Goal: Information Seeking & Learning: Learn about a topic

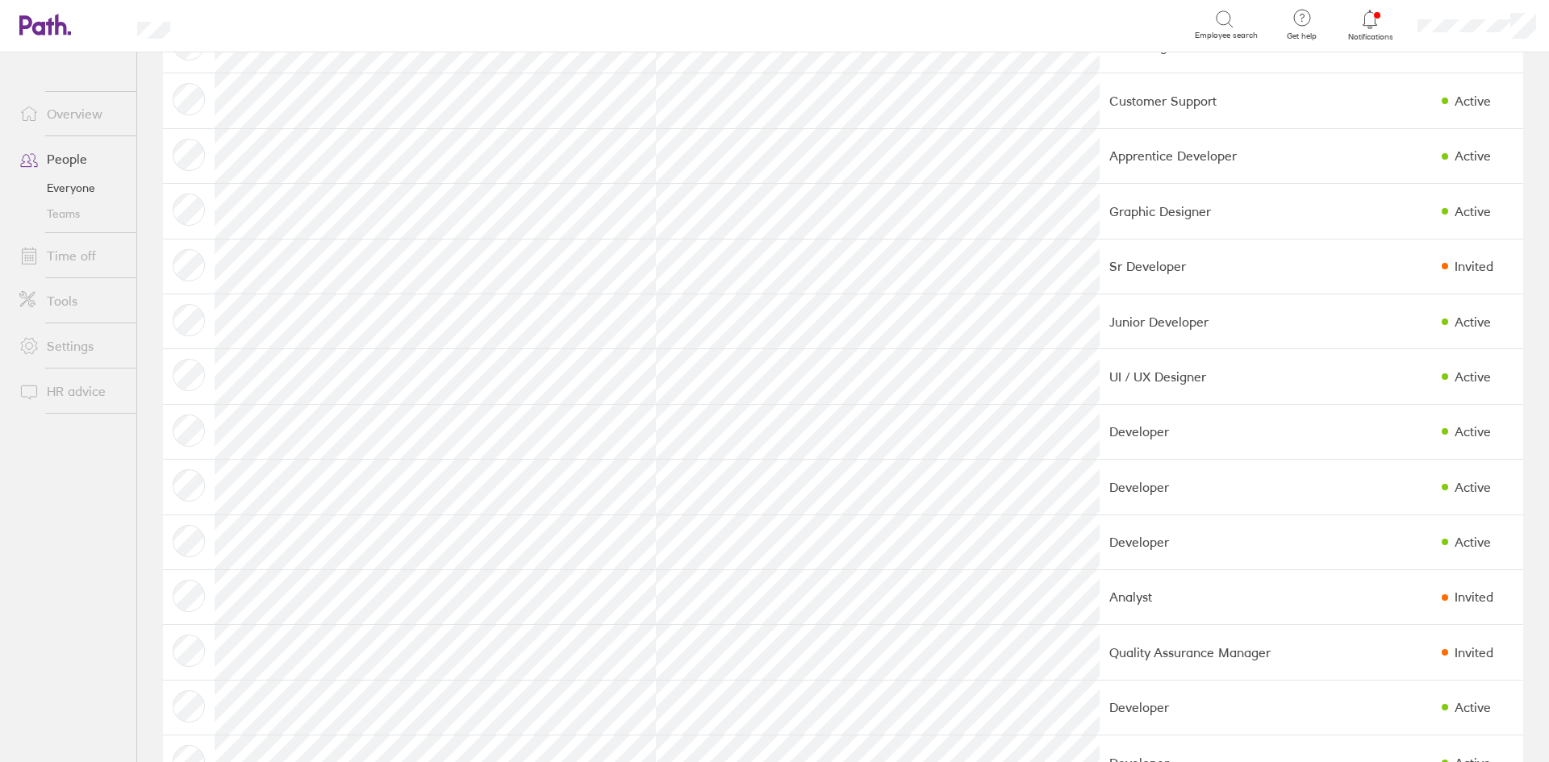
scroll to position [1049, 0]
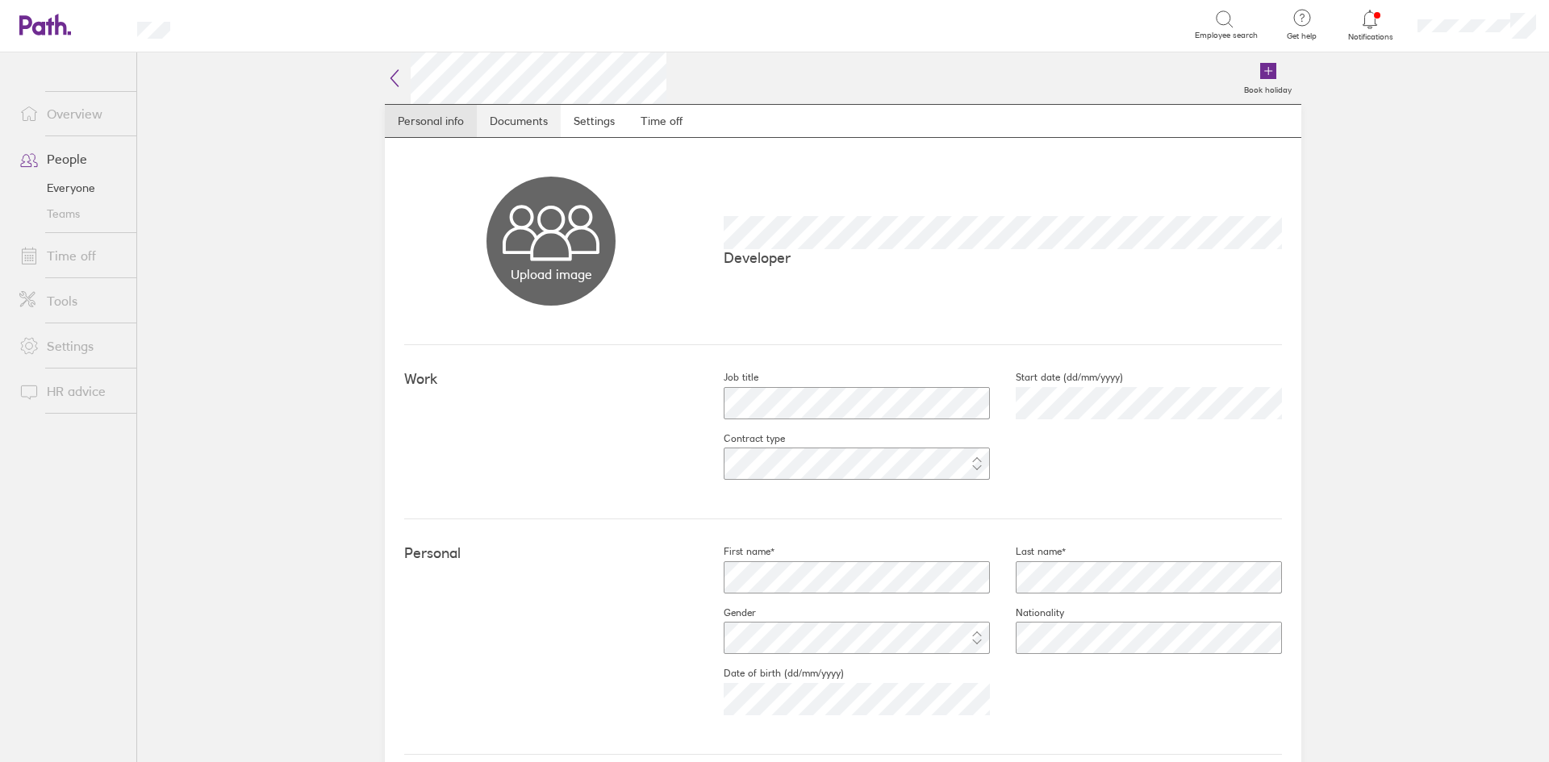
click at [499, 124] on link "Documents" at bounding box center [519, 121] width 84 height 32
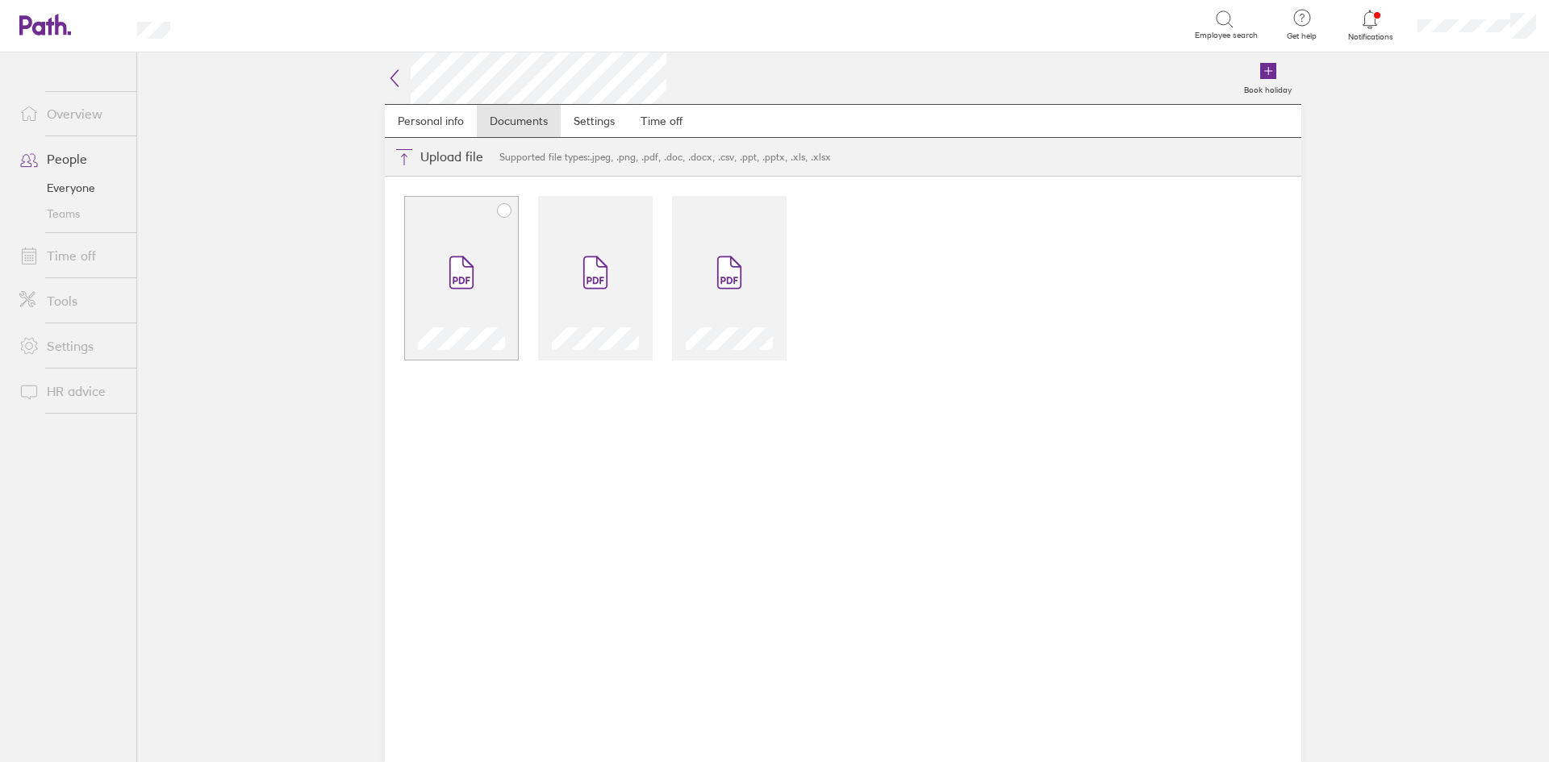
click at [461, 219] on div at bounding box center [461, 278] width 115 height 165
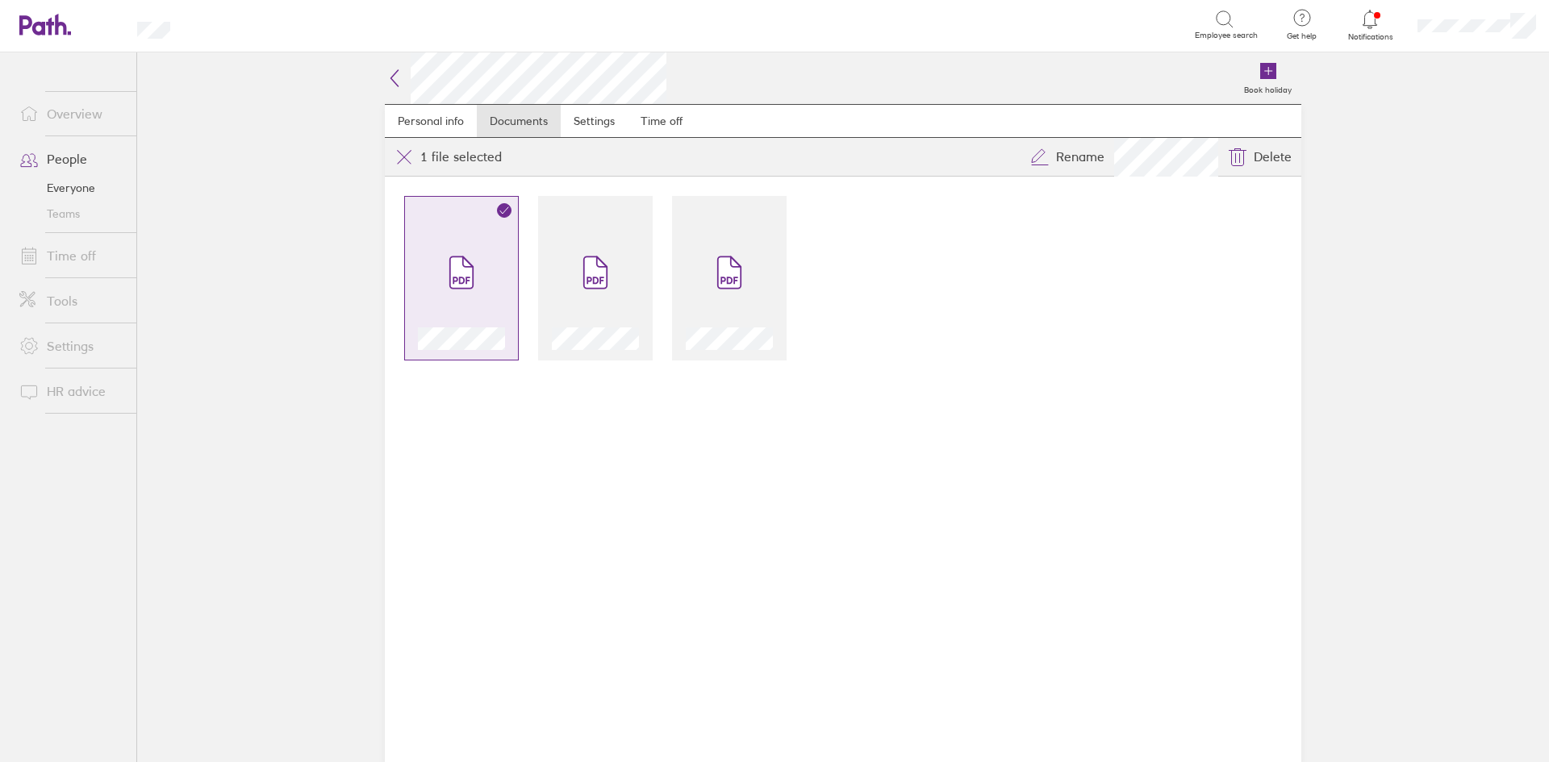
click at [484, 248] on span at bounding box center [462, 272] width 68 height 97
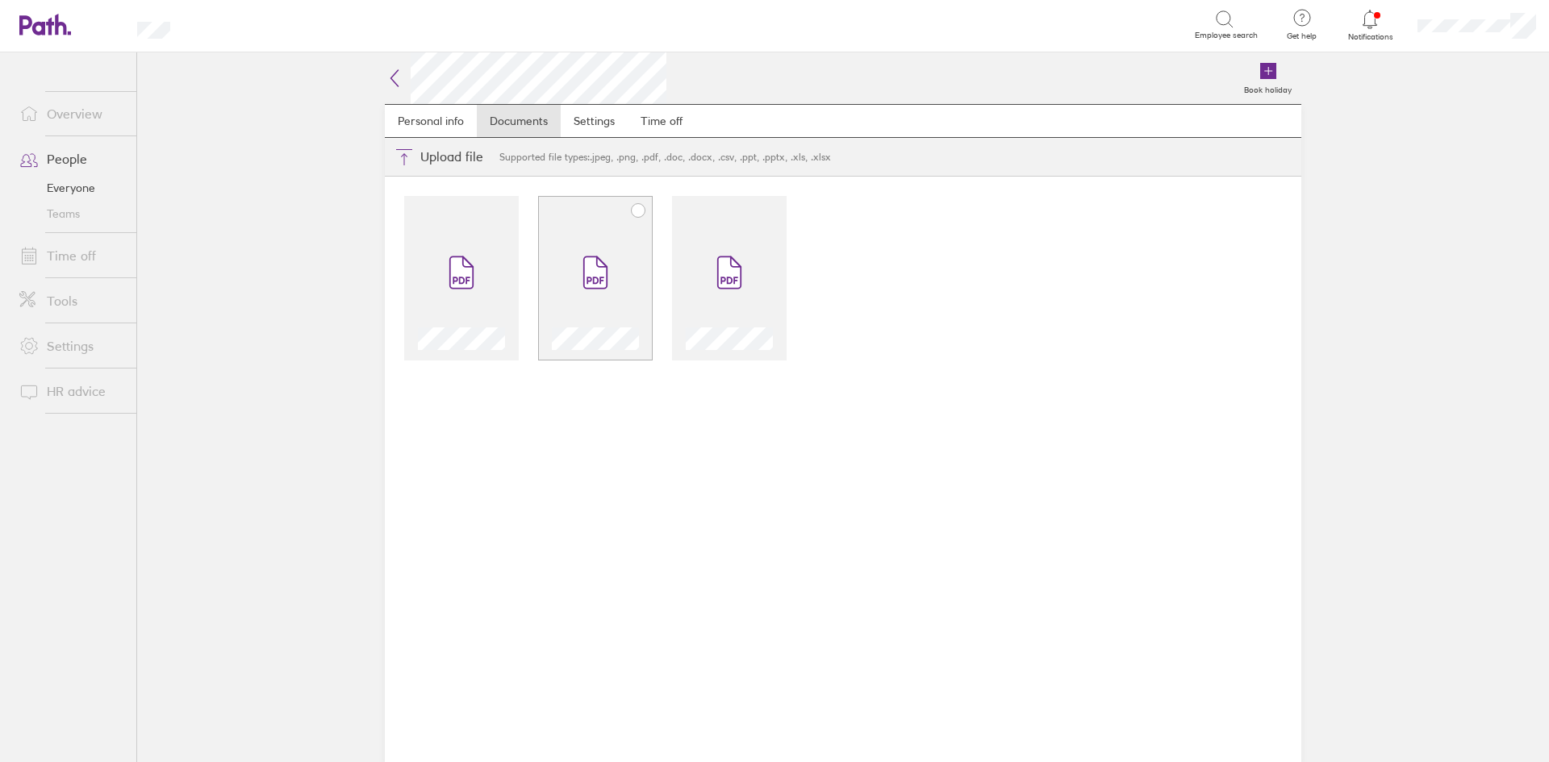
click at [570, 247] on span at bounding box center [596, 272] width 68 height 97
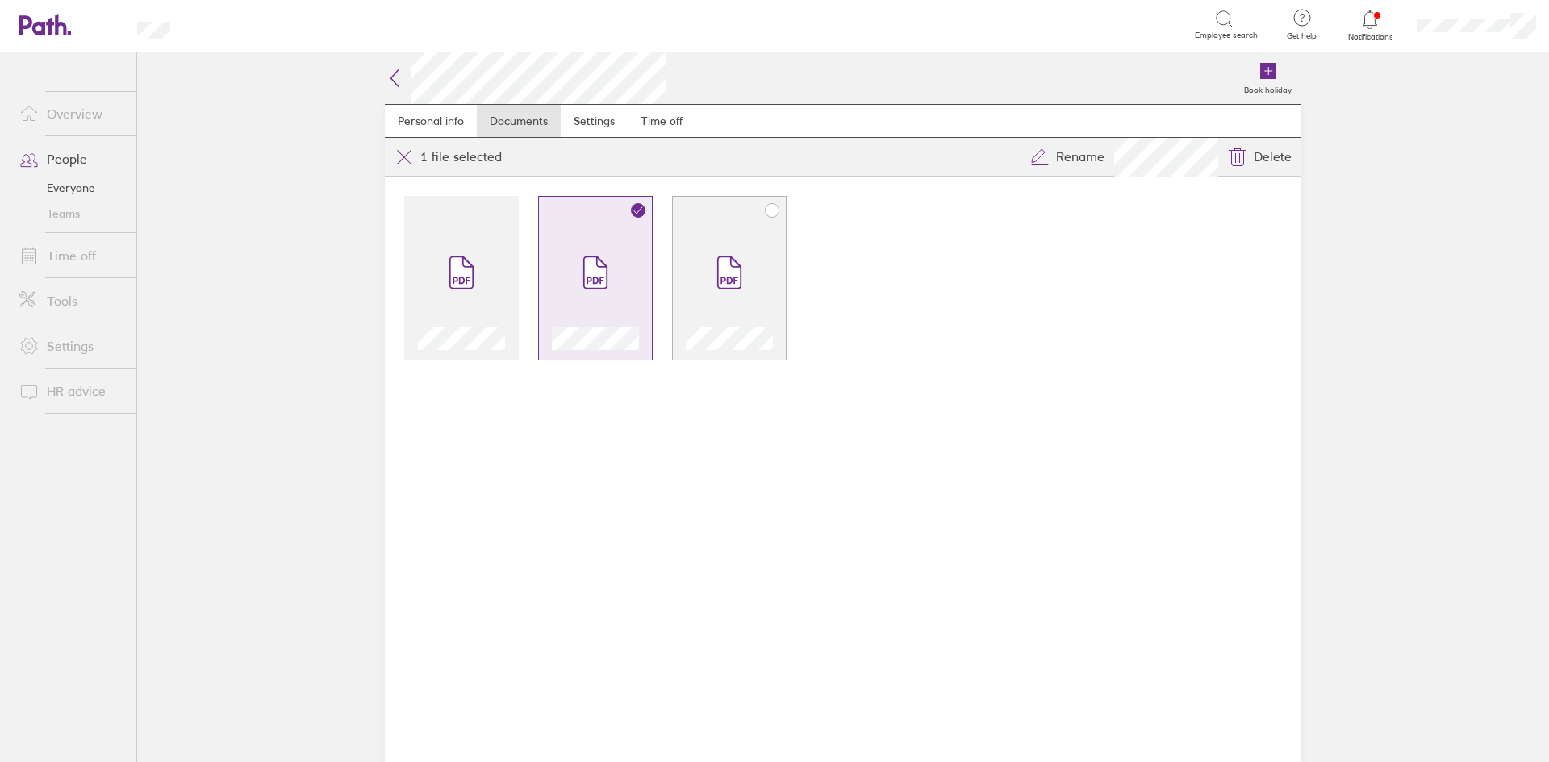
click at [733, 251] on span at bounding box center [729, 272] width 68 height 97
click at [395, 85] on icon at bounding box center [394, 78] width 19 height 19
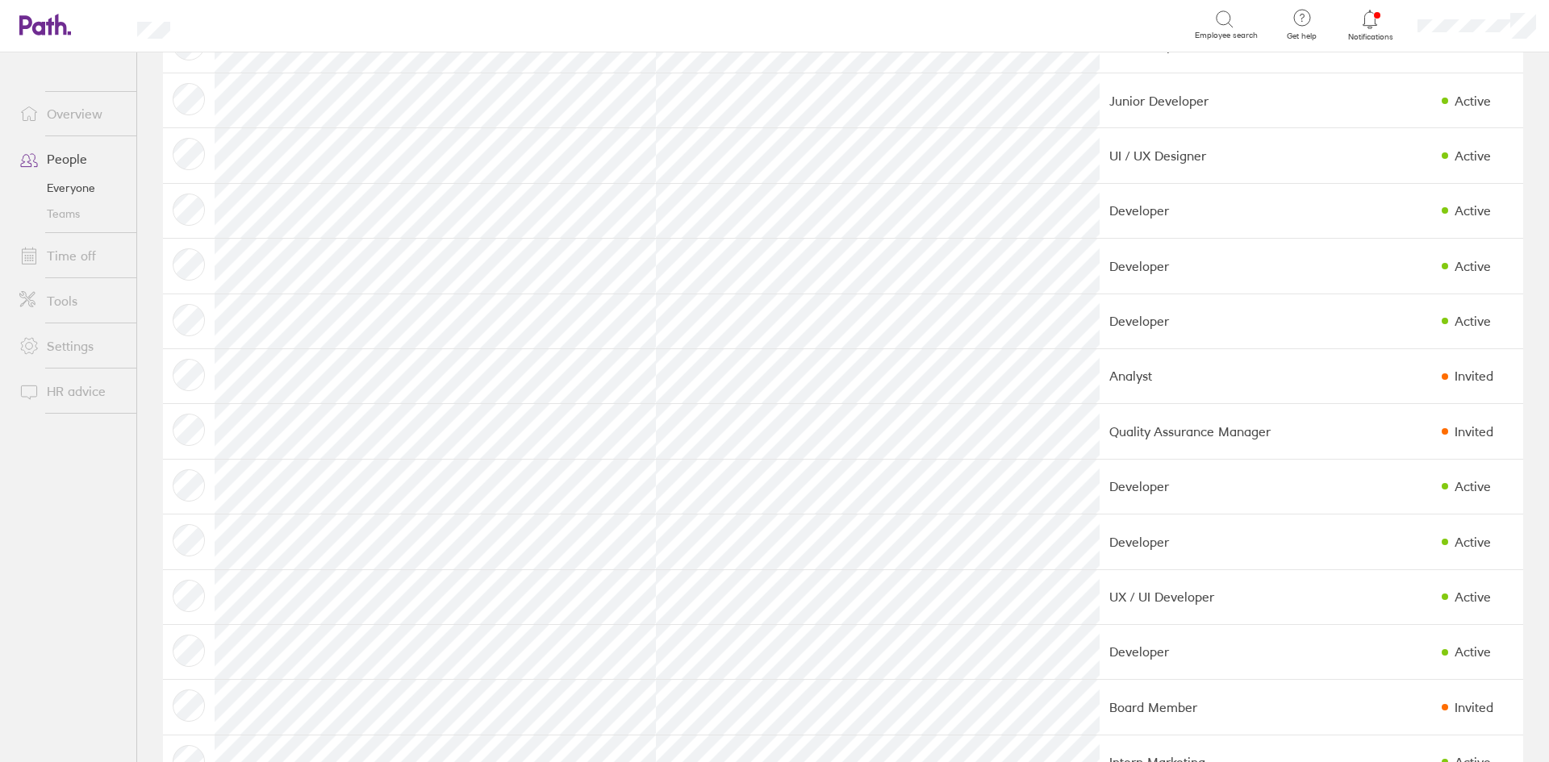
scroll to position [1282, 0]
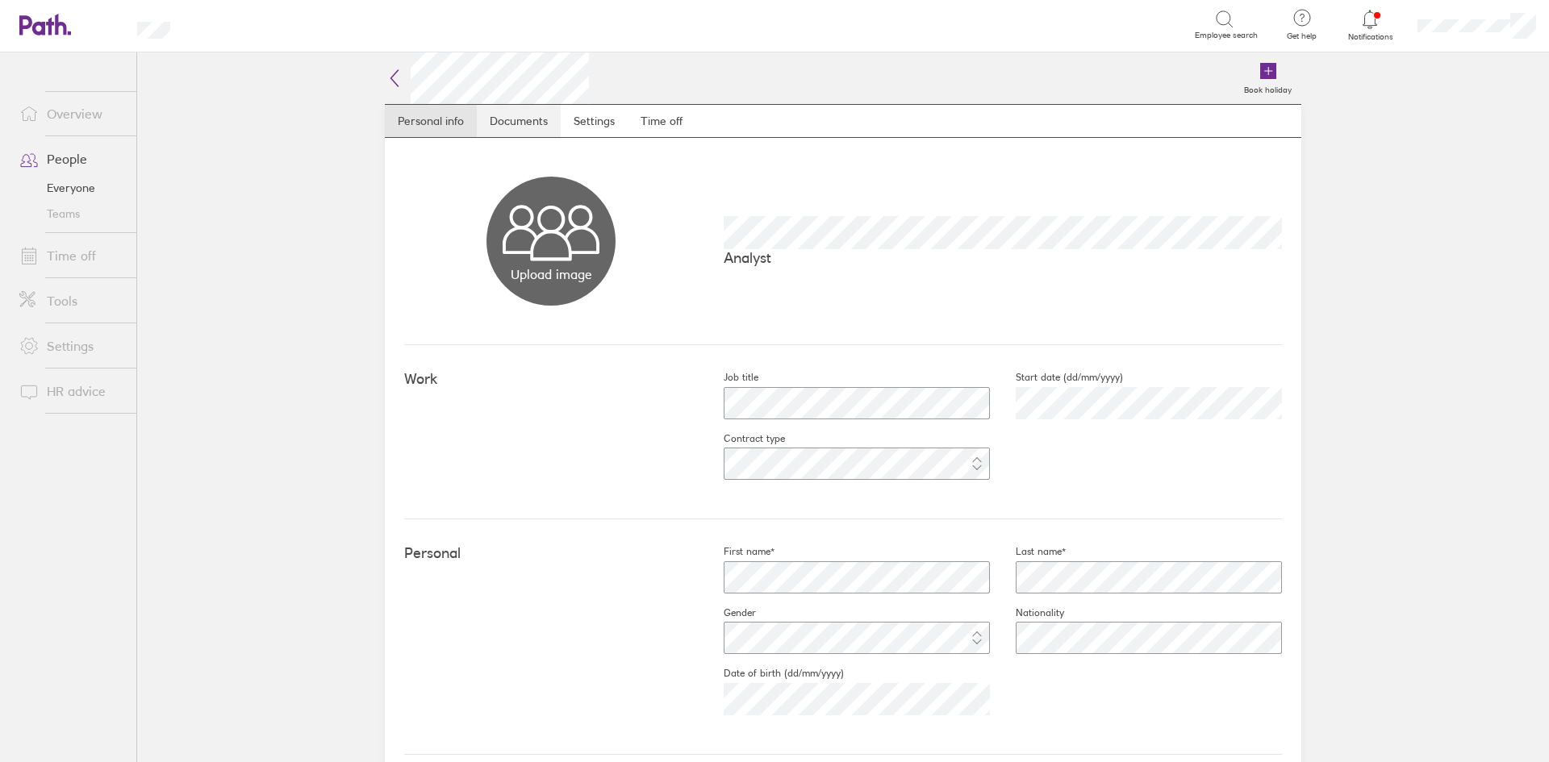
click at [511, 126] on link "Documents" at bounding box center [519, 121] width 84 height 32
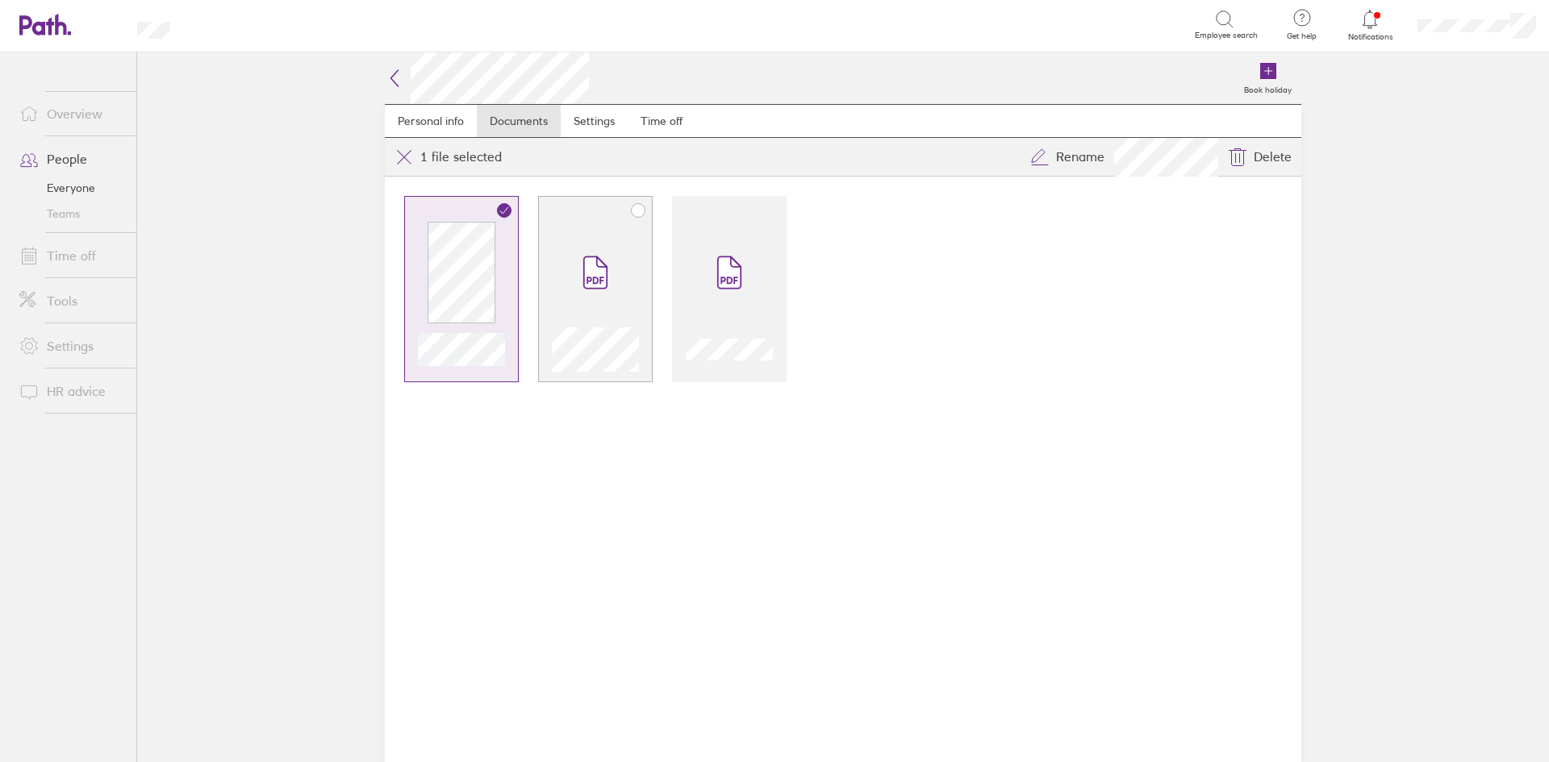
click at [579, 253] on span at bounding box center [596, 272] width 68 height 97
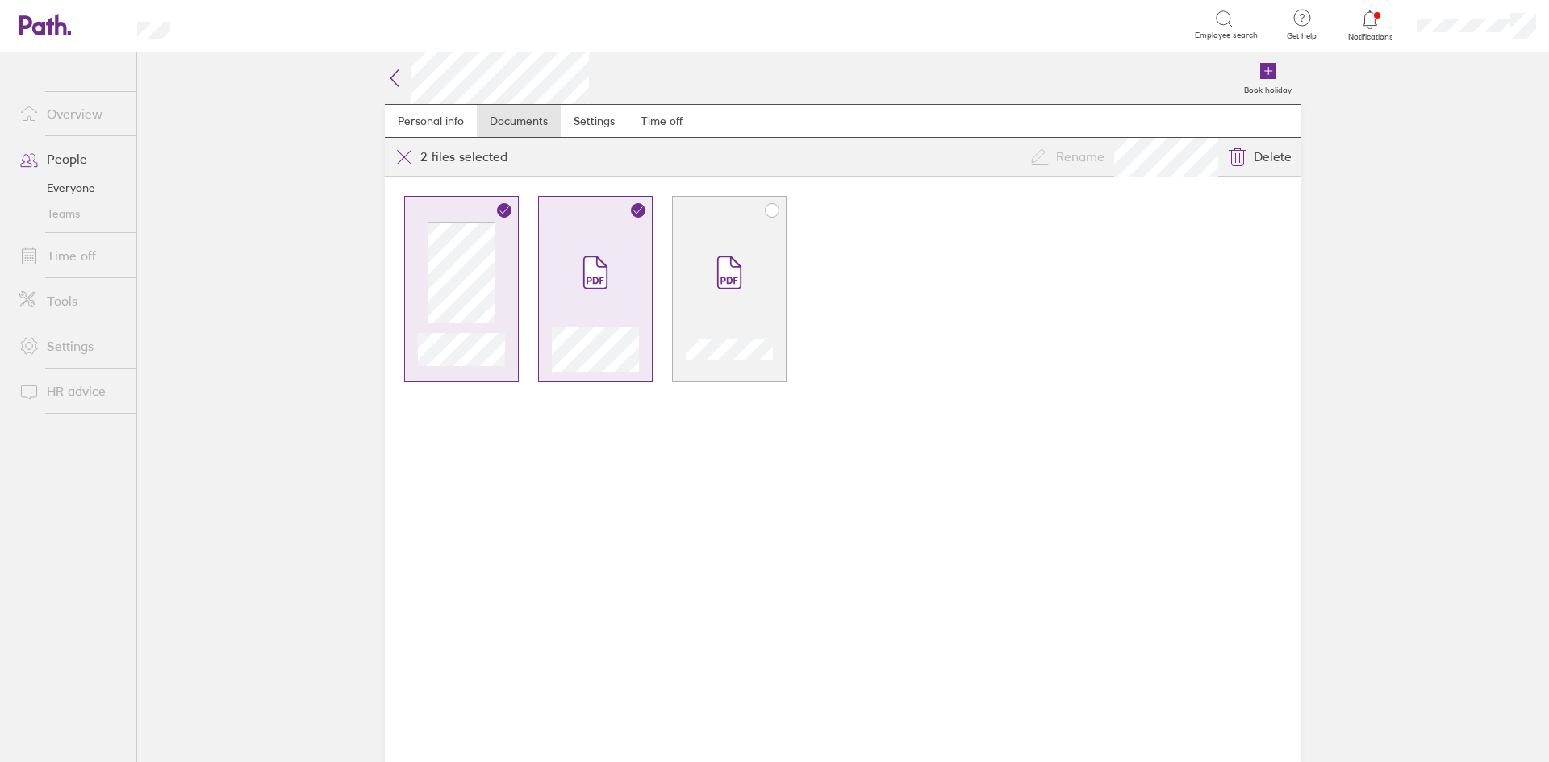
click at [697, 273] on span at bounding box center [729, 272] width 68 height 97
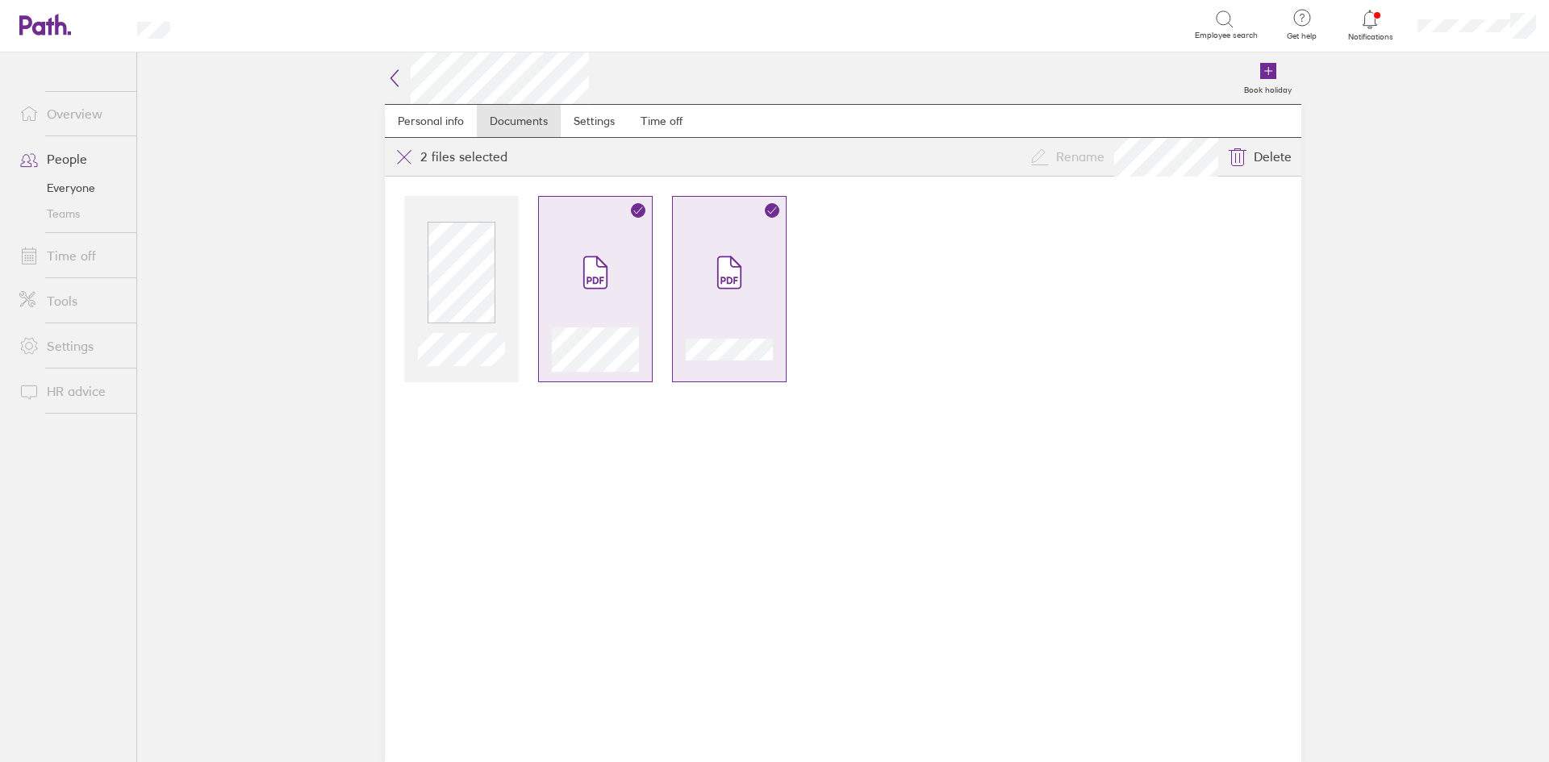
click at [400, 75] on icon at bounding box center [394, 78] width 19 height 19
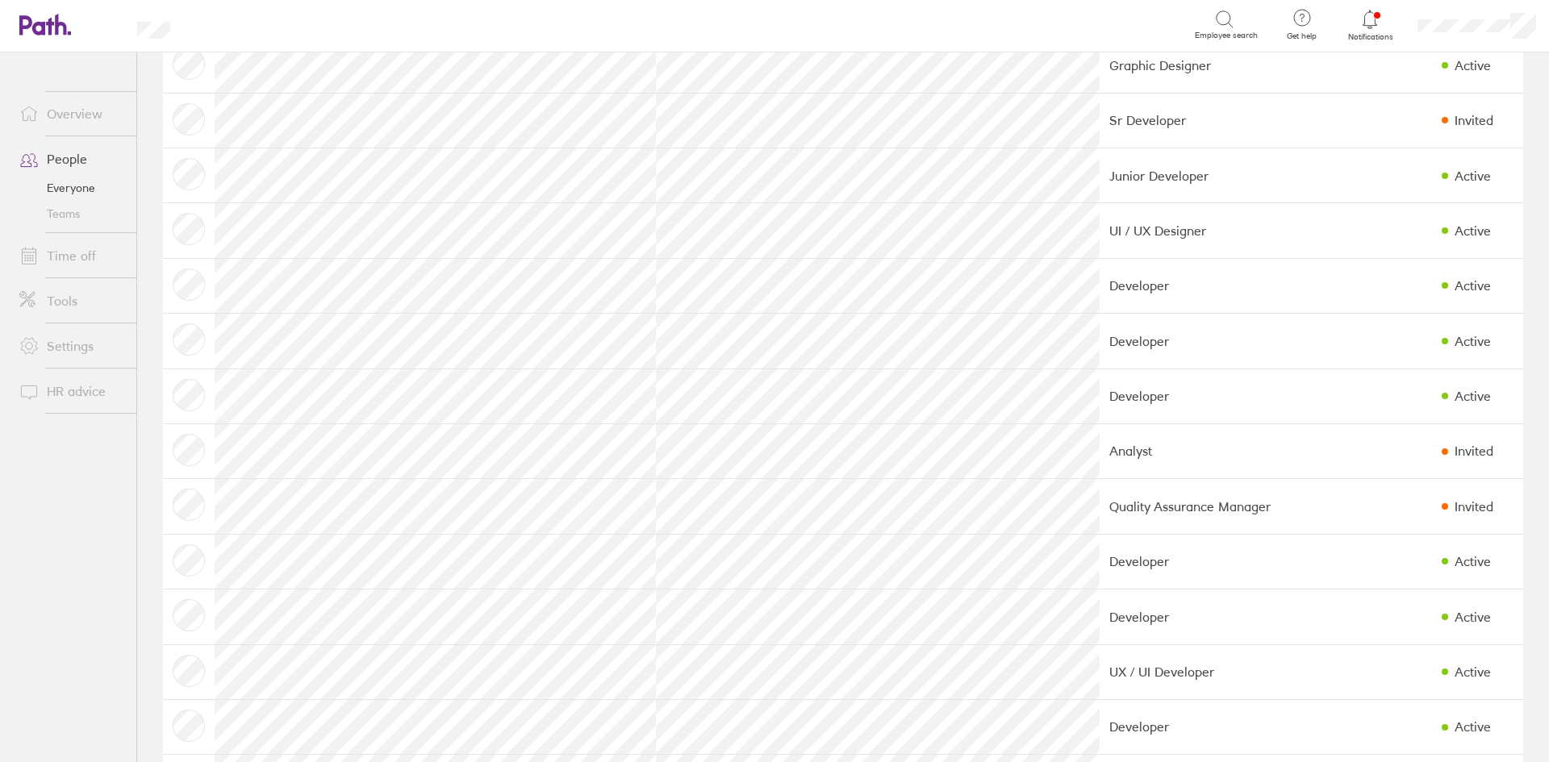
scroll to position [1282, 0]
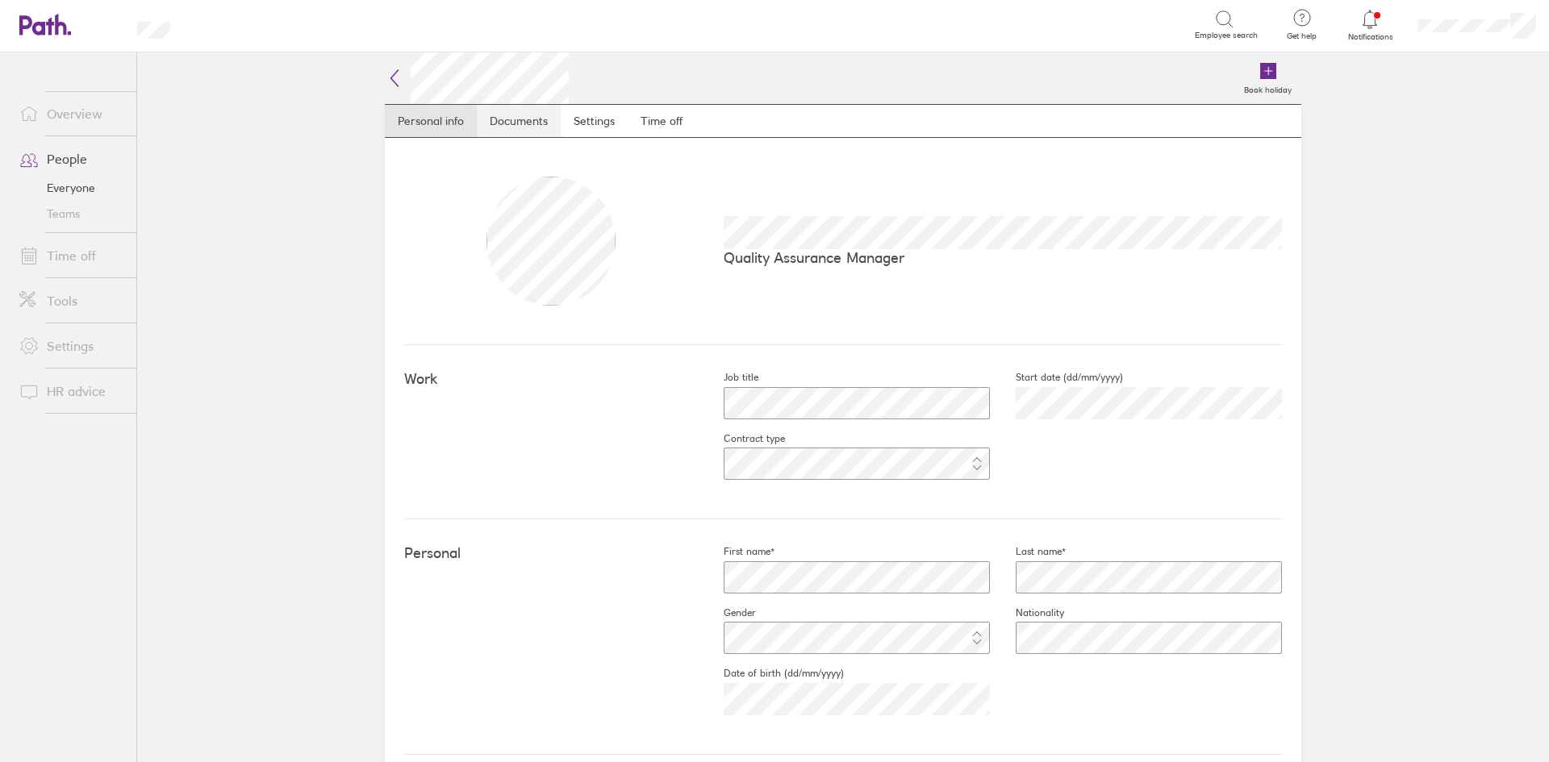
click at [514, 123] on link "Documents" at bounding box center [519, 121] width 84 height 32
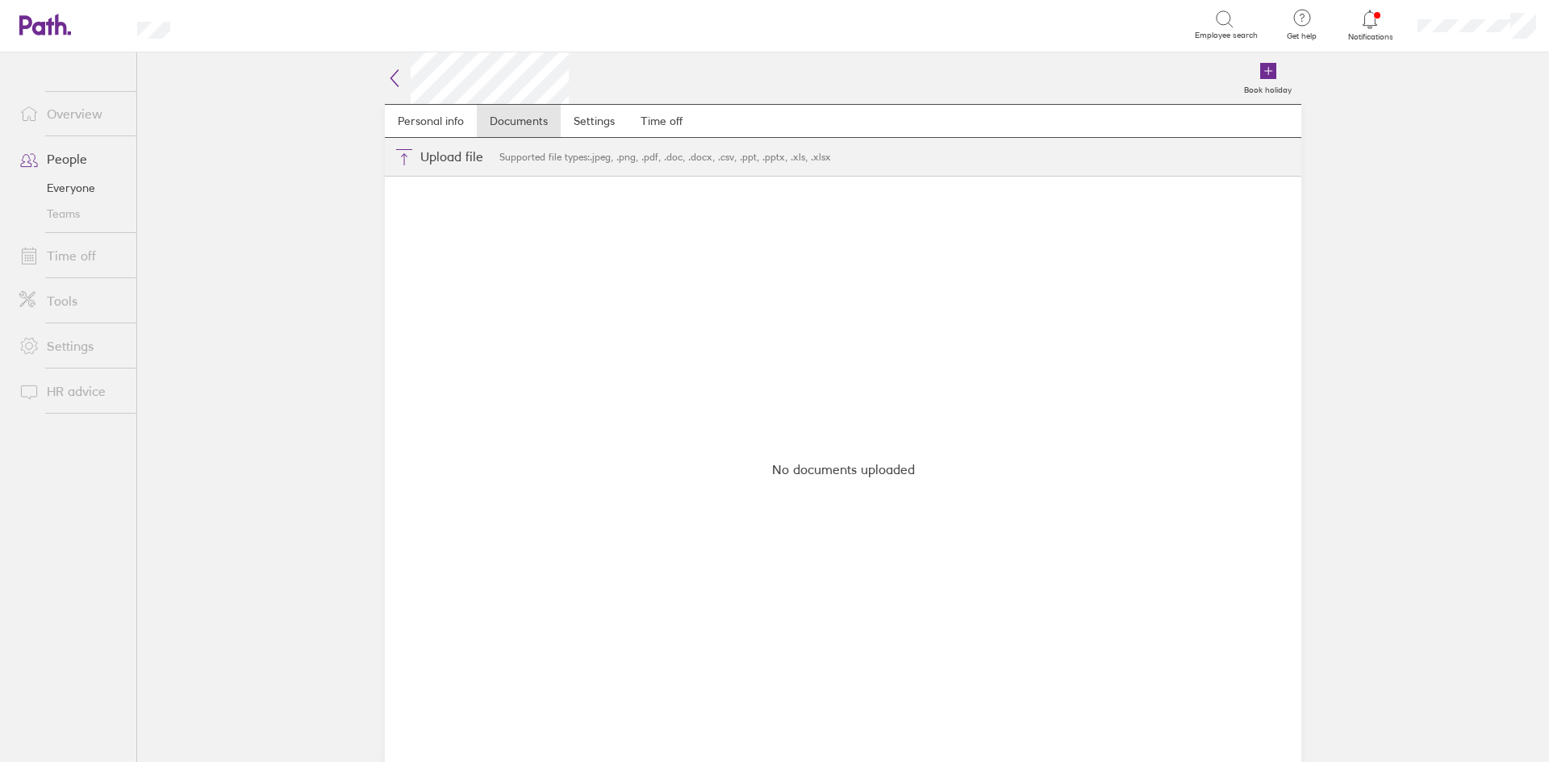
click at [396, 76] on icon at bounding box center [394, 78] width 19 height 19
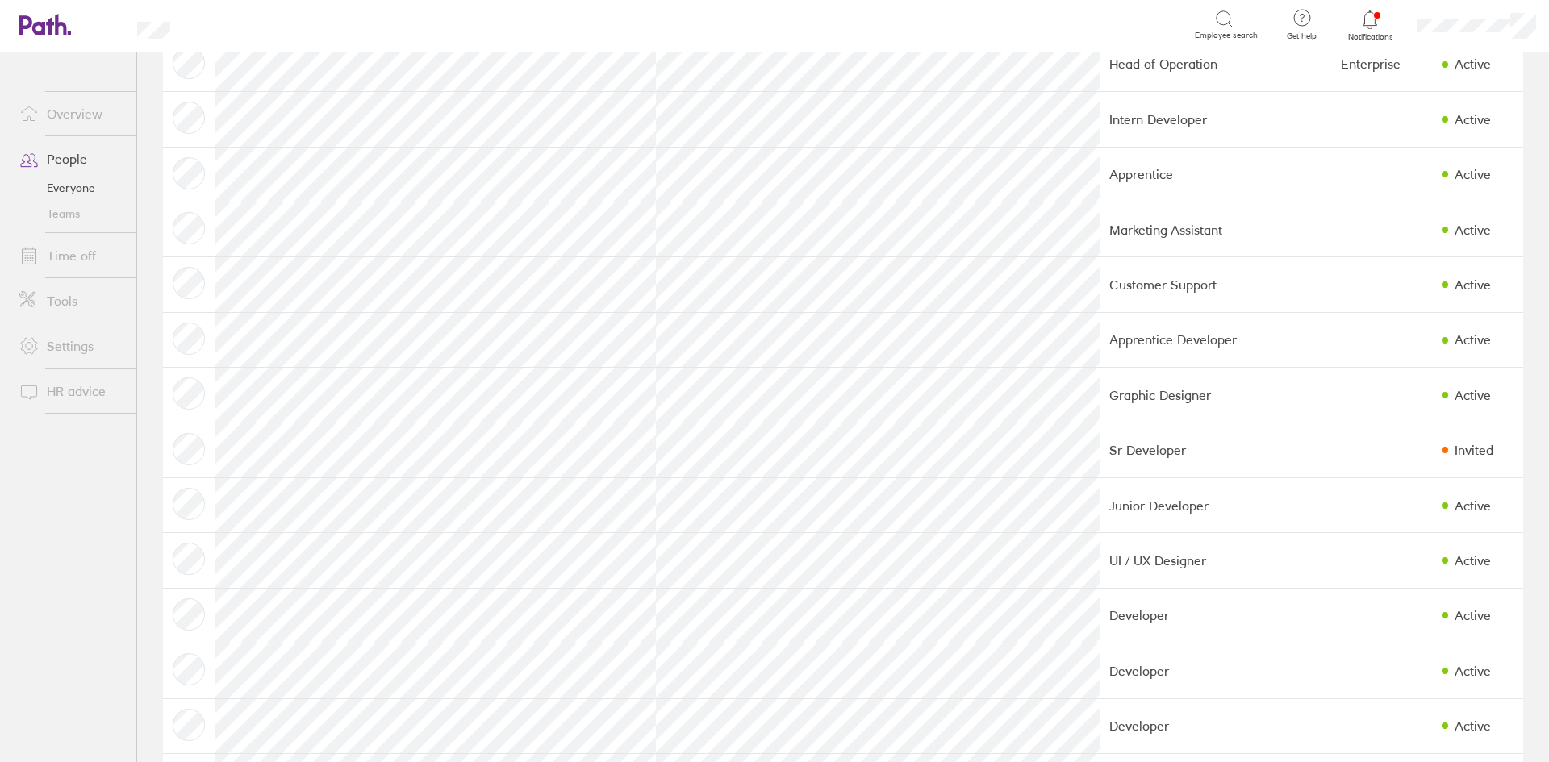
scroll to position [1282, 0]
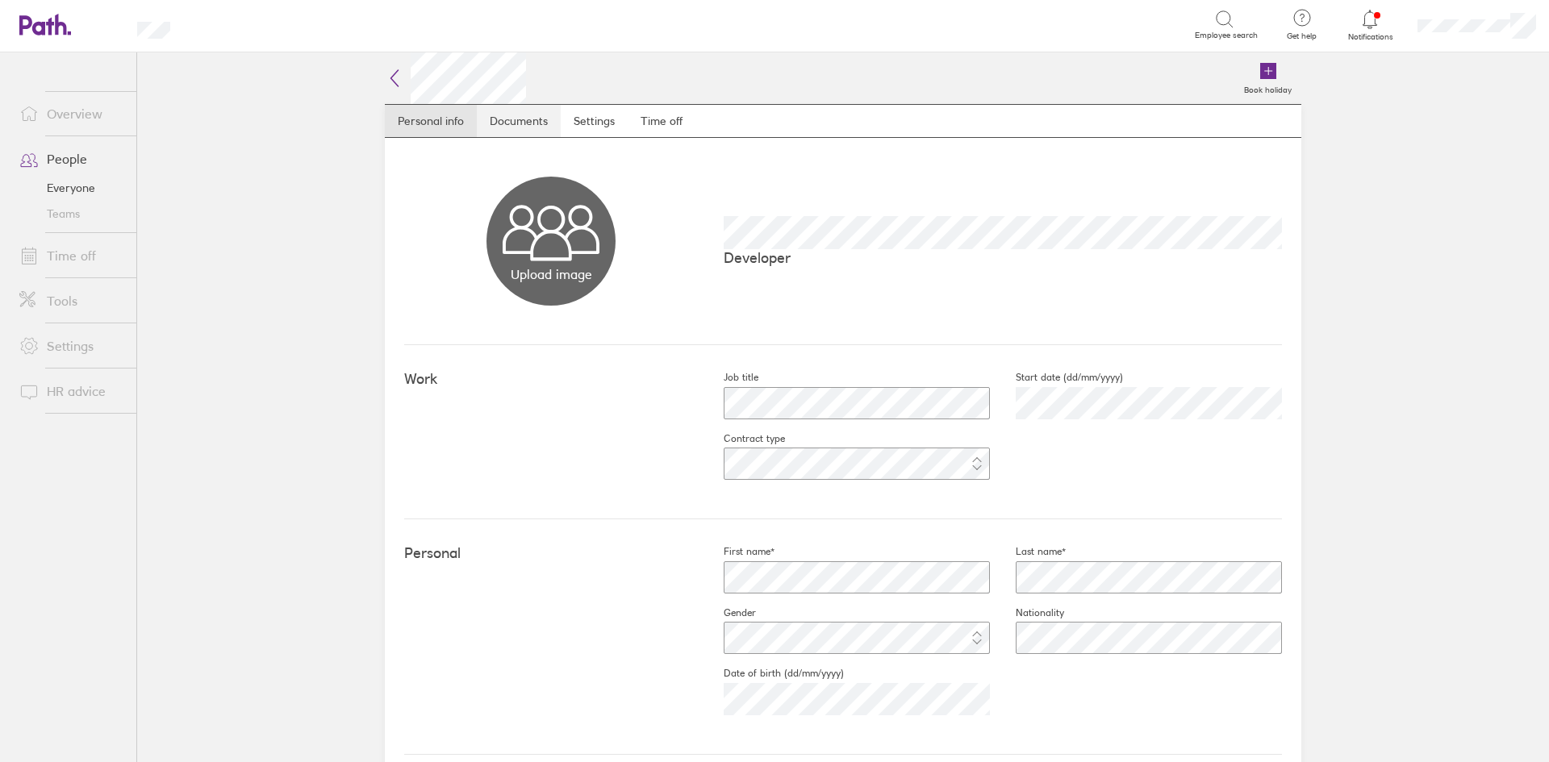
click at [497, 120] on link "Documents" at bounding box center [519, 121] width 84 height 32
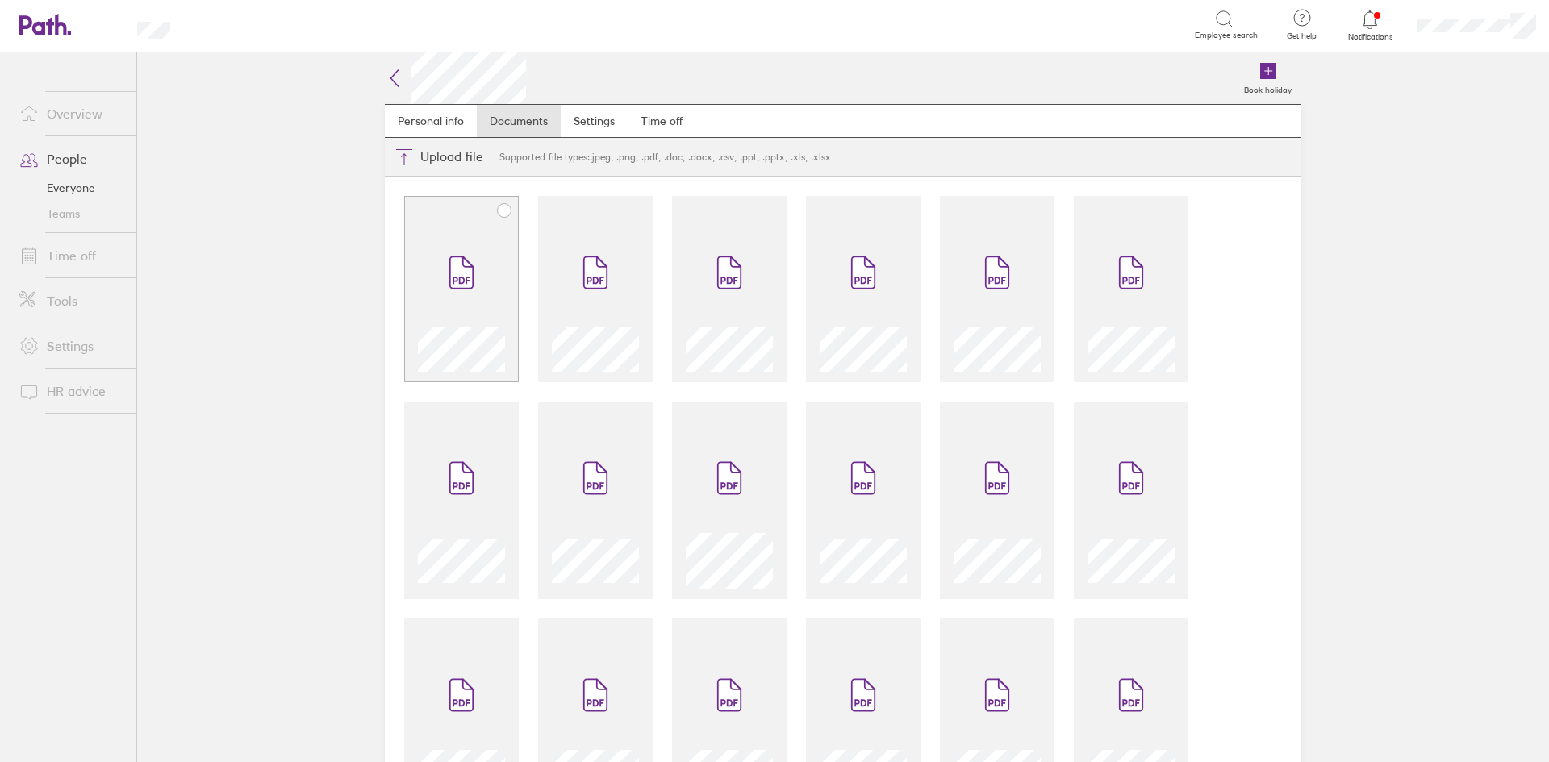
click at [447, 250] on span at bounding box center [462, 272] width 68 height 97
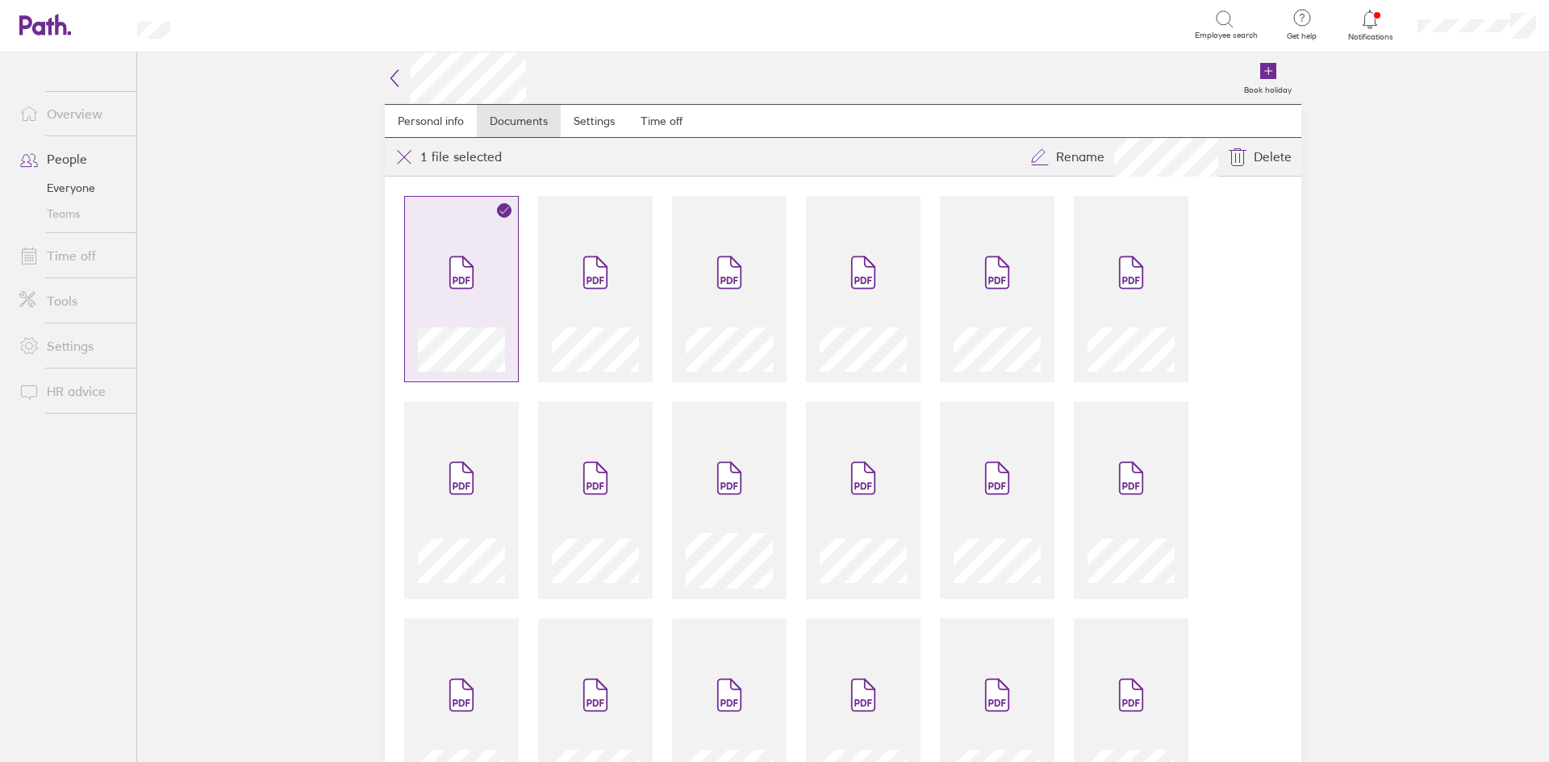
click at [472, 319] on span at bounding box center [462, 272] width 68 height 97
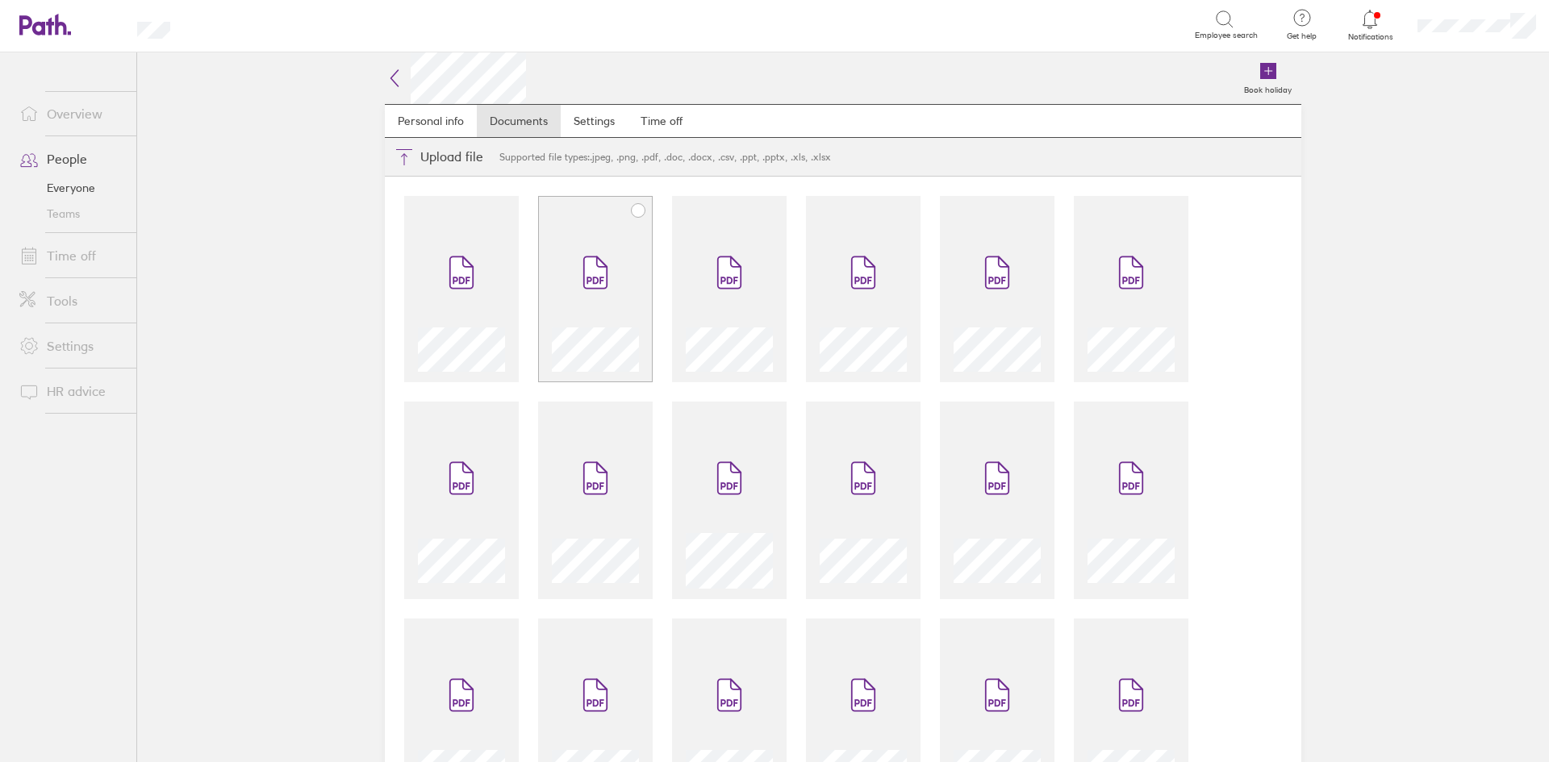
click at [566, 290] on span at bounding box center [596, 272] width 68 height 97
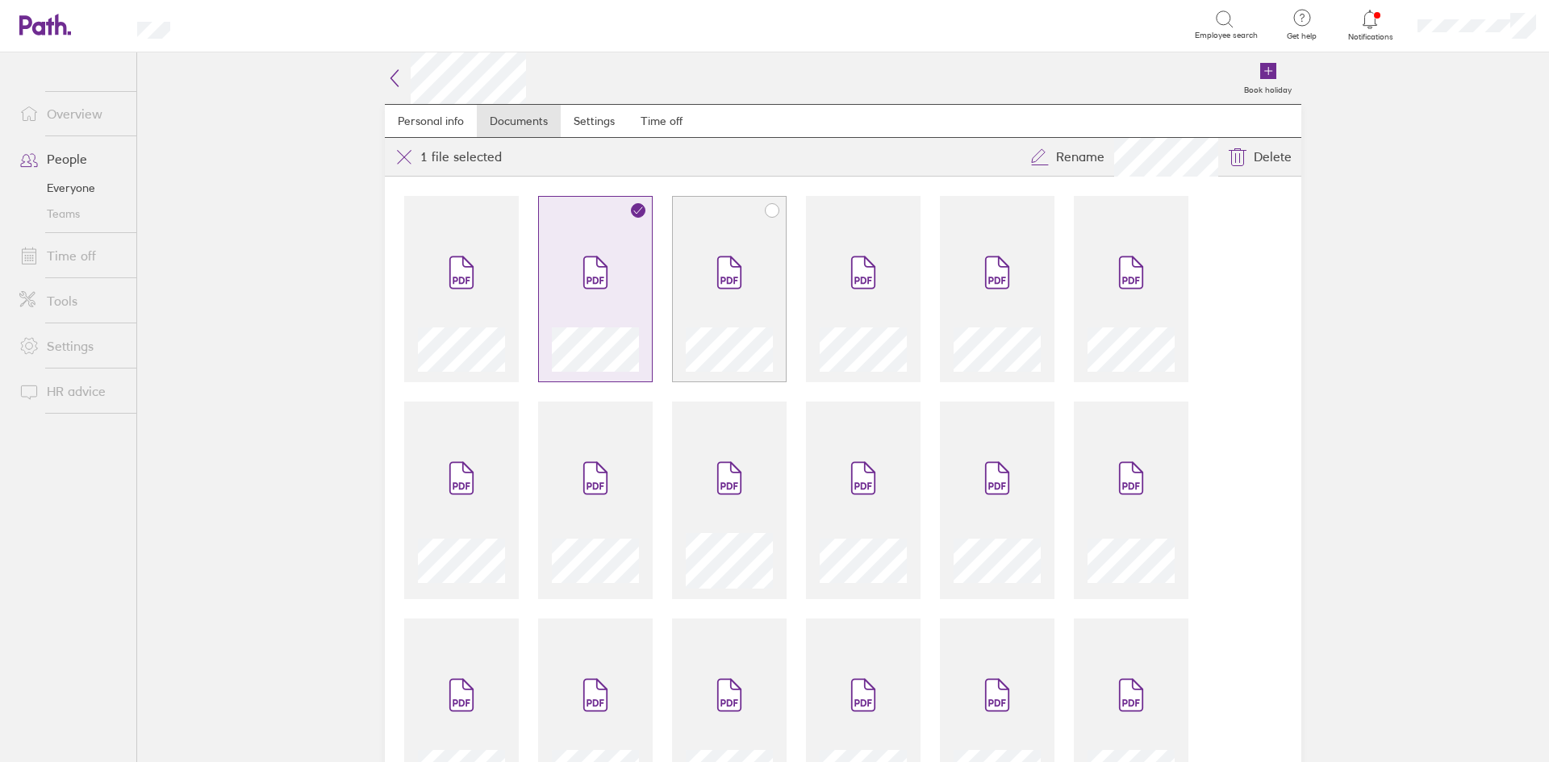
click at [754, 299] on span at bounding box center [729, 272] width 68 height 97
click at [837, 293] on span at bounding box center [863, 272] width 68 height 97
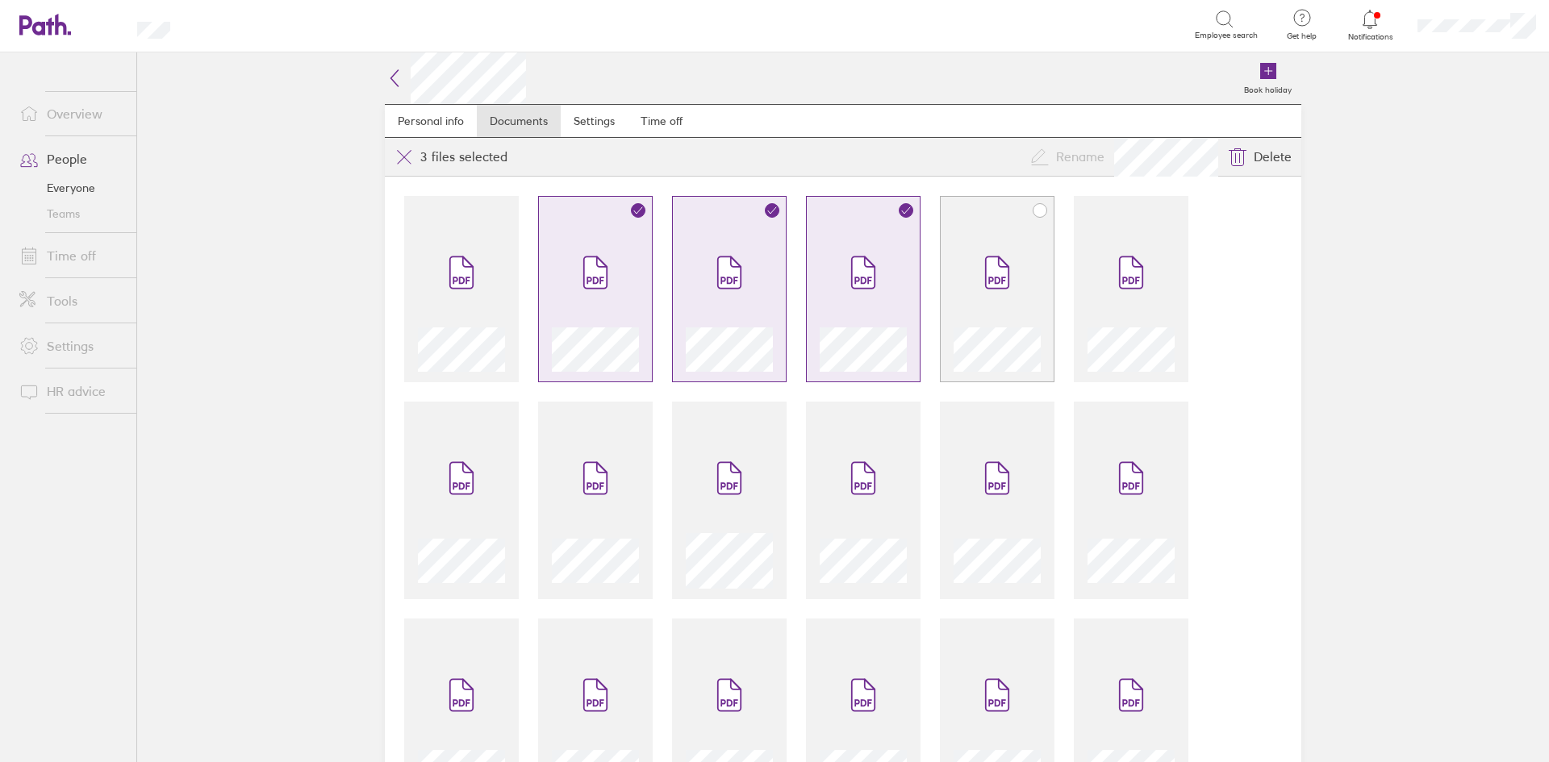
click at [988, 305] on span at bounding box center [997, 272] width 68 height 97
click at [1088, 307] on div at bounding box center [1131, 298] width 87 height 148
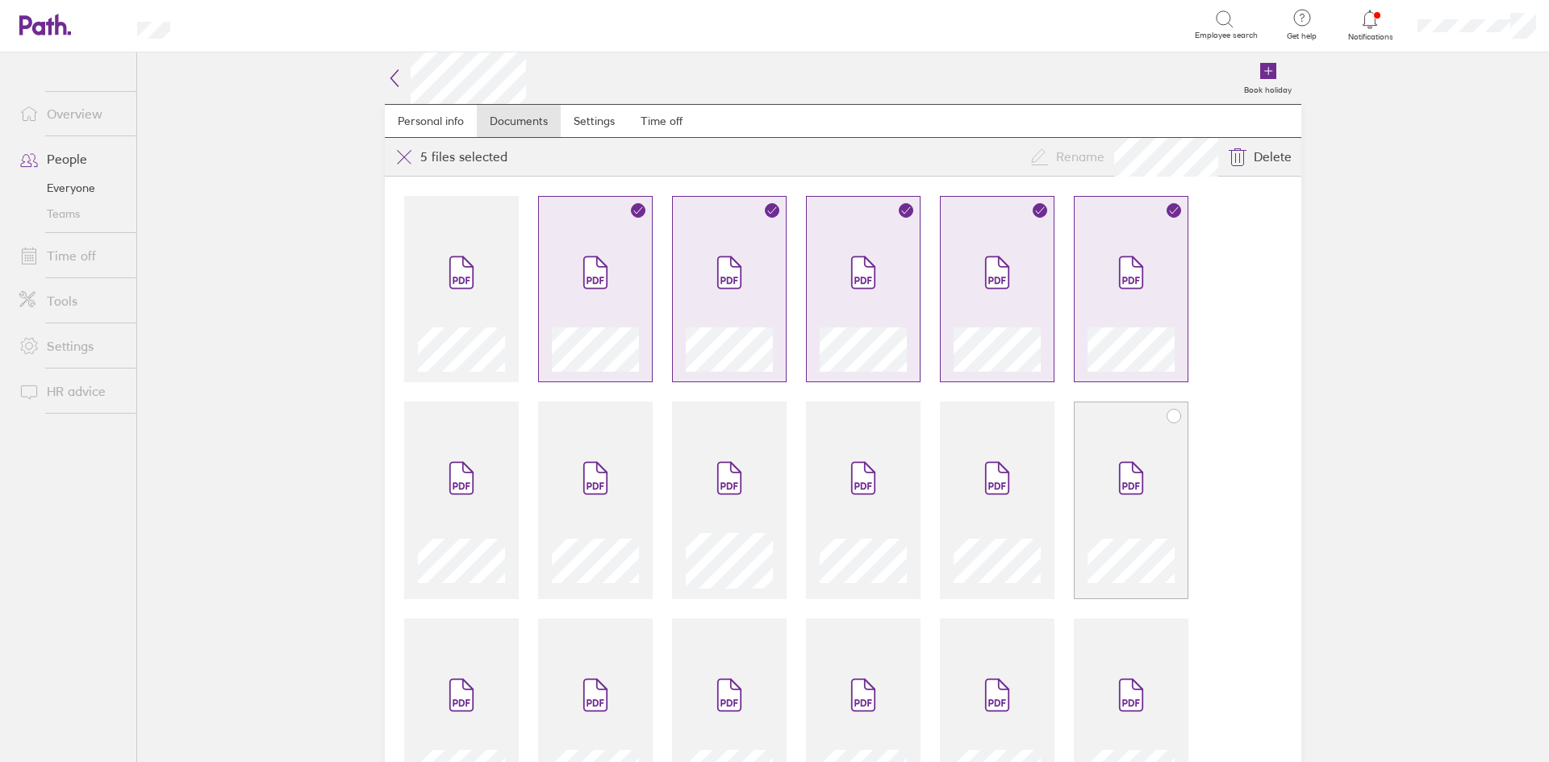
click at [1124, 446] on span at bounding box center [1131, 478] width 68 height 97
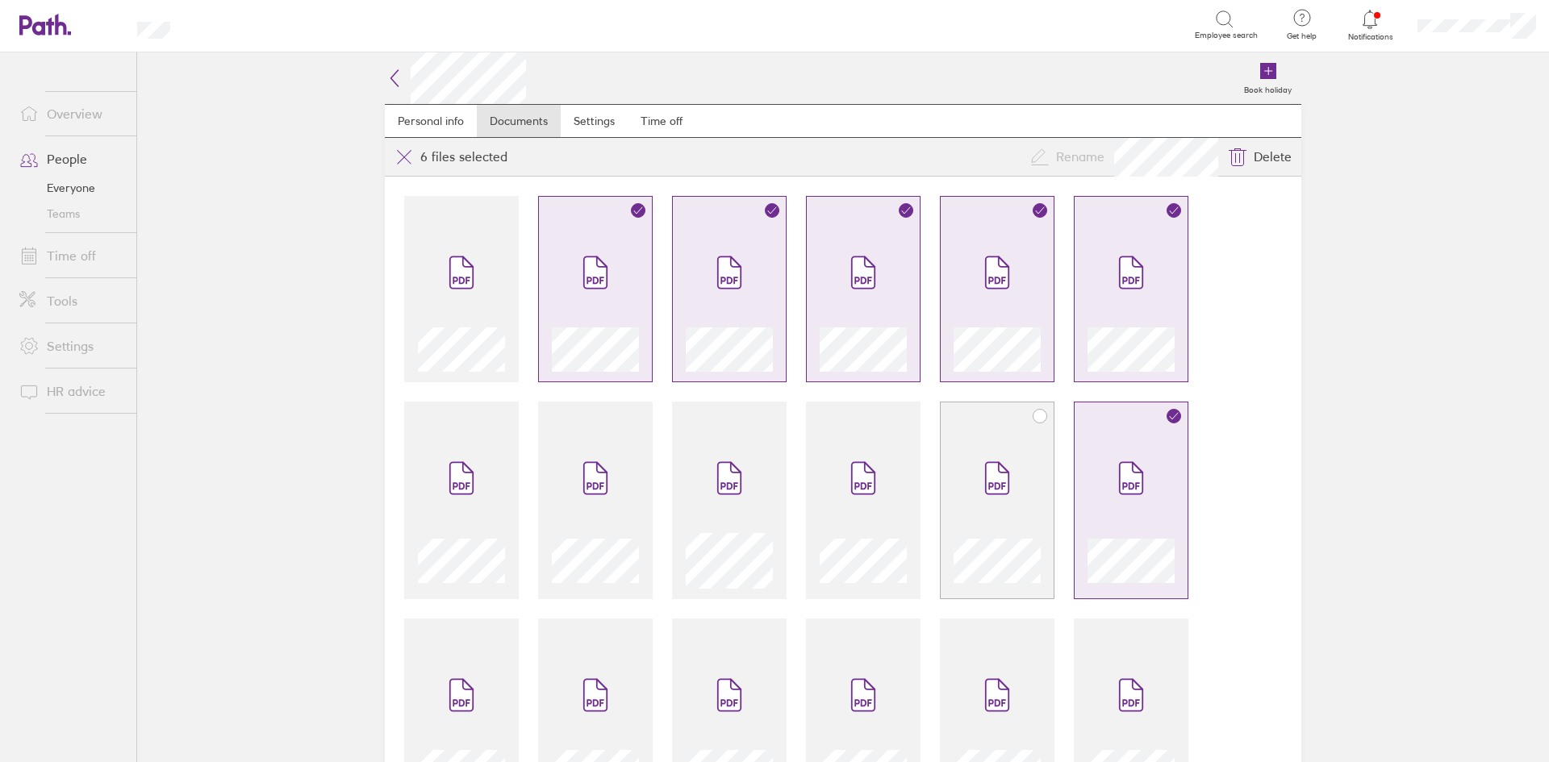
click at [986, 480] on icon at bounding box center [997, 478] width 23 height 31
click at [852, 487] on icon at bounding box center [863, 478] width 23 height 31
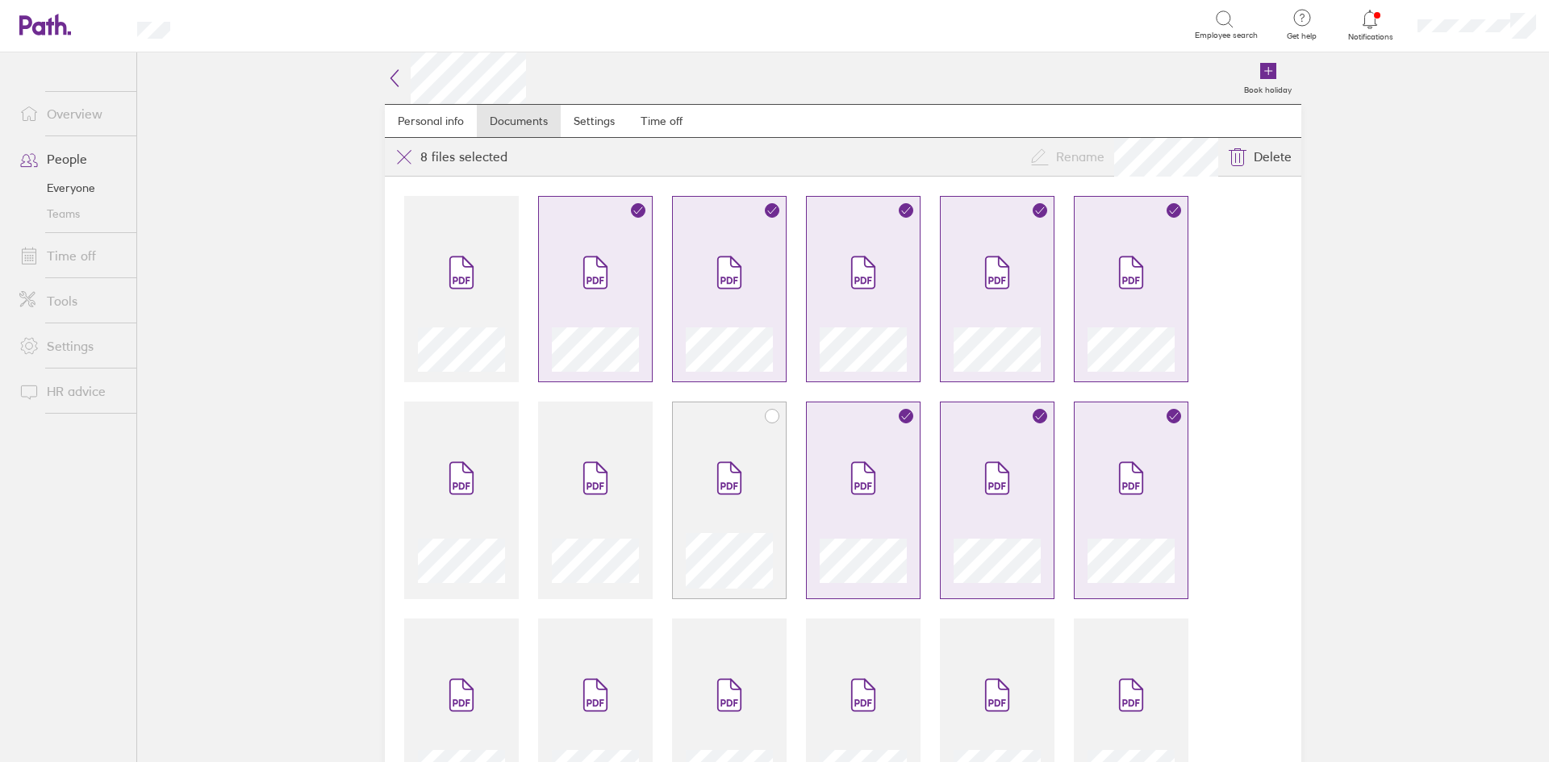
click at [724, 491] on icon at bounding box center [729, 478] width 23 height 31
click at [573, 475] on span at bounding box center [596, 478] width 68 height 97
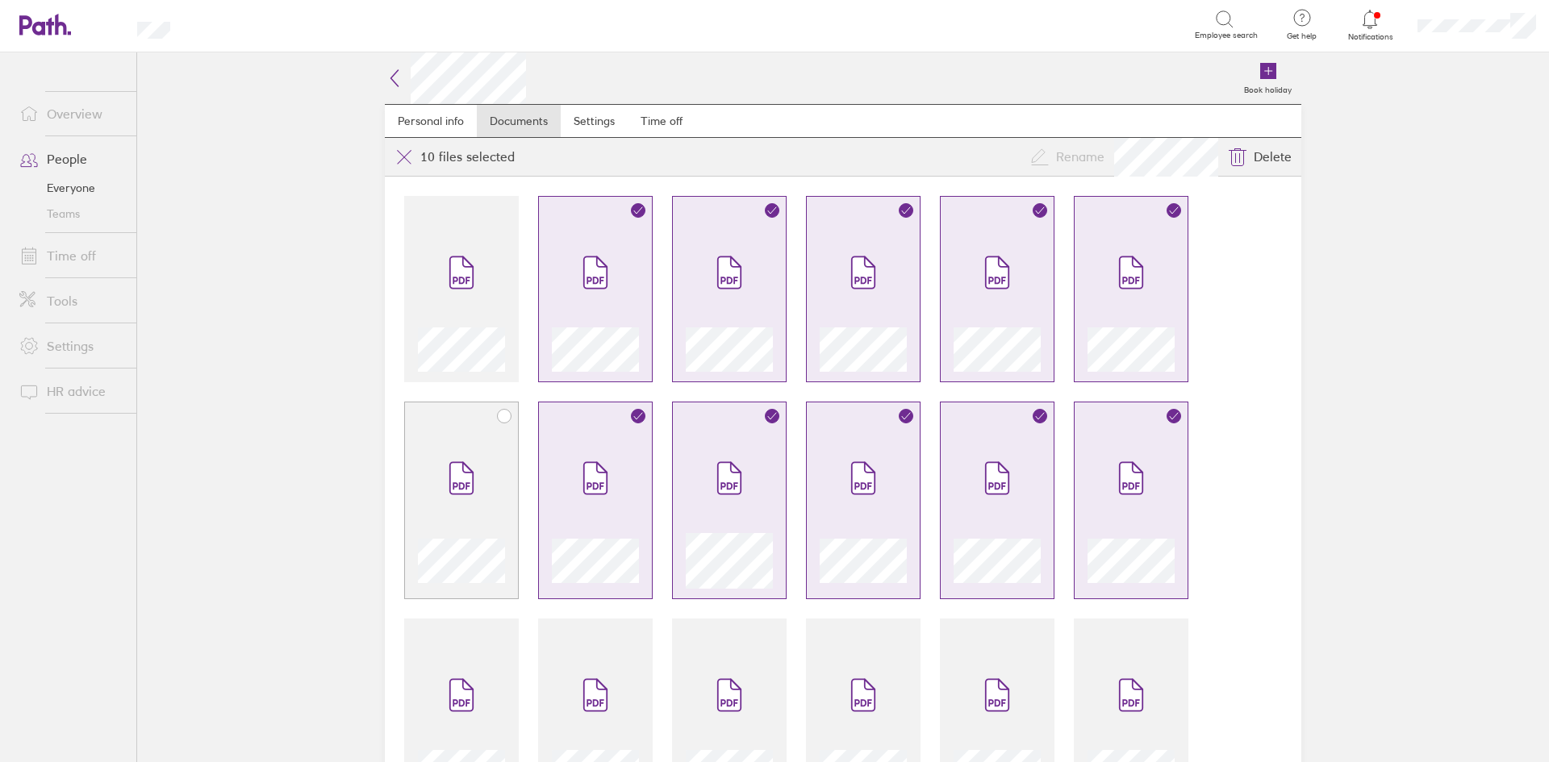
click at [431, 468] on span at bounding box center [462, 478] width 68 height 97
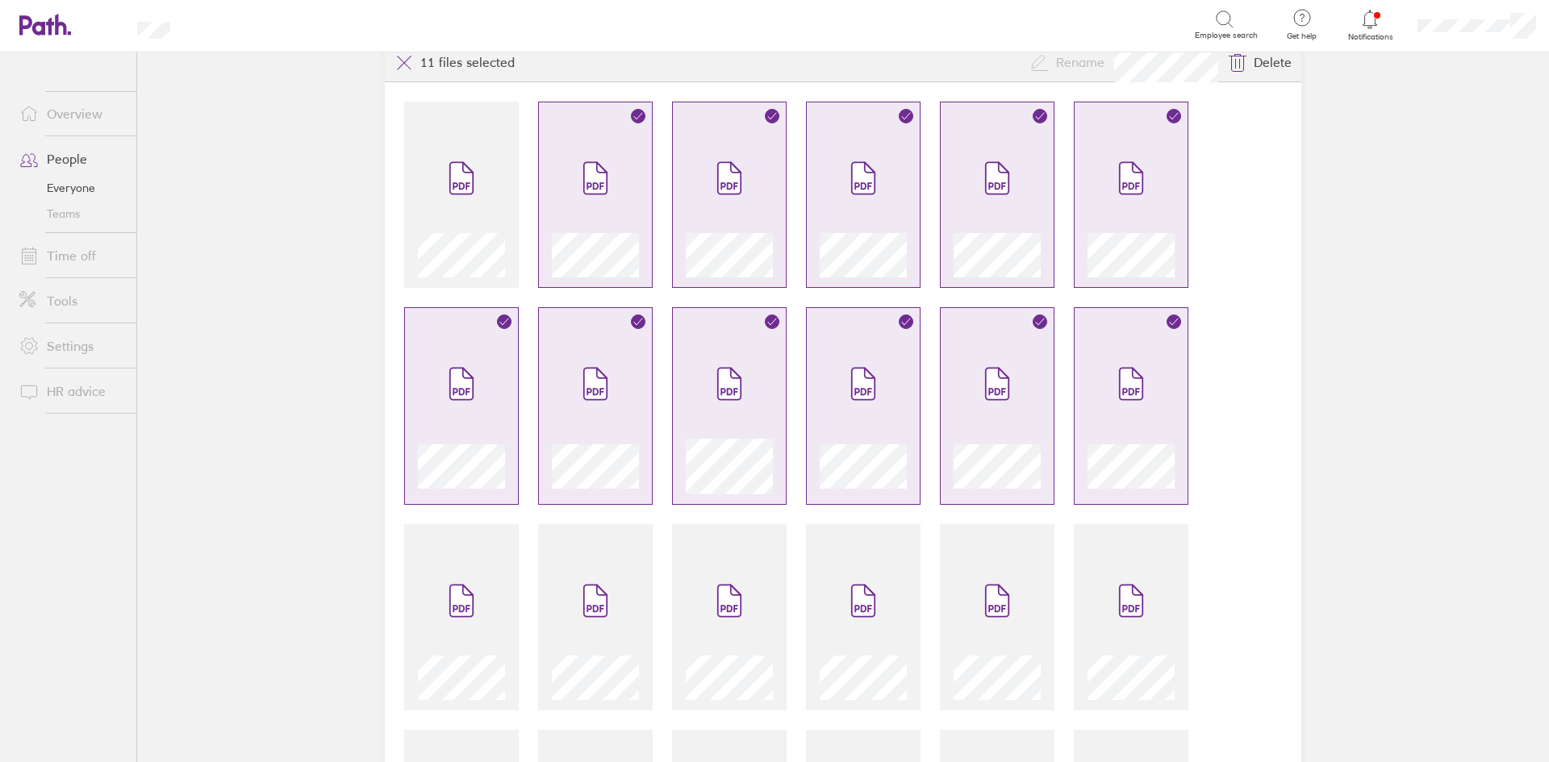
scroll to position [323, 0]
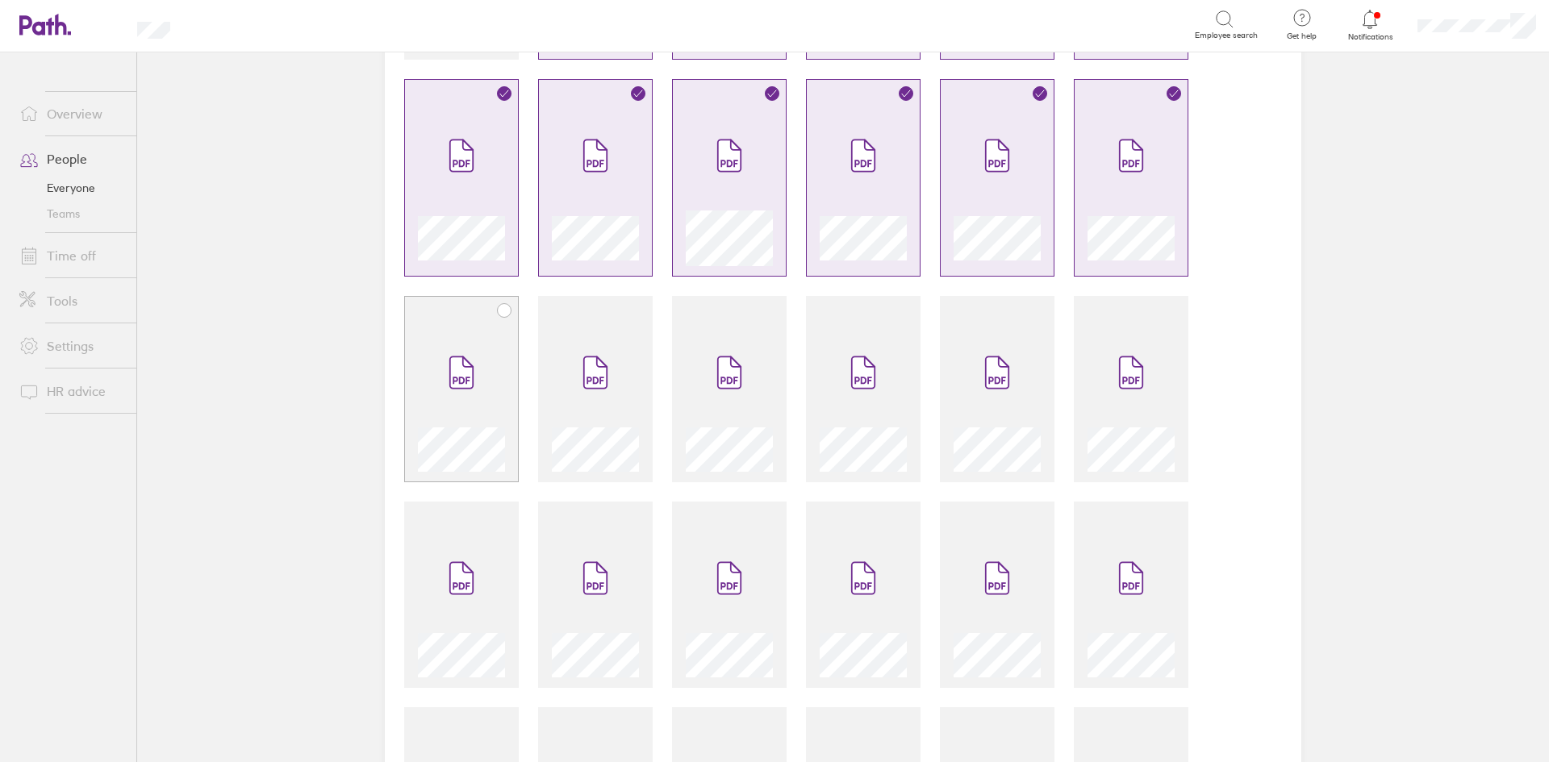
click at [449, 386] on icon at bounding box center [462, 372] width 26 height 35
click at [572, 365] on span at bounding box center [596, 372] width 68 height 97
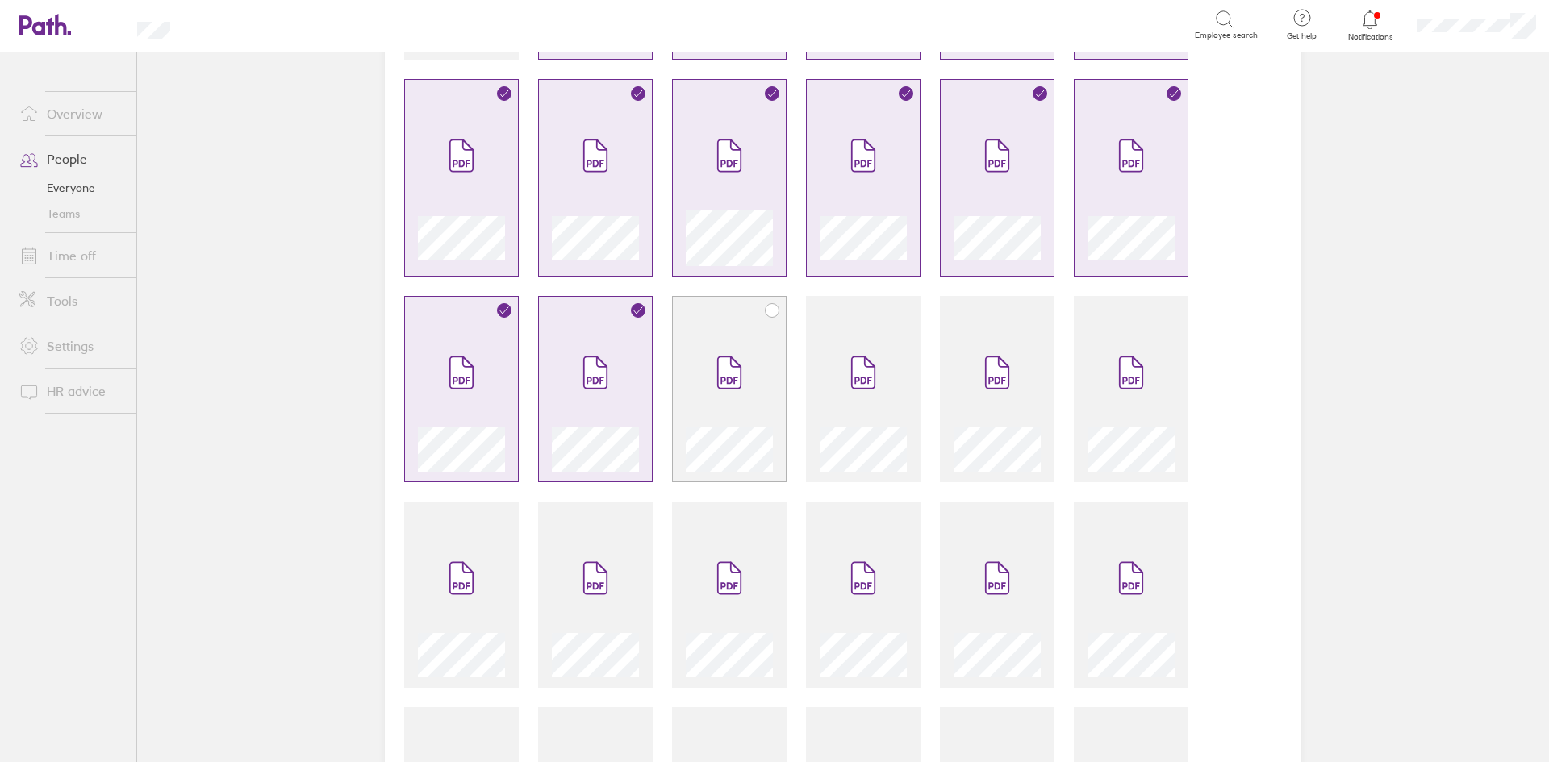
click at [738, 347] on span at bounding box center [729, 372] width 68 height 97
click at [875, 346] on span at bounding box center [863, 372] width 68 height 97
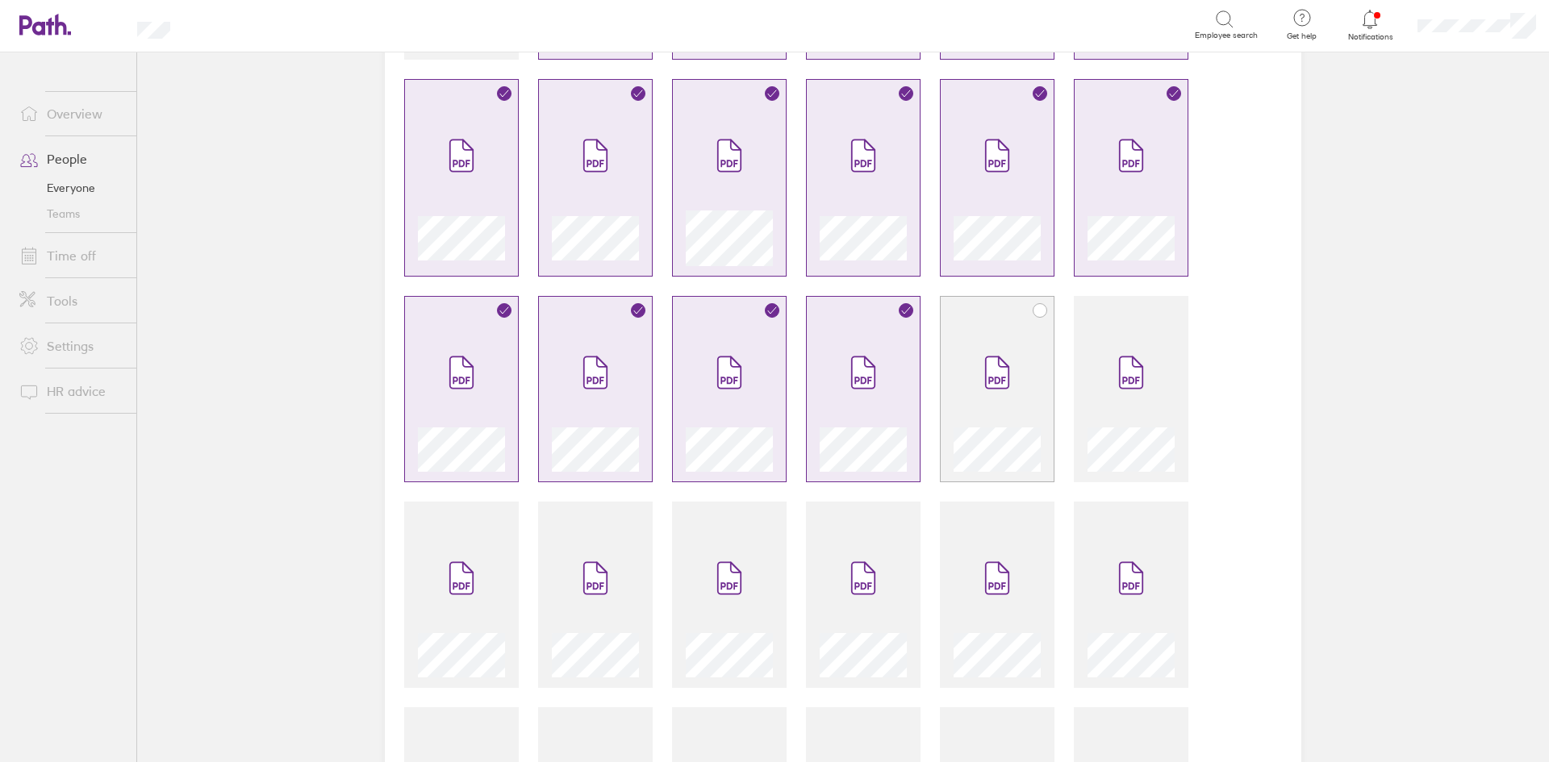
click at [993, 373] on icon at bounding box center [997, 372] width 23 height 31
click at [1187, 414] on div at bounding box center [843, 486] width 916 height 1265
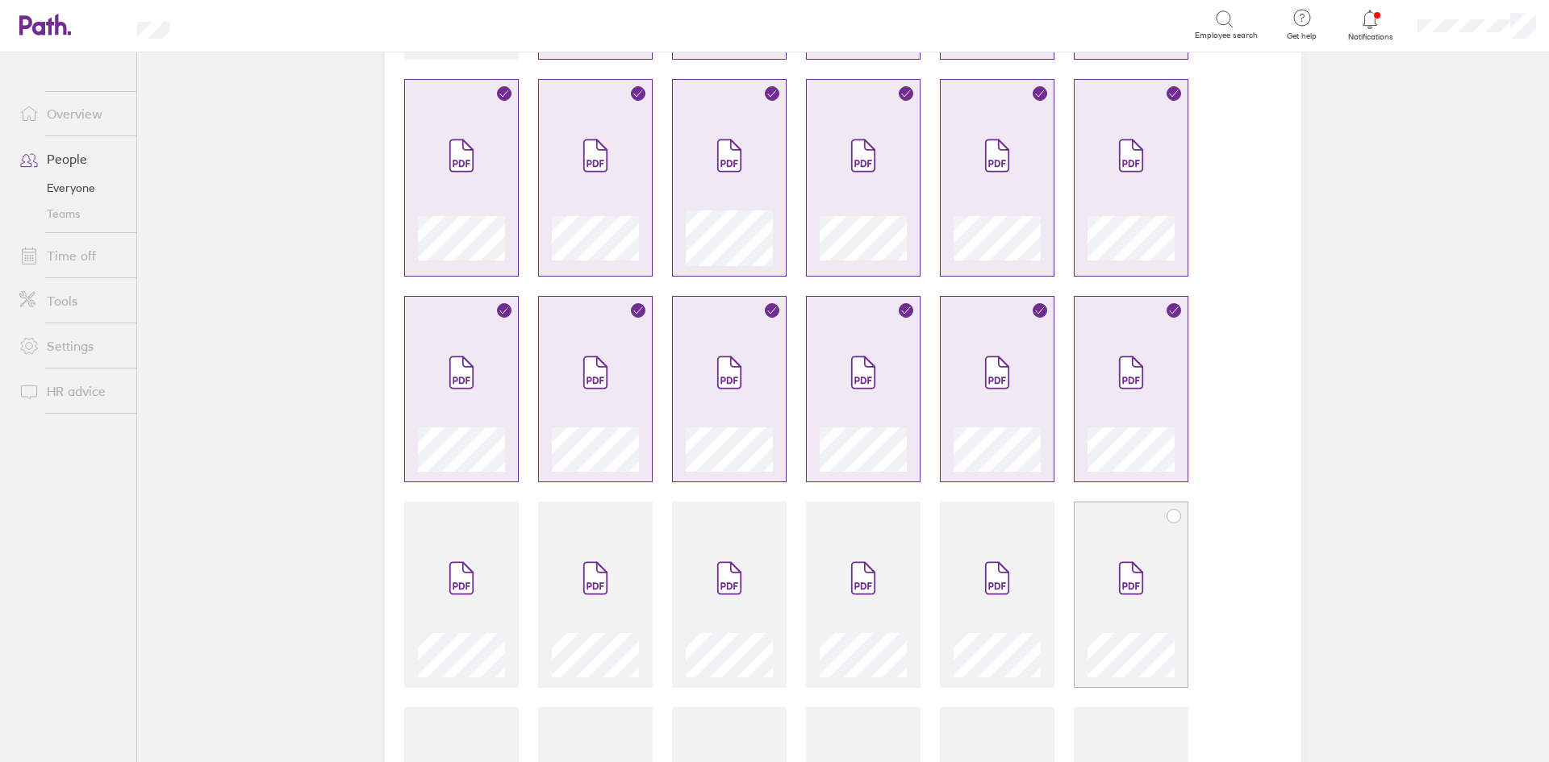
click at [1137, 556] on span at bounding box center [1131, 578] width 68 height 97
click at [986, 567] on icon at bounding box center [997, 578] width 23 height 31
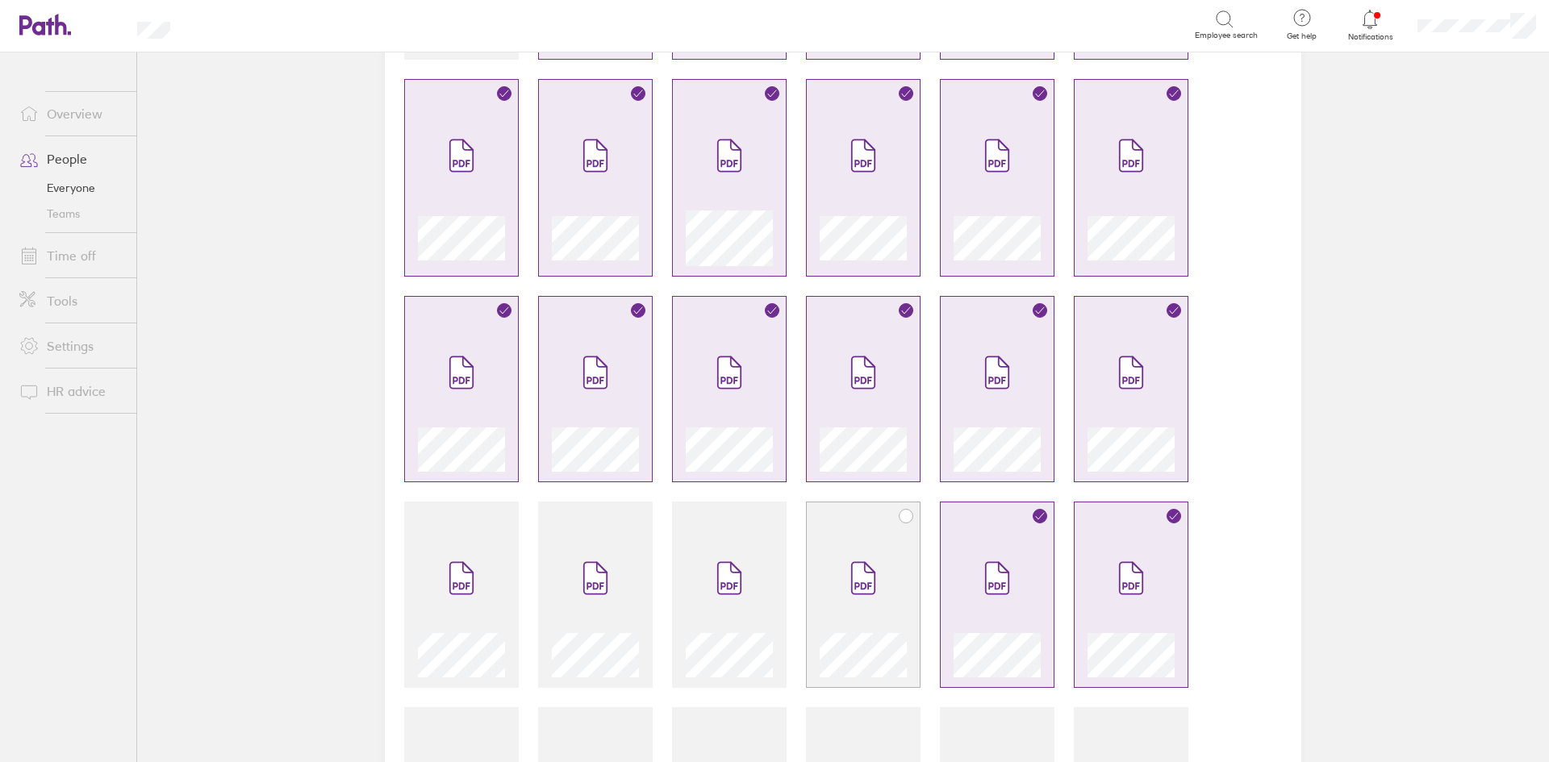
click at [904, 595] on div at bounding box center [863, 595] width 115 height 186
click at [702, 591] on span at bounding box center [729, 578] width 68 height 97
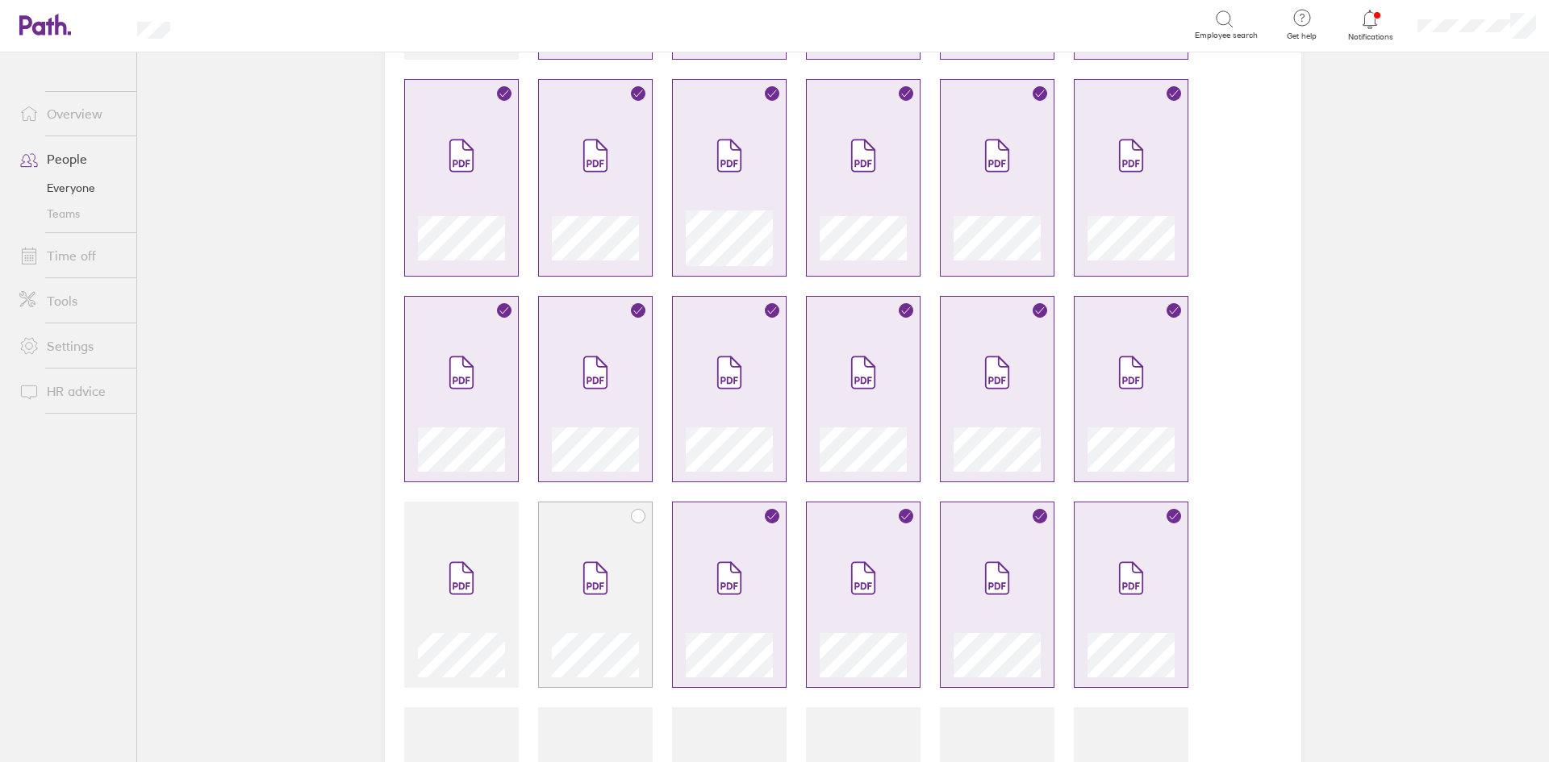
click at [538, 575] on div at bounding box center [595, 595] width 115 height 186
click at [465, 565] on icon at bounding box center [462, 578] width 26 height 35
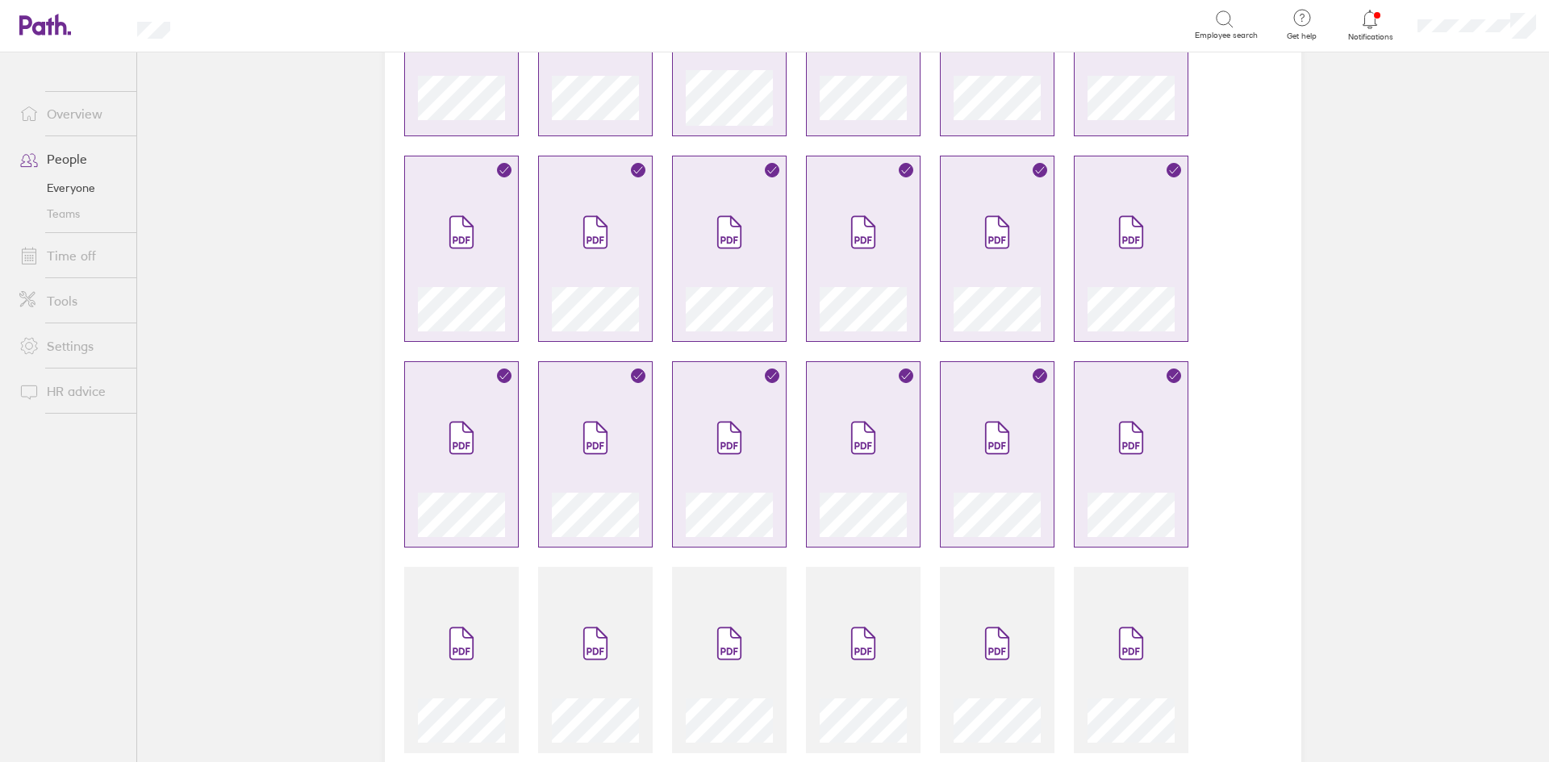
scroll to position [680, 0]
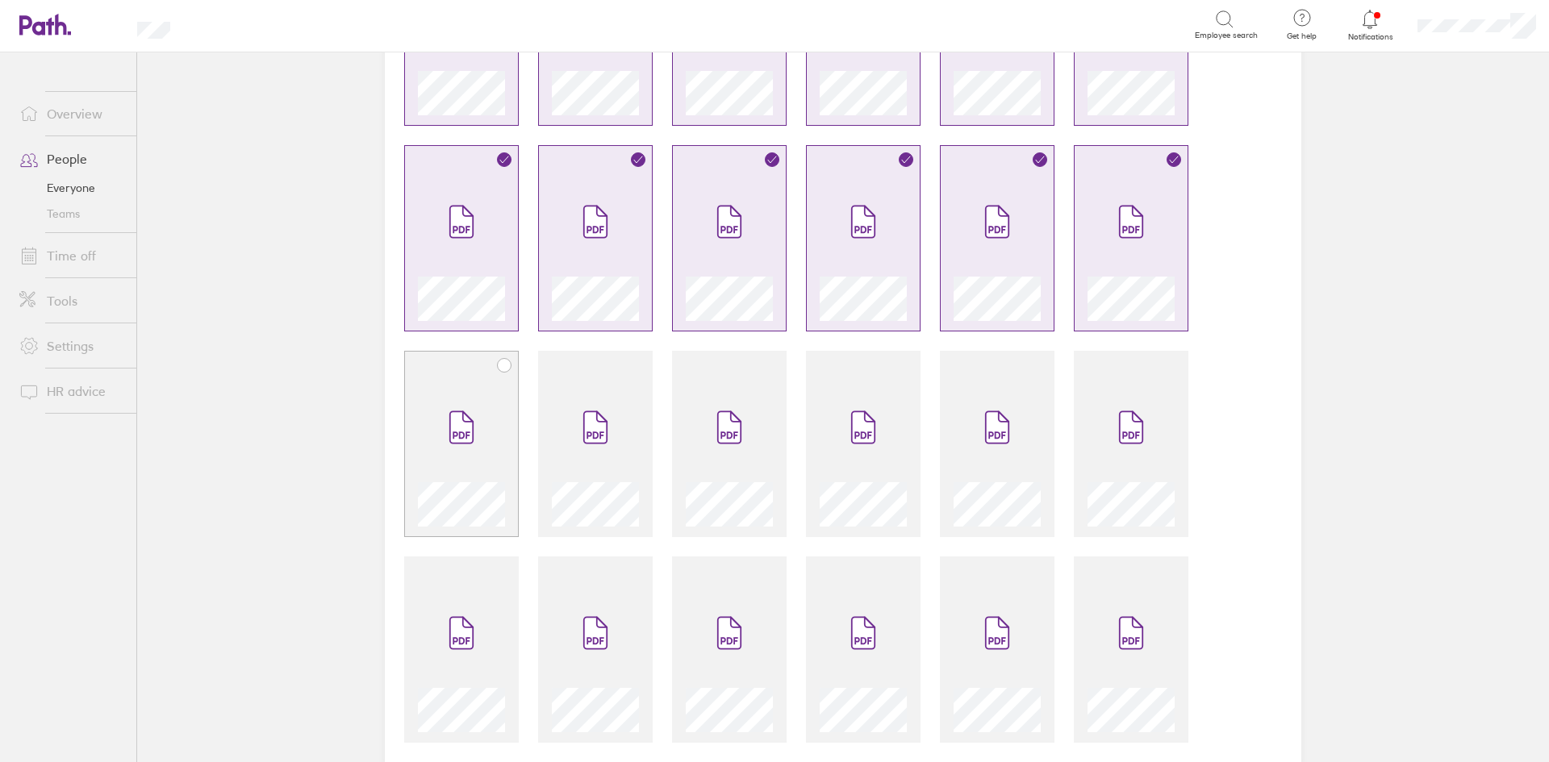
click at [453, 414] on icon at bounding box center [461, 427] width 23 height 31
click at [575, 418] on span at bounding box center [596, 427] width 68 height 97
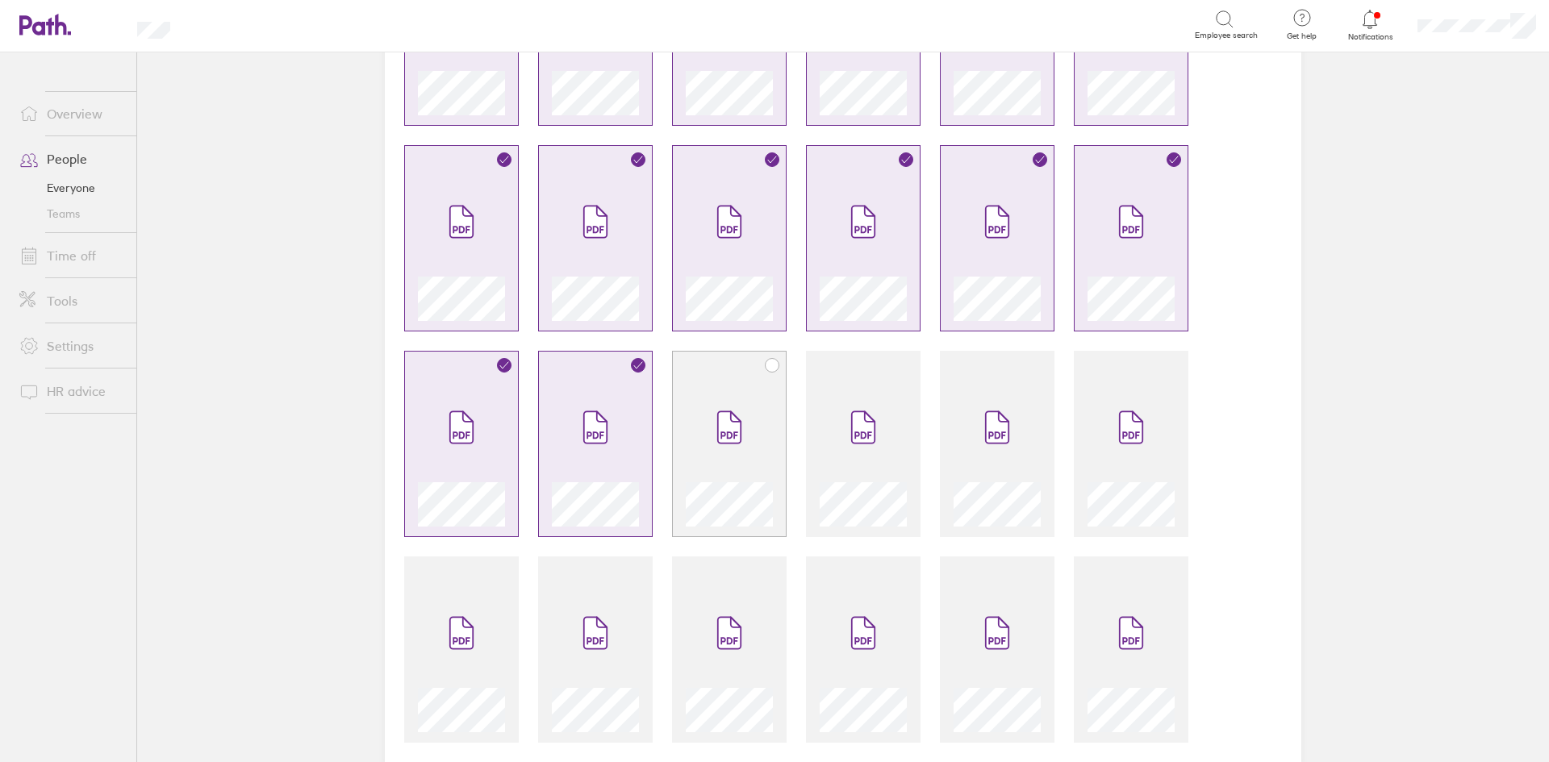
click at [695, 414] on span at bounding box center [729, 427] width 68 height 97
click at [831, 415] on span at bounding box center [863, 427] width 68 height 97
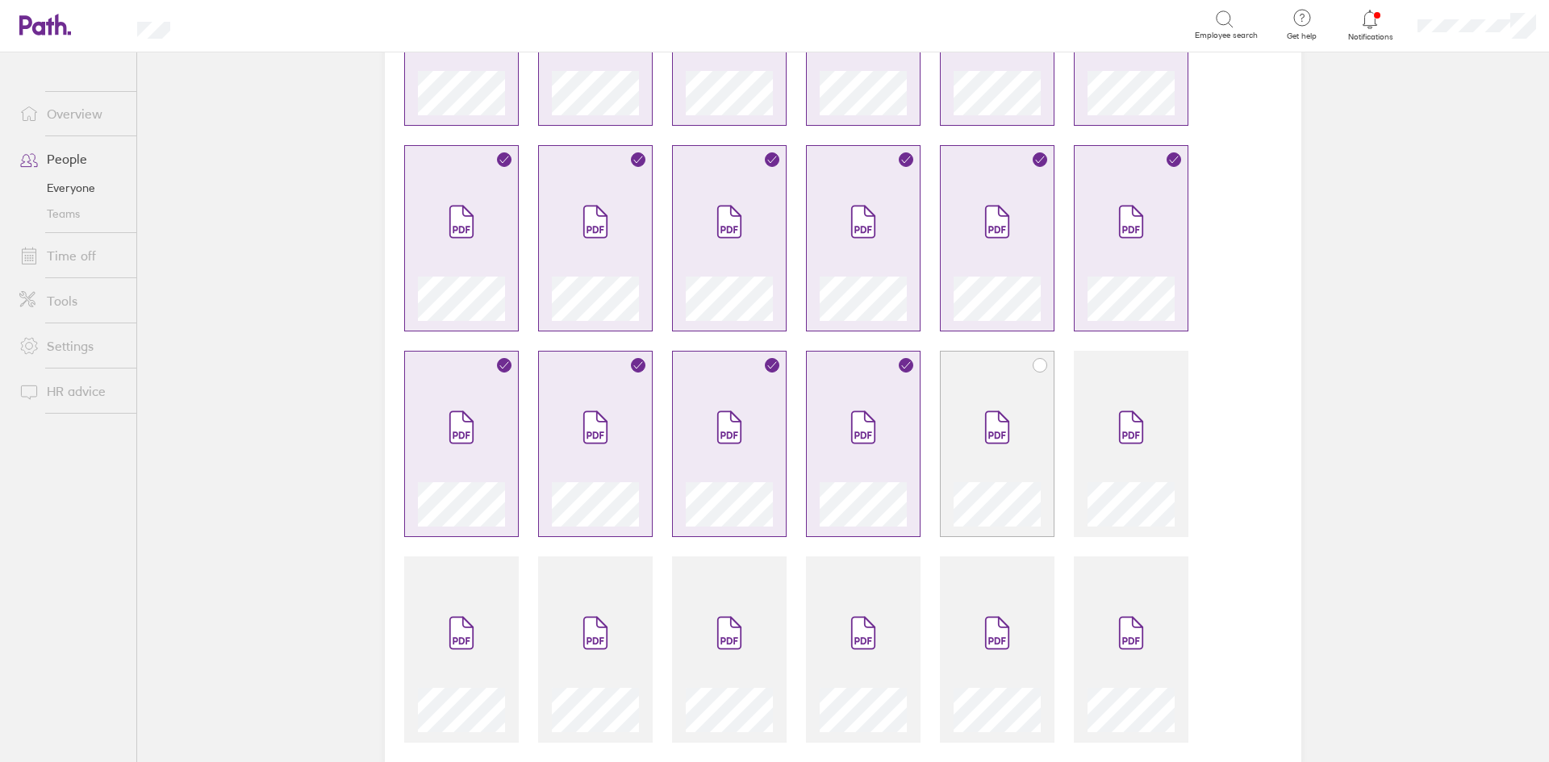
click at [954, 415] on div at bounding box center [997, 453] width 87 height 148
click at [1088, 430] on div at bounding box center [1131, 453] width 87 height 148
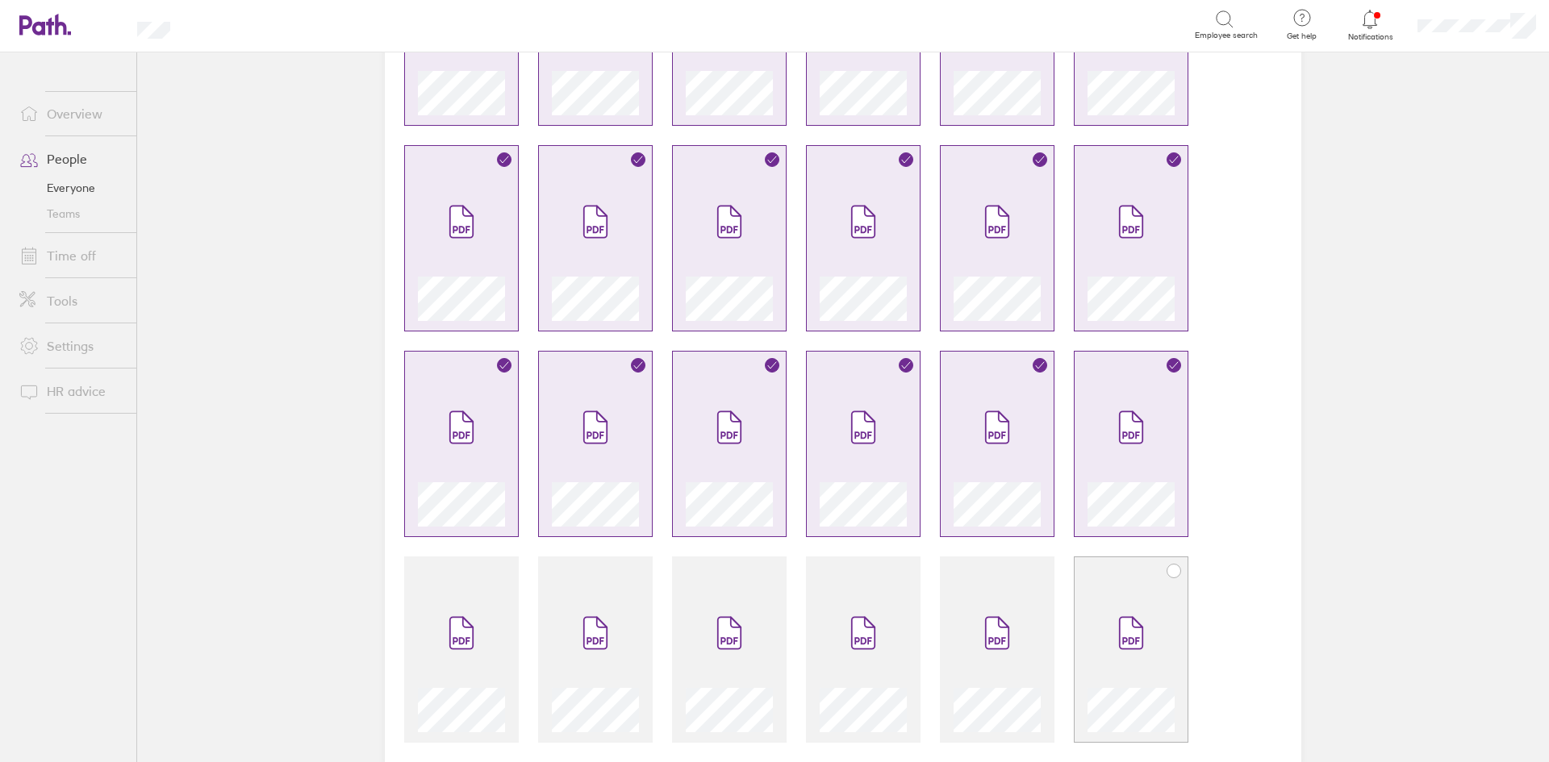
click at [1108, 557] on div at bounding box center [1131, 650] width 115 height 186
click at [992, 616] on icon at bounding box center [997, 633] width 26 height 35
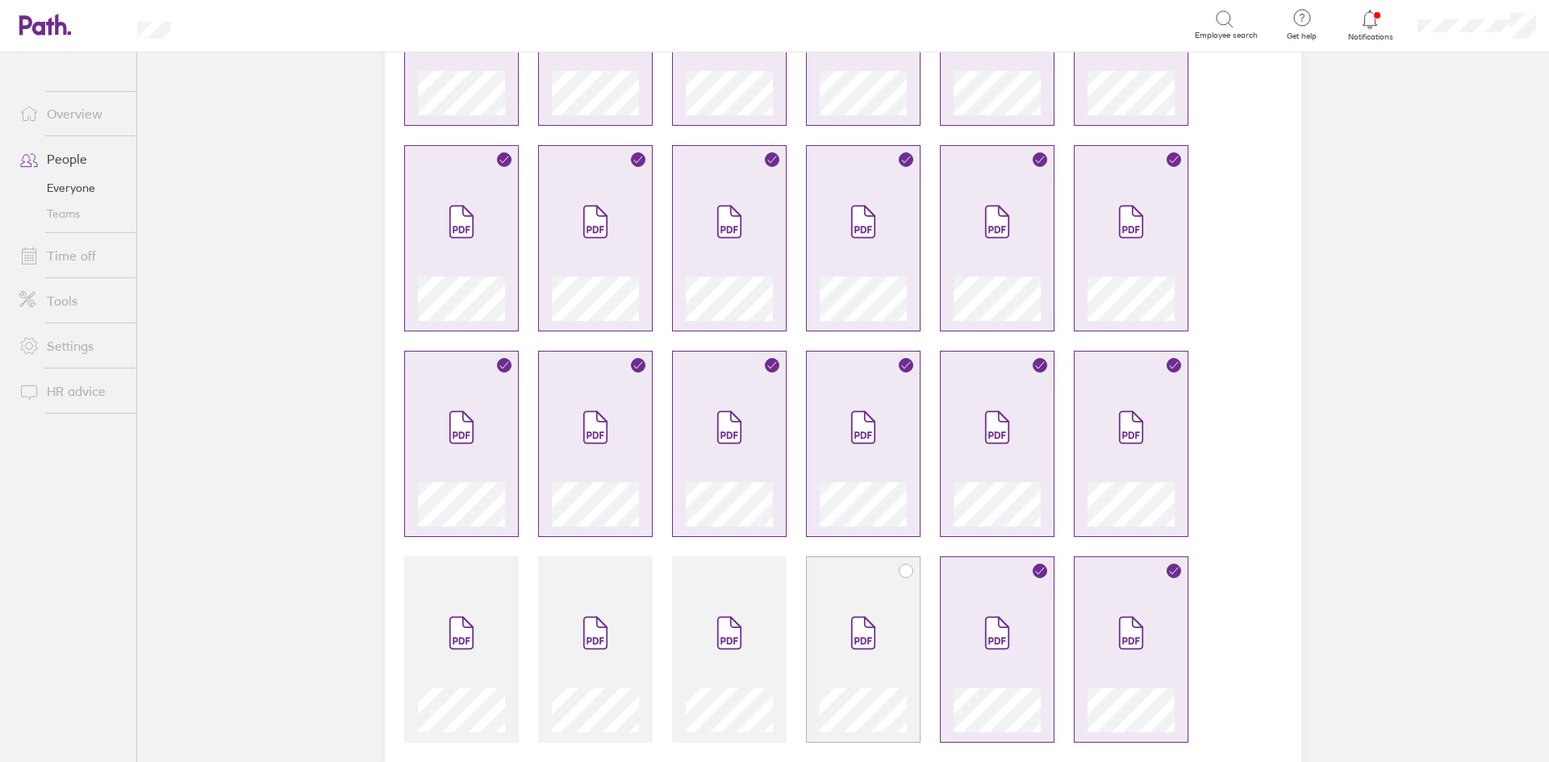
click at [837, 603] on span at bounding box center [863, 633] width 68 height 97
click at [732, 599] on span at bounding box center [729, 633] width 68 height 97
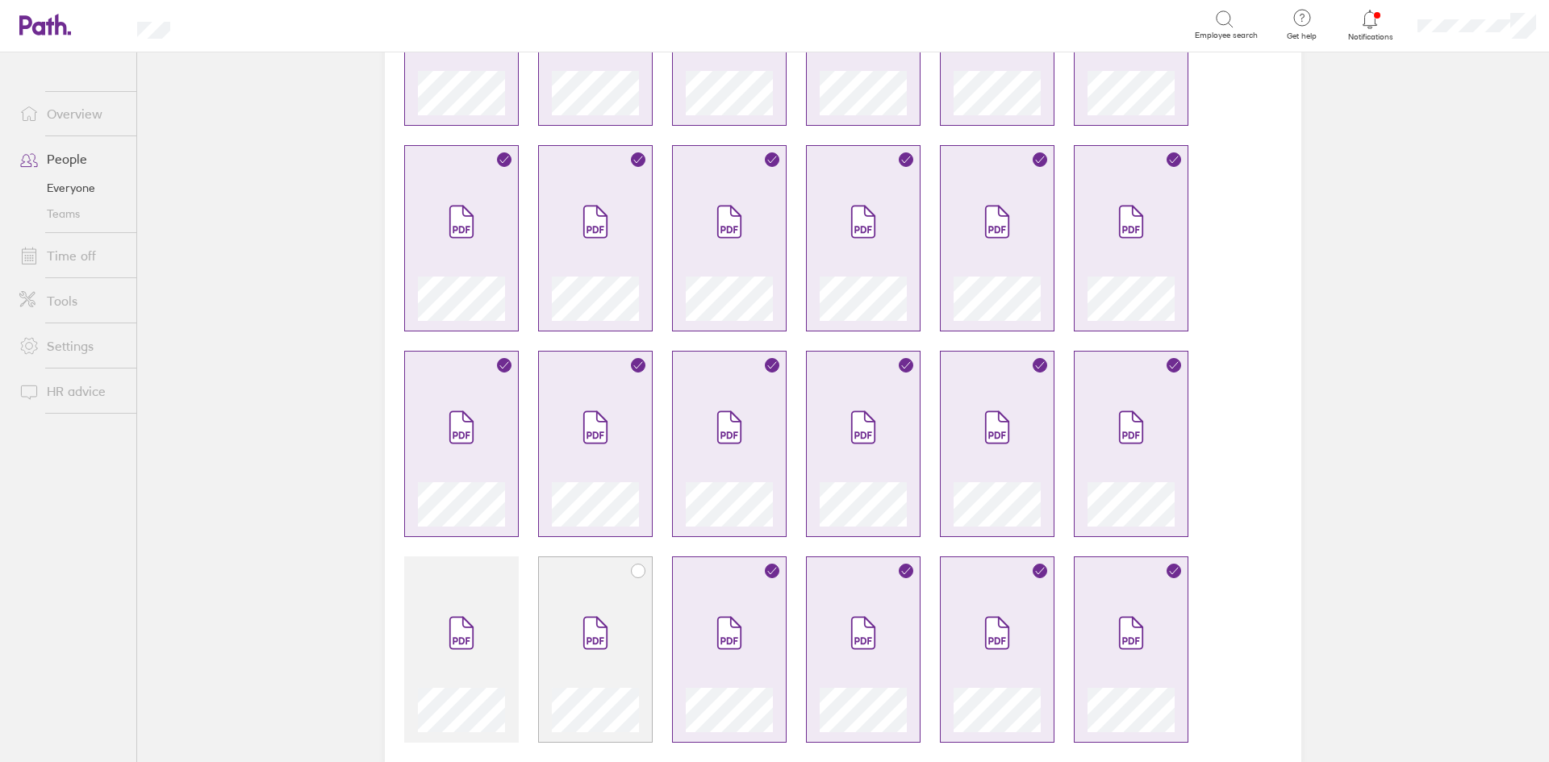
click at [562, 596] on span at bounding box center [596, 633] width 68 height 97
click at [480, 575] on div at bounding box center [461, 650] width 115 height 186
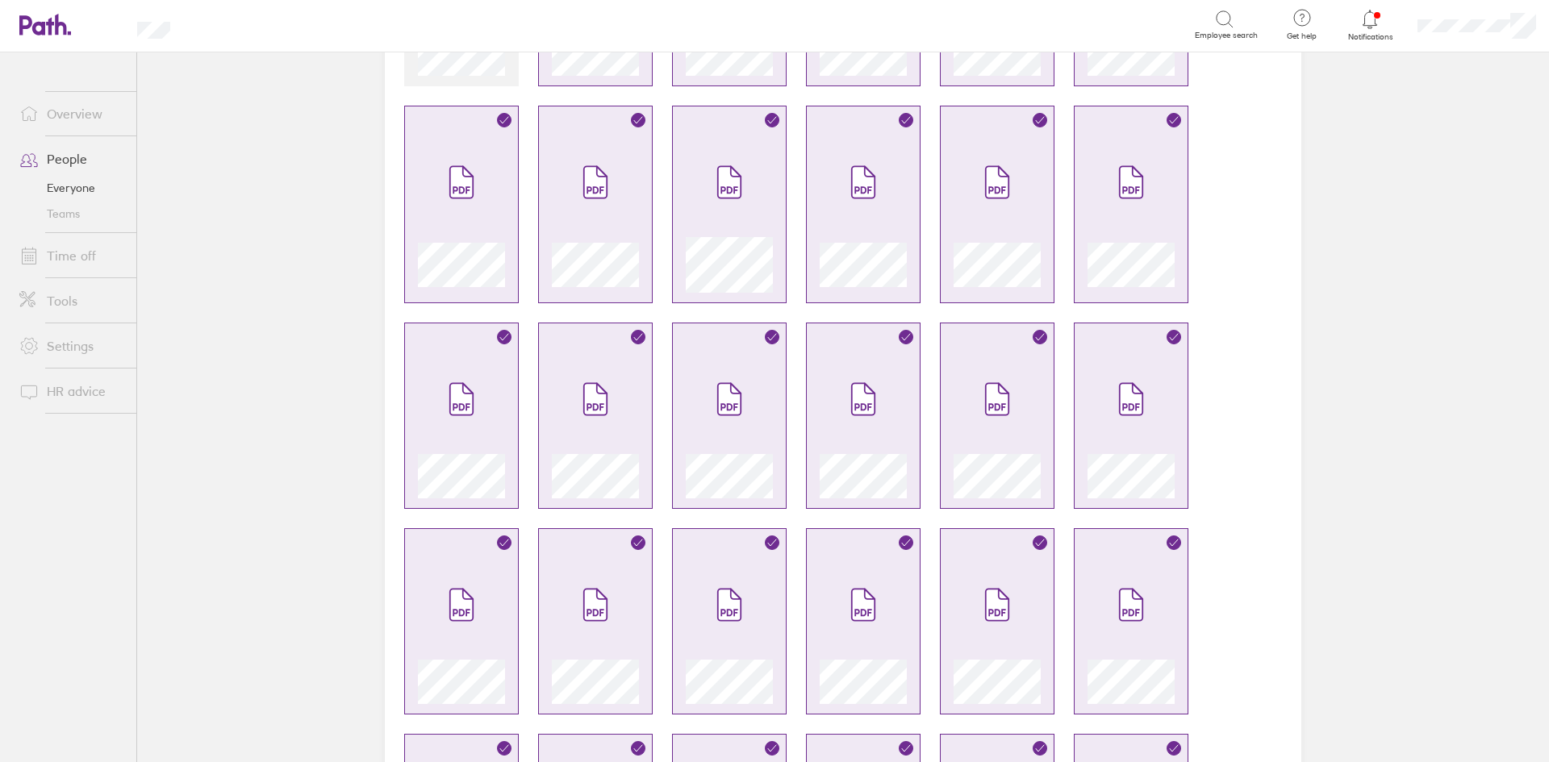
scroll to position [0, 0]
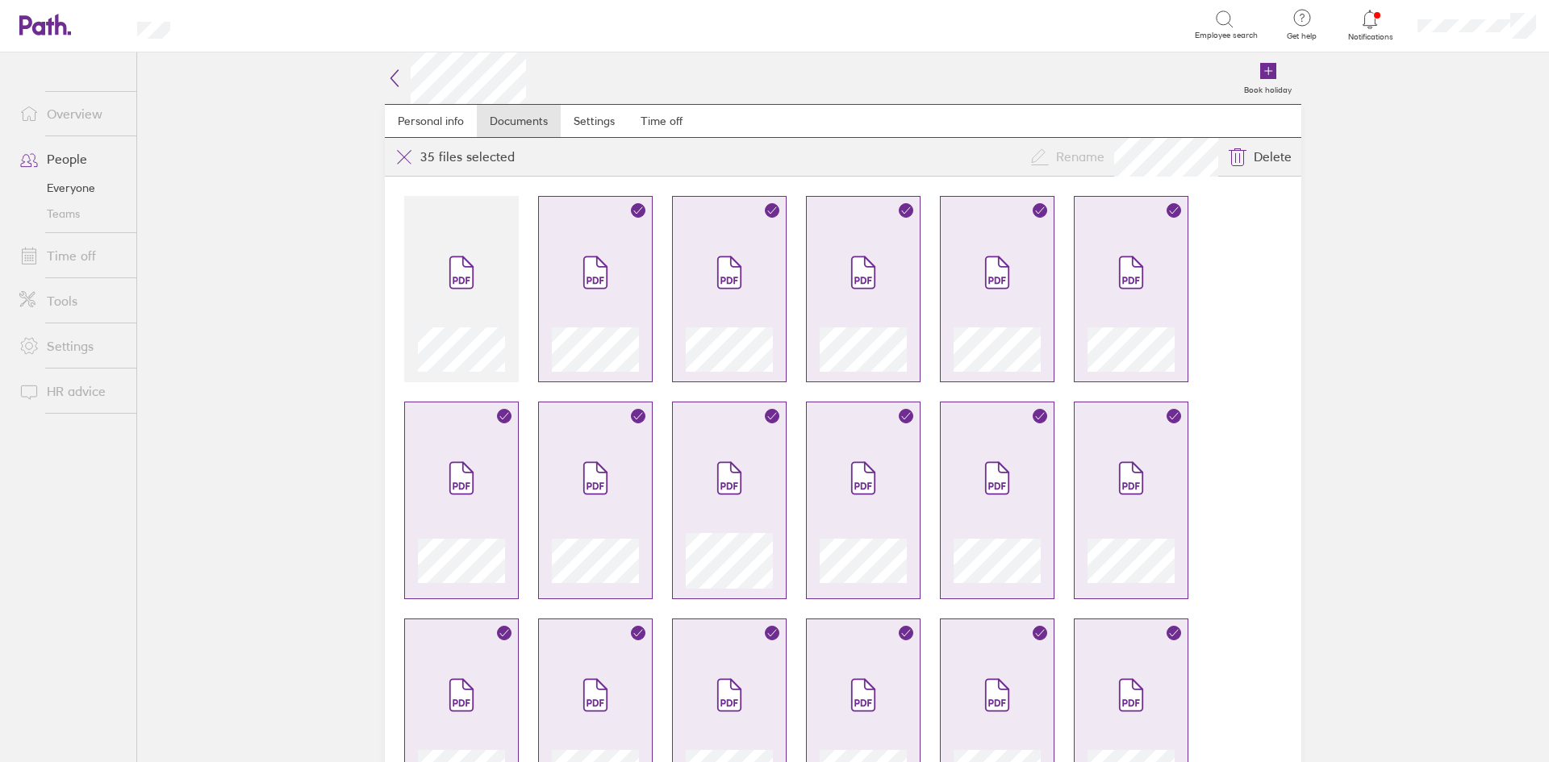
click at [391, 85] on icon at bounding box center [394, 78] width 7 height 16
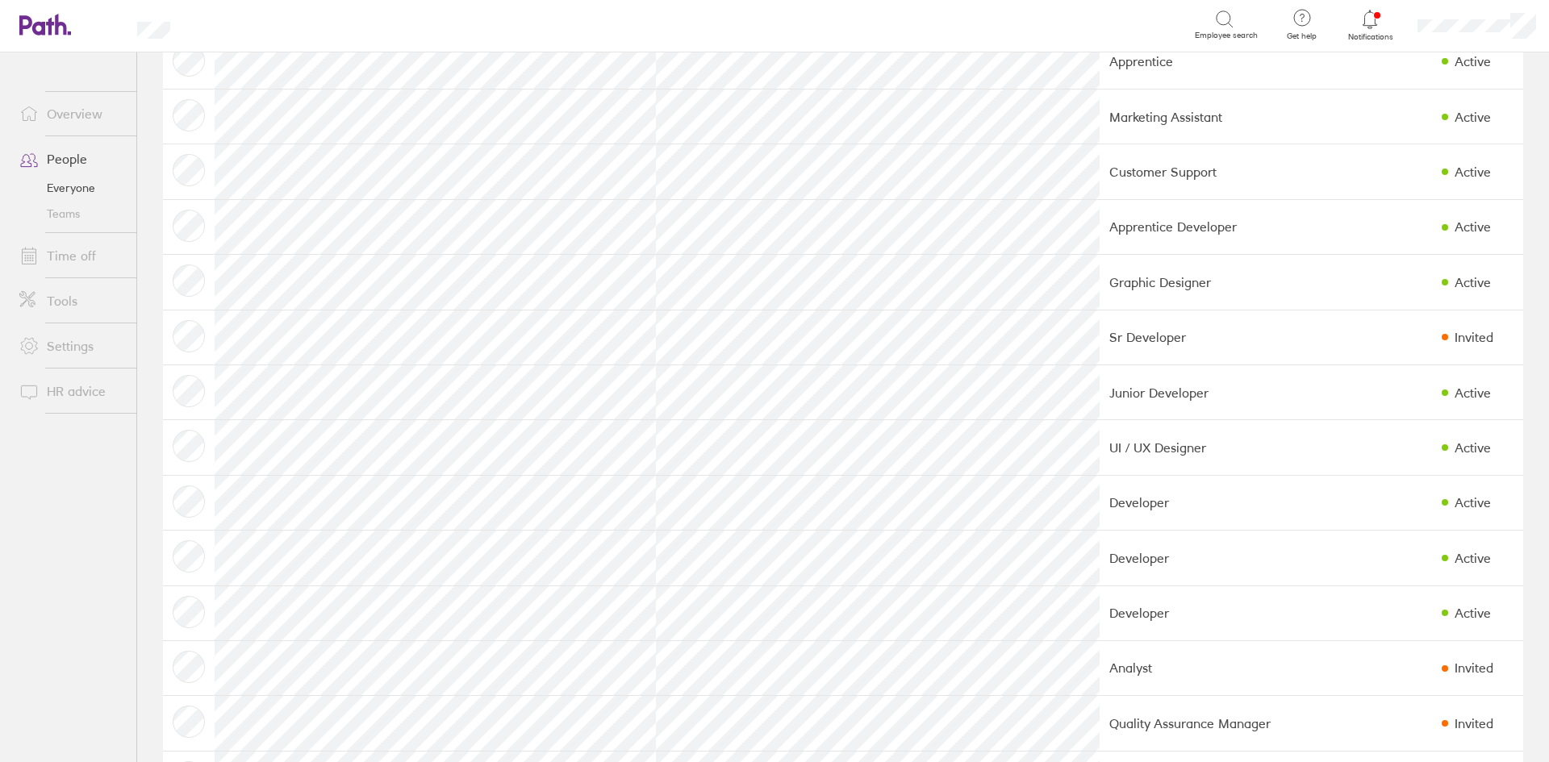
scroll to position [1282, 0]
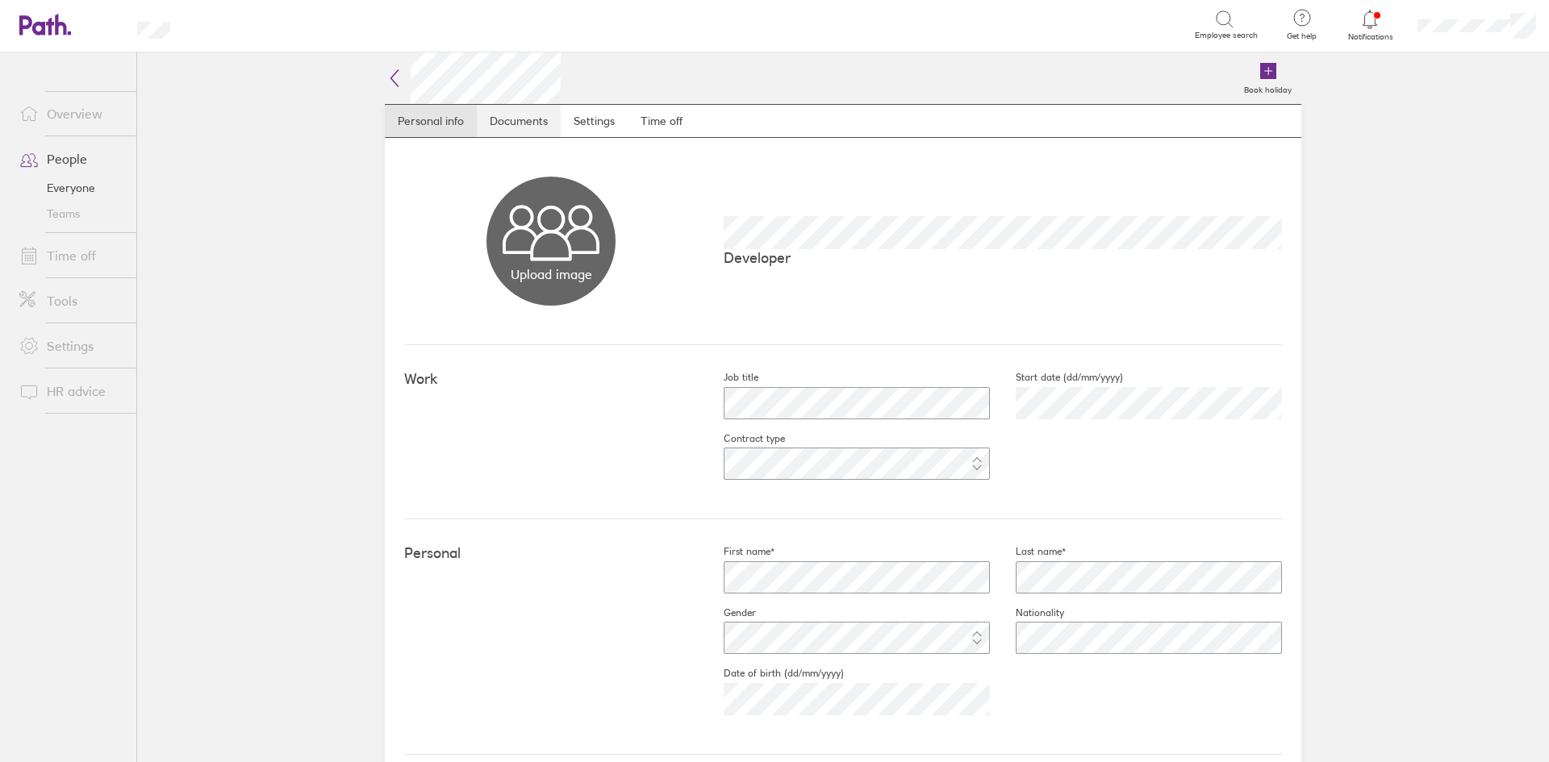
click at [511, 124] on link "Documents" at bounding box center [519, 121] width 84 height 32
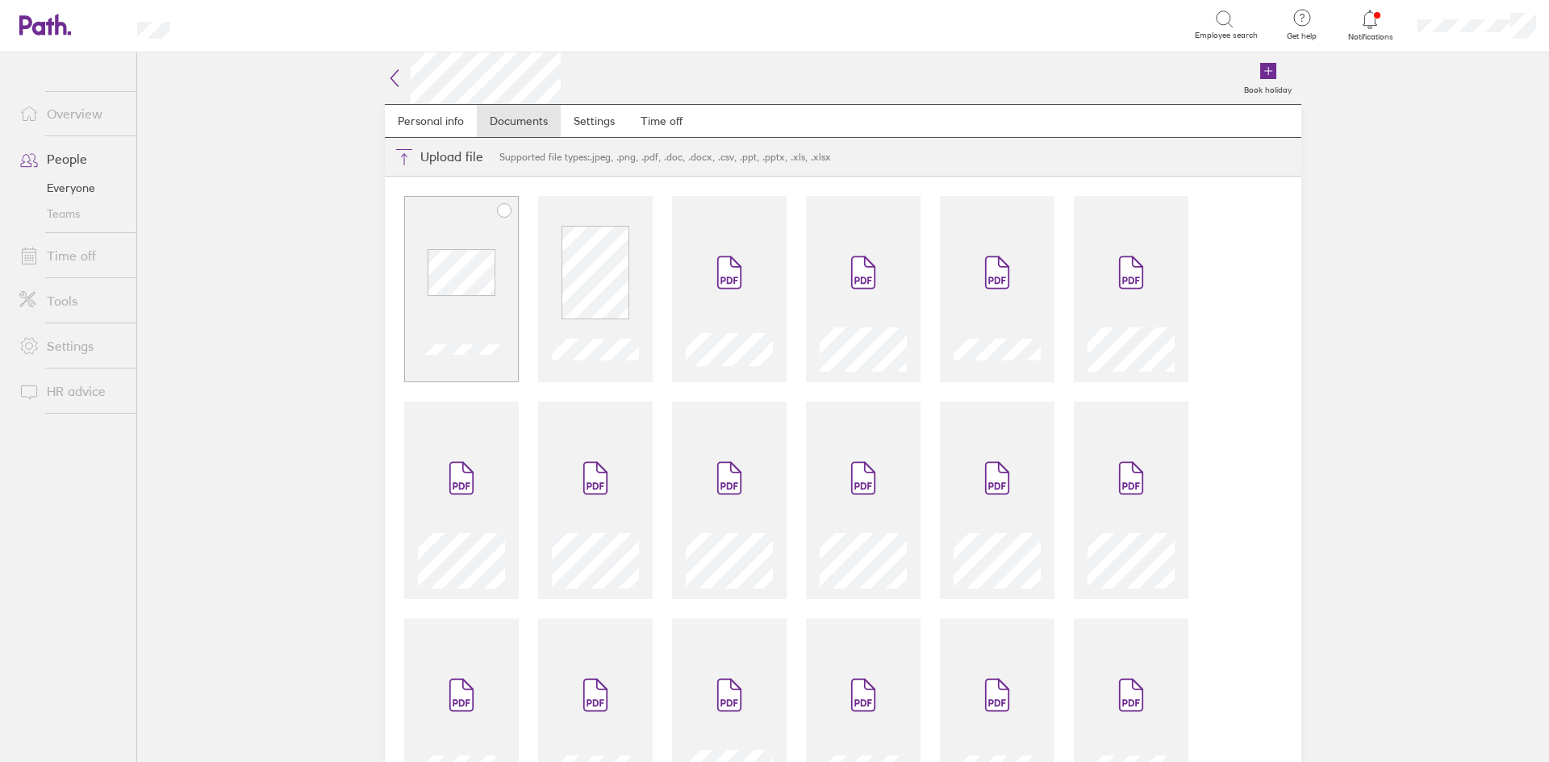
click at [428, 234] on span at bounding box center [462, 272] width 68 height 97
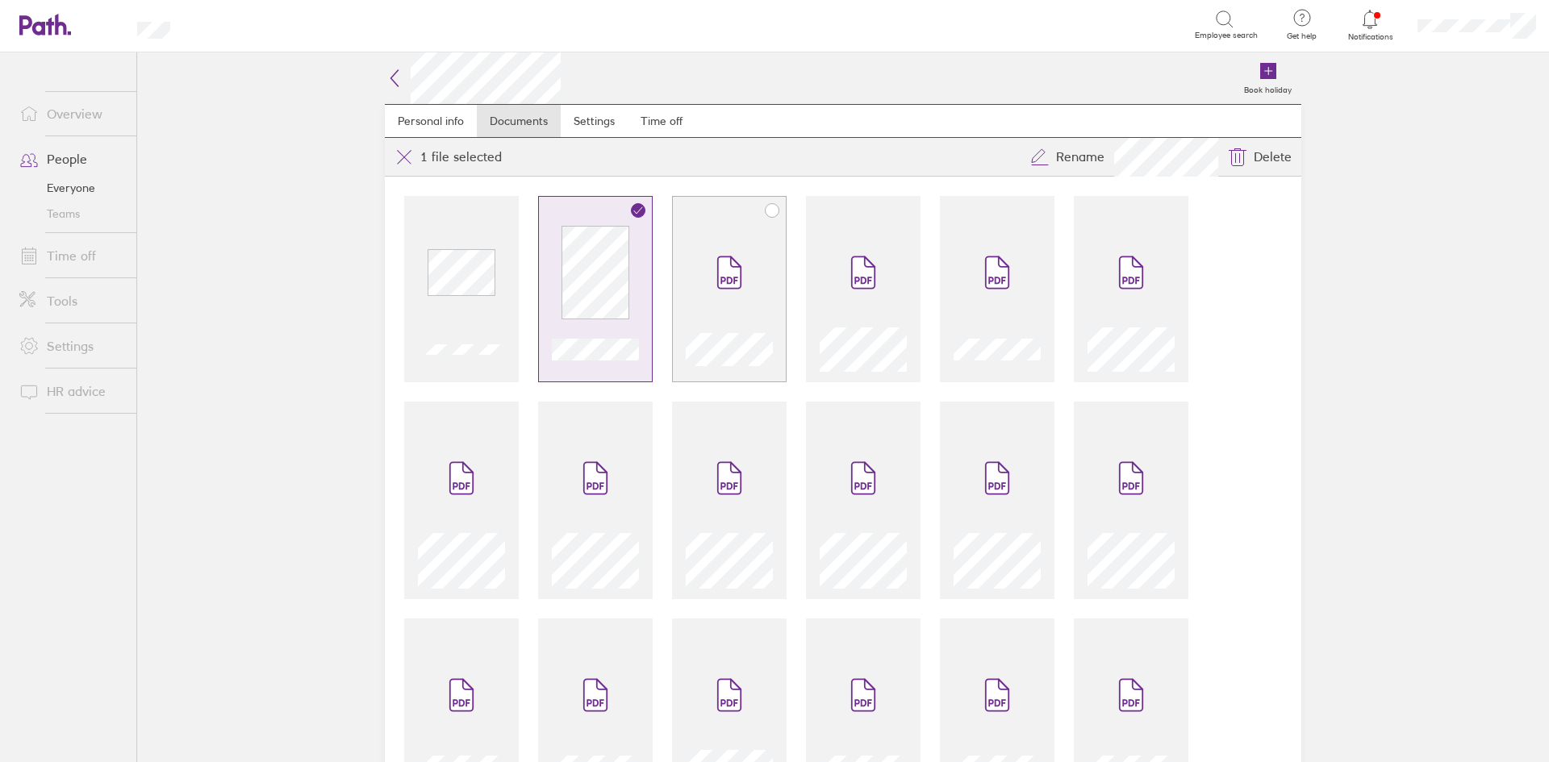
click at [718, 278] on icon at bounding box center [729, 272] width 23 height 31
click at [851, 293] on span at bounding box center [863, 272] width 68 height 97
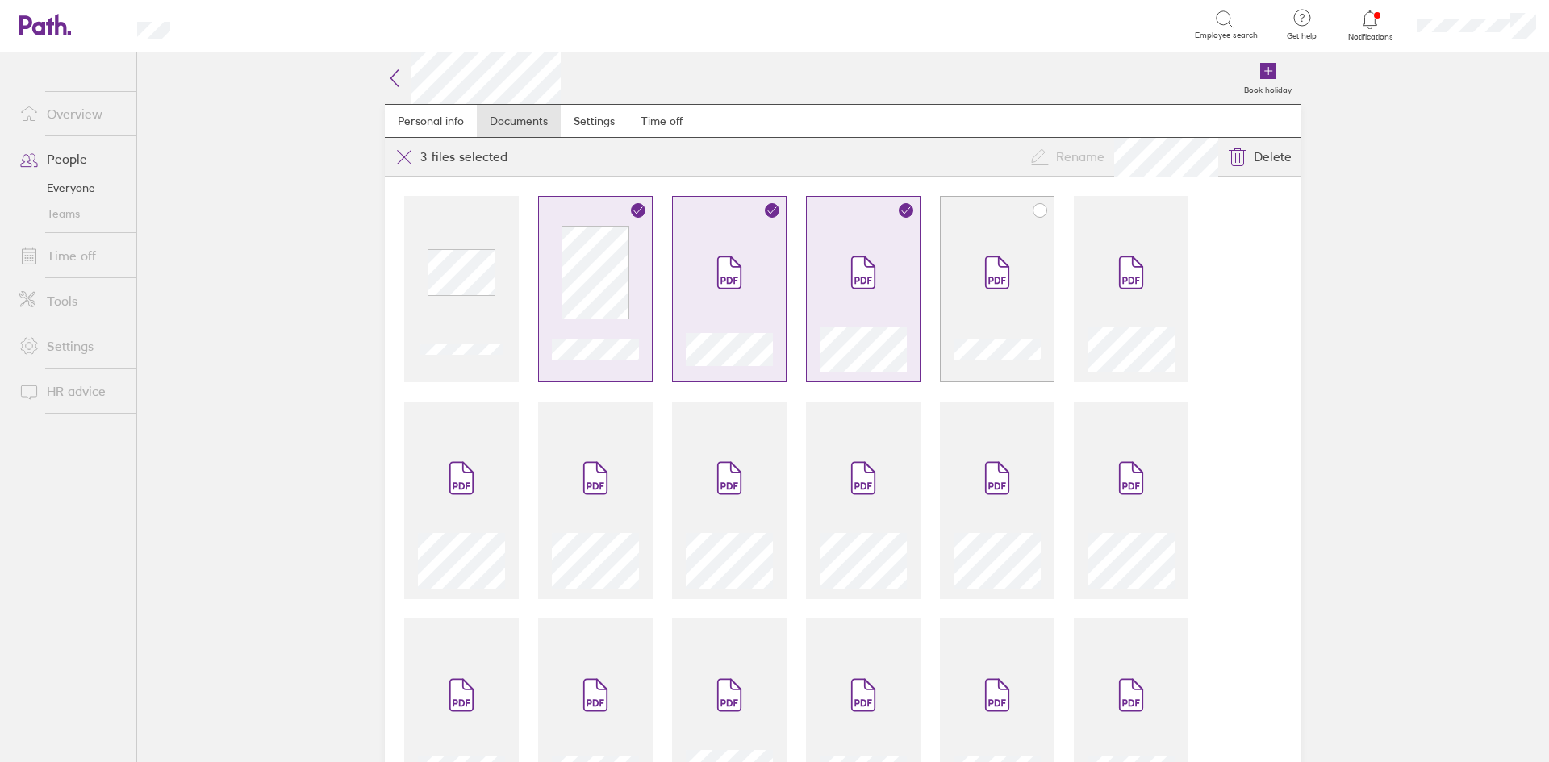
click at [982, 302] on span at bounding box center [997, 272] width 68 height 97
click at [1090, 312] on div at bounding box center [1131, 298] width 87 height 148
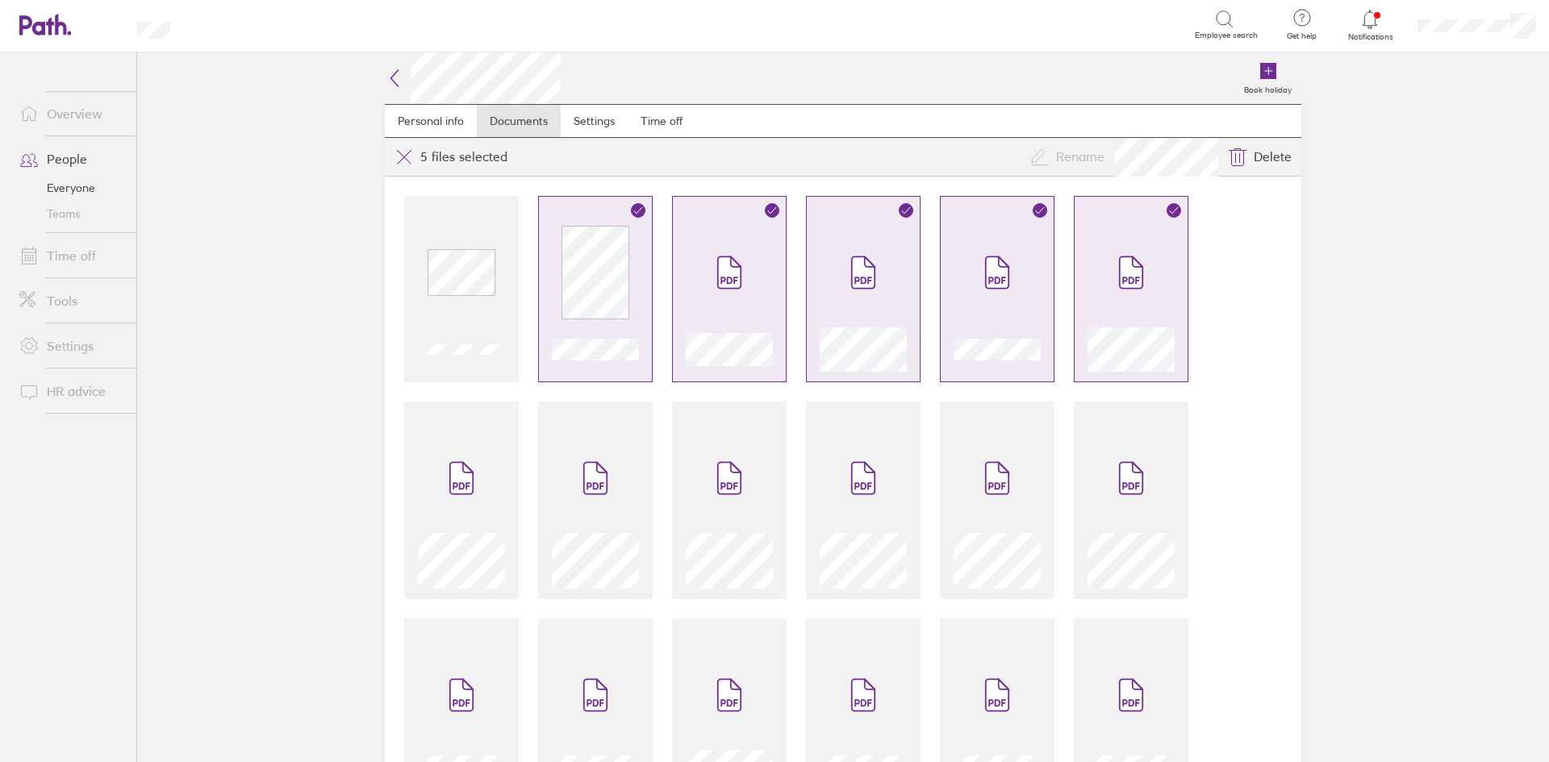
click at [1110, 461] on span at bounding box center [1131, 478] width 68 height 97
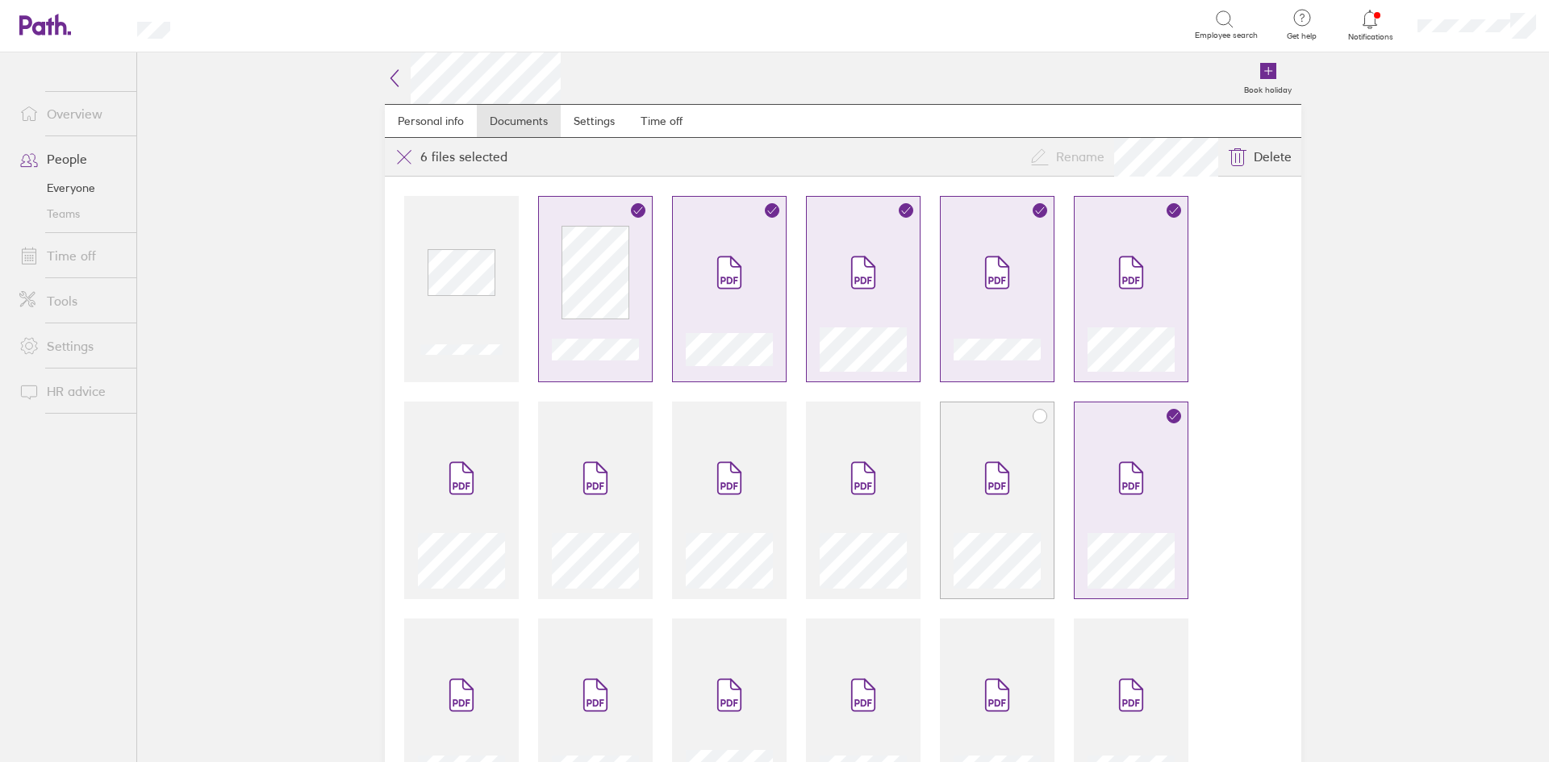
click at [1017, 482] on span at bounding box center [997, 478] width 68 height 97
click at [887, 484] on span at bounding box center [863, 478] width 68 height 97
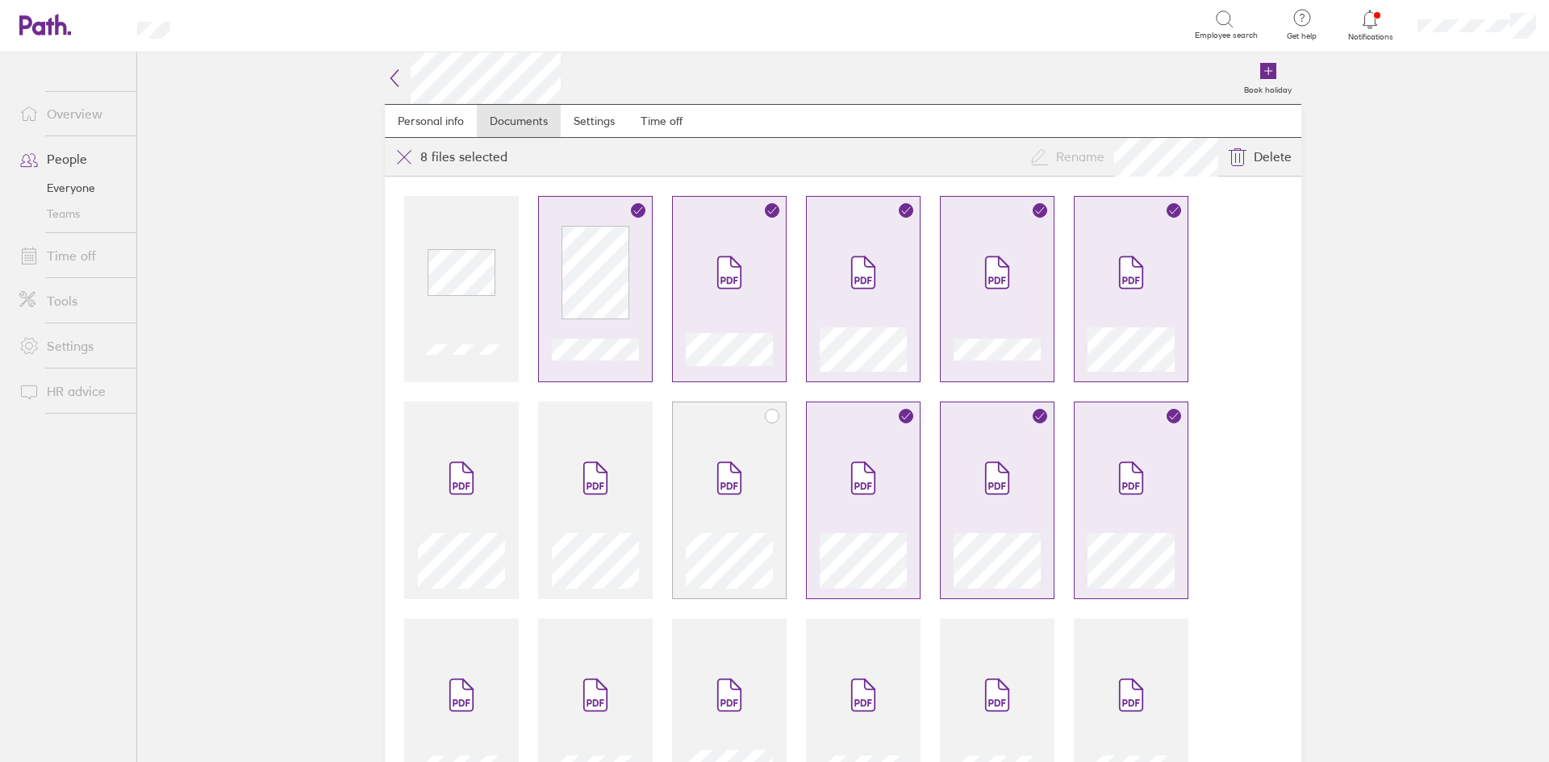
click at [699, 482] on span at bounding box center [729, 478] width 68 height 97
click at [594, 488] on icon at bounding box center [595, 486] width 17 height 7
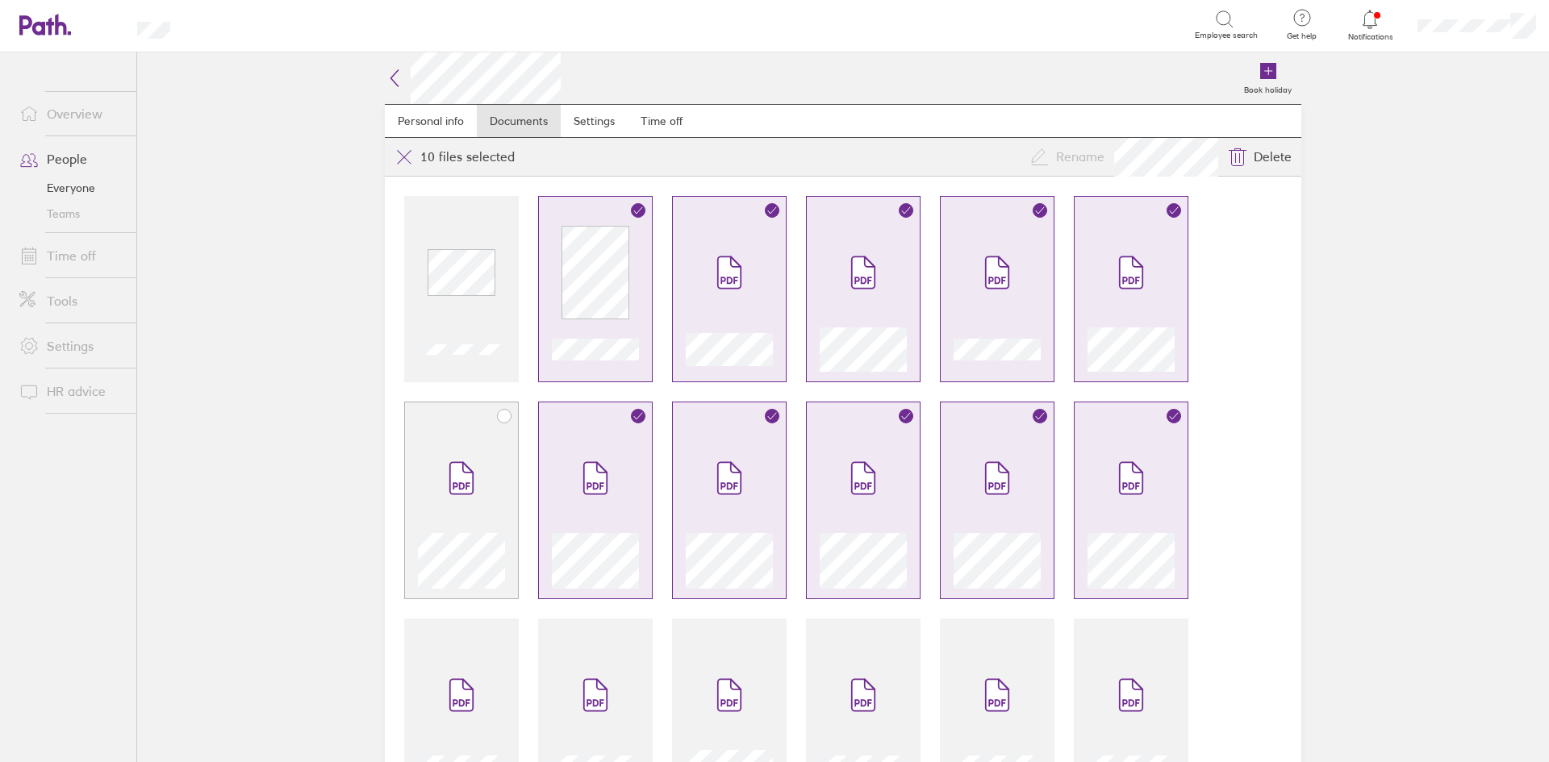
click at [486, 481] on span at bounding box center [462, 478] width 68 height 97
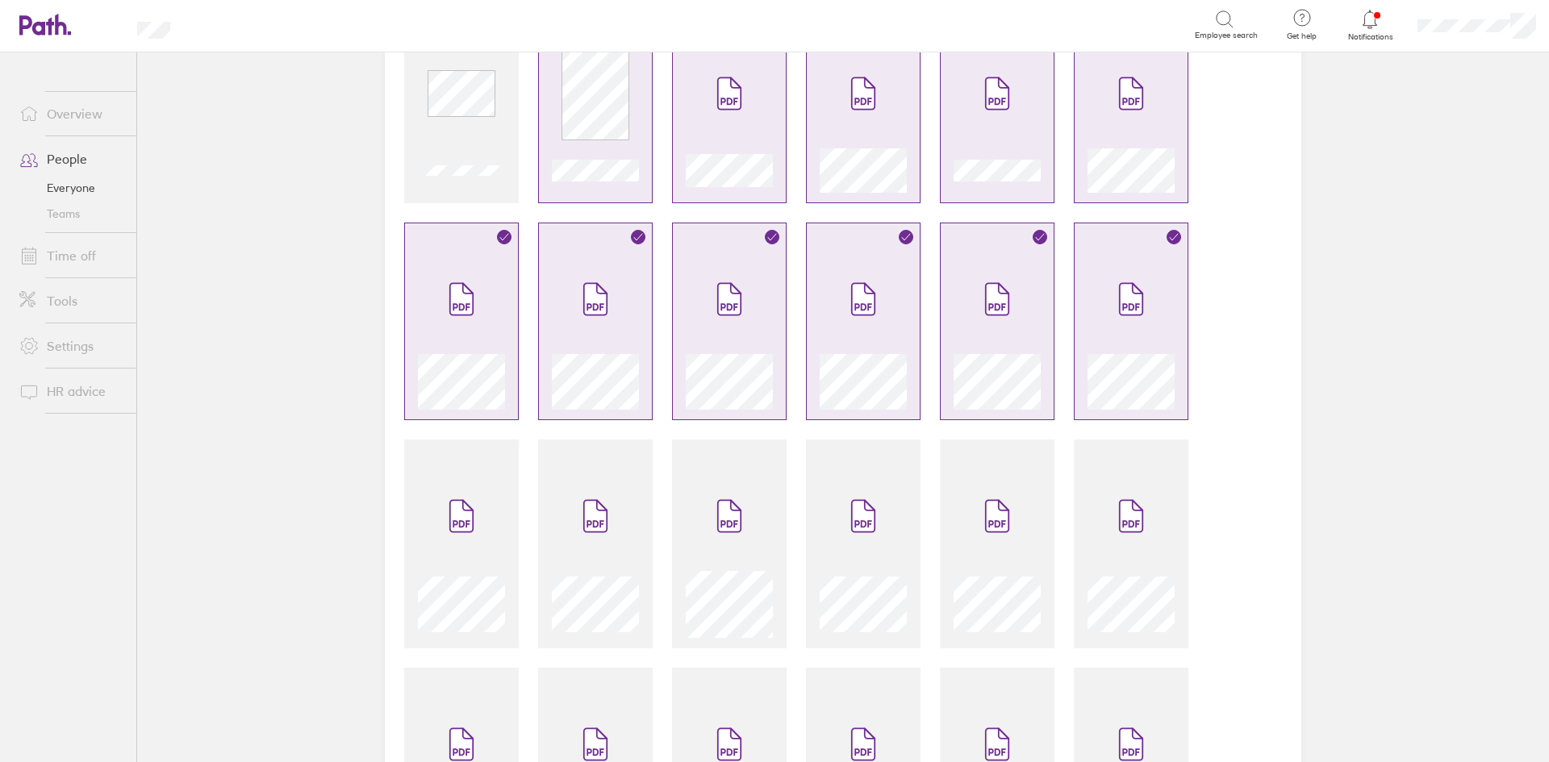
scroll to position [403, 0]
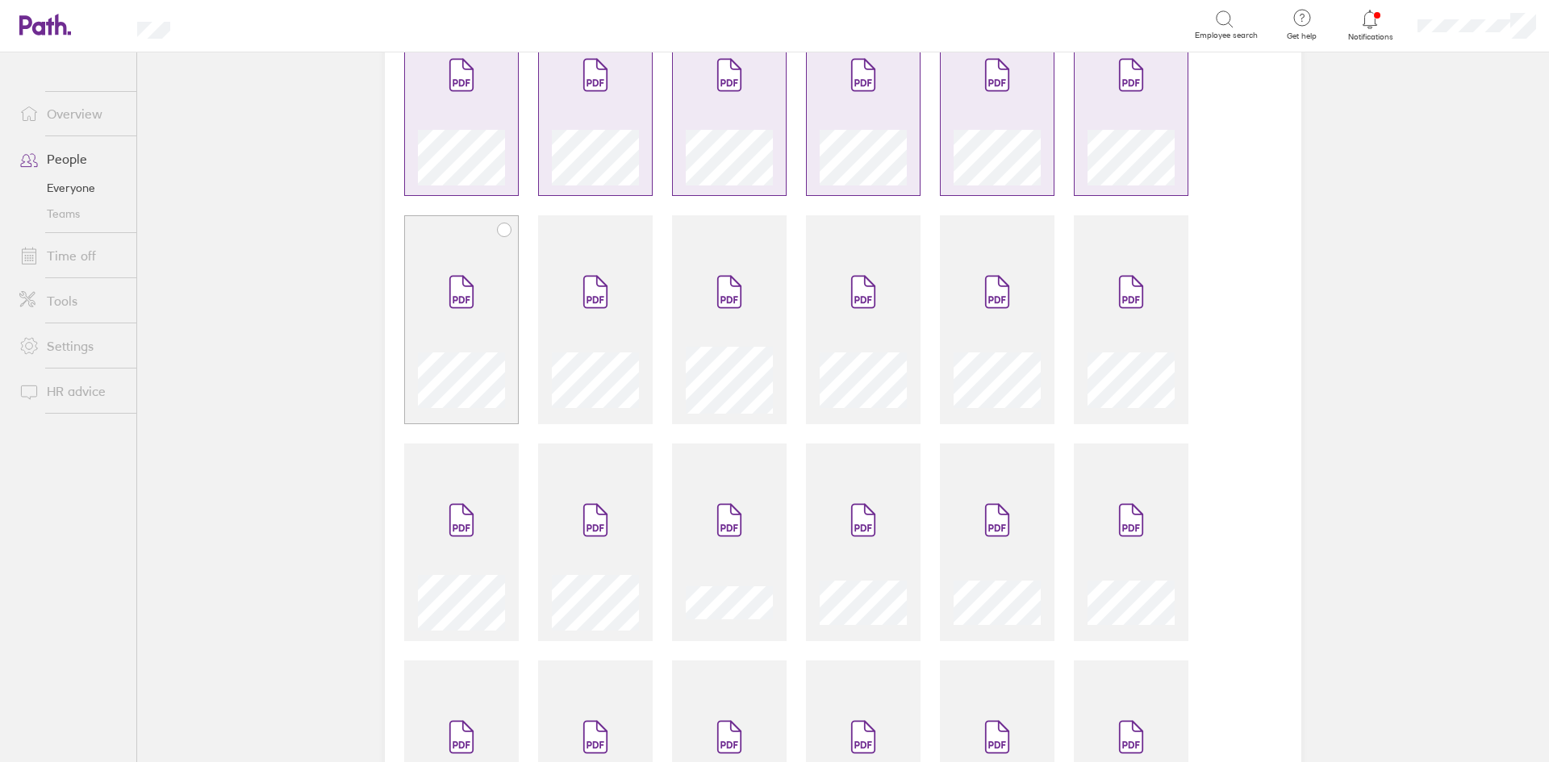
click at [455, 318] on span at bounding box center [462, 292] width 68 height 97
click at [552, 324] on div at bounding box center [595, 329] width 87 height 170
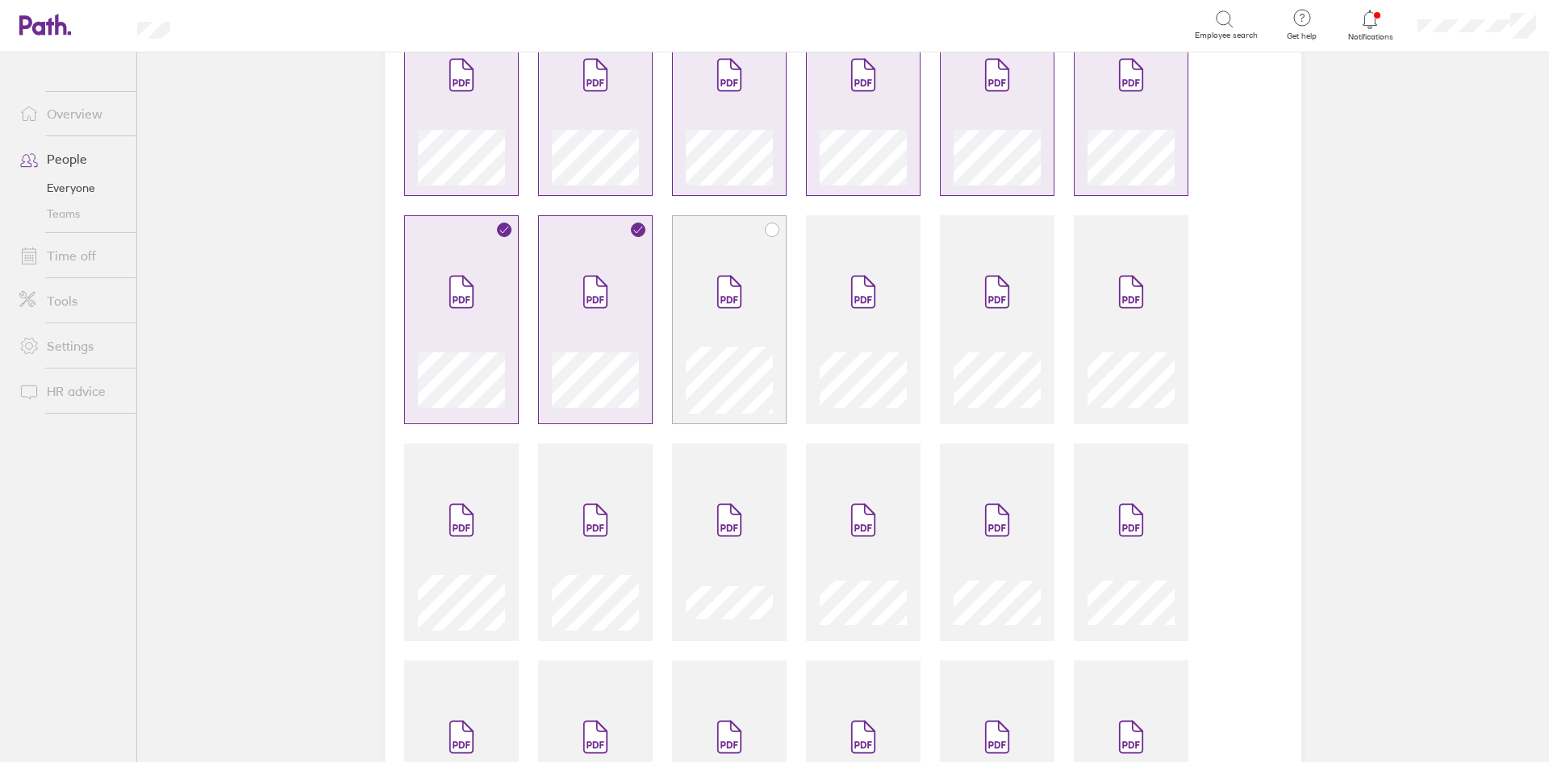
click at [778, 329] on div at bounding box center [729, 319] width 115 height 209
click at [857, 340] on div at bounding box center [863, 376] width 87 height 73
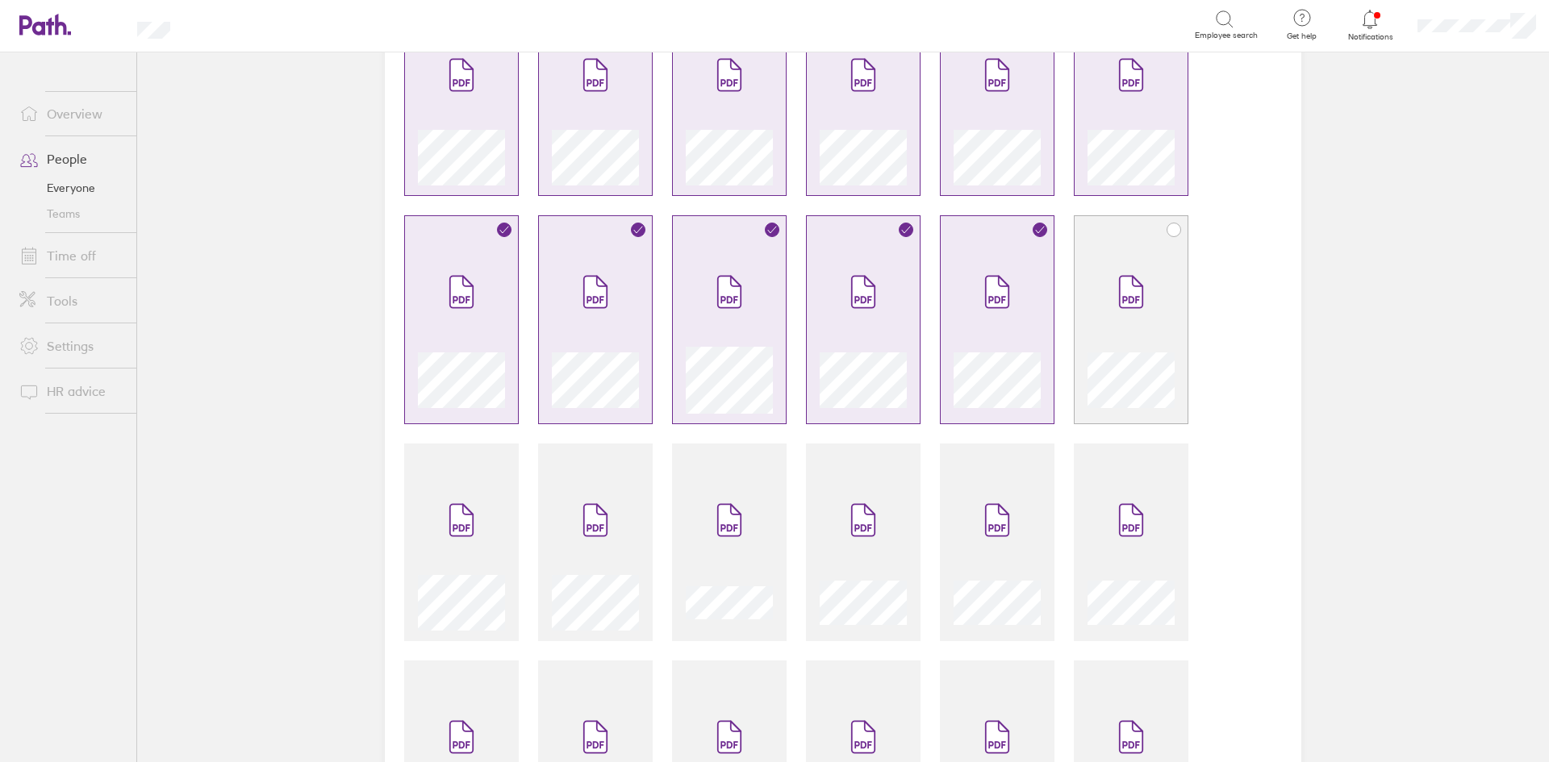
click at [1078, 365] on div at bounding box center [1131, 319] width 115 height 209
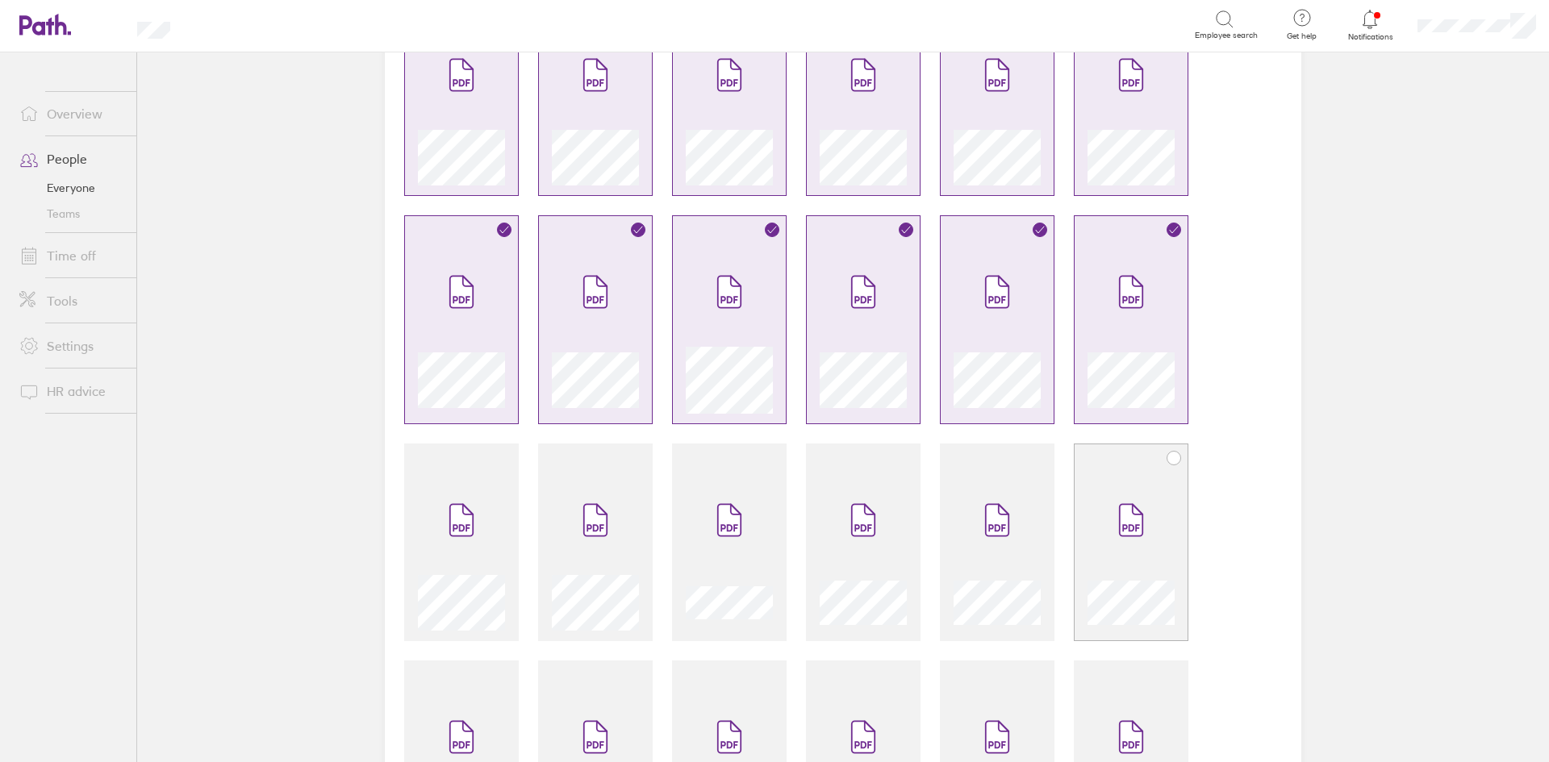
click at [1088, 509] on div at bounding box center [1131, 551] width 87 height 159
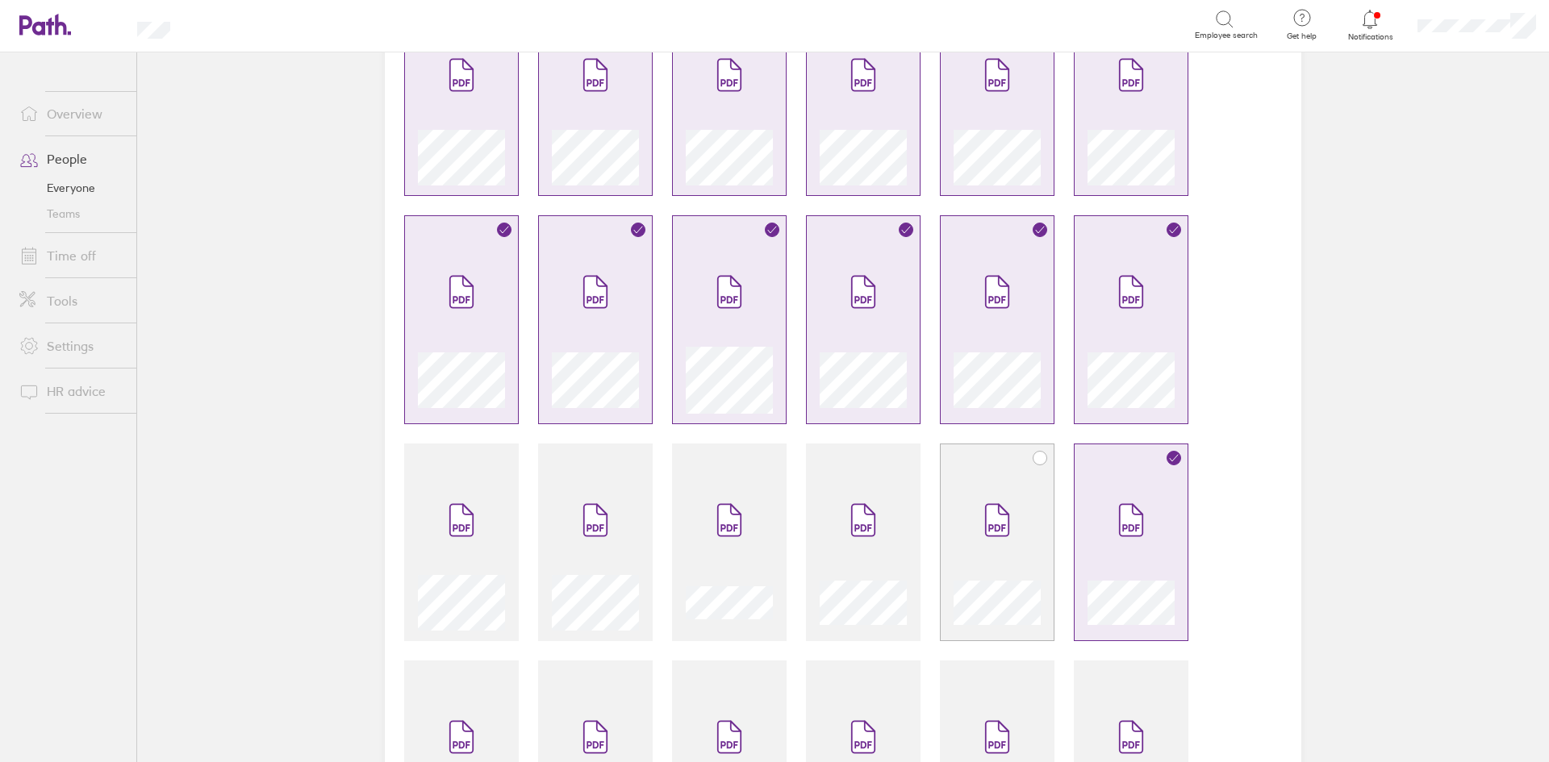
click at [971, 501] on span at bounding box center [997, 520] width 68 height 97
click at [872, 496] on span at bounding box center [863, 520] width 68 height 97
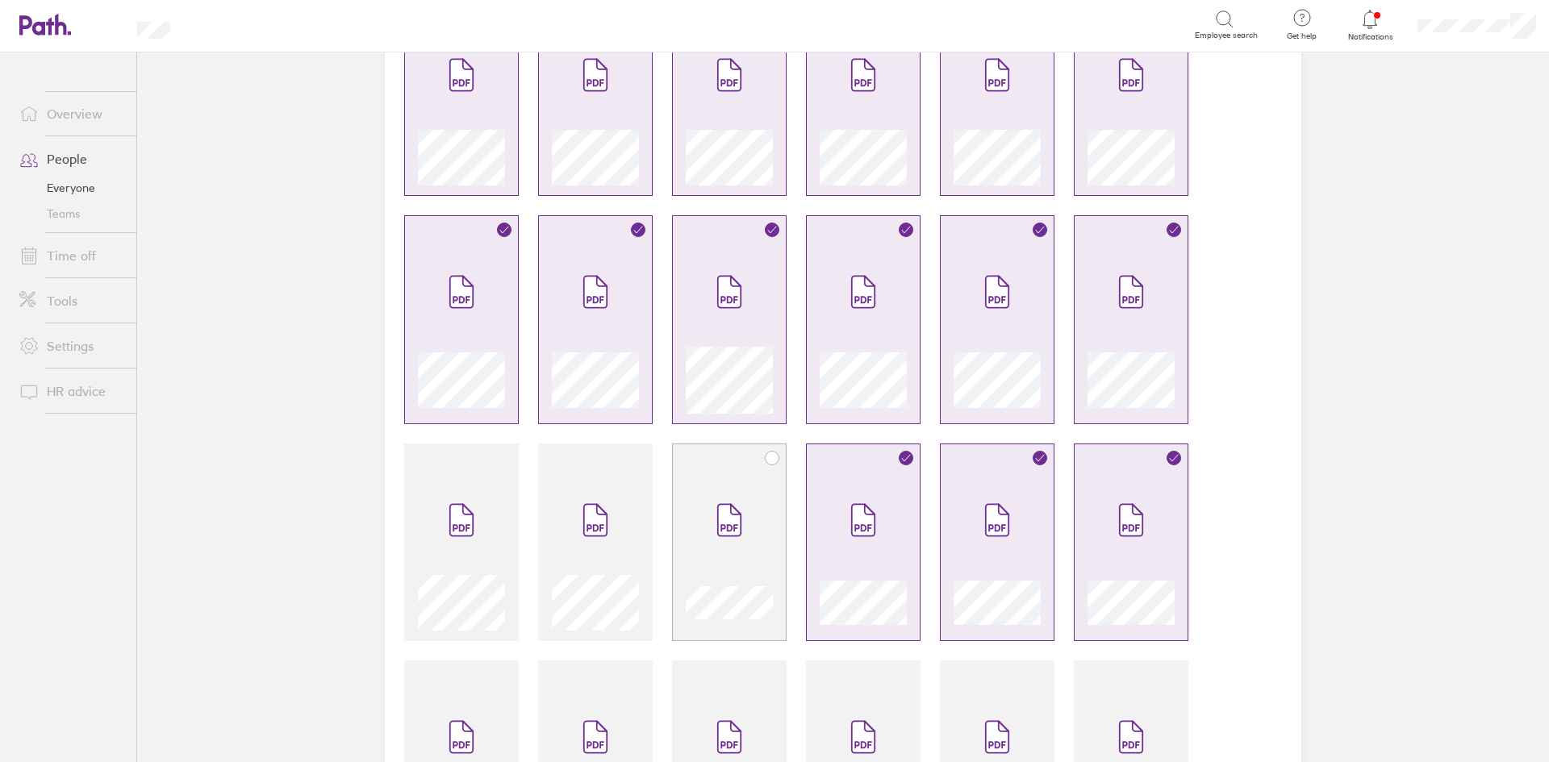
click at [771, 493] on div at bounding box center [729, 543] width 115 height 198
click at [585, 497] on span at bounding box center [596, 520] width 68 height 97
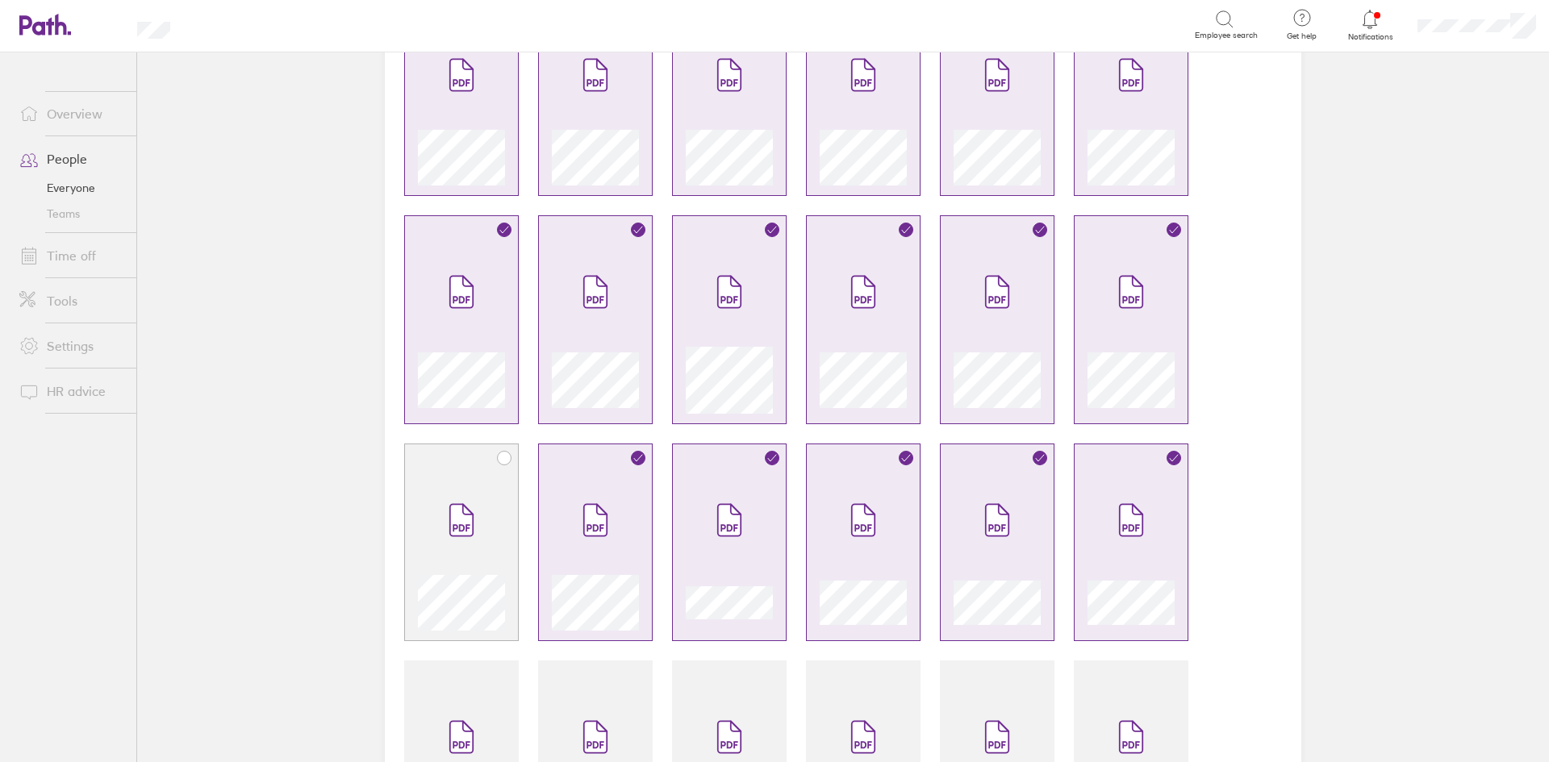
click at [470, 499] on span at bounding box center [462, 520] width 68 height 97
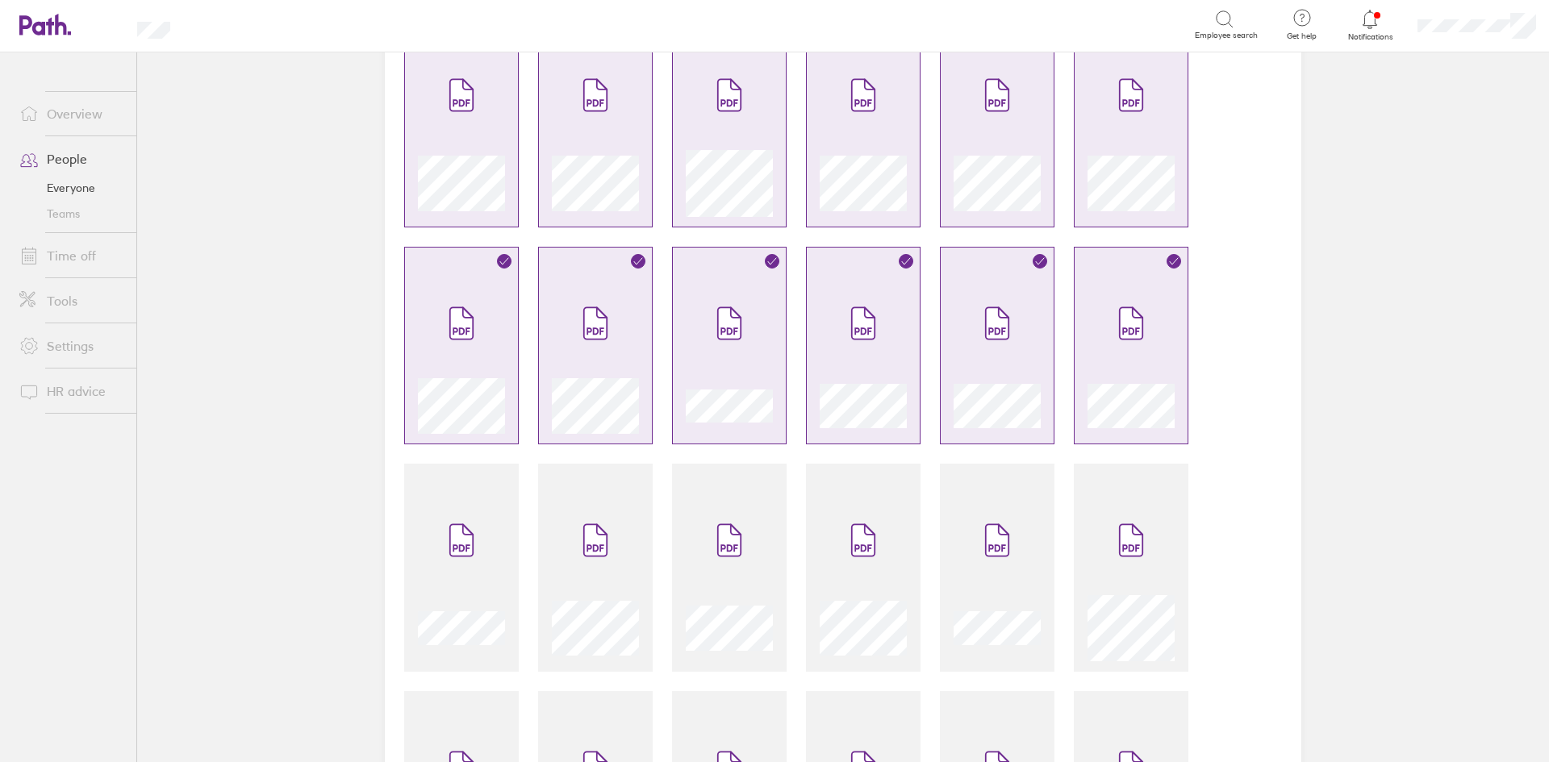
scroll to position [726, 0]
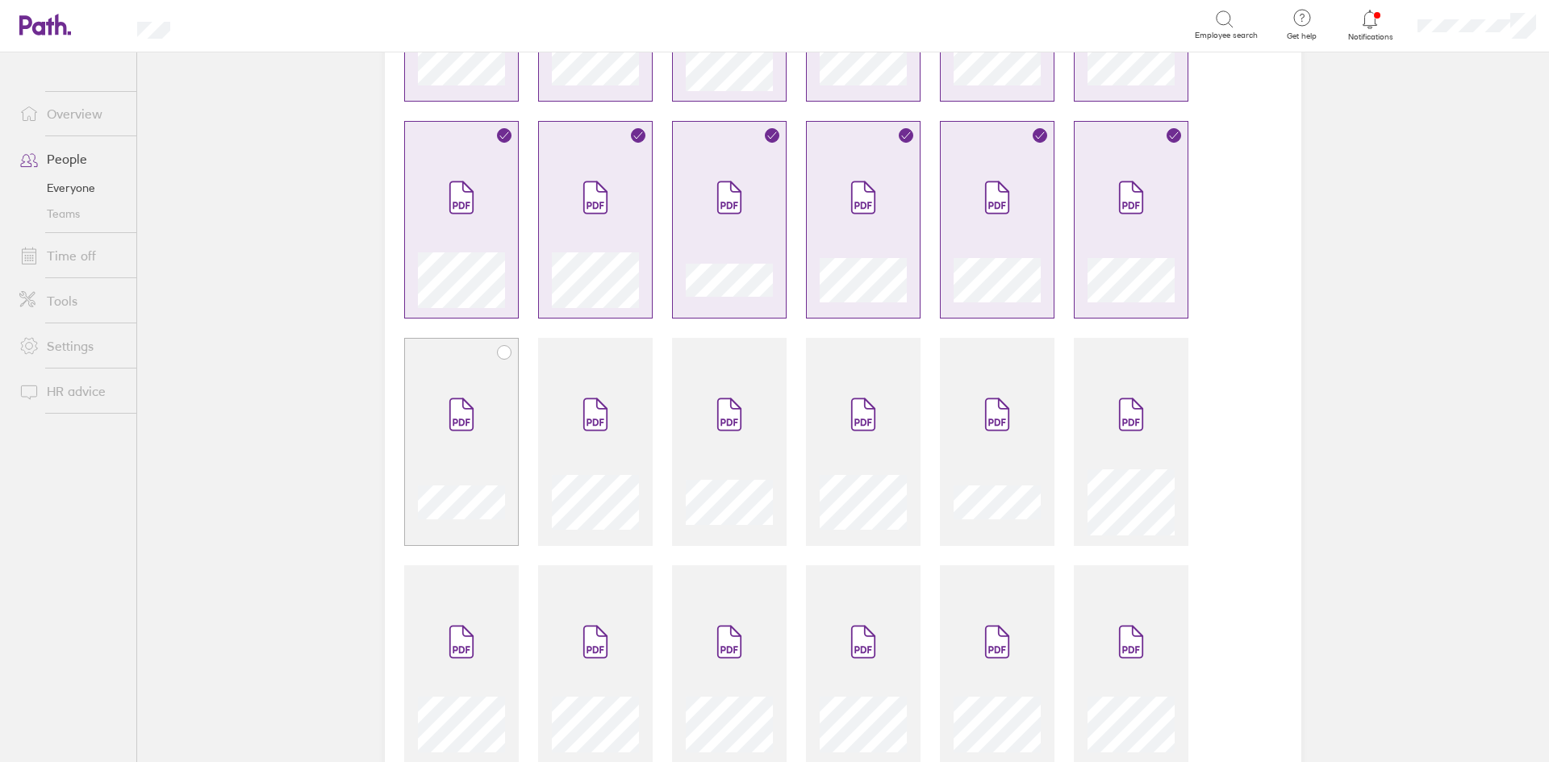
click at [484, 471] on div at bounding box center [461, 499] width 87 height 73
drag, startPoint x: 565, startPoint y: 456, endPoint x: 695, endPoint y: 460, distance: 130.0
click at [565, 455] on span at bounding box center [596, 414] width 68 height 97
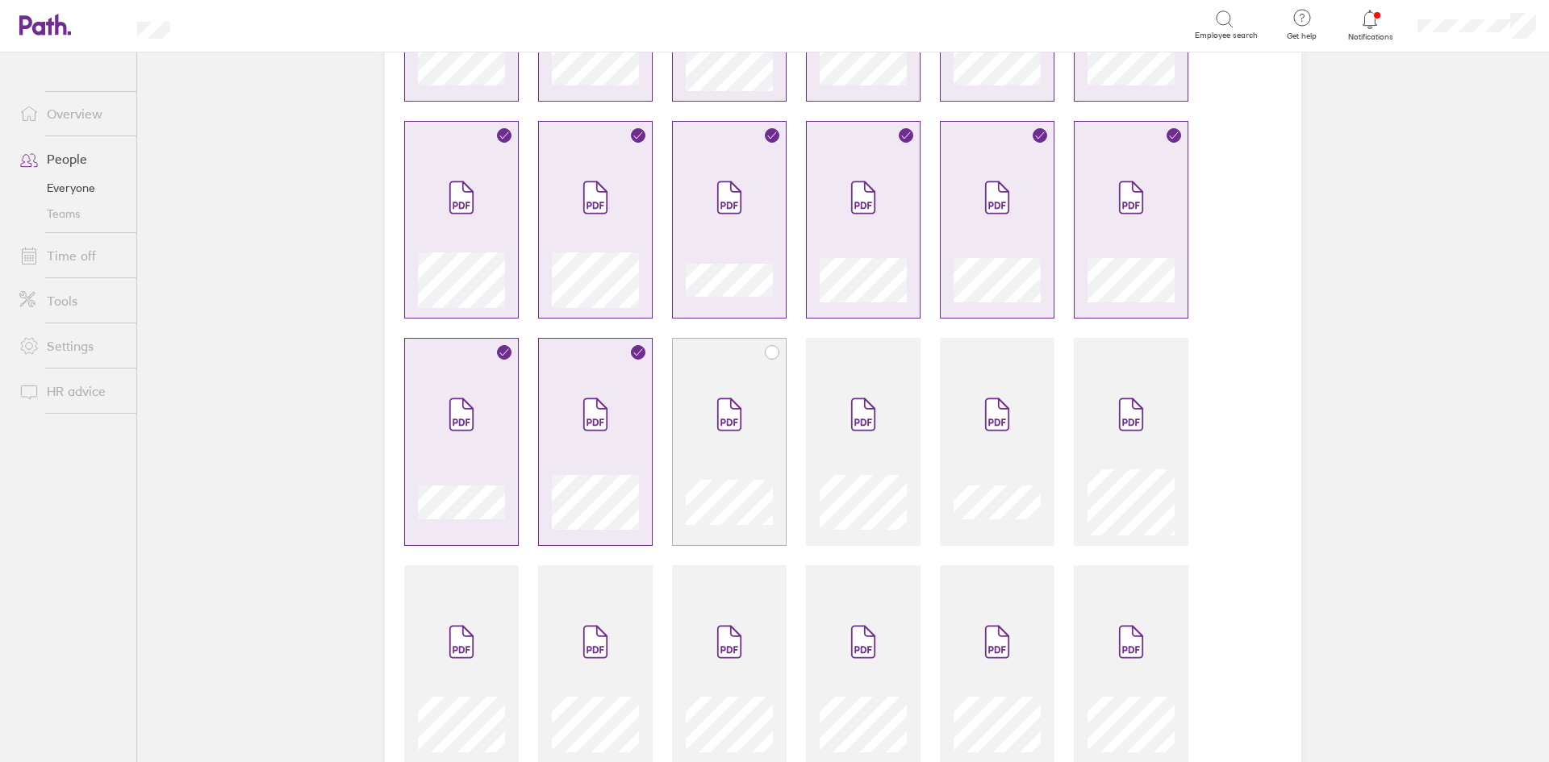
click at [720, 422] on icon at bounding box center [728, 422] width 17 height 7
click at [852, 428] on icon at bounding box center [863, 414] width 23 height 31
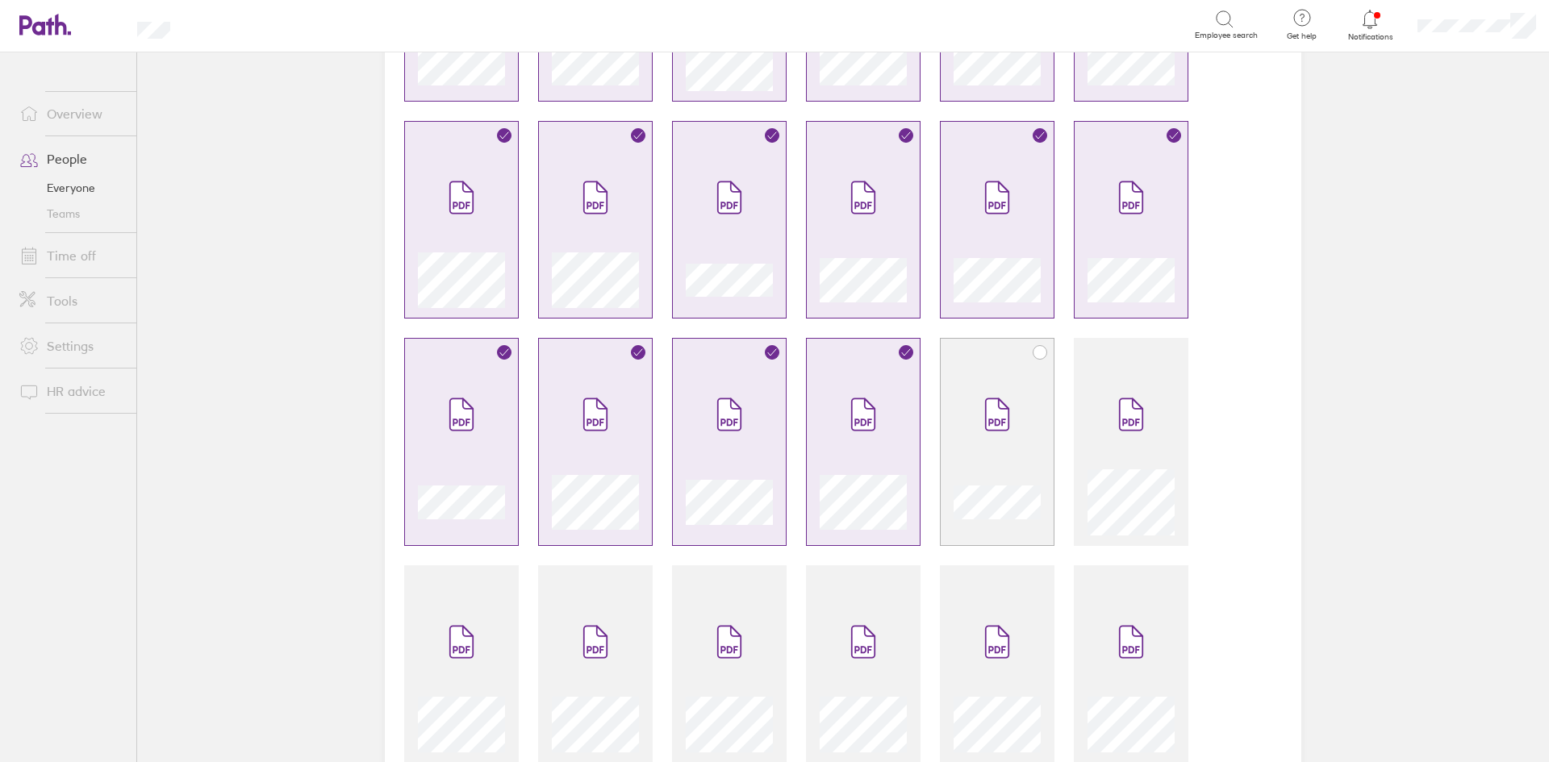
click at [998, 452] on span at bounding box center [997, 414] width 68 height 97
click at [1110, 448] on span at bounding box center [1131, 414] width 68 height 97
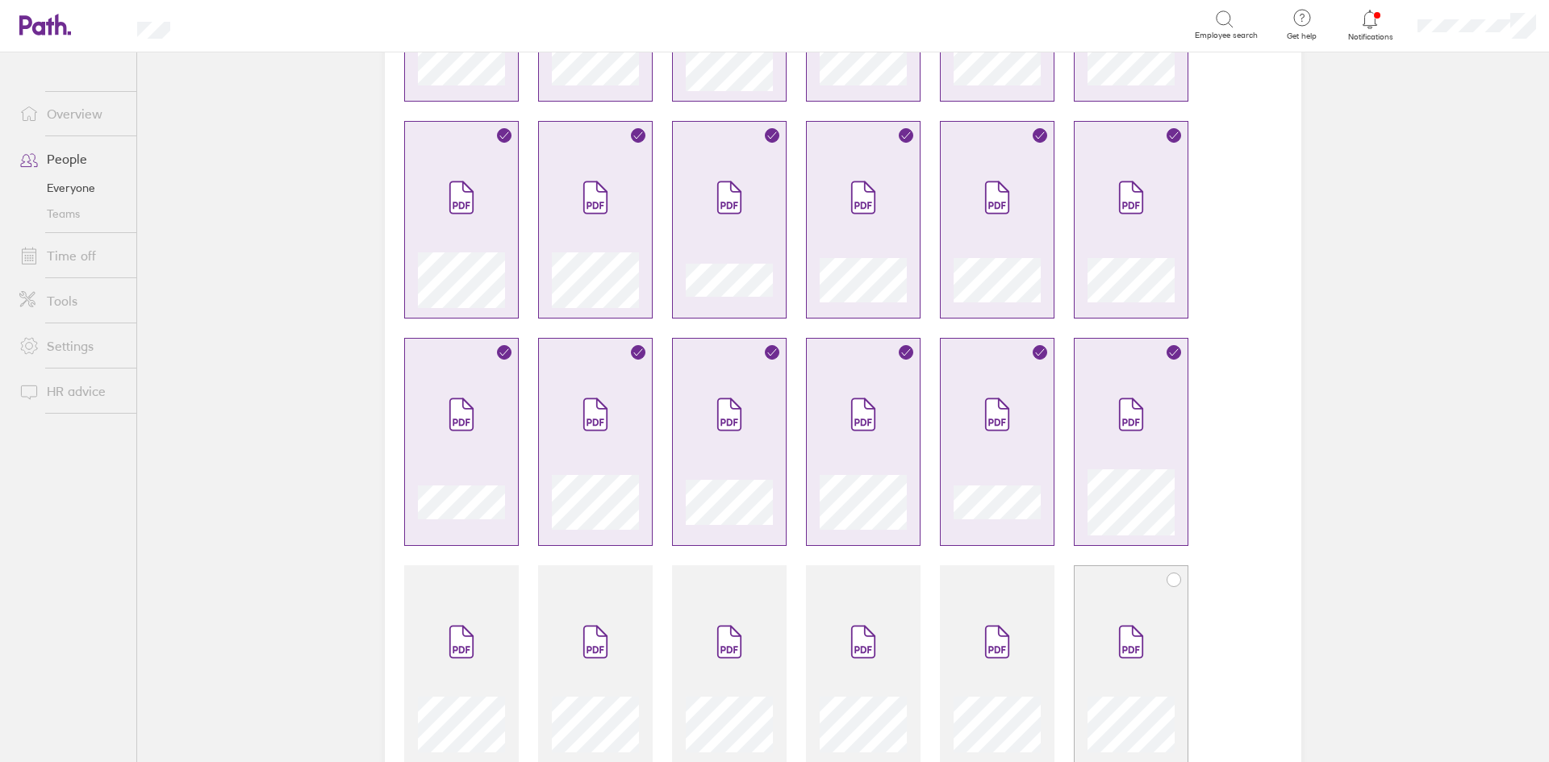
click at [1097, 616] on span at bounding box center [1131, 642] width 68 height 97
click at [940, 633] on div at bounding box center [997, 665] width 115 height 198
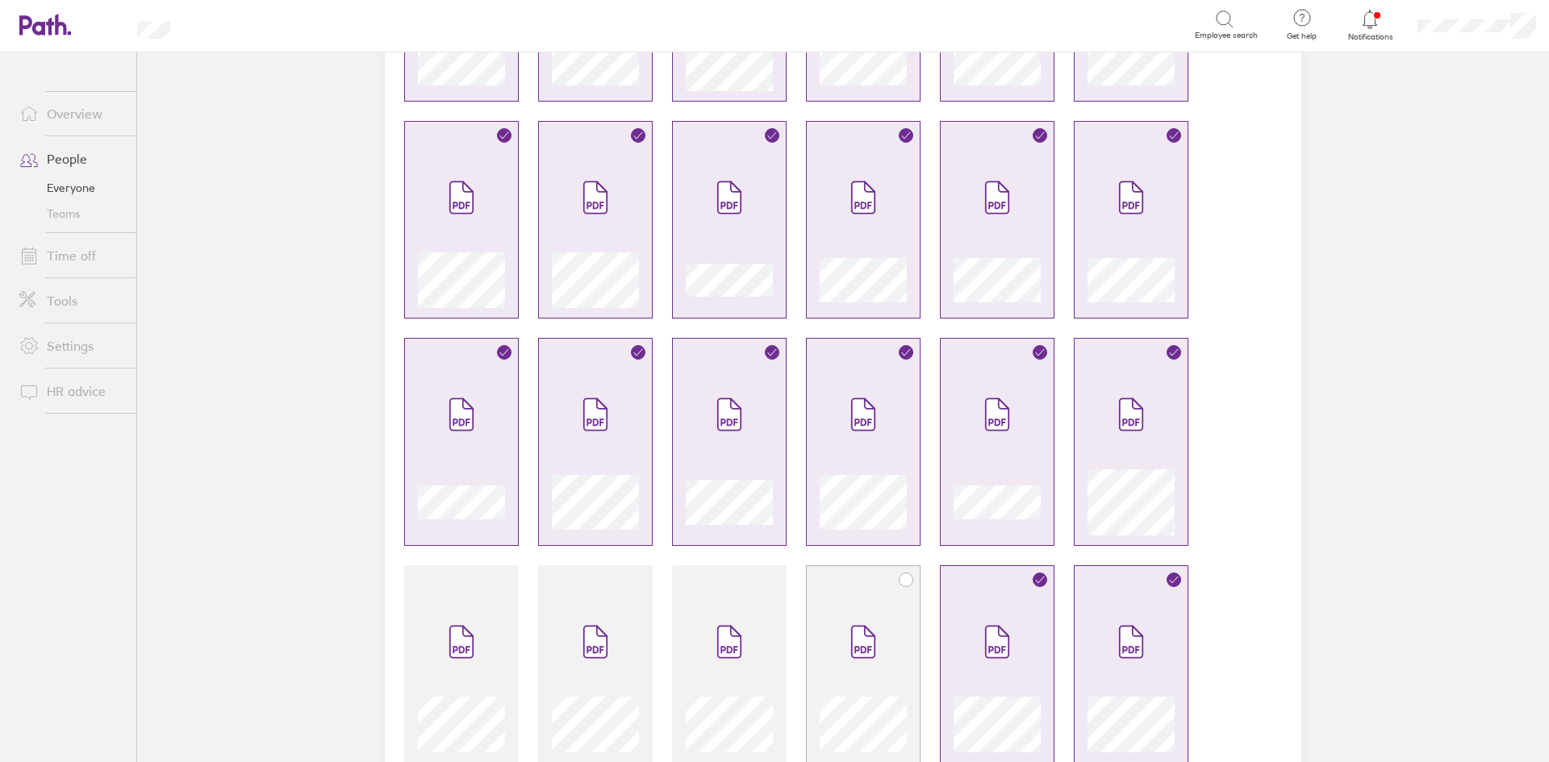
click at [875, 625] on span at bounding box center [863, 642] width 68 height 97
click at [751, 599] on span at bounding box center [729, 642] width 68 height 97
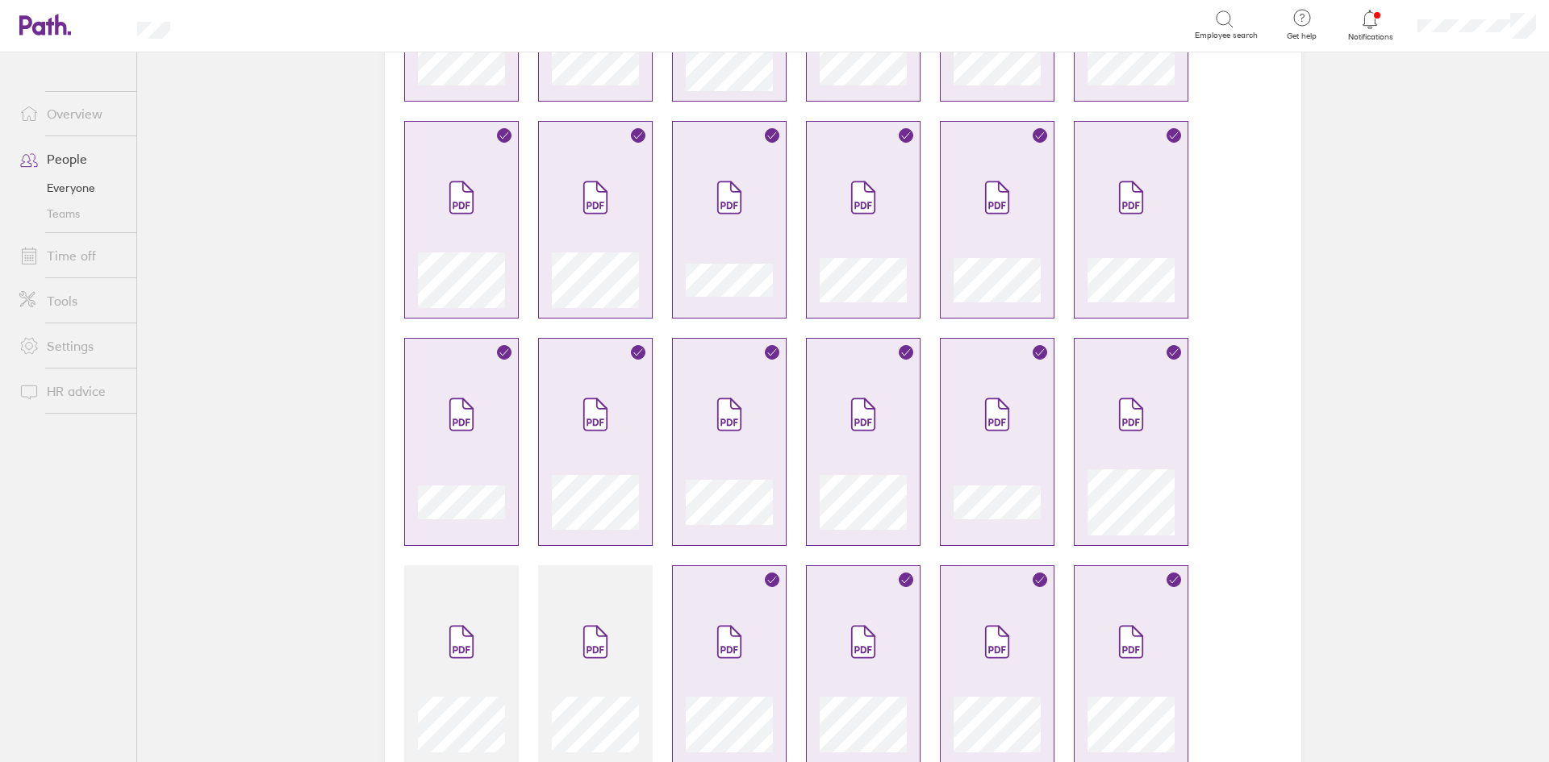
drag, startPoint x: 599, startPoint y: 601, endPoint x: 525, endPoint y: 585, distance: 75.2
click at [596, 602] on span at bounding box center [596, 642] width 68 height 97
click at [474, 593] on div at bounding box center [461, 665] width 115 height 198
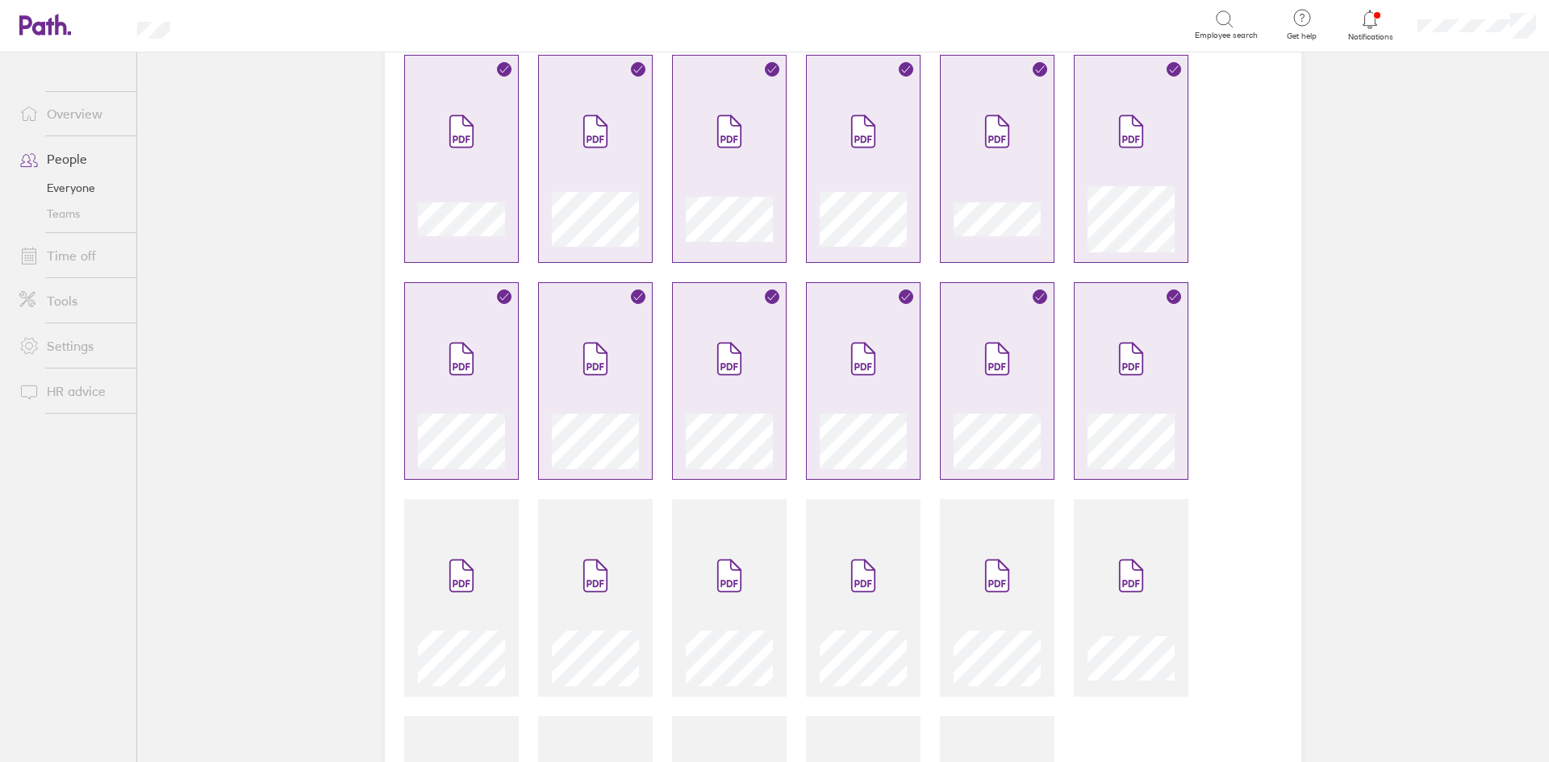
scroll to position [1192, 0]
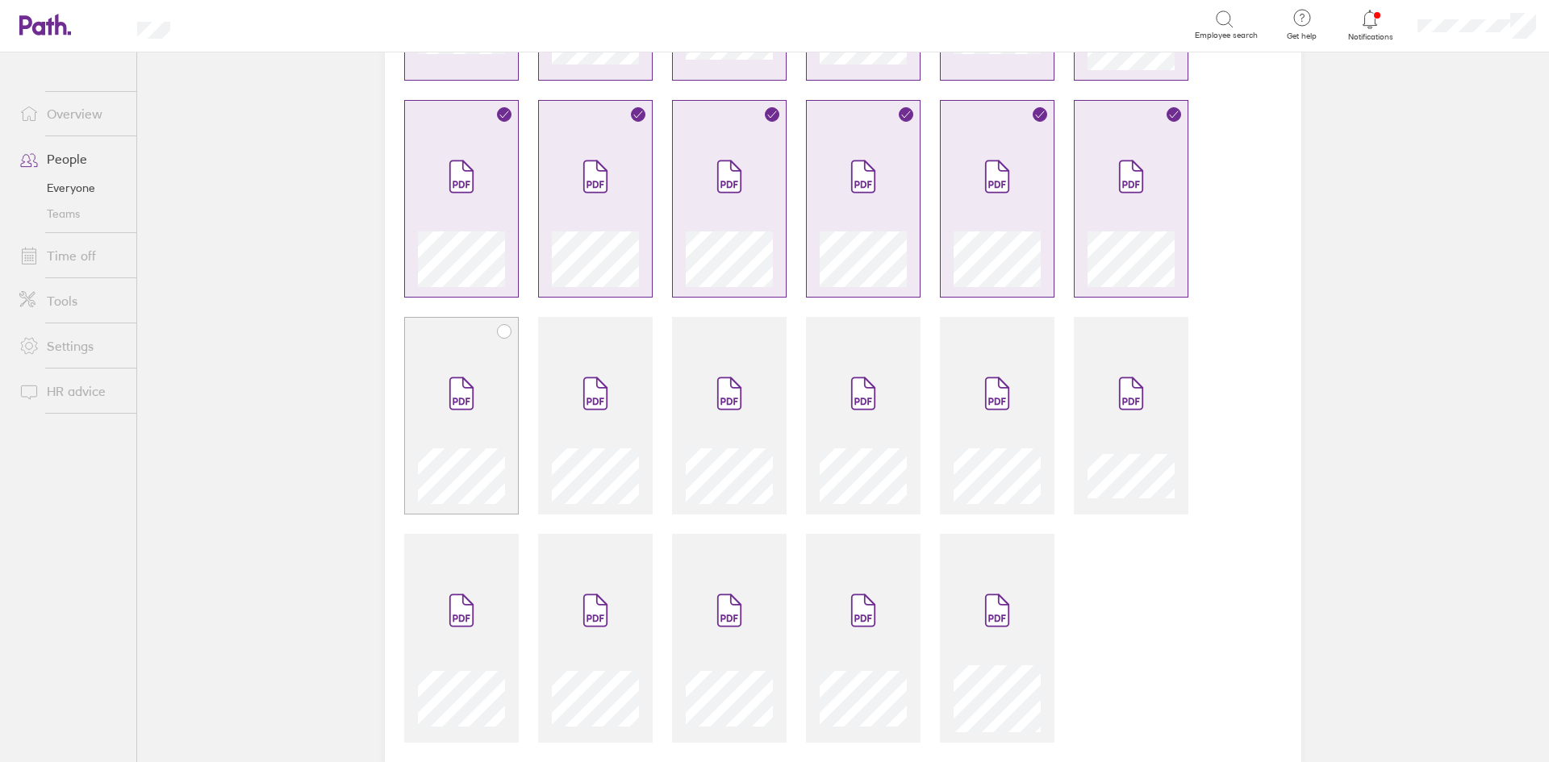
click at [465, 410] on icon at bounding box center [461, 393] width 23 height 31
click at [584, 392] on icon at bounding box center [595, 393] width 23 height 31
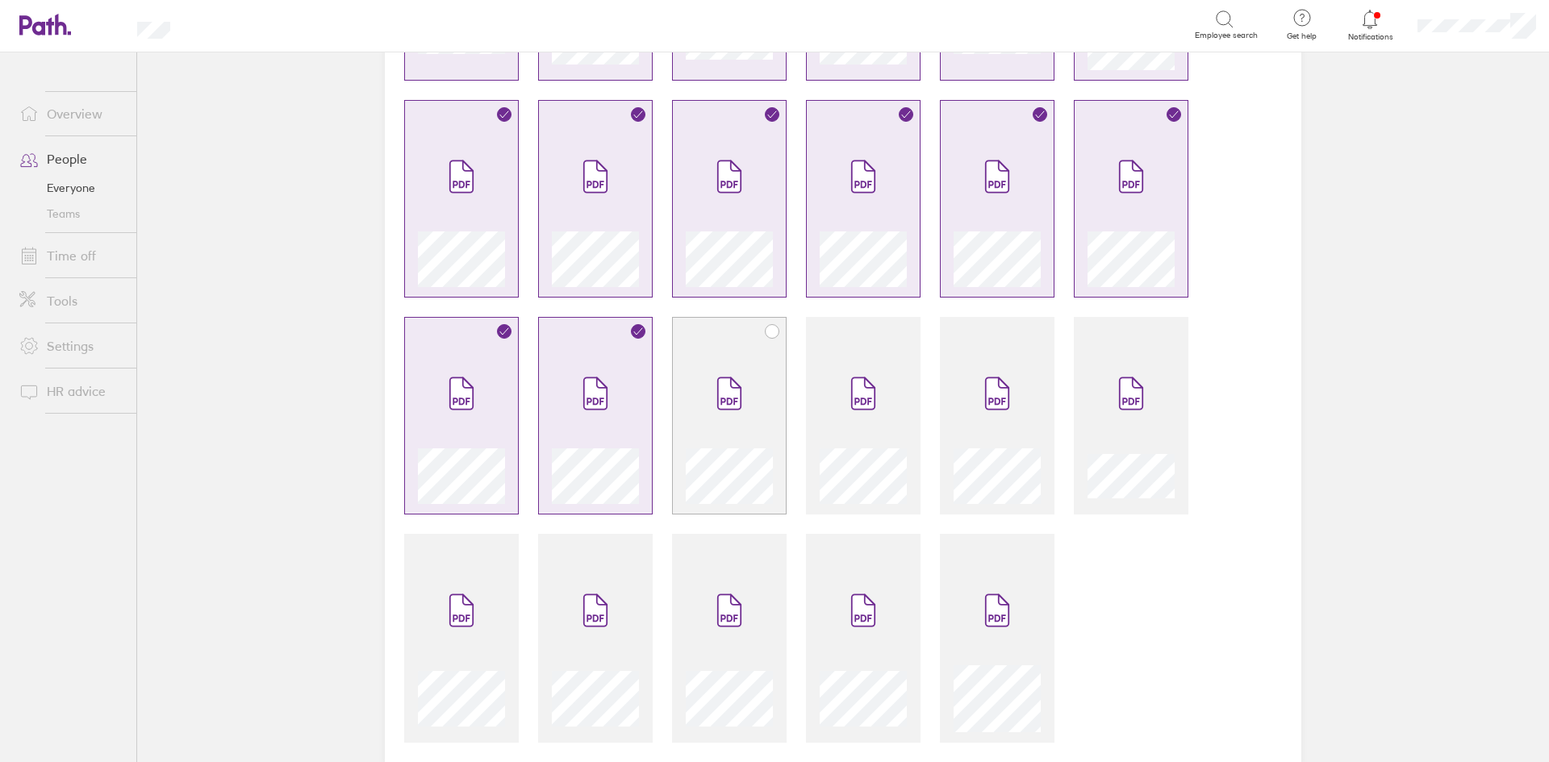
click at [716, 386] on icon at bounding box center [729, 393] width 26 height 35
drag, startPoint x: 848, startPoint y: 386, endPoint x: 952, endPoint y: 415, distance: 108.0
click at [852, 386] on icon at bounding box center [863, 393] width 23 height 31
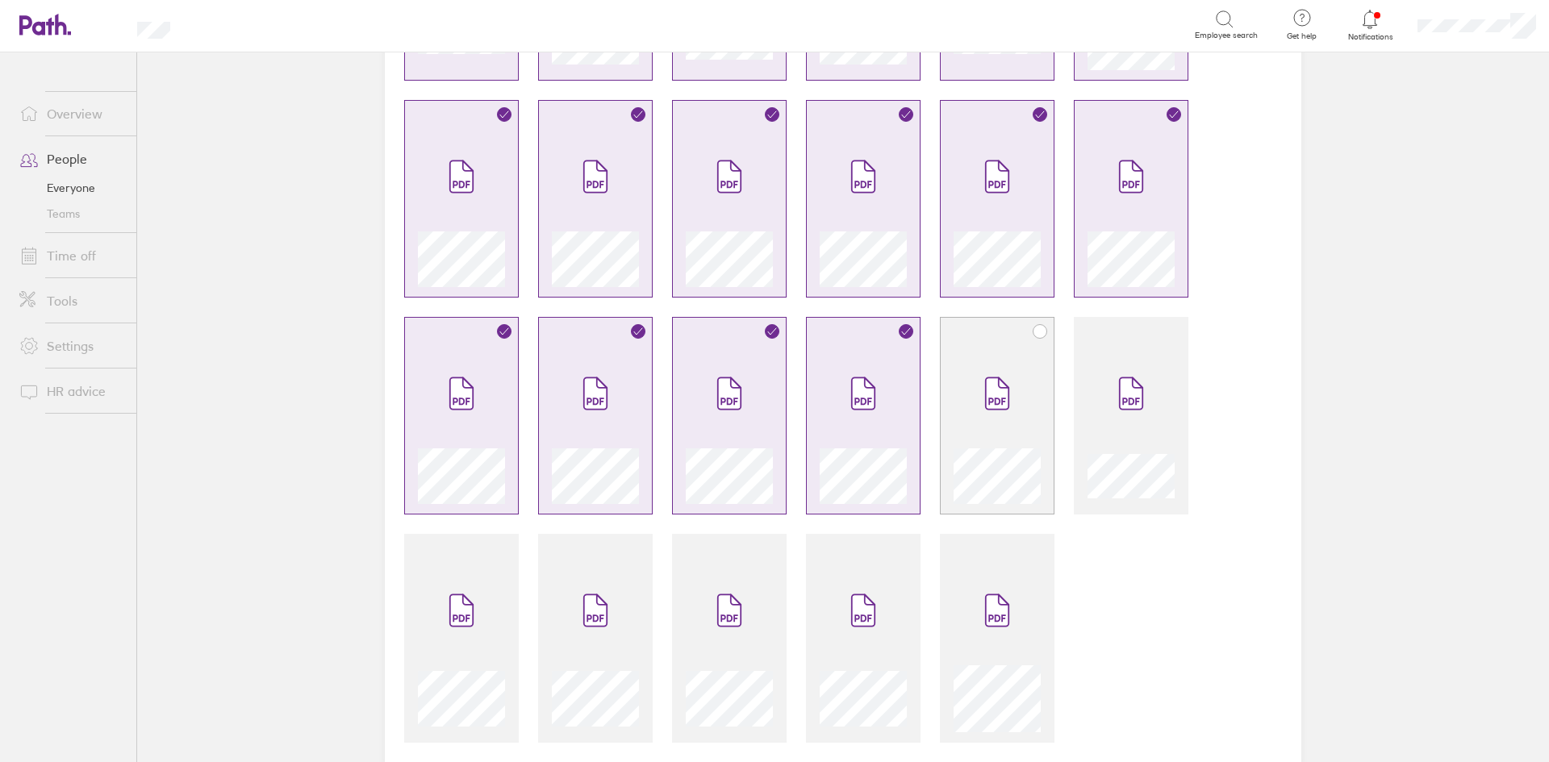
click at [987, 420] on span at bounding box center [997, 393] width 68 height 97
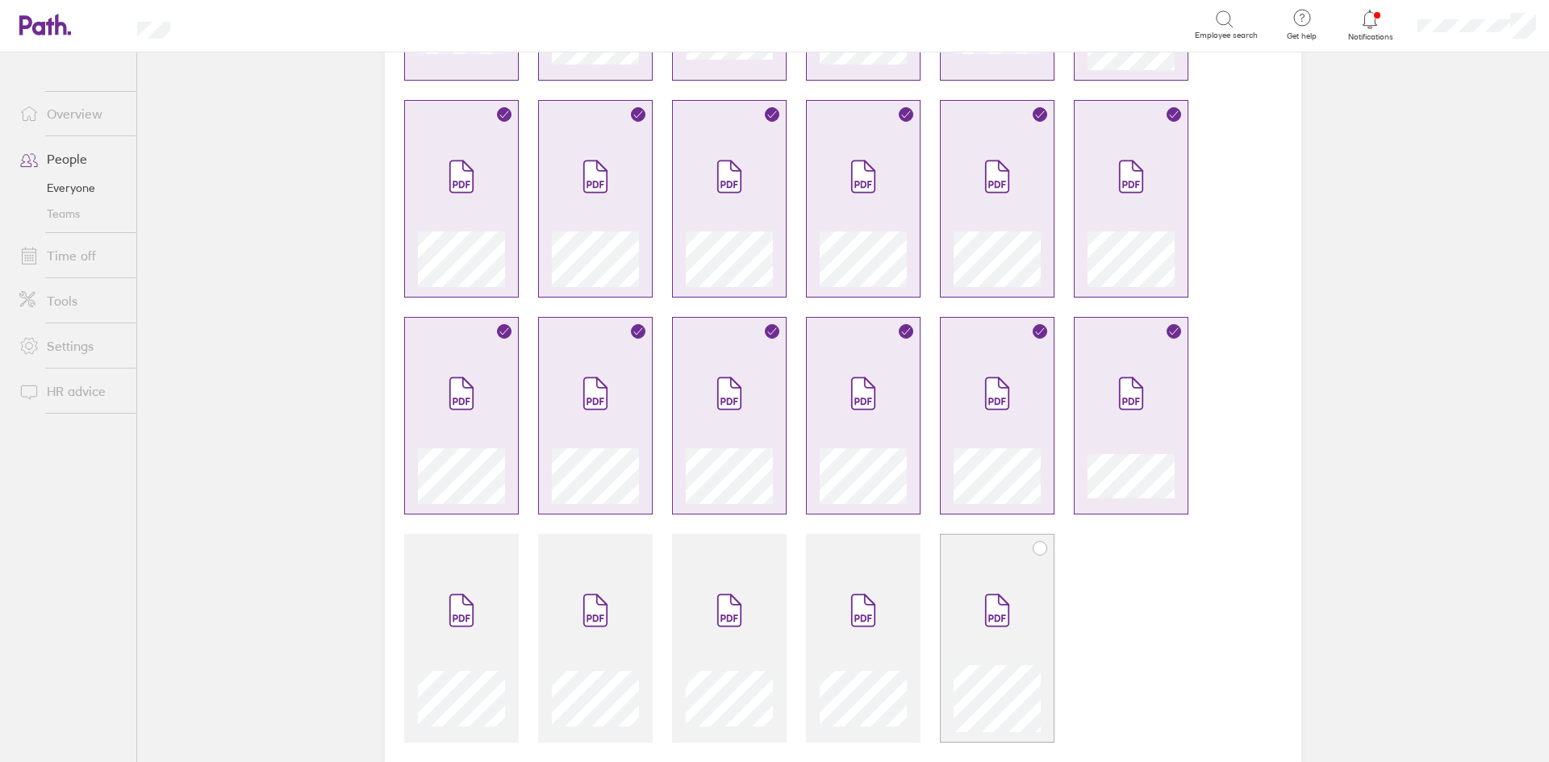
click at [977, 574] on span at bounding box center [997, 610] width 68 height 97
click at [829, 598] on span at bounding box center [863, 610] width 68 height 97
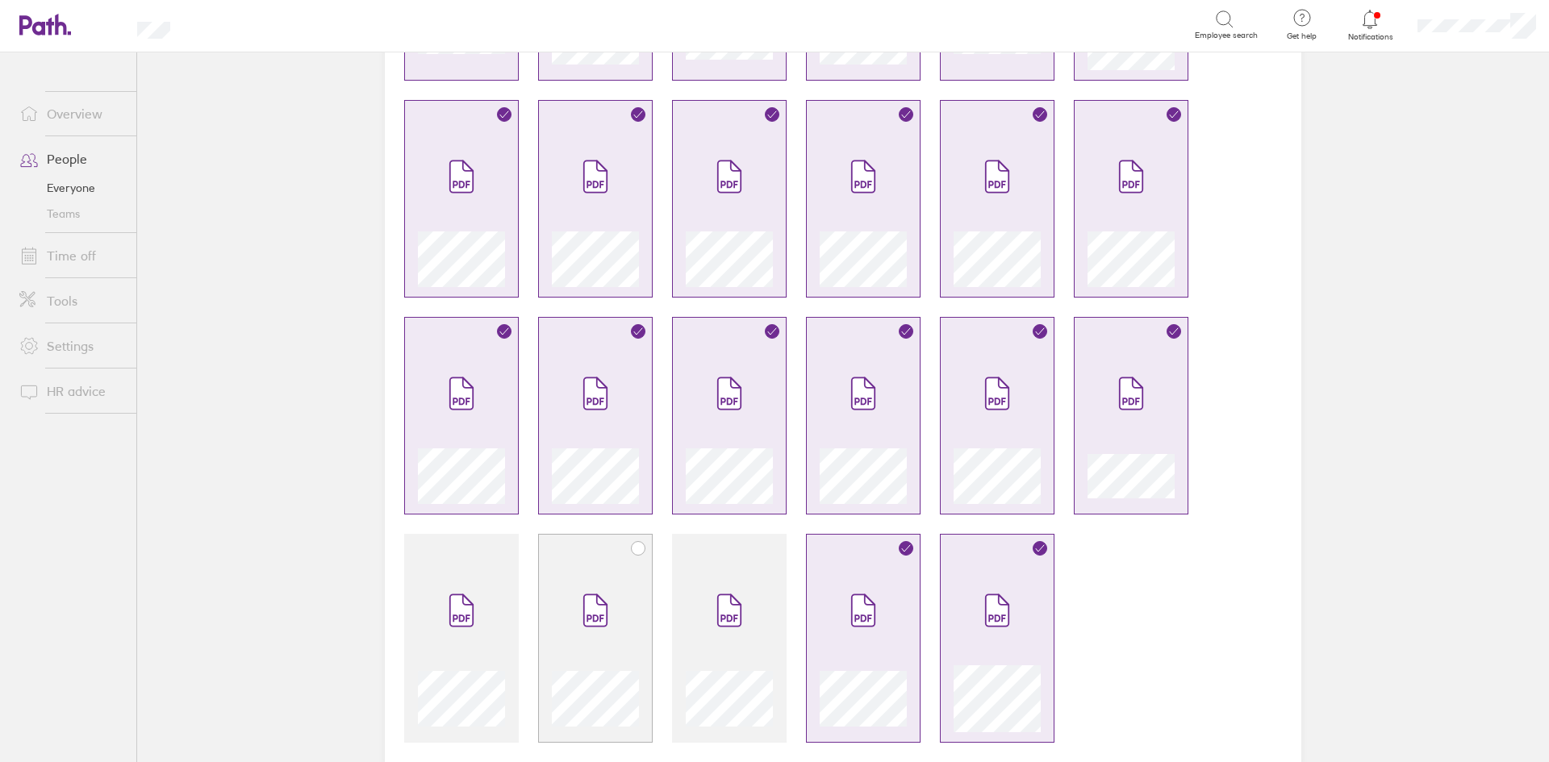
click at [632, 568] on div at bounding box center [595, 647] width 87 height 170
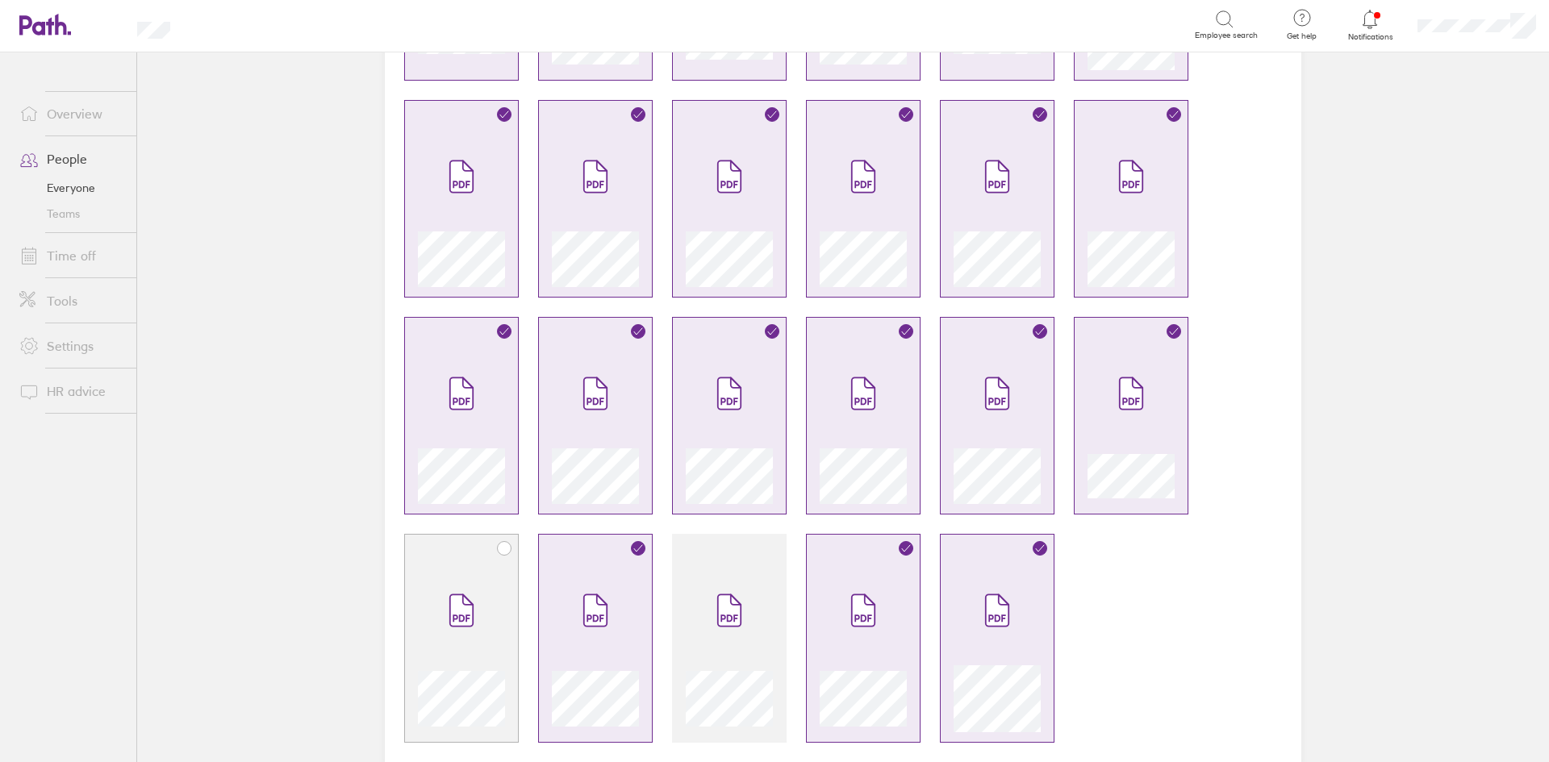
click at [499, 570] on div at bounding box center [461, 647] width 87 height 170
click at [753, 599] on span at bounding box center [729, 610] width 68 height 97
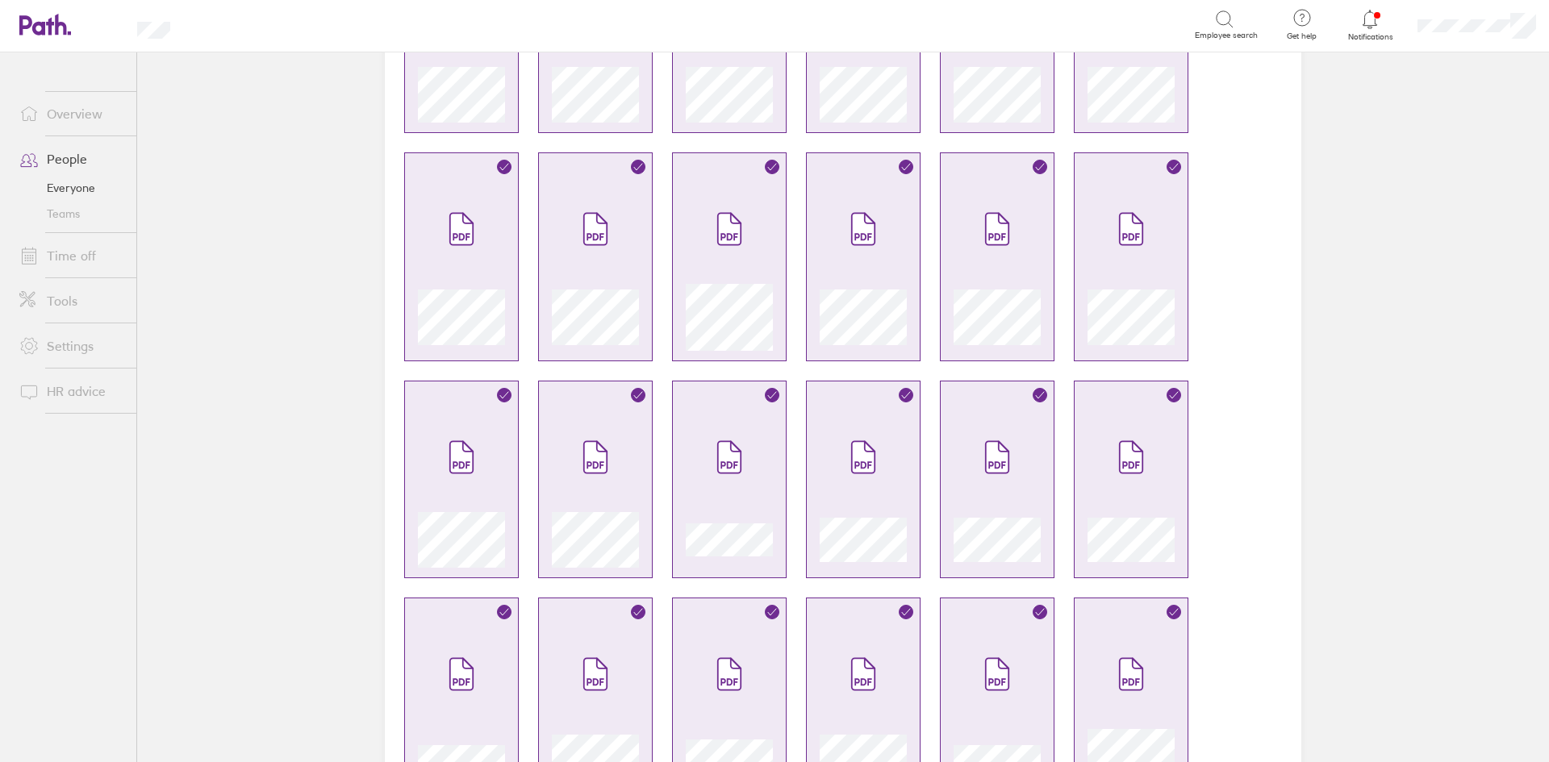
scroll to position [0, 0]
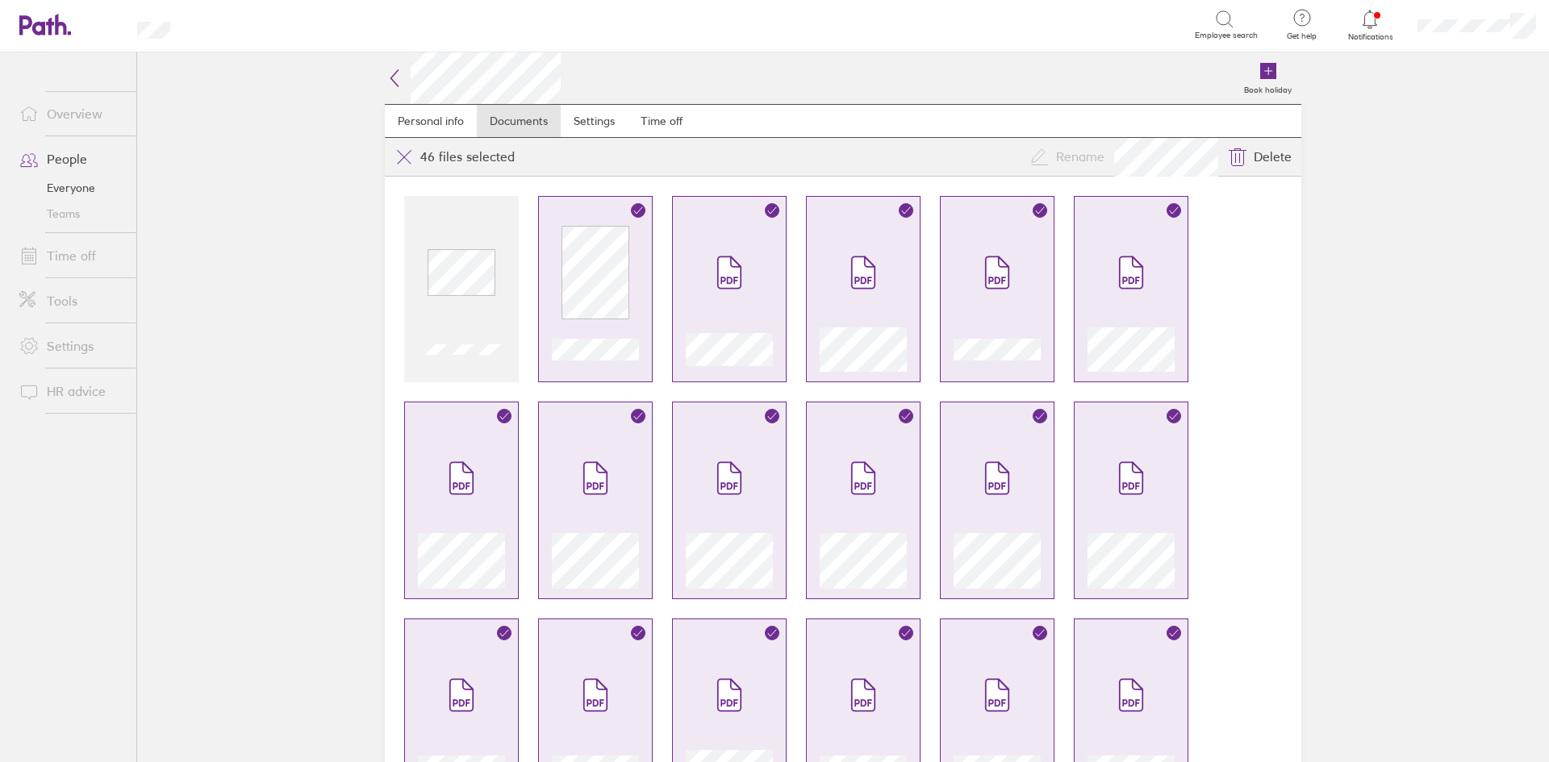
click at [392, 81] on icon at bounding box center [394, 78] width 19 height 19
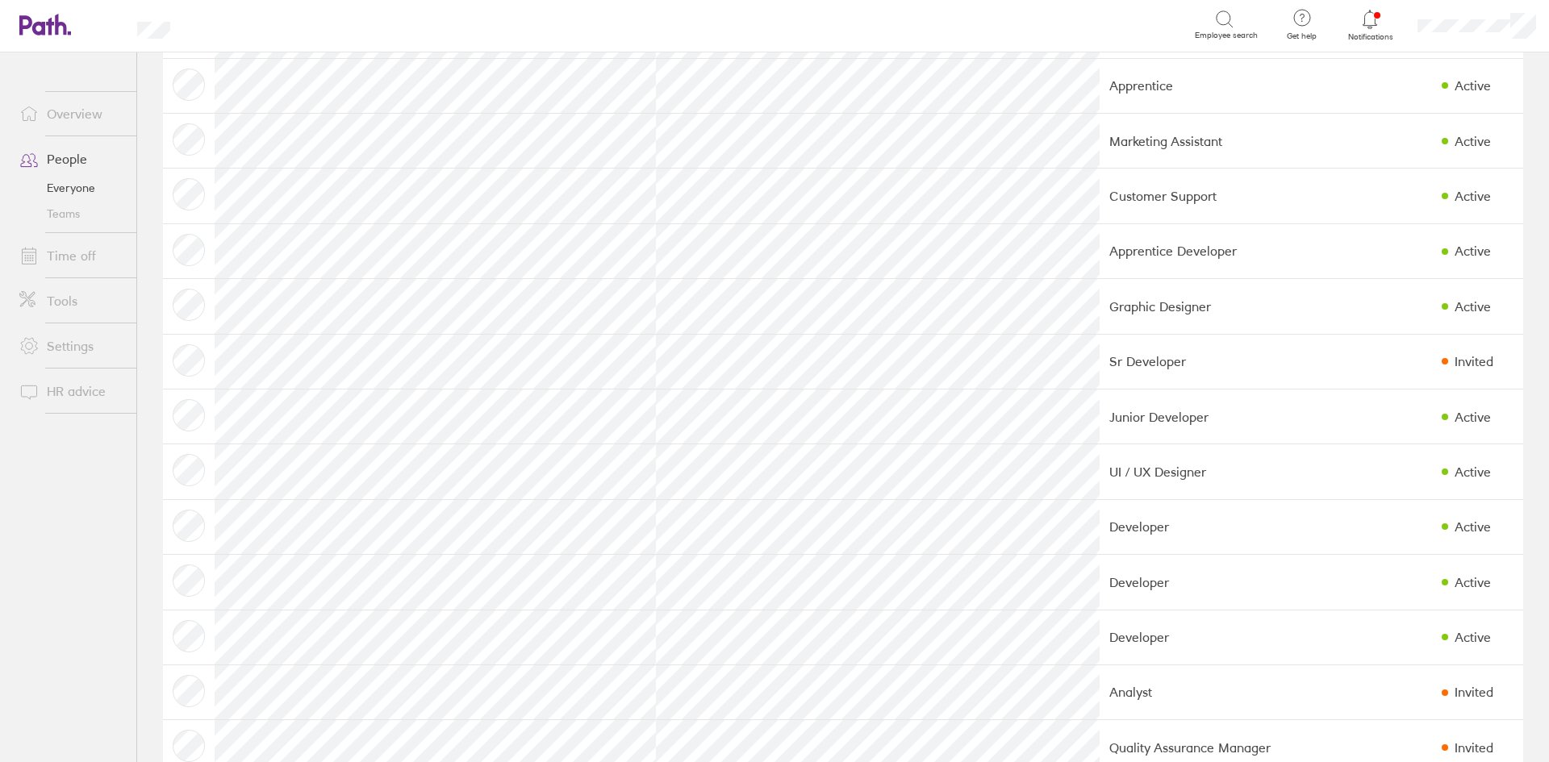
scroll to position [1282, 0]
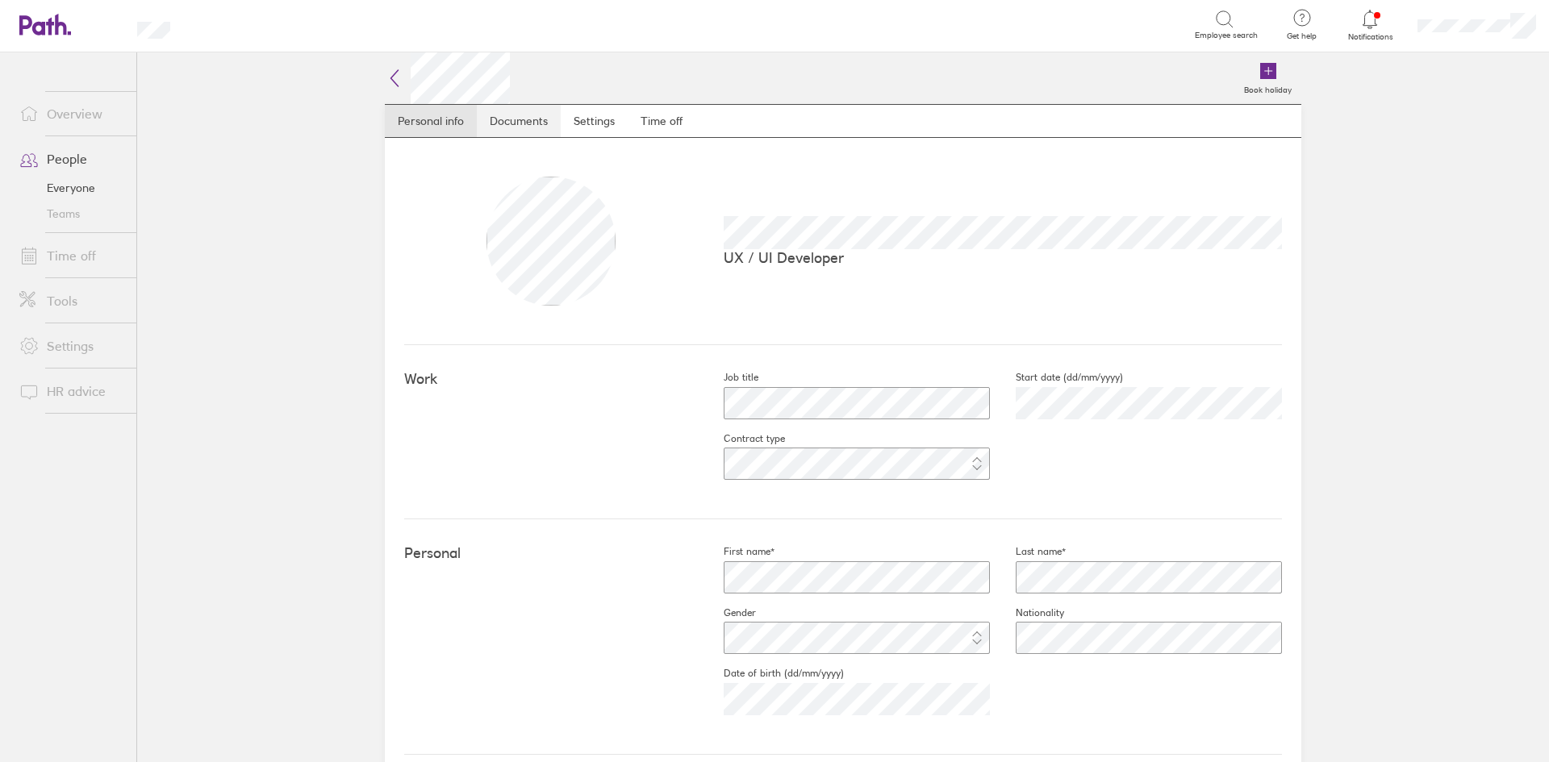
click at [508, 117] on link "Documents" at bounding box center [519, 121] width 84 height 32
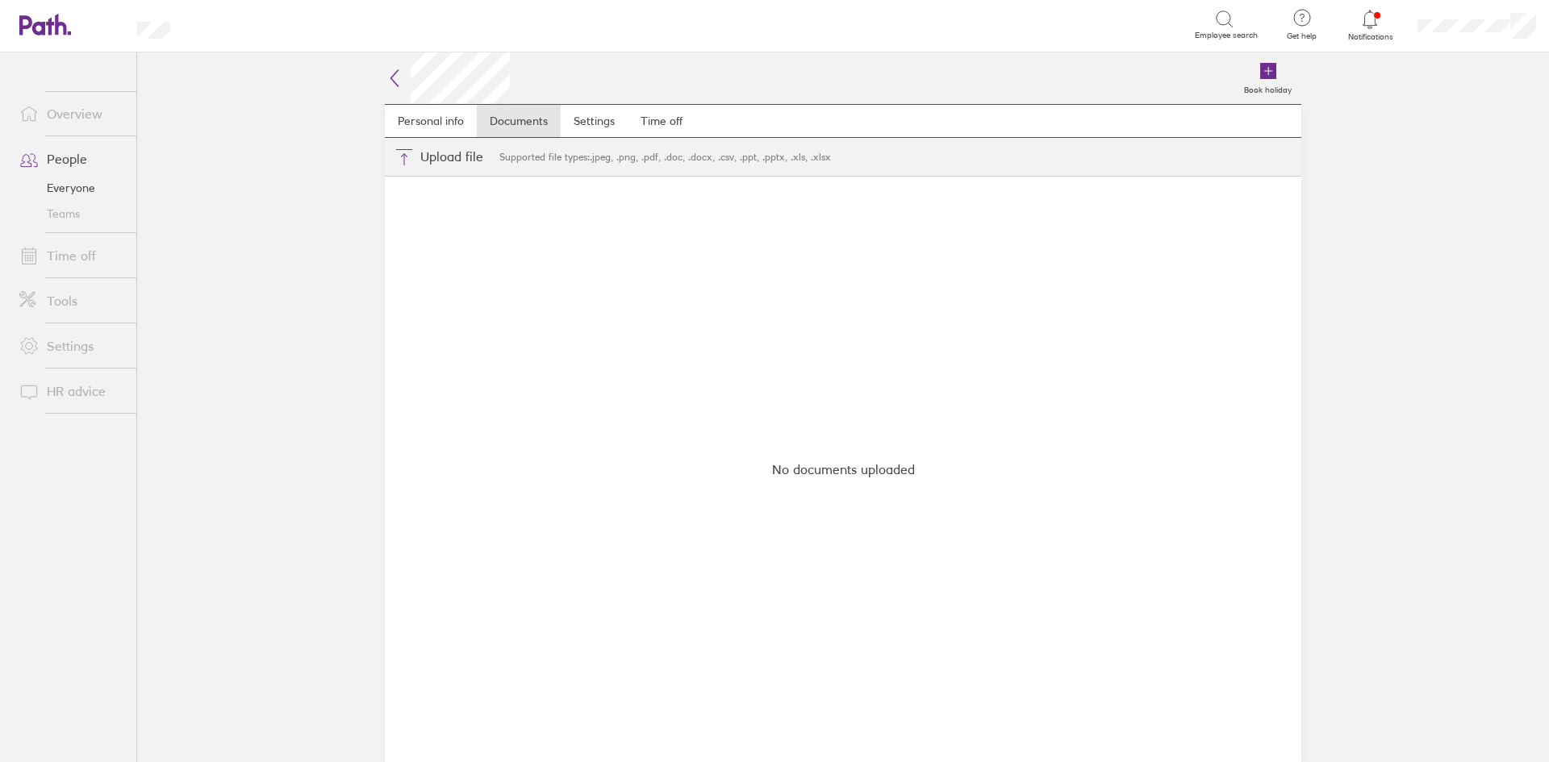
click at [393, 77] on icon at bounding box center [394, 78] width 19 height 19
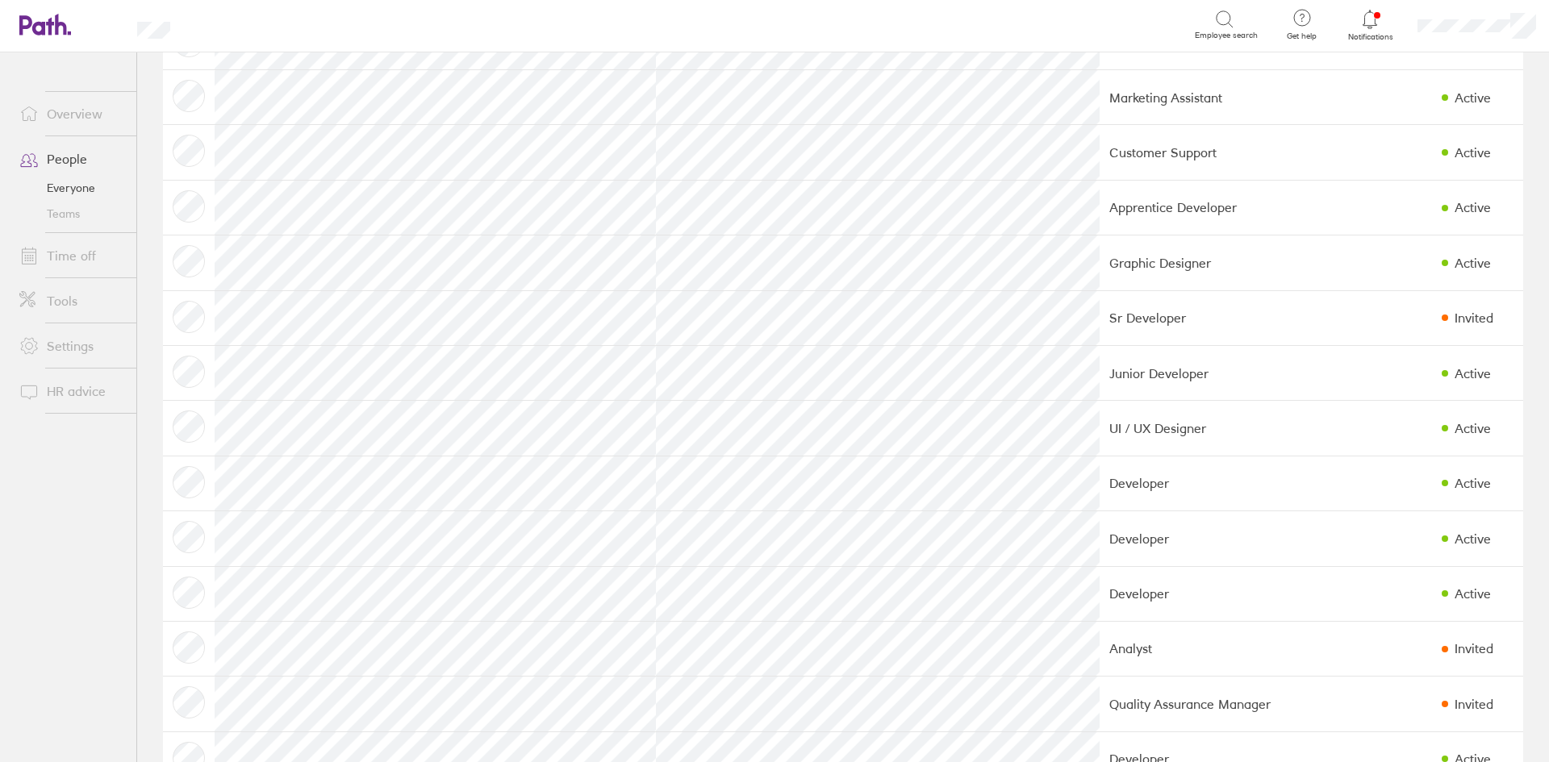
scroll to position [1282, 0]
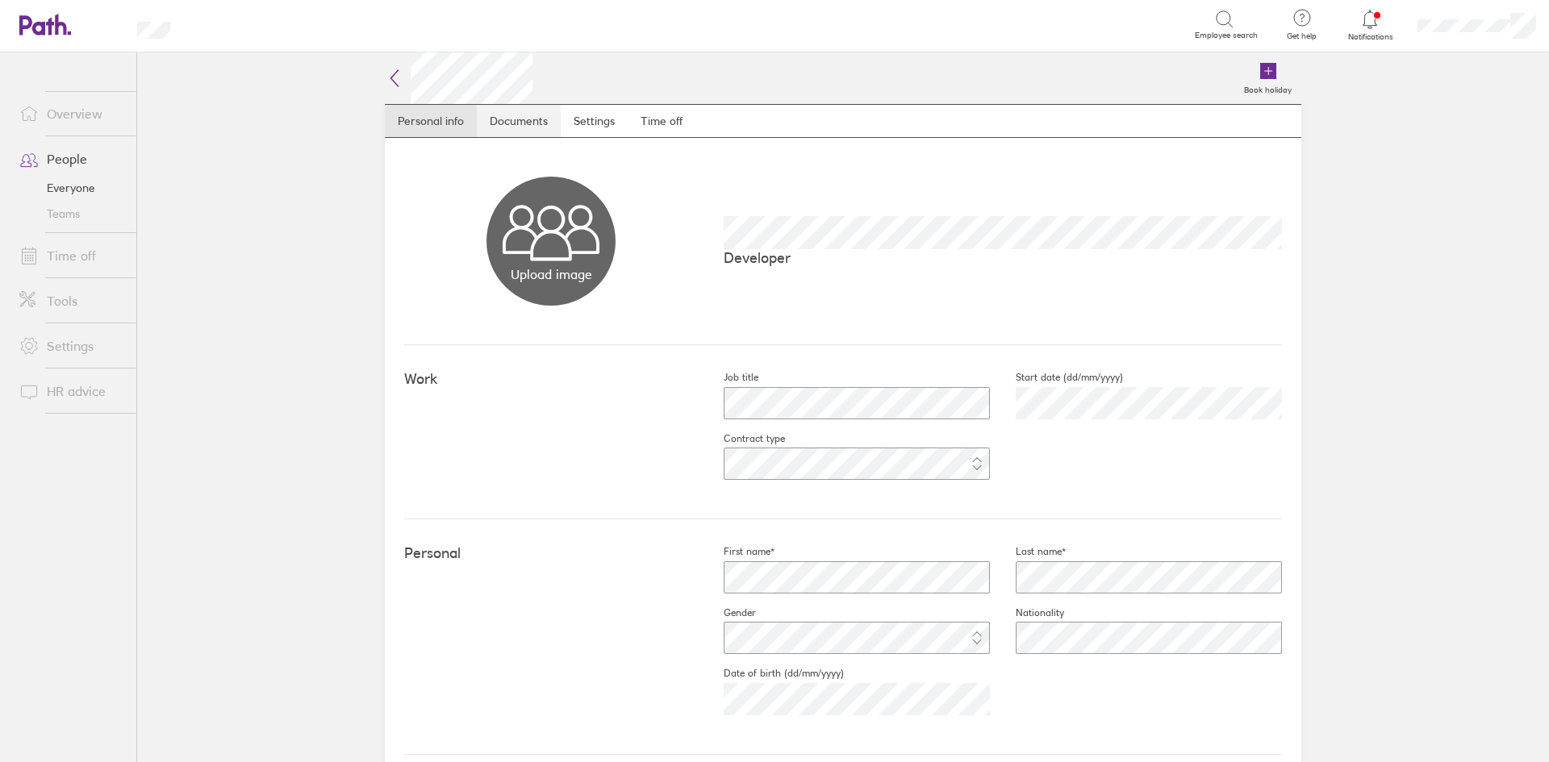
click at [523, 107] on link "Documents" at bounding box center [519, 121] width 84 height 32
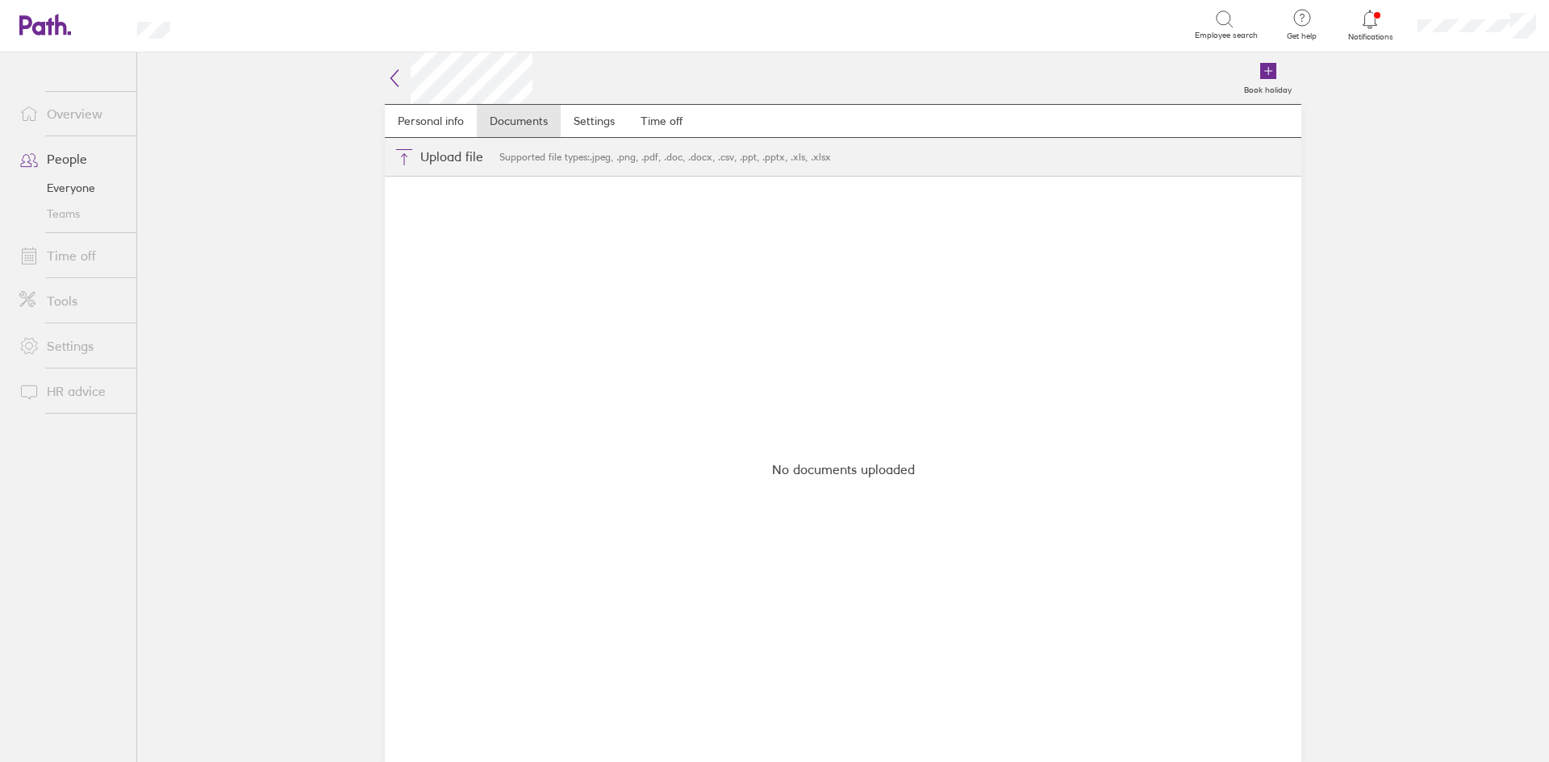
click at [391, 77] on icon at bounding box center [394, 78] width 19 height 19
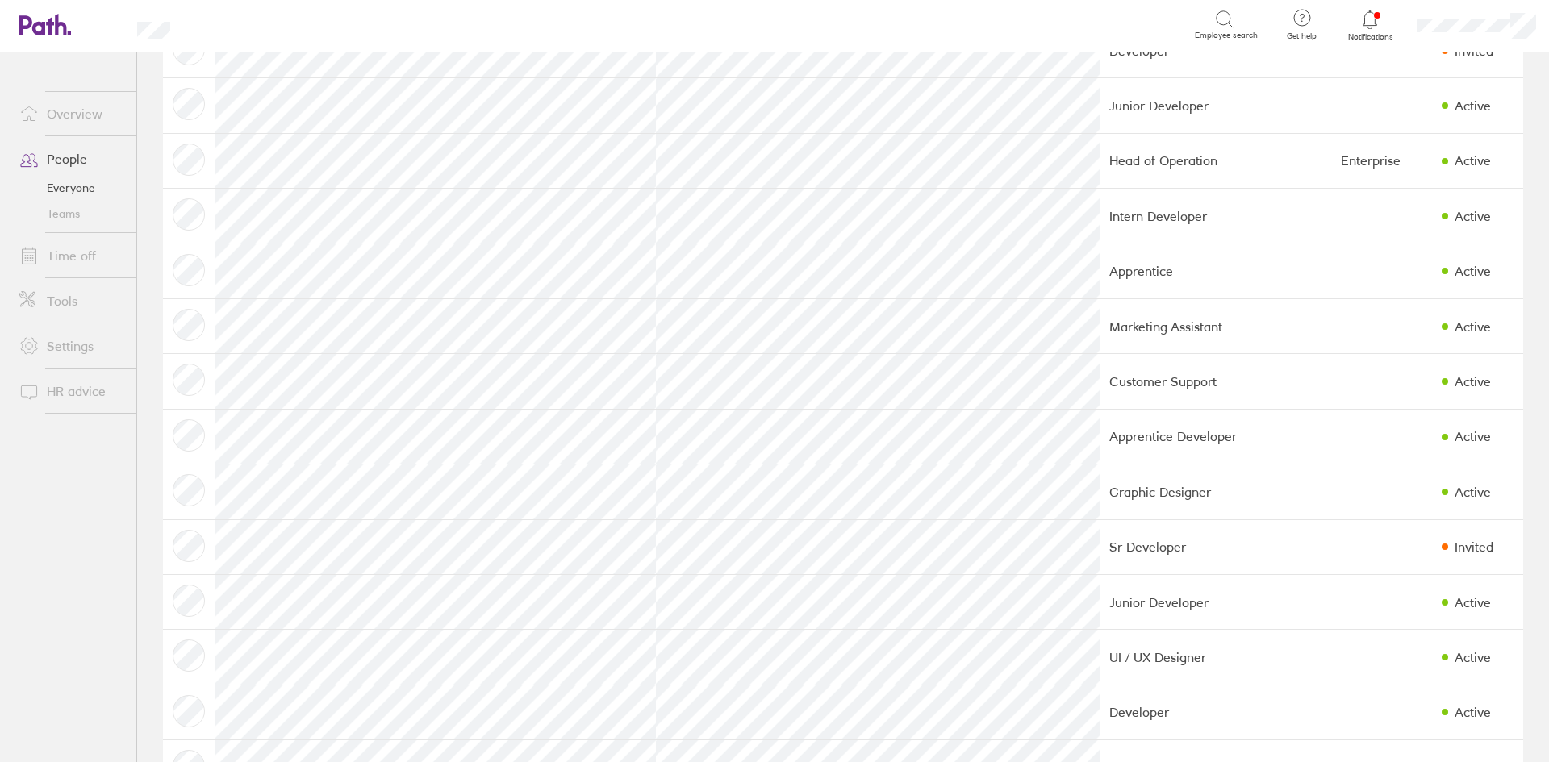
scroll to position [1282, 0]
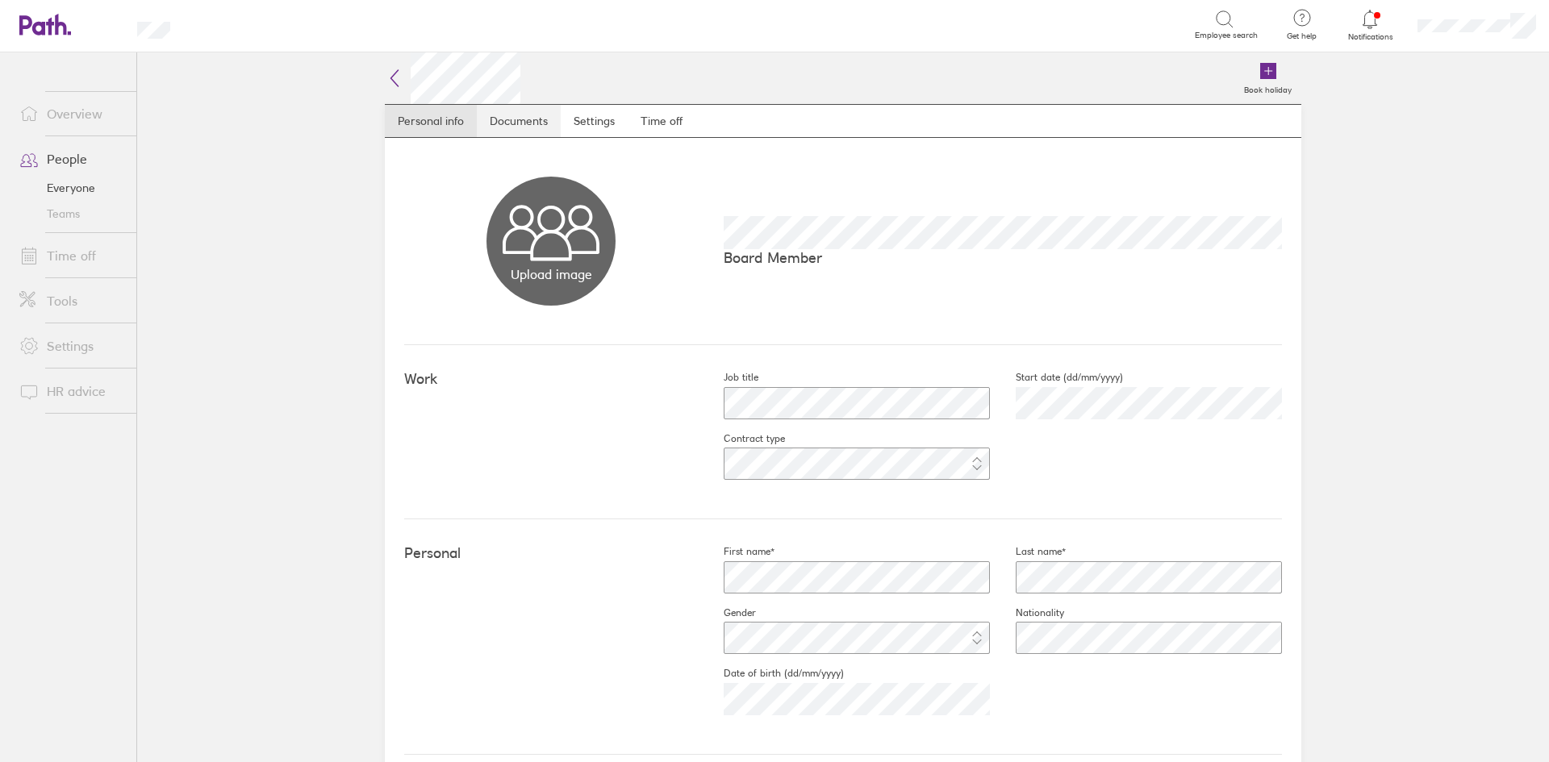
click at [520, 123] on link "Documents" at bounding box center [519, 121] width 84 height 32
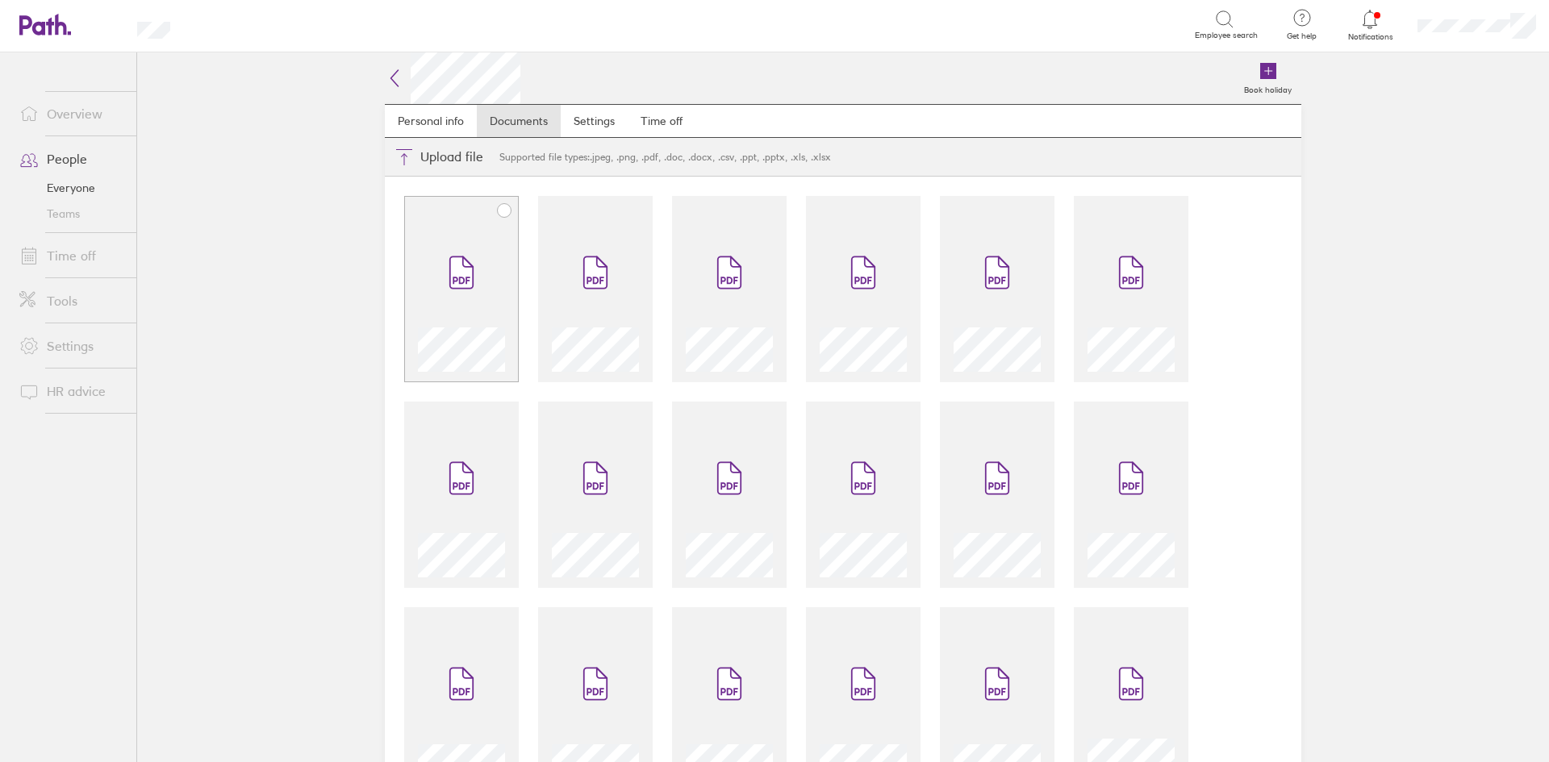
click at [474, 243] on span at bounding box center [462, 272] width 68 height 97
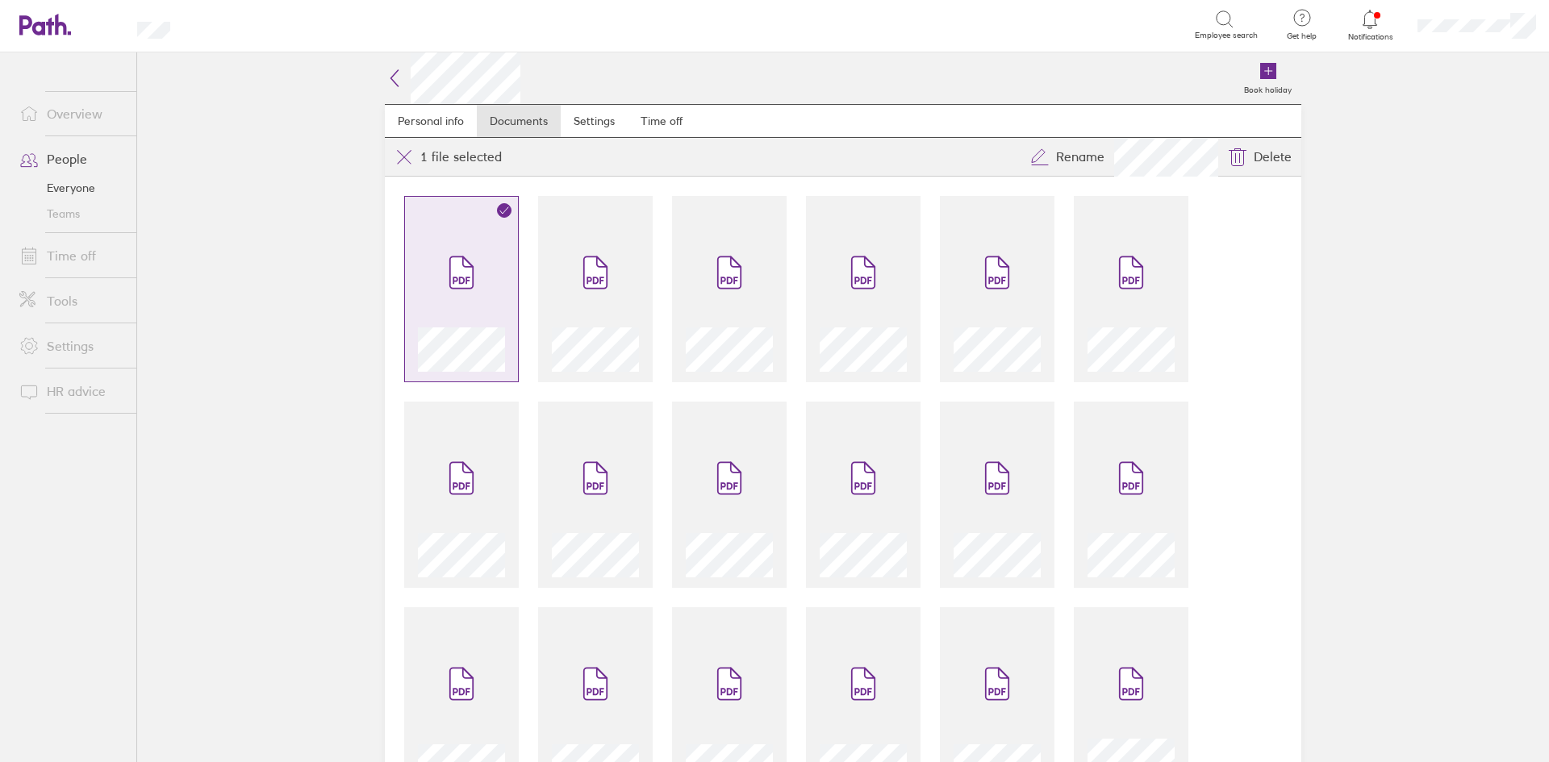
click at [466, 294] on span at bounding box center [462, 272] width 68 height 97
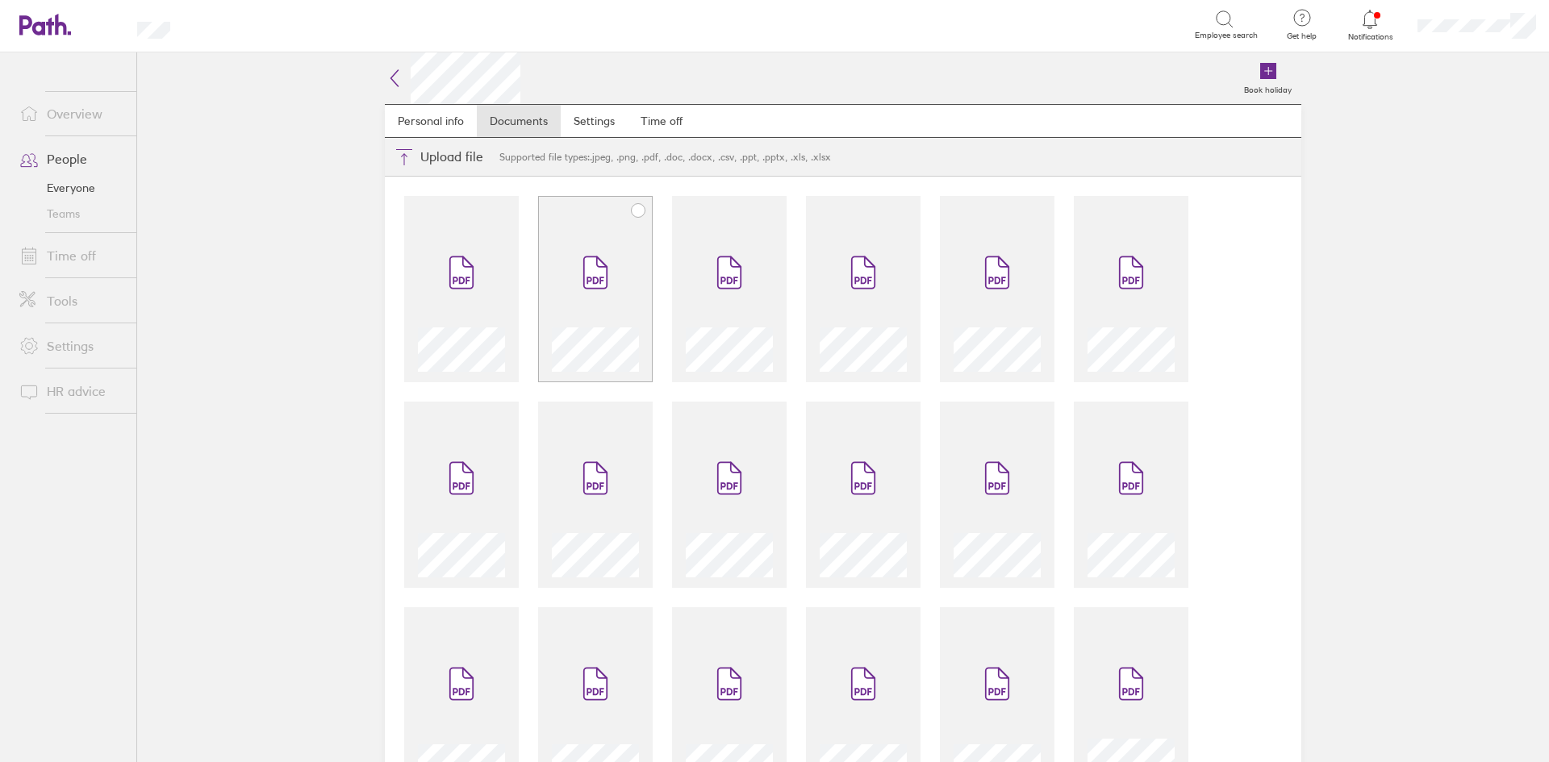
click at [584, 279] on icon at bounding box center [595, 272] width 23 height 31
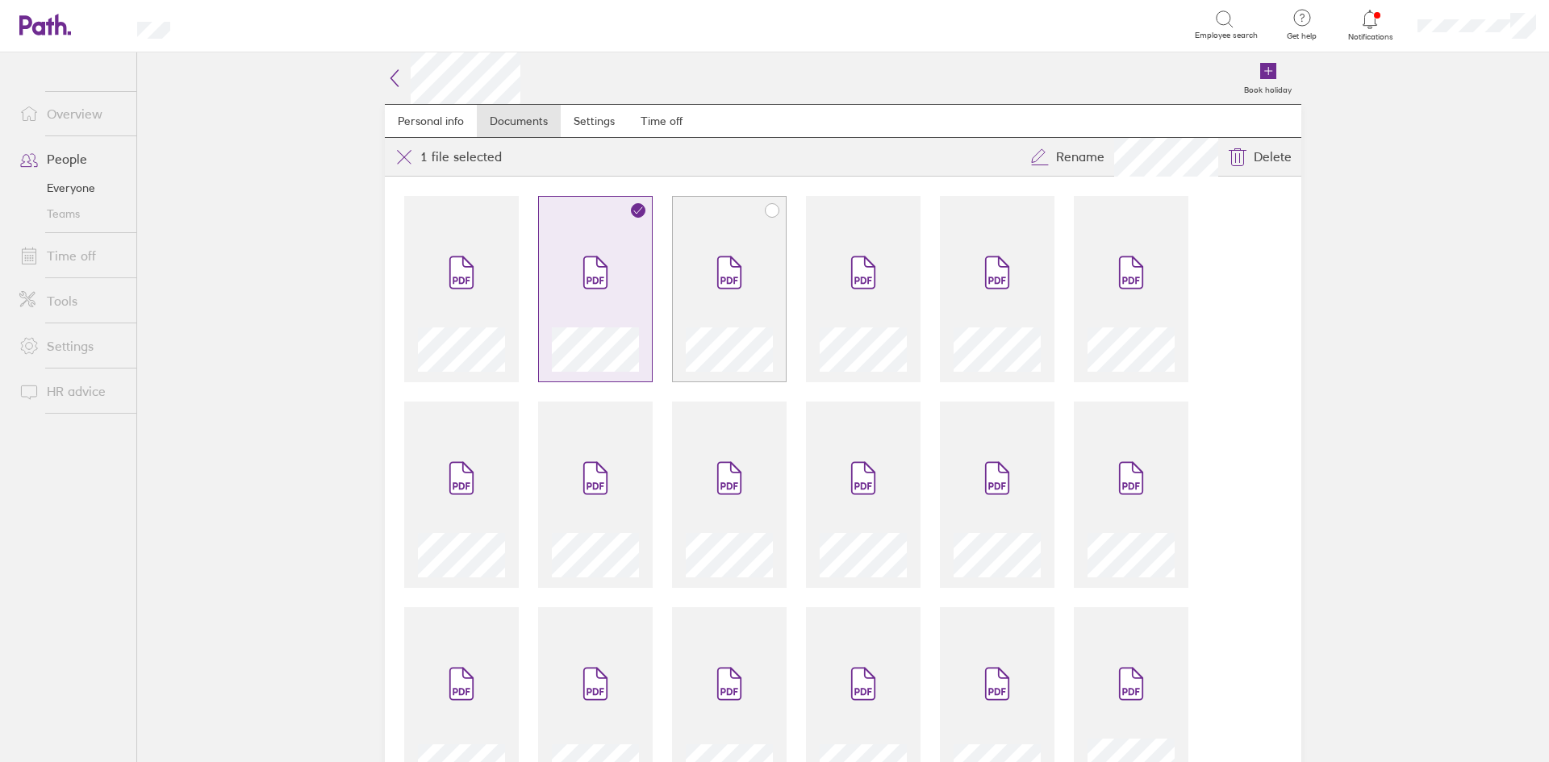
click at [695, 289] on span at bounding box center [729, 272] width 68 height 97
click at [841, 307] on span at bounding box center [863, 272] width 68 height 97
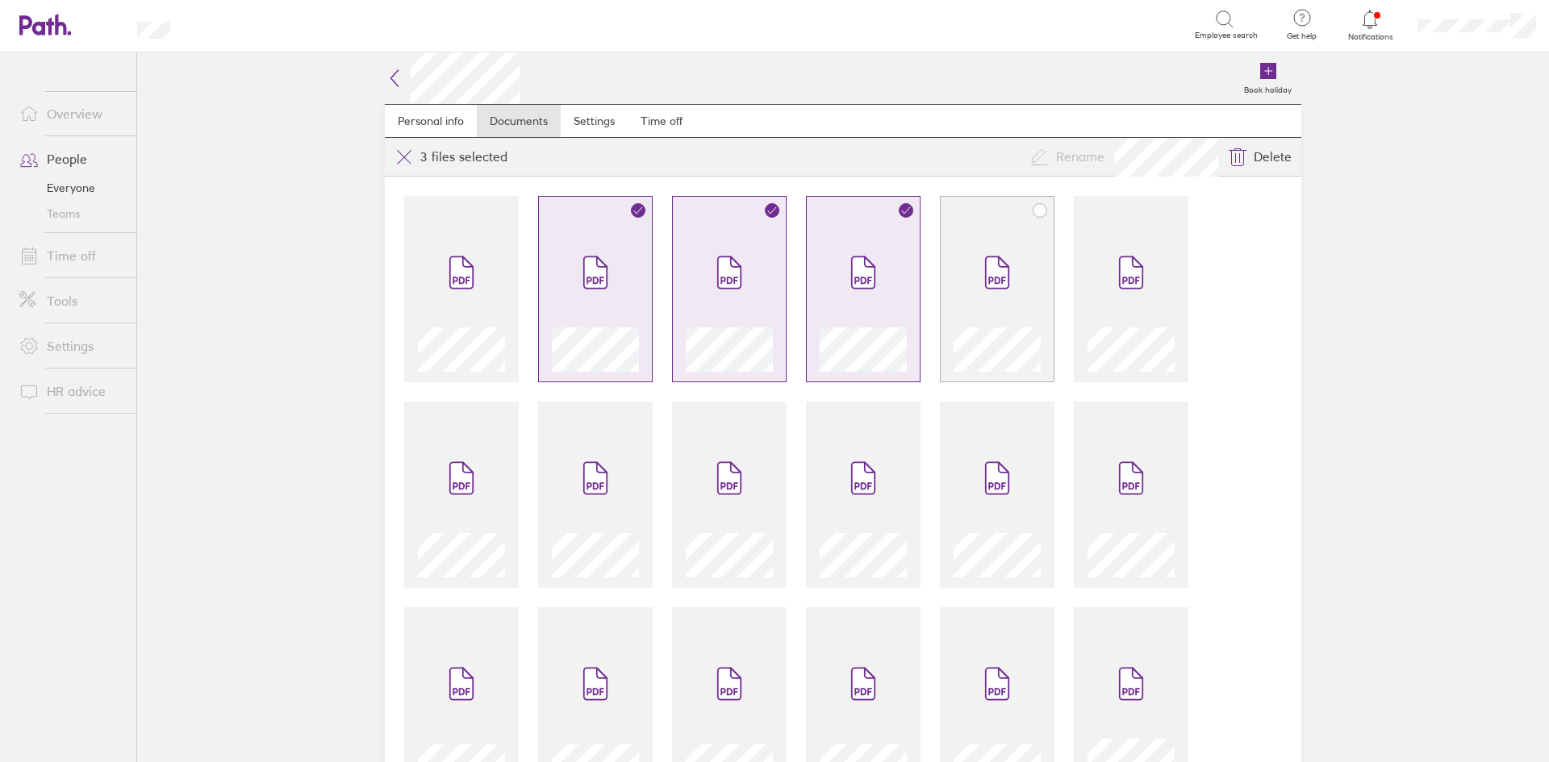
click at [968, 317] on span at bounding box center [997, 272] width 68 height 97
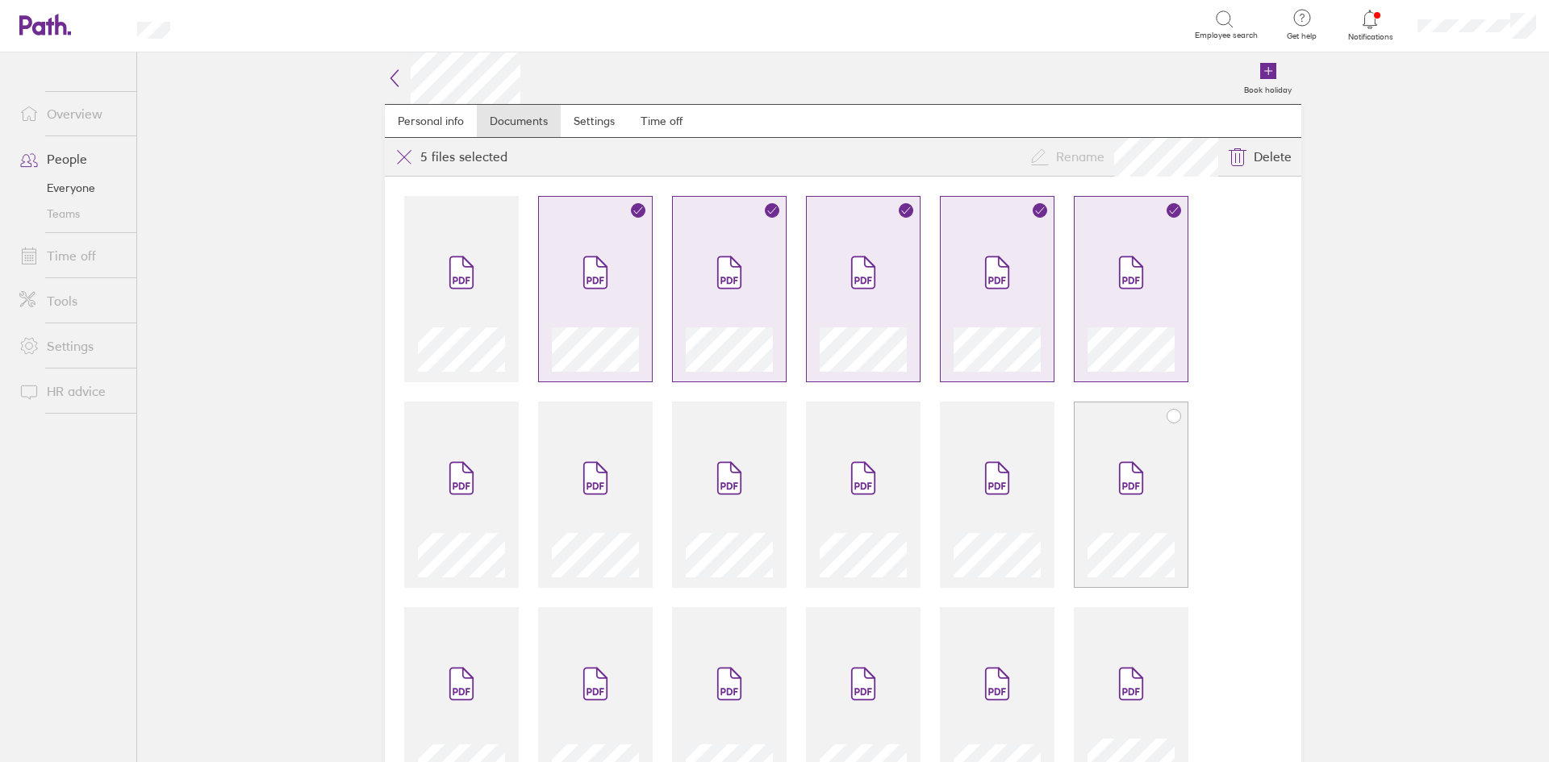
click at [1106, 478] on span at bounding box center [1131, 478] width 68 height 97
click at [954, 464] on div at bounding box center [997, 504] width 87 height 148
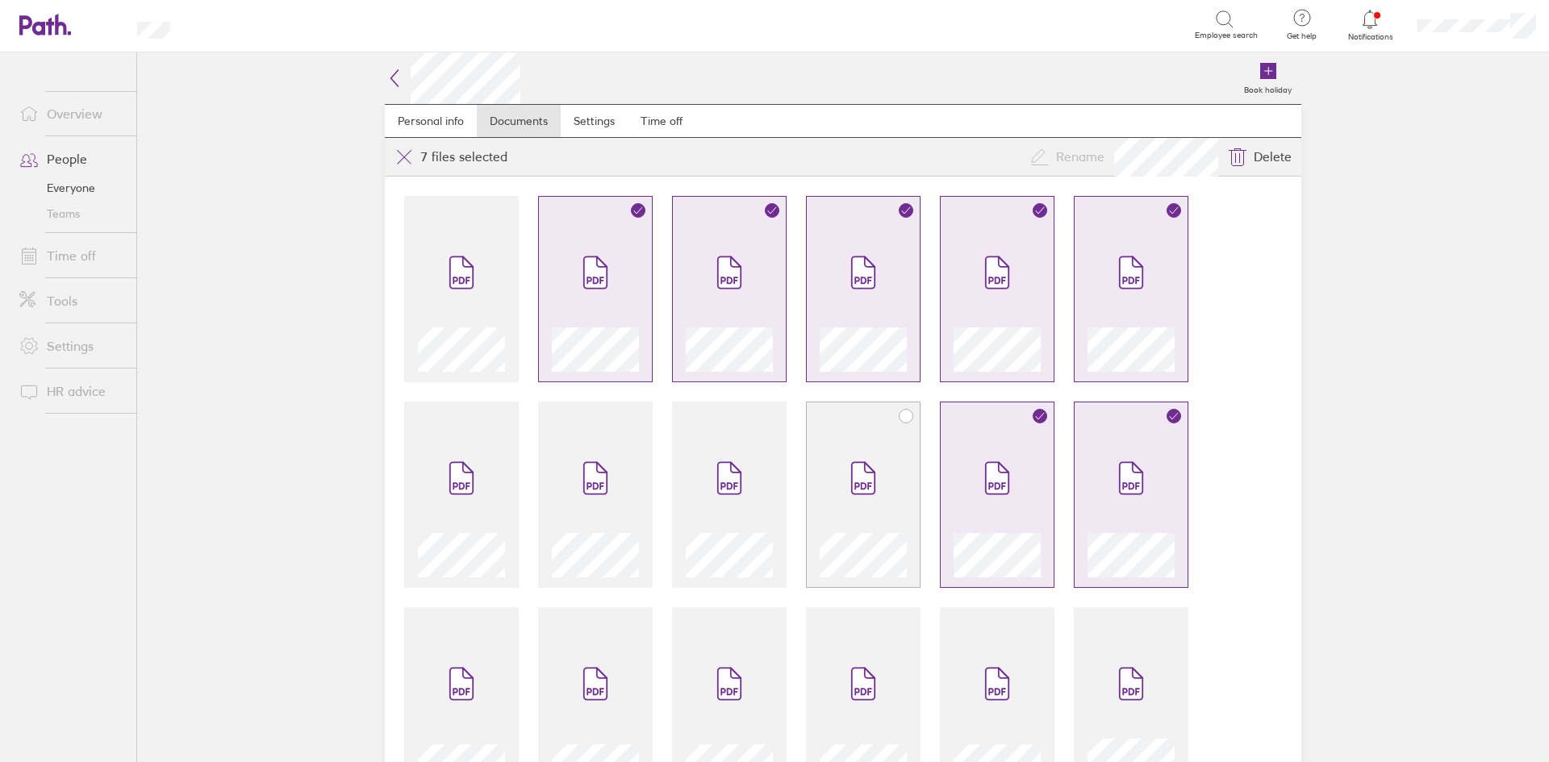
click at [869, 470] on icon at bounding box center [863, 478] width 26 height 35
click at [706, 466] on span at bounding box center [729, 478] width 68 height 97
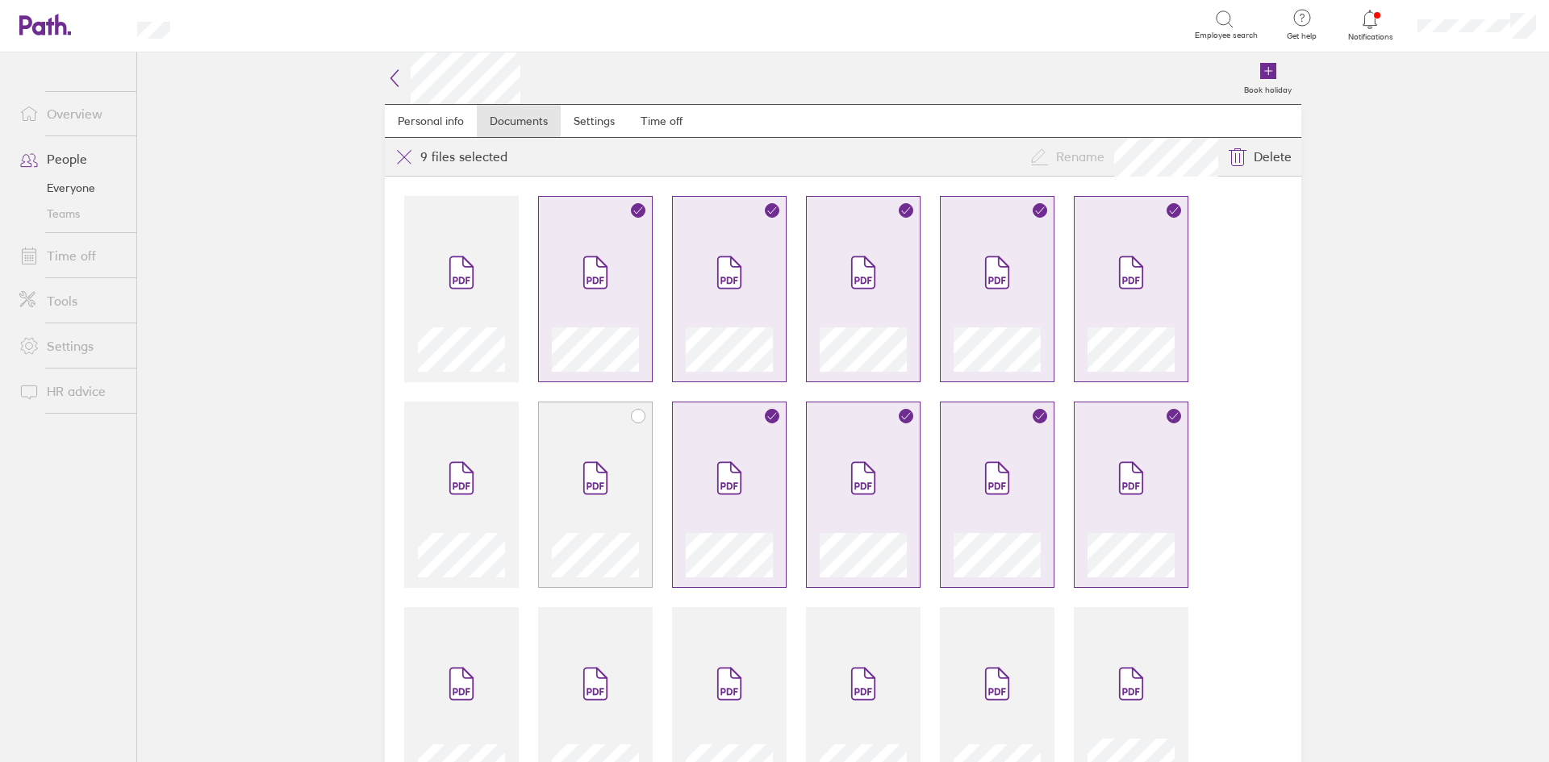
click at [597, 473] on icon at bounding box center [602, 468] width 10 height 10
click at [469, 482] on span at bounding box center [462, 478] width 68 height 97
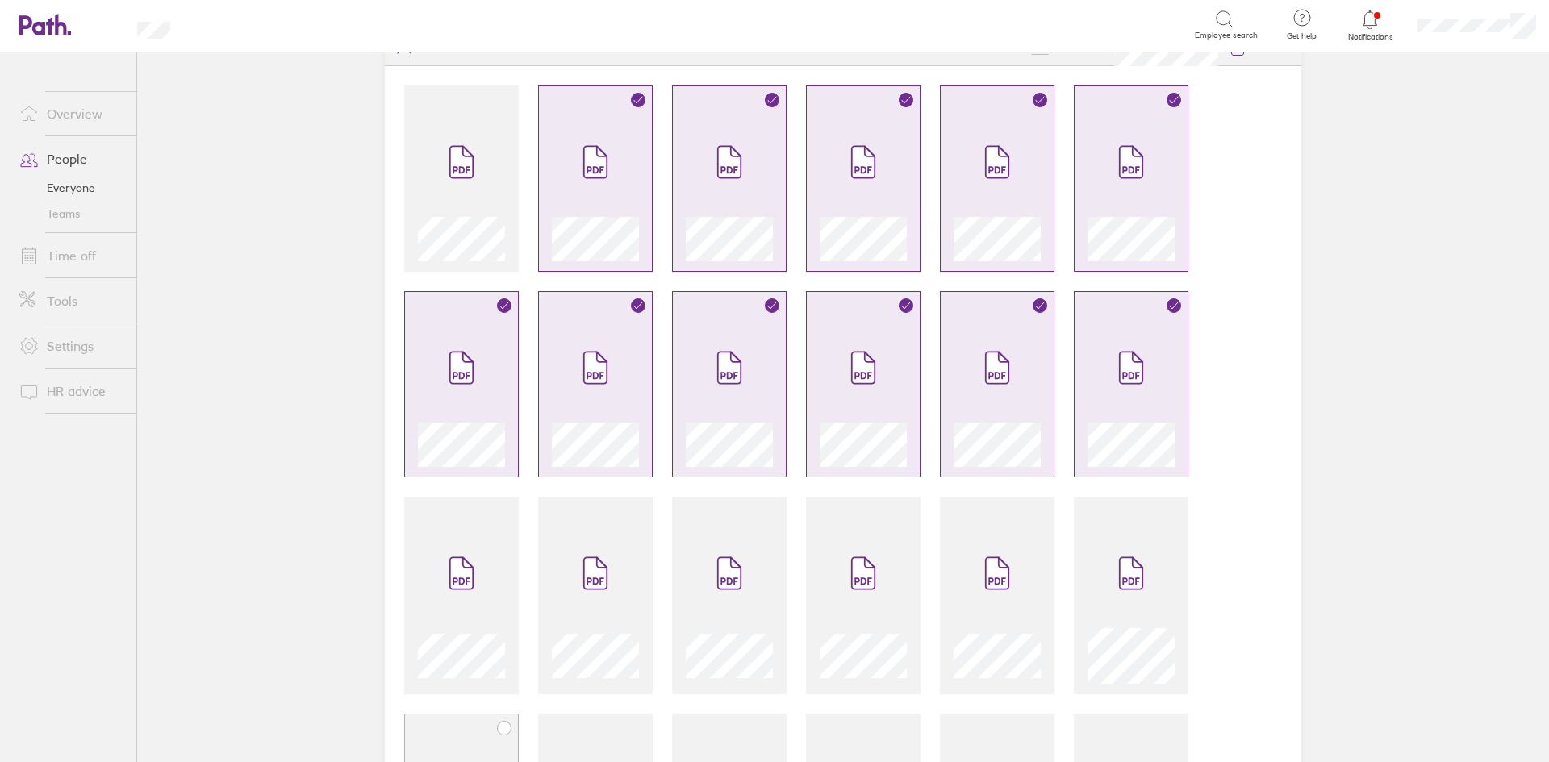
scroll to position [484, 0]
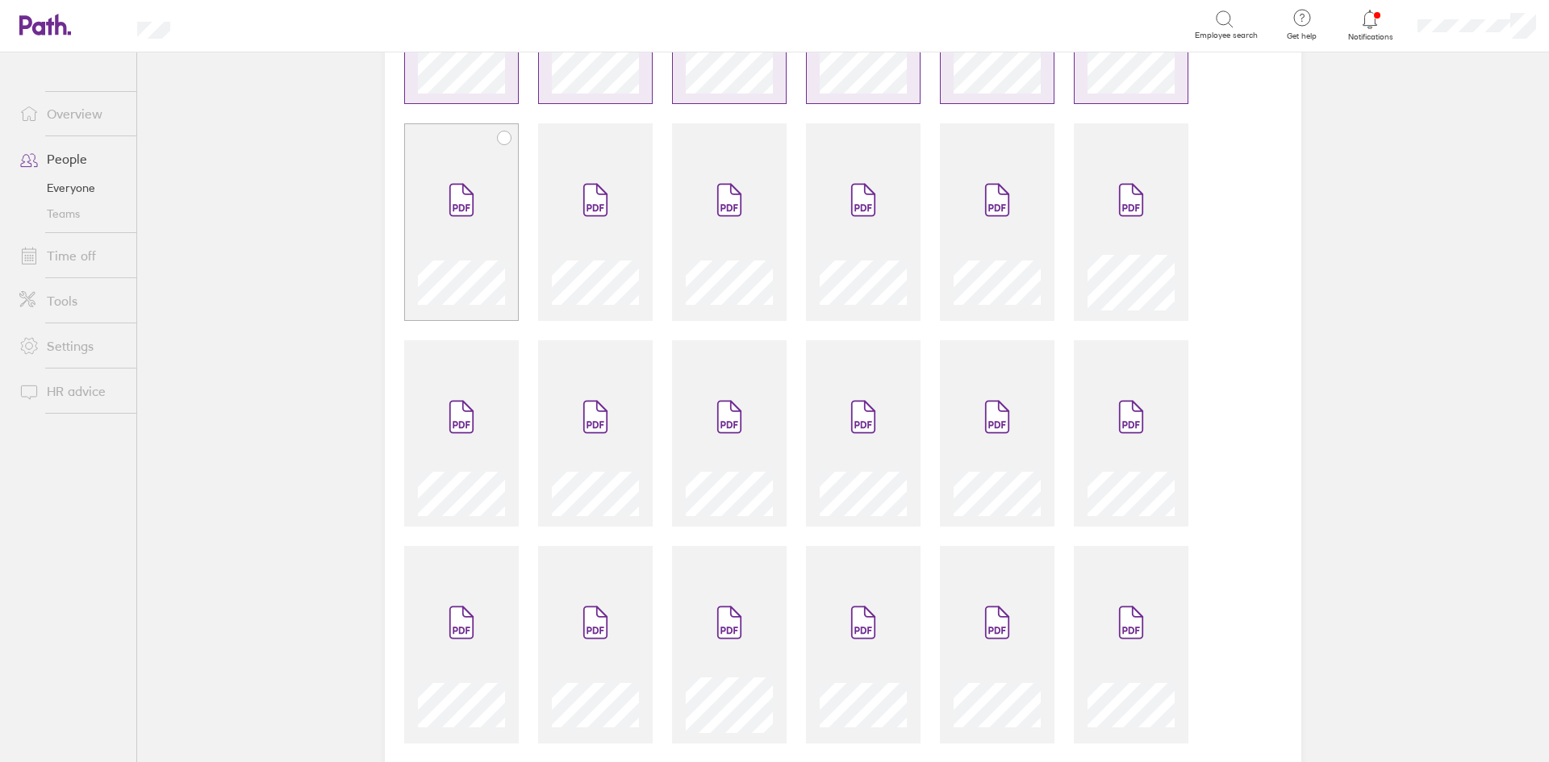
click at [453, 212] on icon at bounding box center [461, 200] width 23 height 31
click at [592, 232] on span at bounding box center [596, 200] width 68 height 97
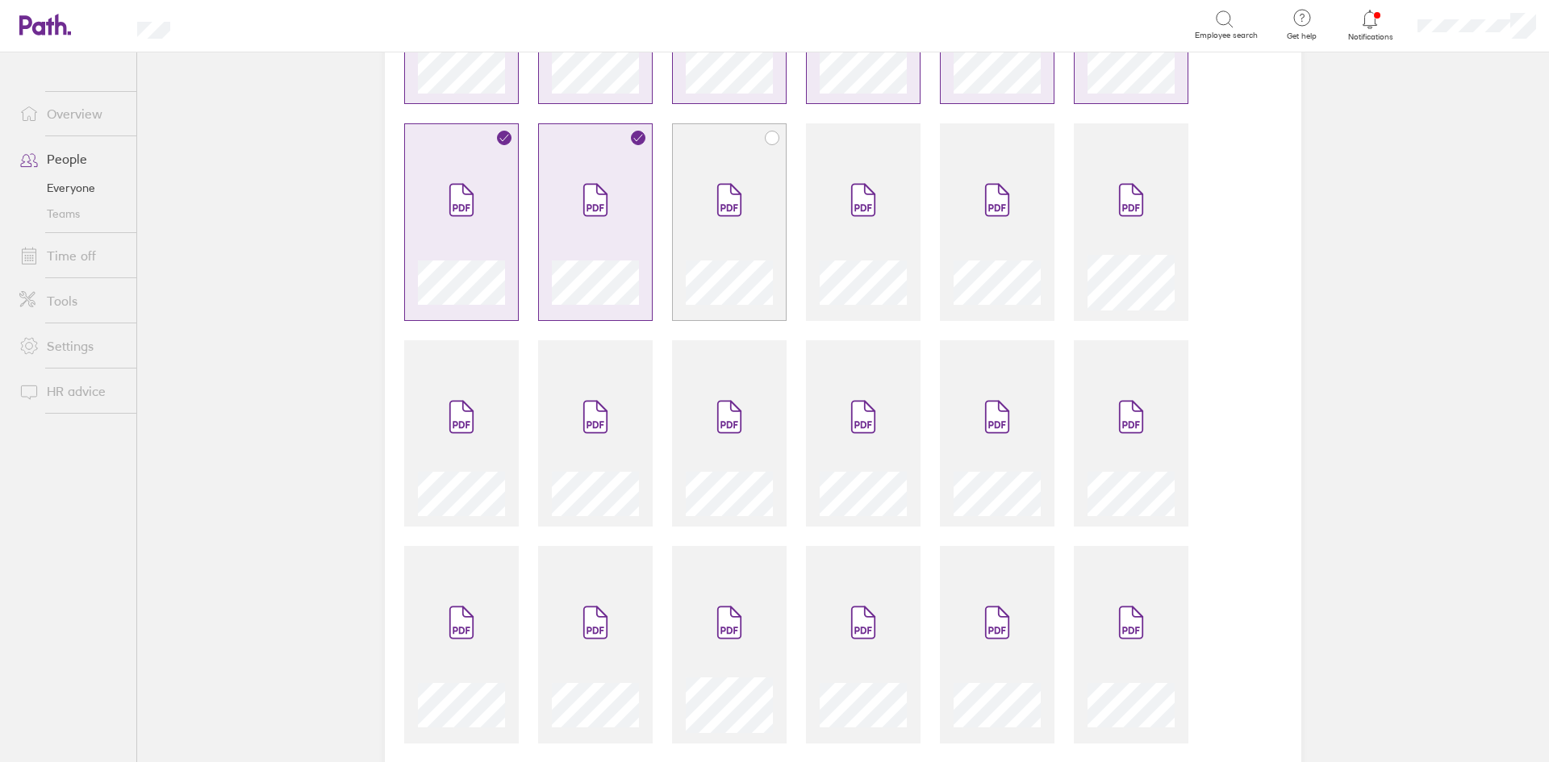
click at [712, 242] on span at bounding box center [729, 200] width 68 height 97
click at [836, 249] on div at bounding box center [863, 279] width 87 height 62
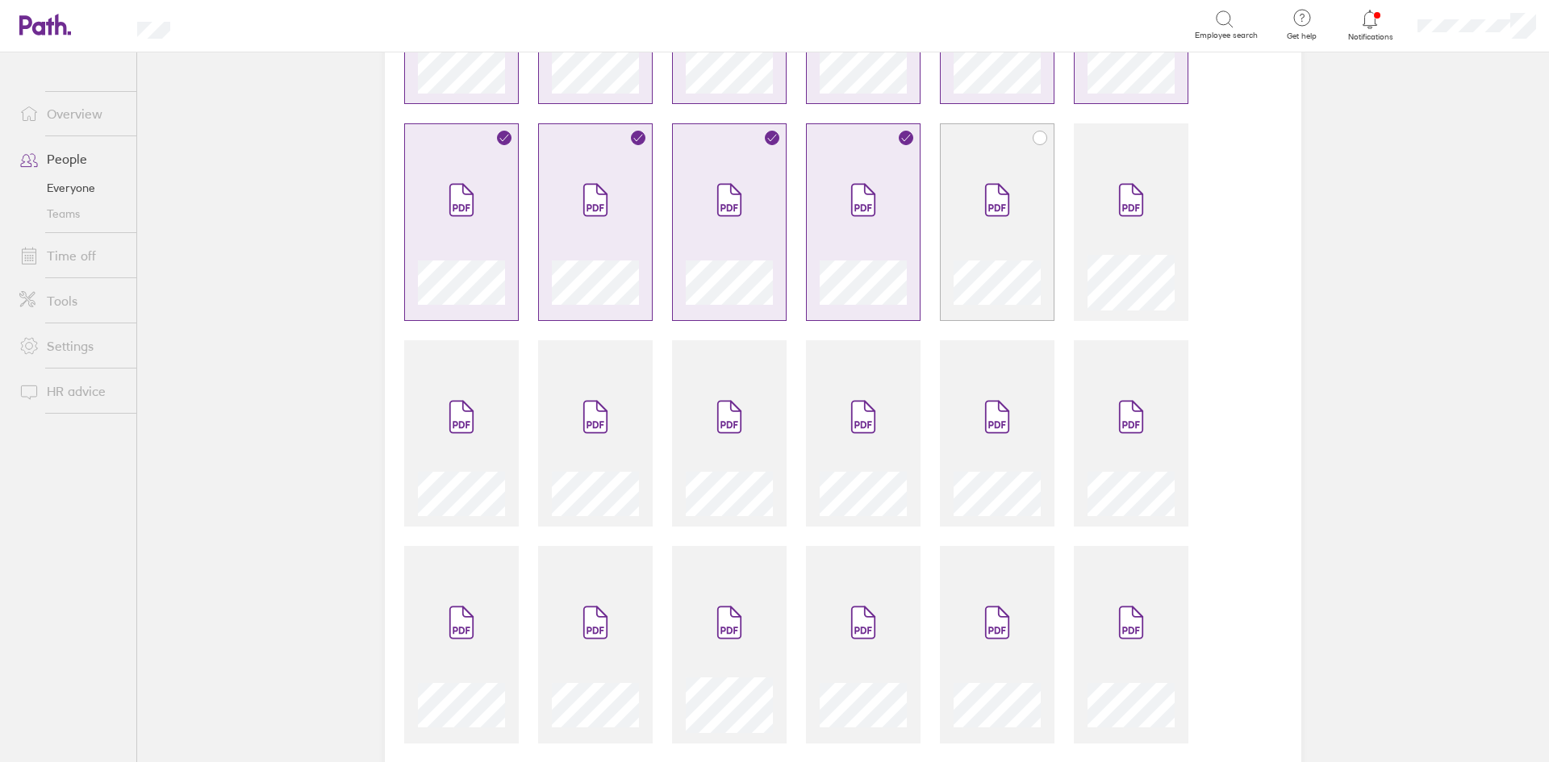
click at [975, 253] on div at bounding box center [997, 279] width 87 height 62
click at [1104, 253] on div at bounding box center [1131, 279] width 87 height 62
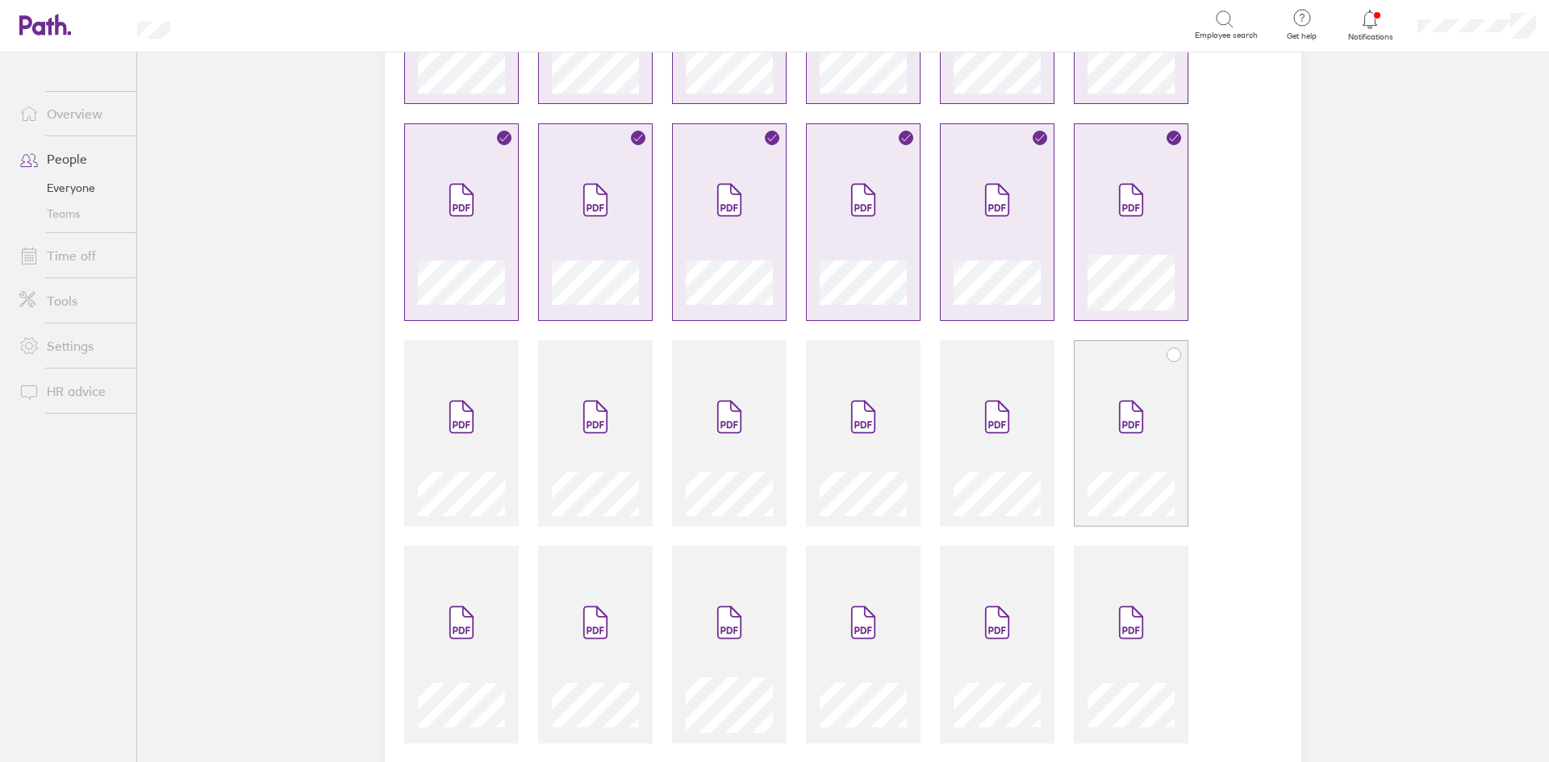
click at [1097, 386] on span at bounding box center [1131, 417] width 68 height 97
click at [1002, 392] on span at bounding box center [997, 417] width 68 height 97
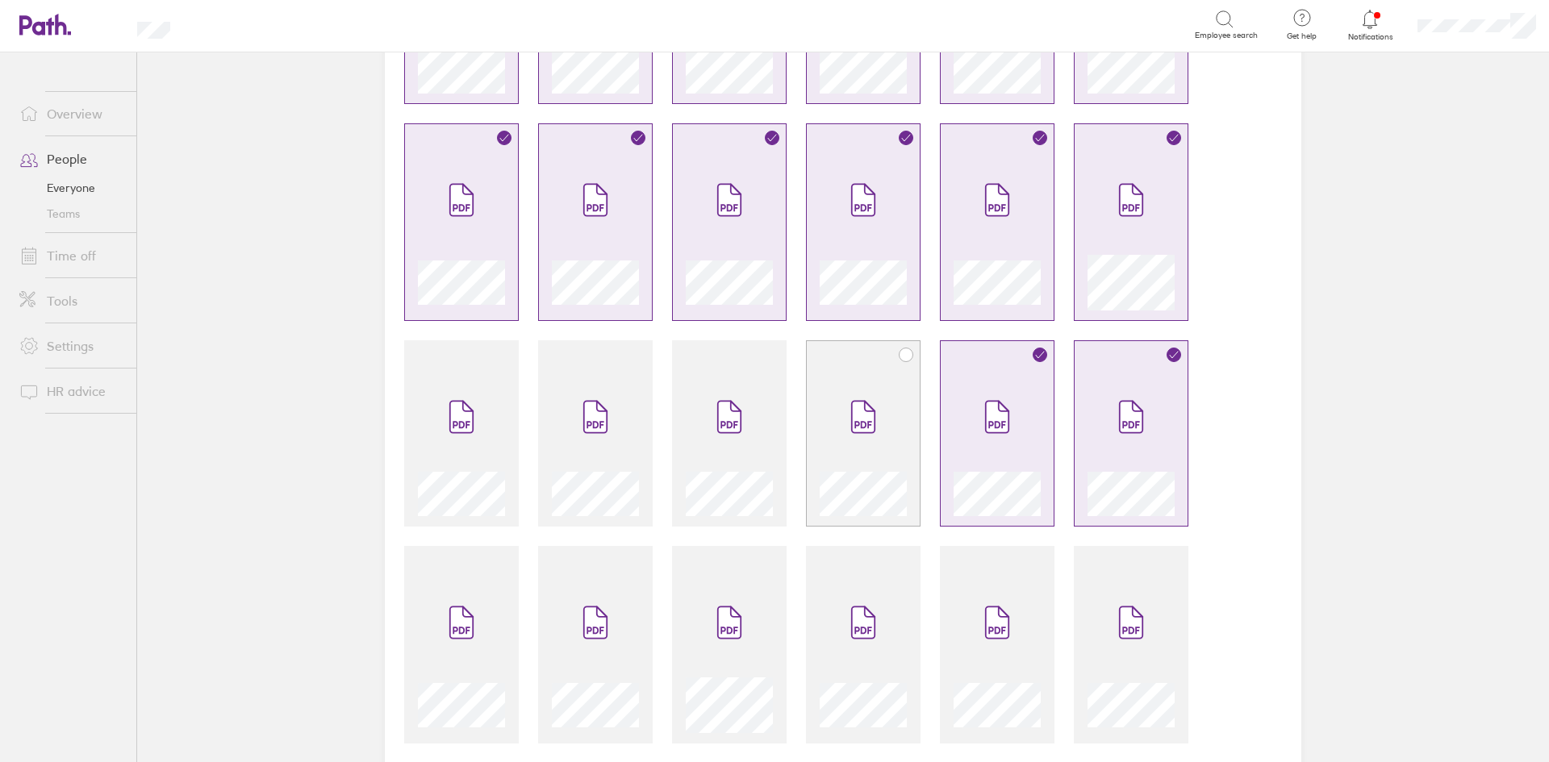
click at [867, 395] on span at bounding box center [863, 417] width 68 height 97
click at [703, 436] on span at bounding box center [729, 417] width 68 height 97
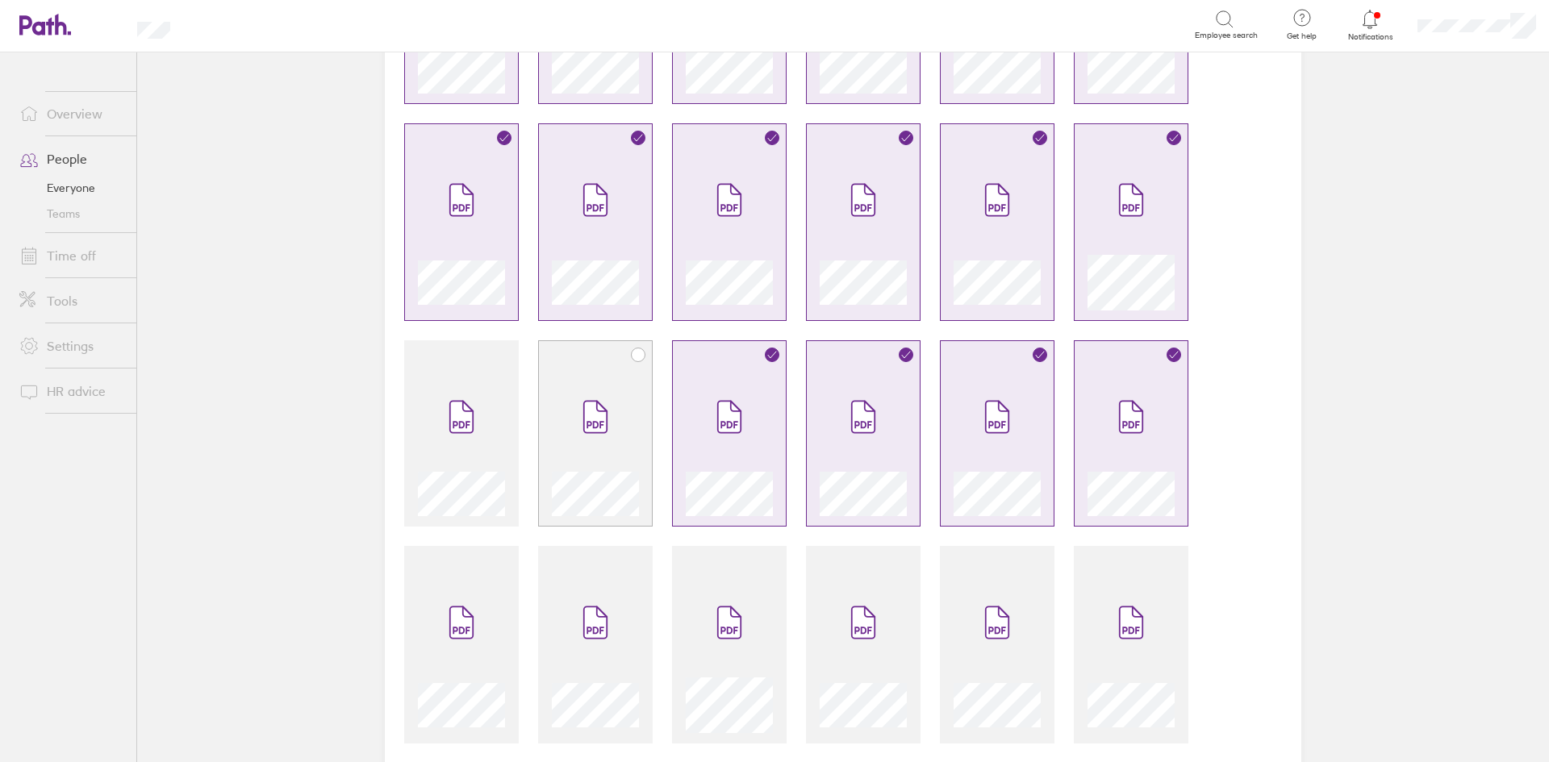
click at [587, 442] on span at bounding box center [596, 417] width 68 height 97
click at [448, 448] on span at bounding box center [462, 417] width 68 height 97
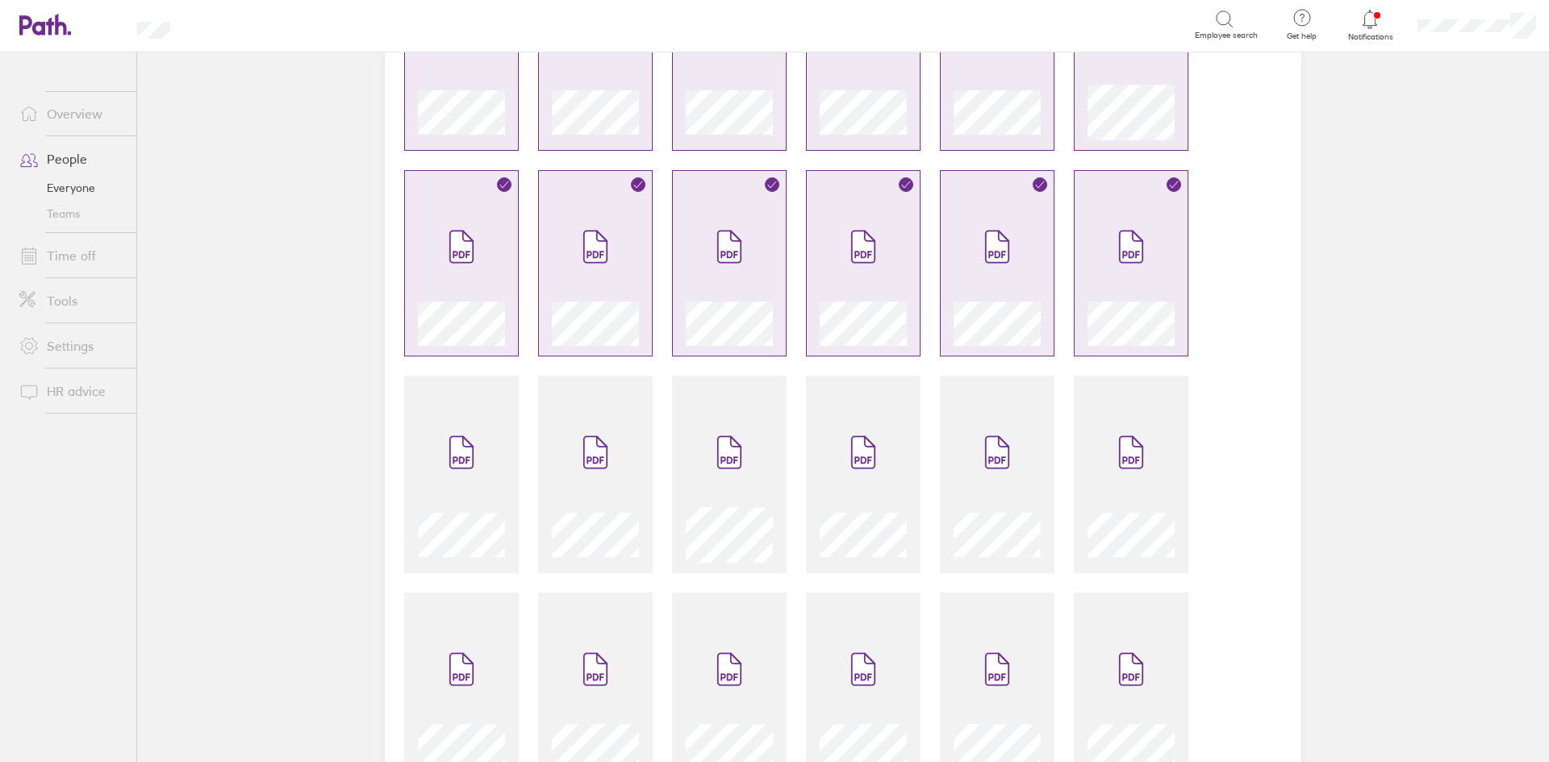
scroll to position [807, 0]
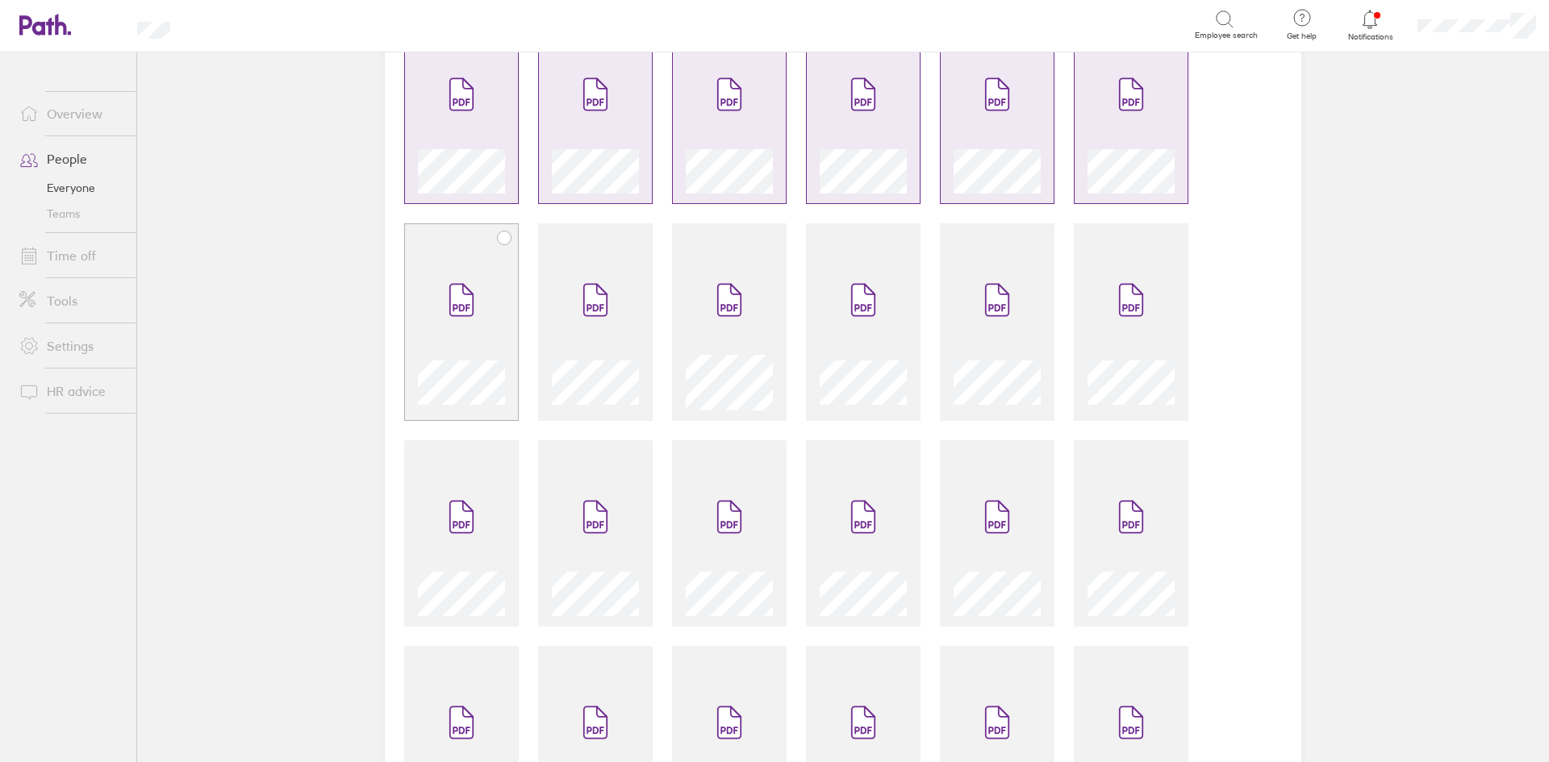
click at [462, 260] on span at bounding box center [462, 300] width 68 height 97
click at [584, 299] on icon at bounding box center [595, 300] width 23 height 31
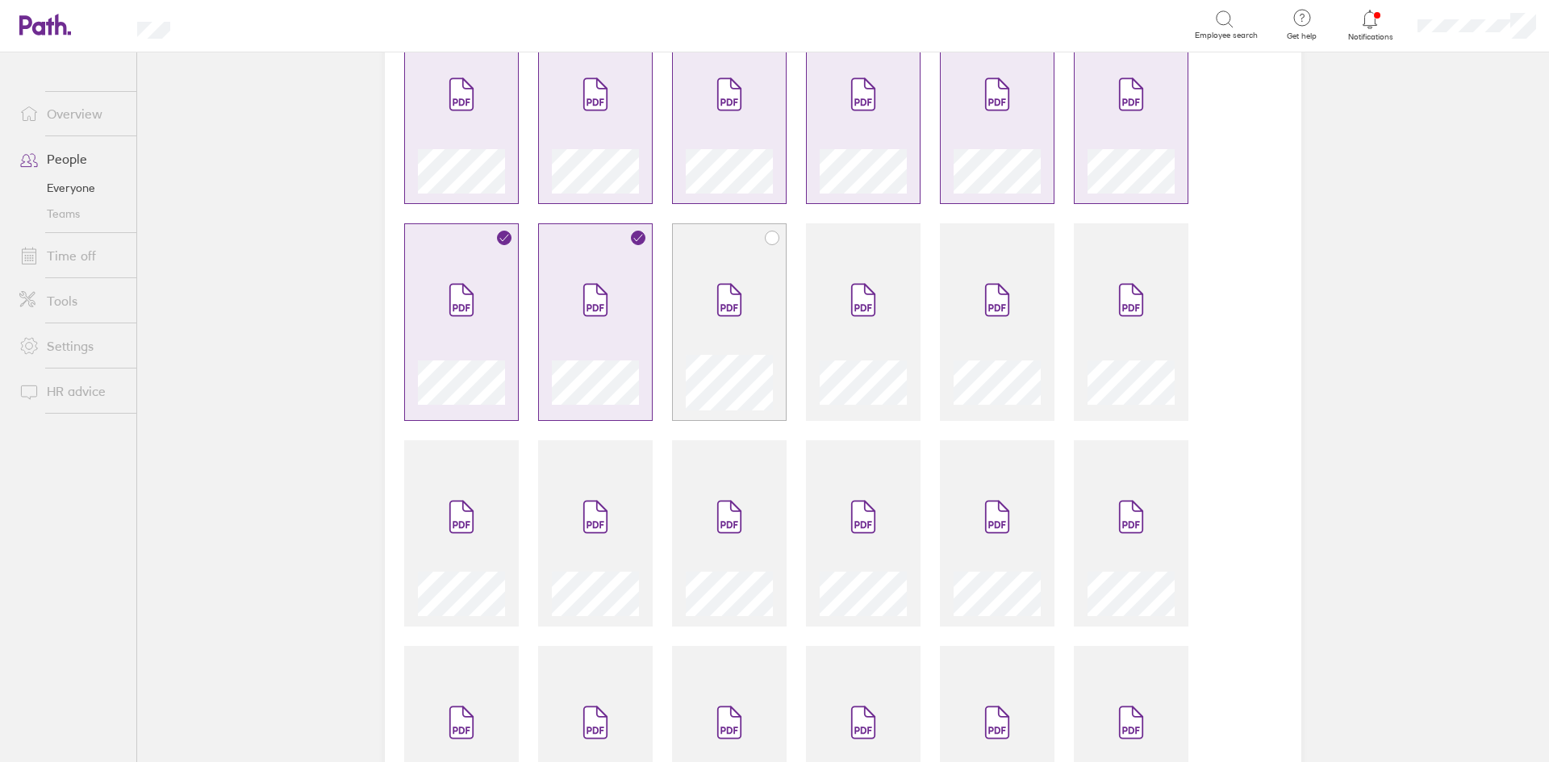
click at [724, 332] on span at bounding box center [729, 300] width 68 height 97
click at [824, 353] on div at bounding box center [863, 380] width 87 height 62
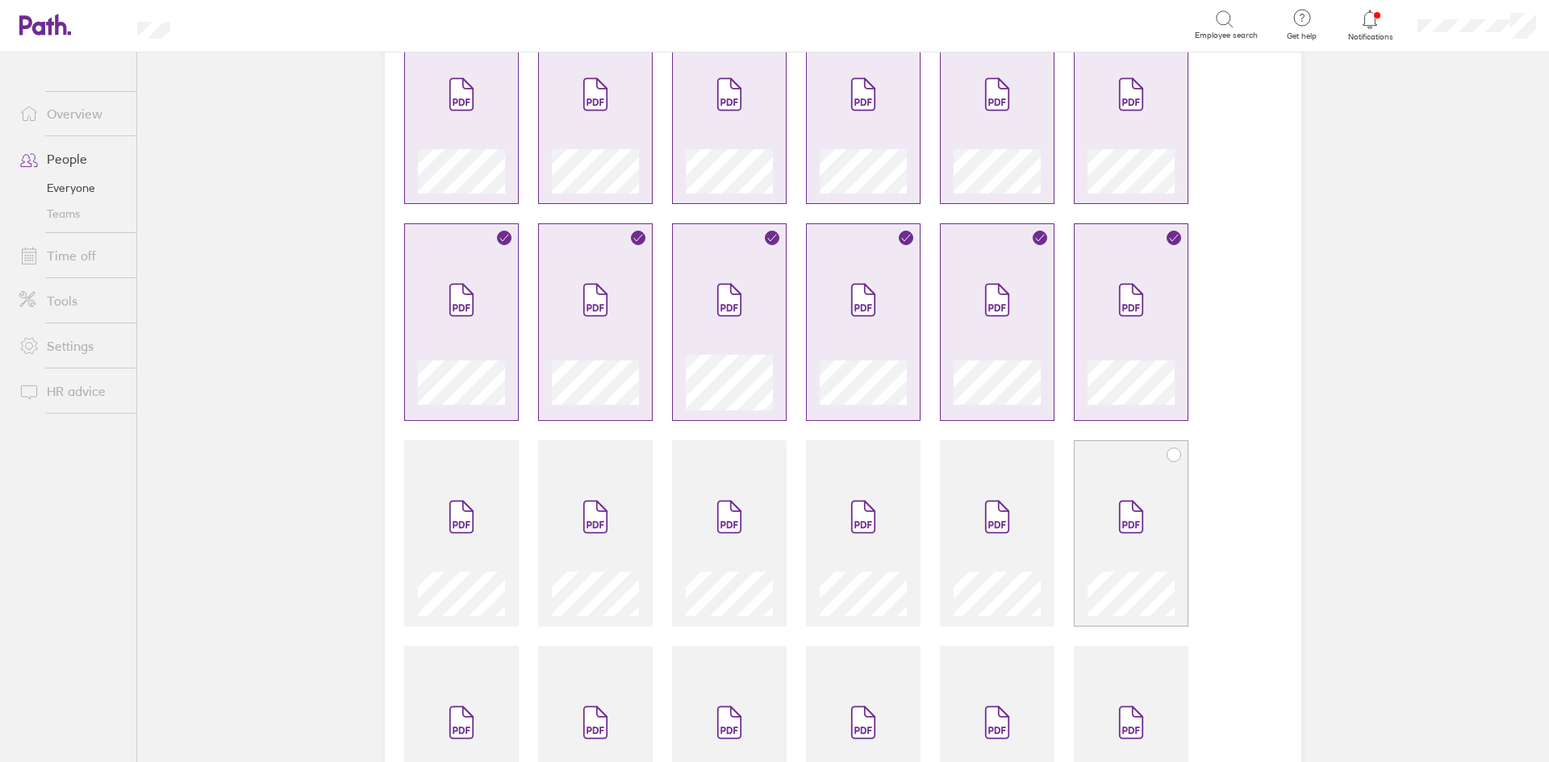
click at [1100, 488] on span at bounding box center [1131, 517] width 68 height 97
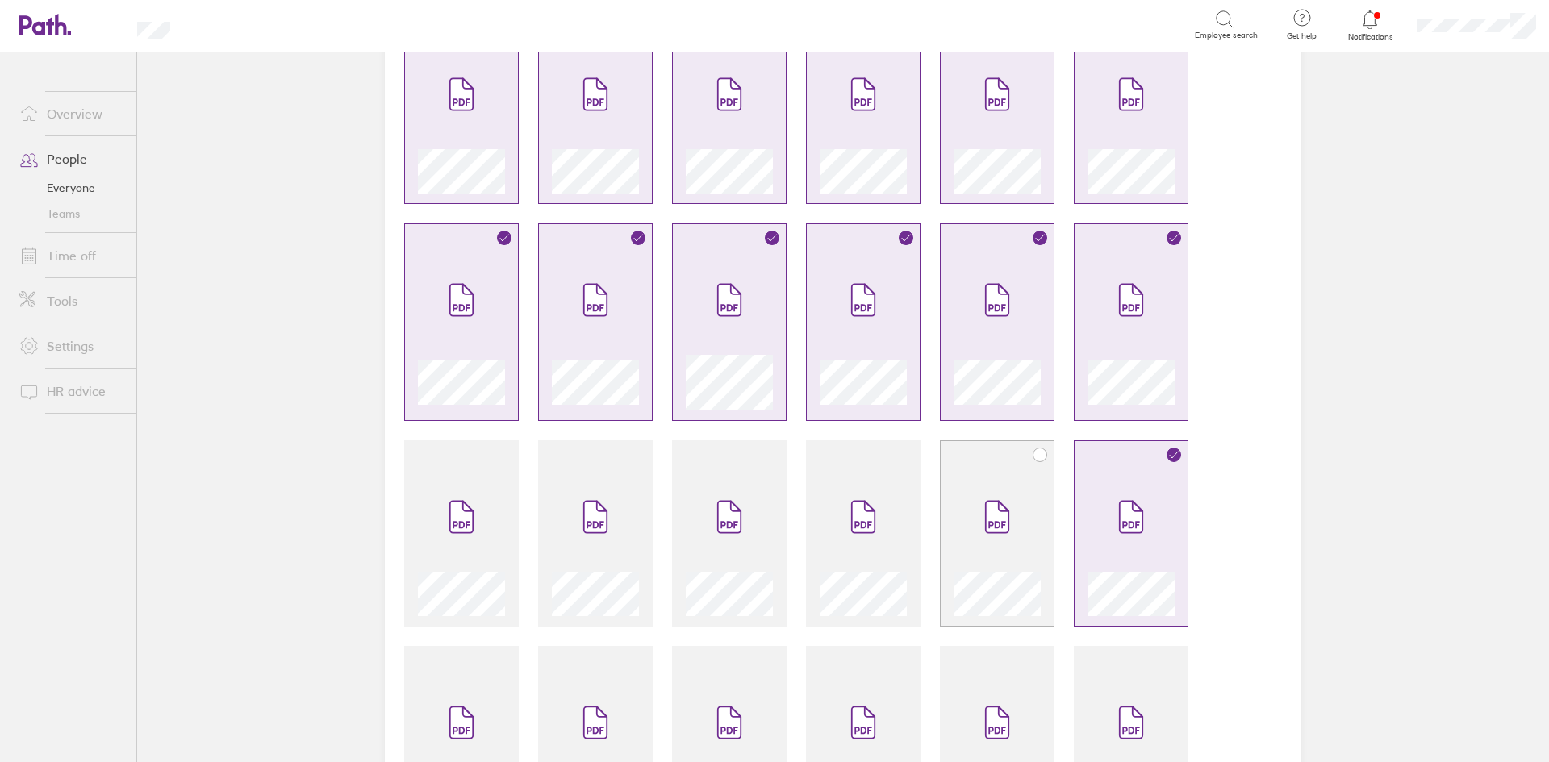
click at [988, 521] on icon at bounding box center [997, 517] width 23 height 31
click at [859, 533] on icon at bounding box center [863, 517] width 23 height 31
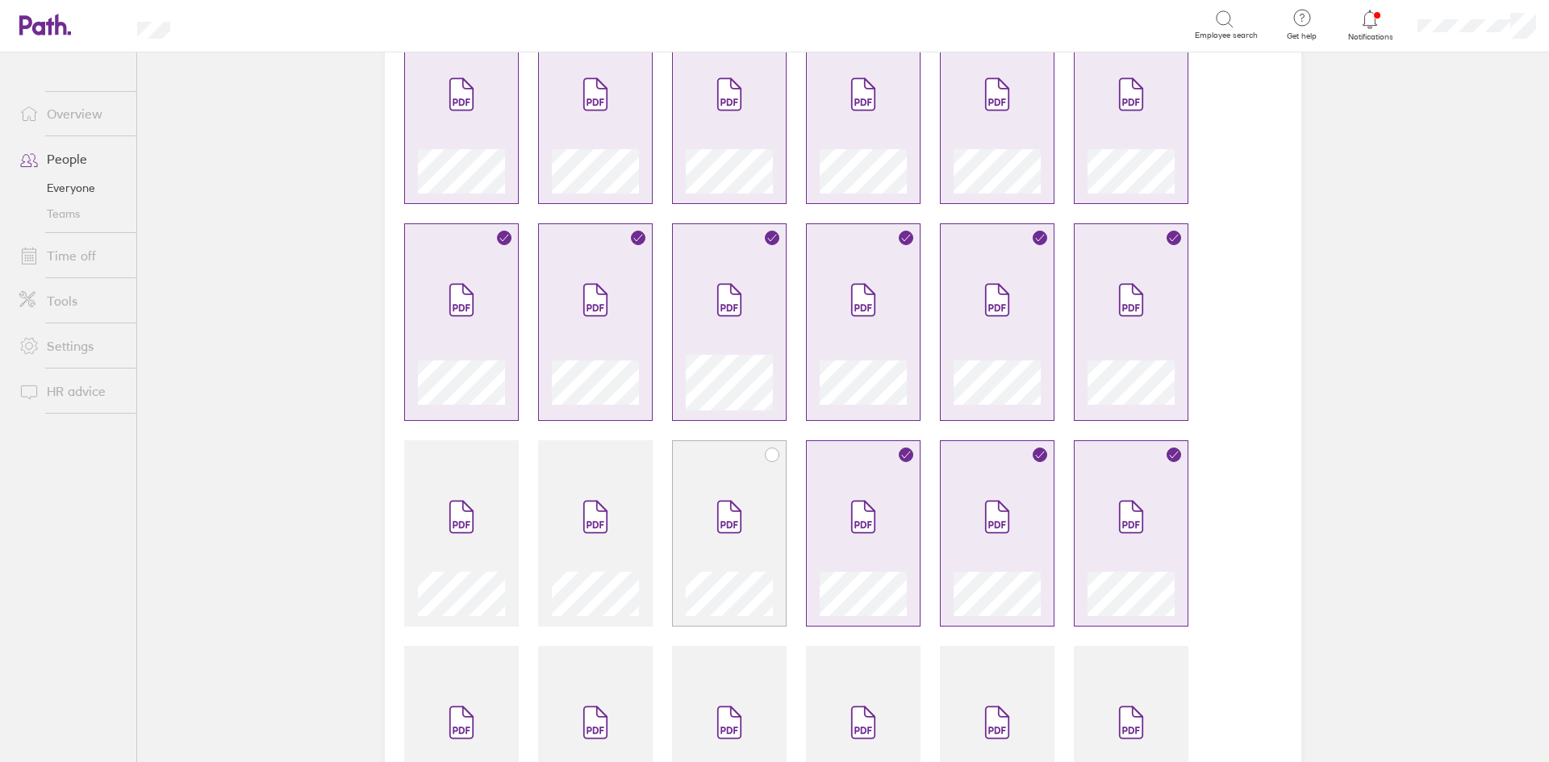
click at [708, 517] on span at bounding box center [729, 517] width 68 height 97
click at [576, 496] on span at bounding box center [596, 517] width 68 height 97
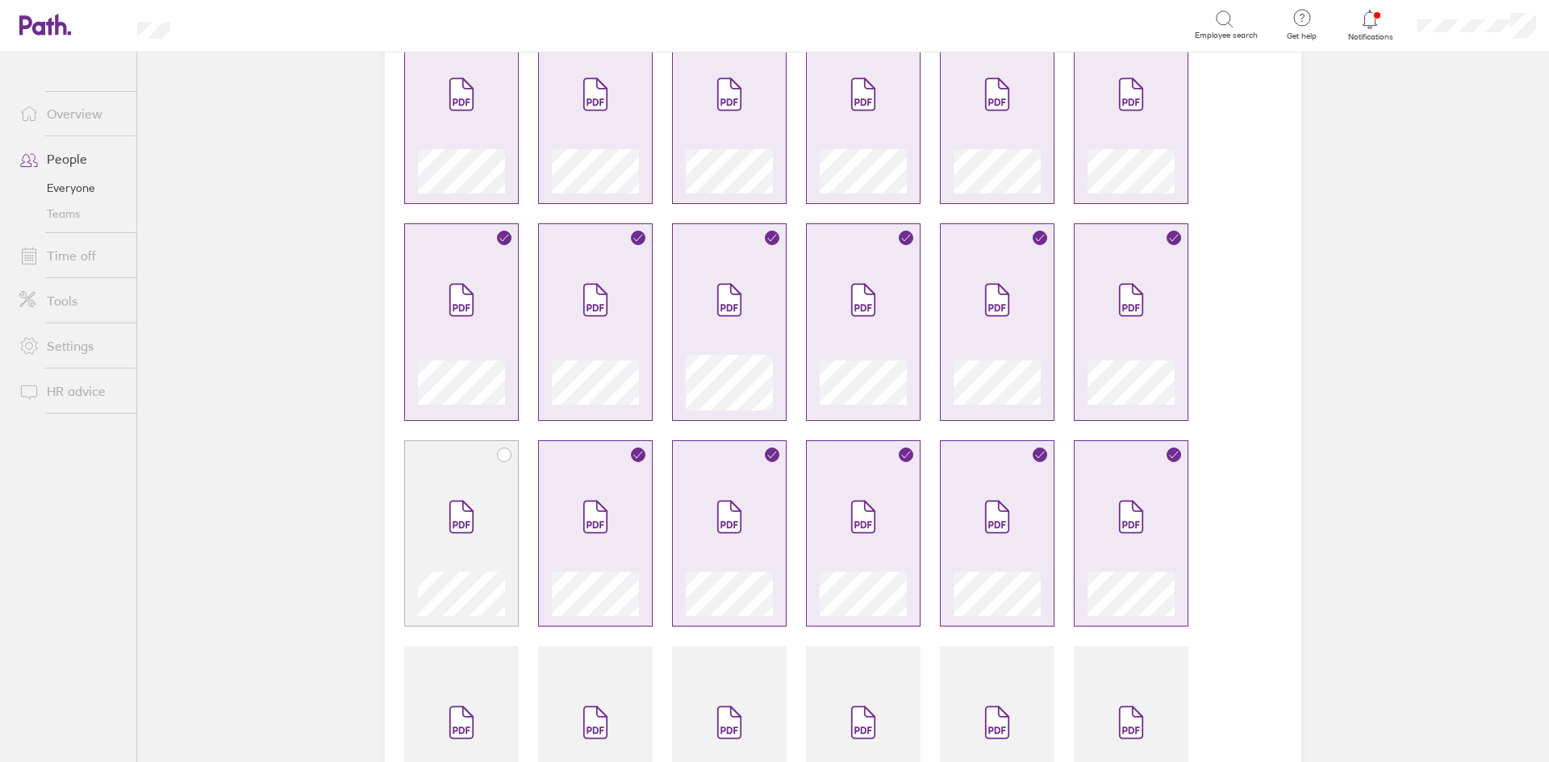
click at [463, 491] on span at bounding box center [462, 517] width 68 height 97
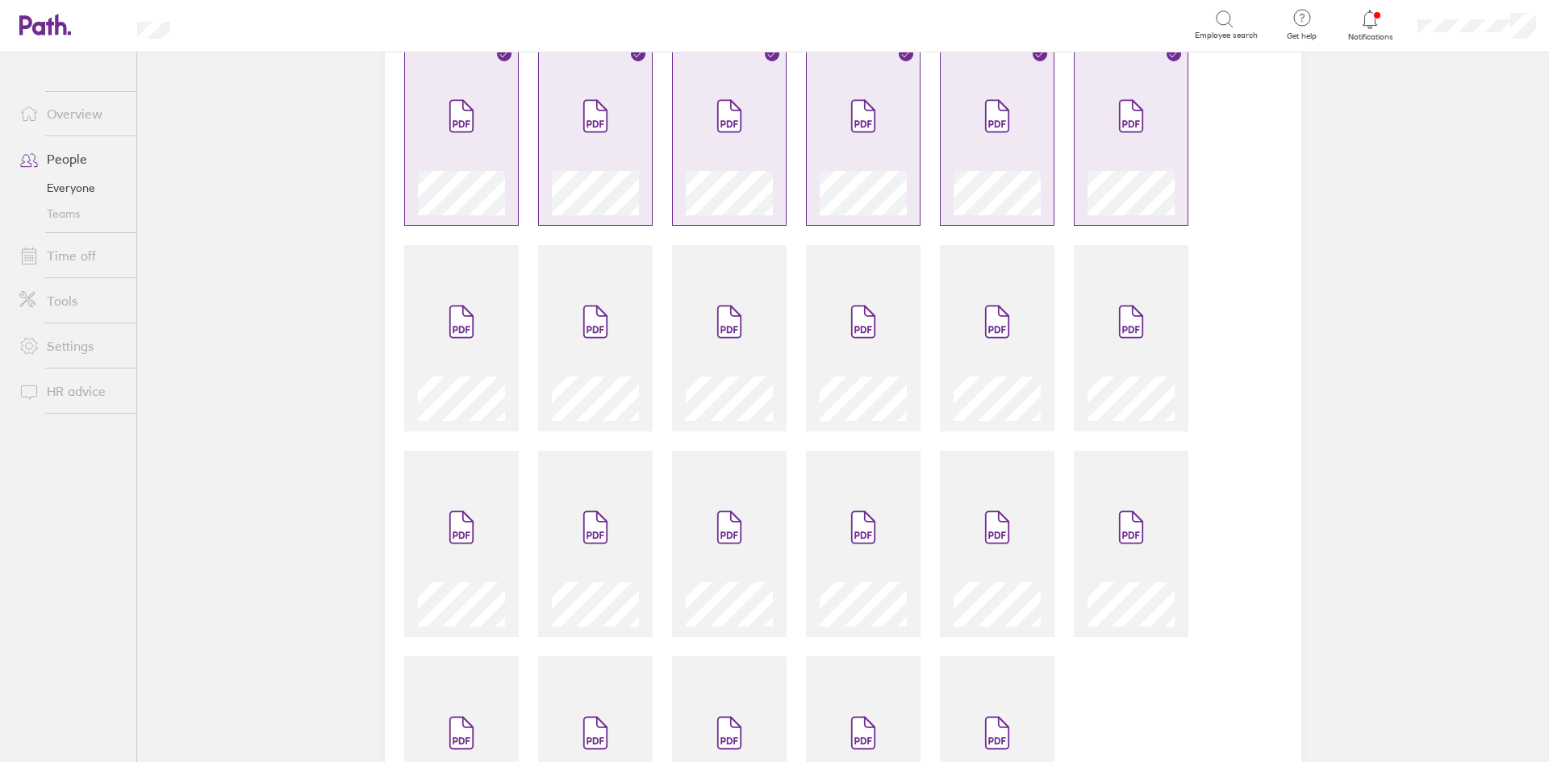
scroll to position [1210, 0]
click at [443, 340] on span at bounding box center [462, 319] width 68 height 97
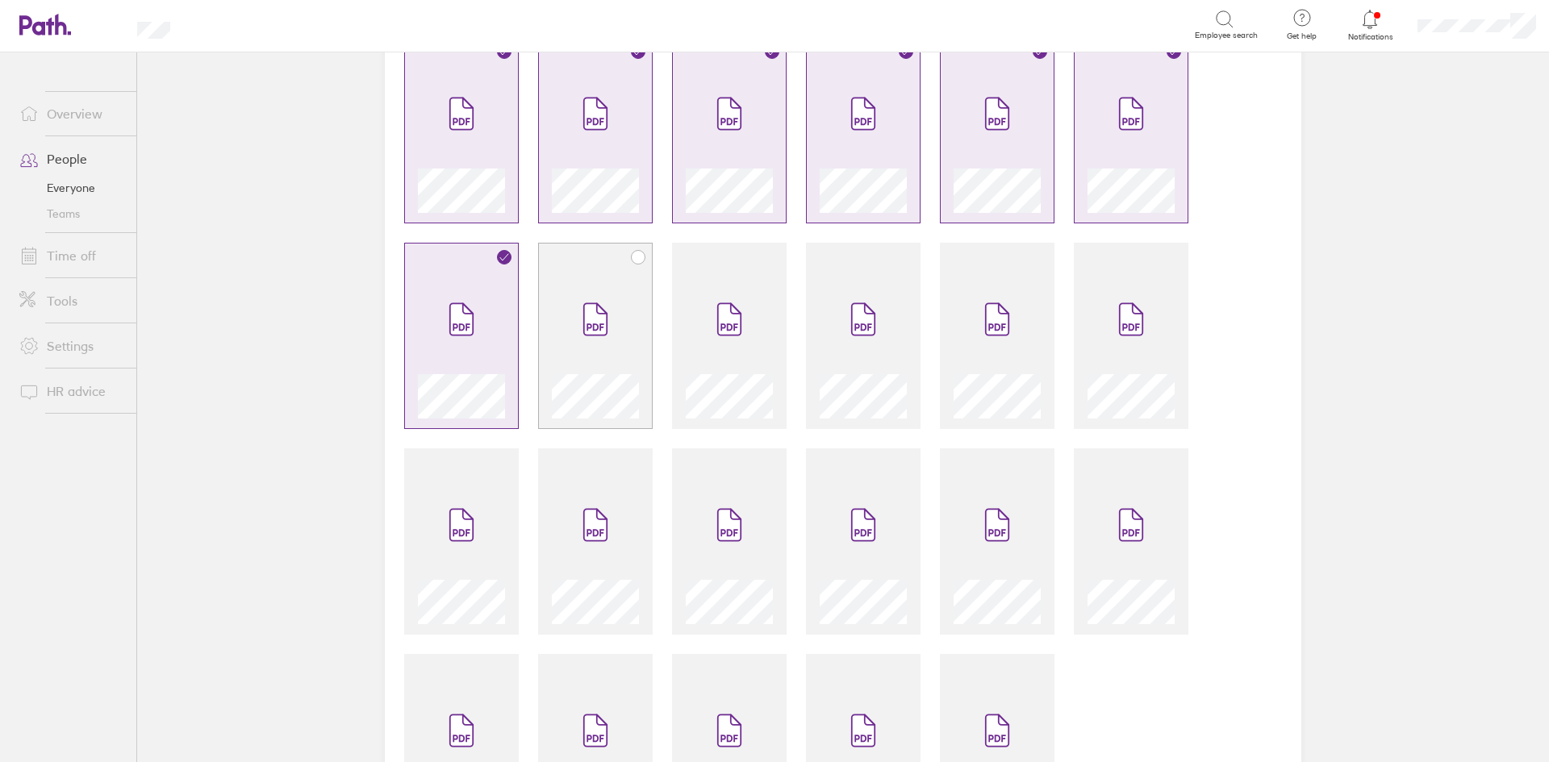
click at [587, 321] on icon at bounding box center [595, 319] width 23 height 31
click at [753, 352] on span at bounding box center [729, 319] width 68 height 97
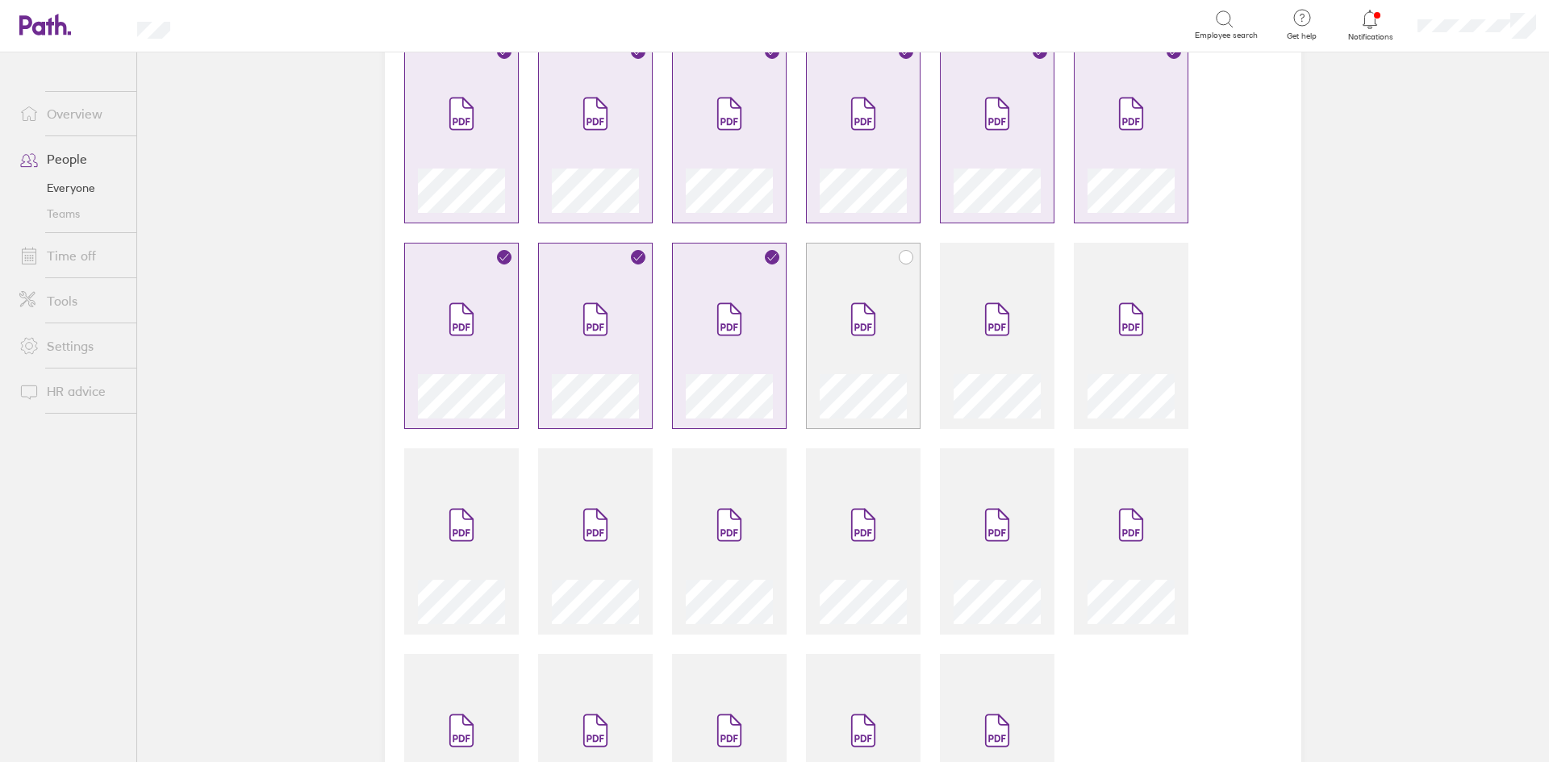
click at [835, 358] on span at bounding box center [863, 319] width 68 height 97
click at [963, 362] on span at bounding box center [997, 319] width 68 height 97
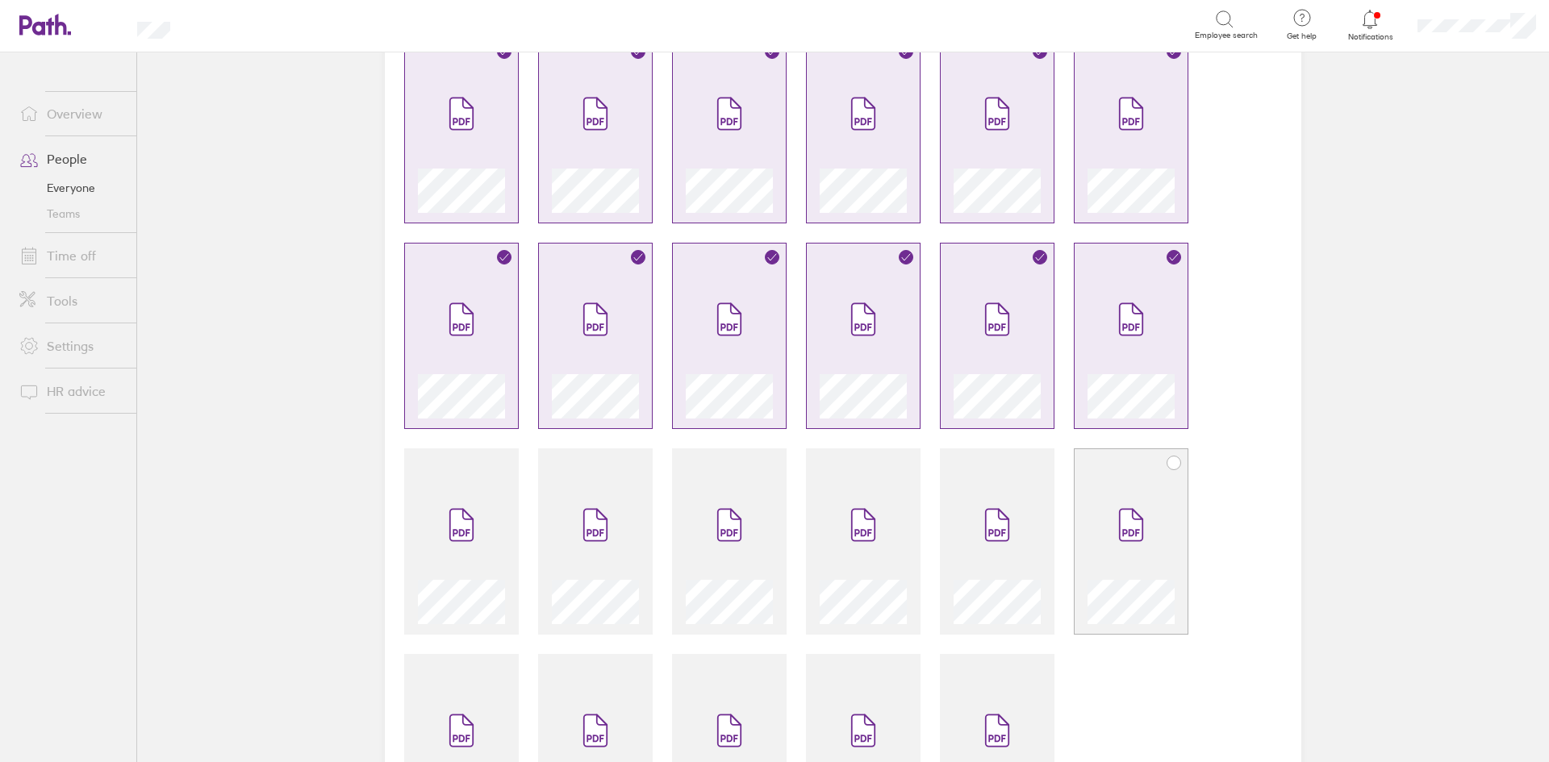
click at [1109, 495] on span at bounding box center [1131, 525] width 68 height 97
click at [992, 550] on span at bounding box center [997, 525] width 68 height 97
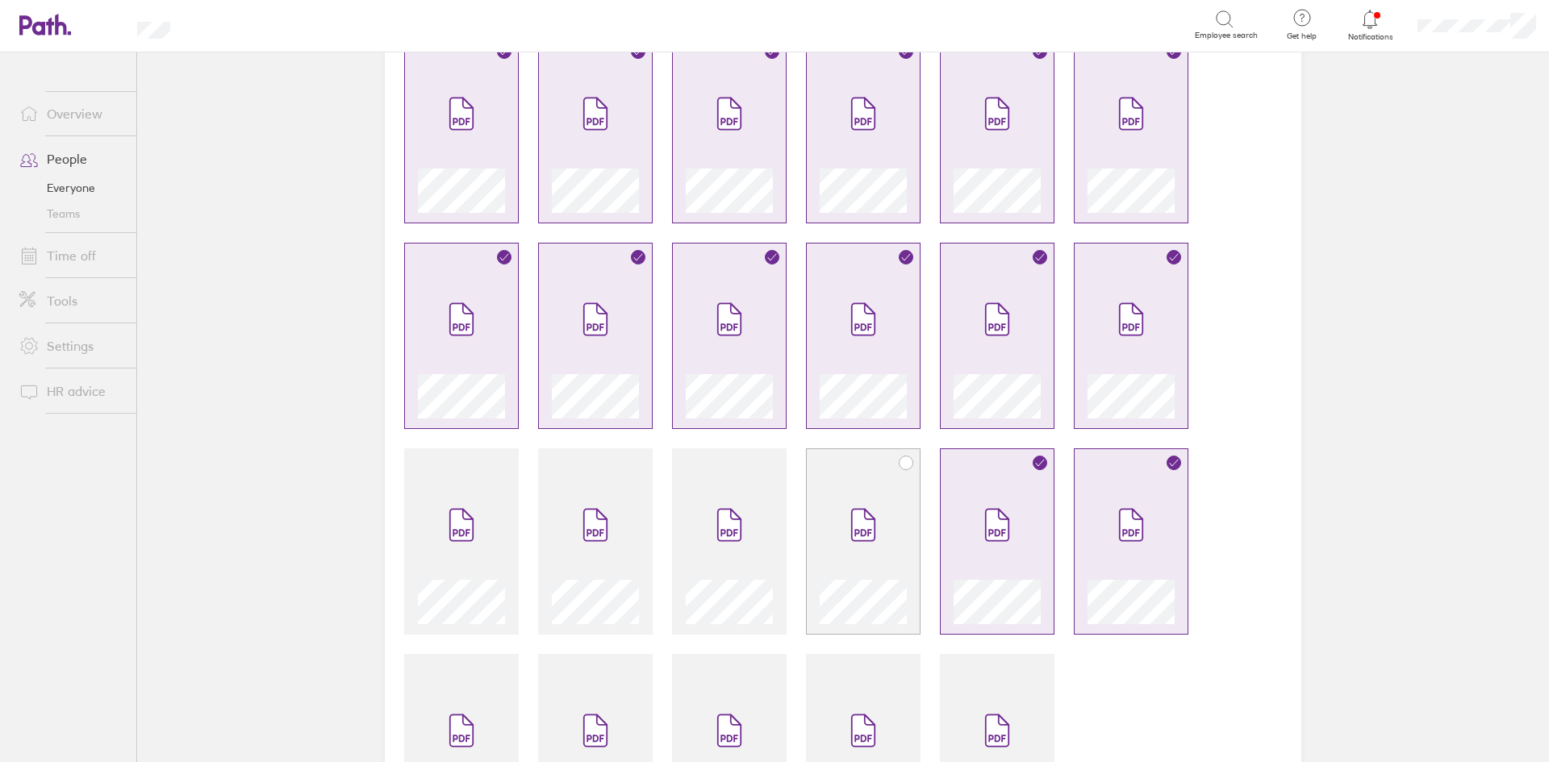
click at [885, 549] on span at bounding box center [863, 525] width 68 height 97
click at [733, 537] on icon at bounding box center [729, 525] width 23 height 31
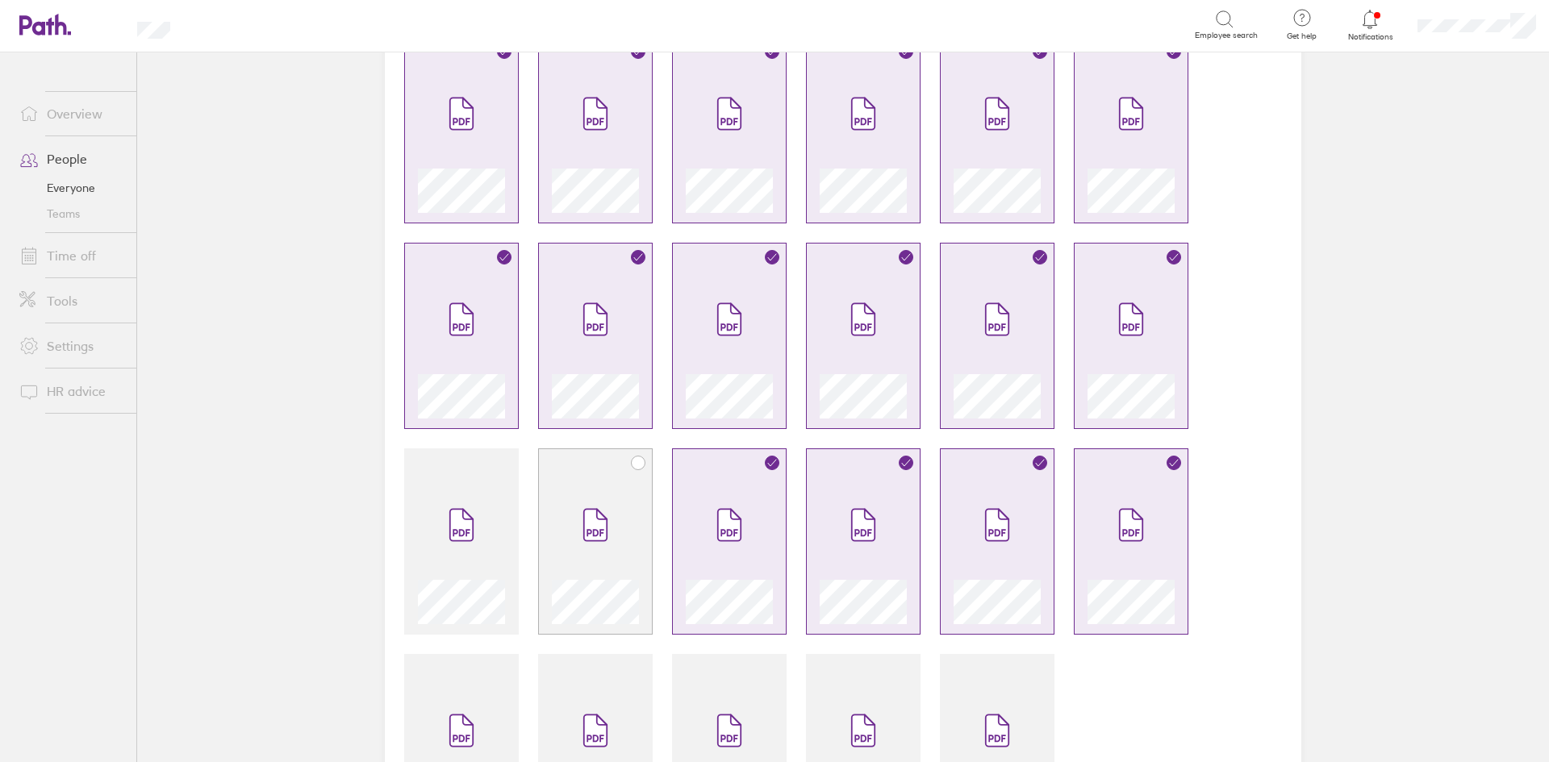
click at [591, 536] on icon at bounding box center [595, 533] width 17 height 7
click at [466, 535] on icon at bounding box center [461, 525] width 23 height 31
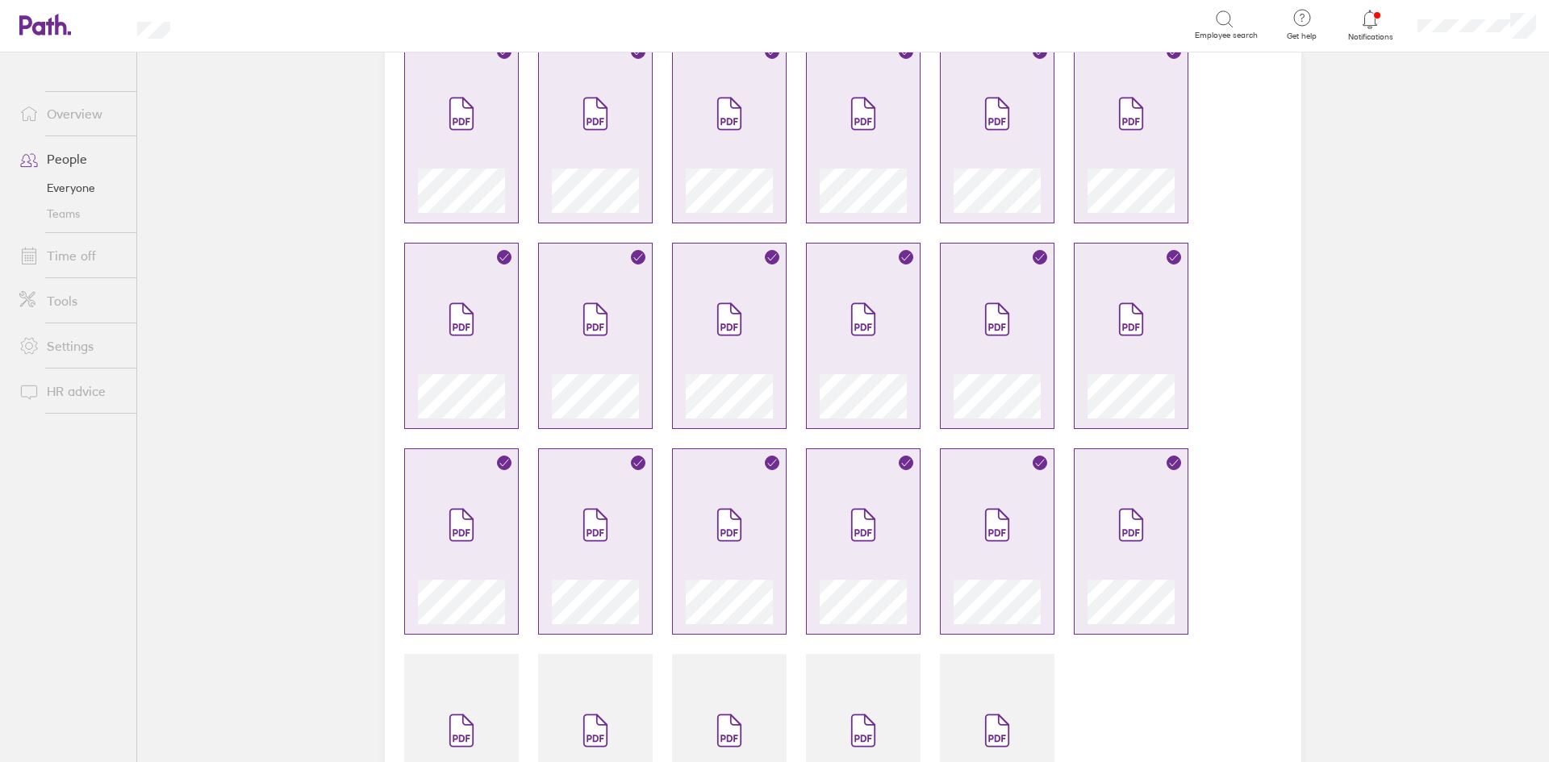
scroll to position [1309, 0]
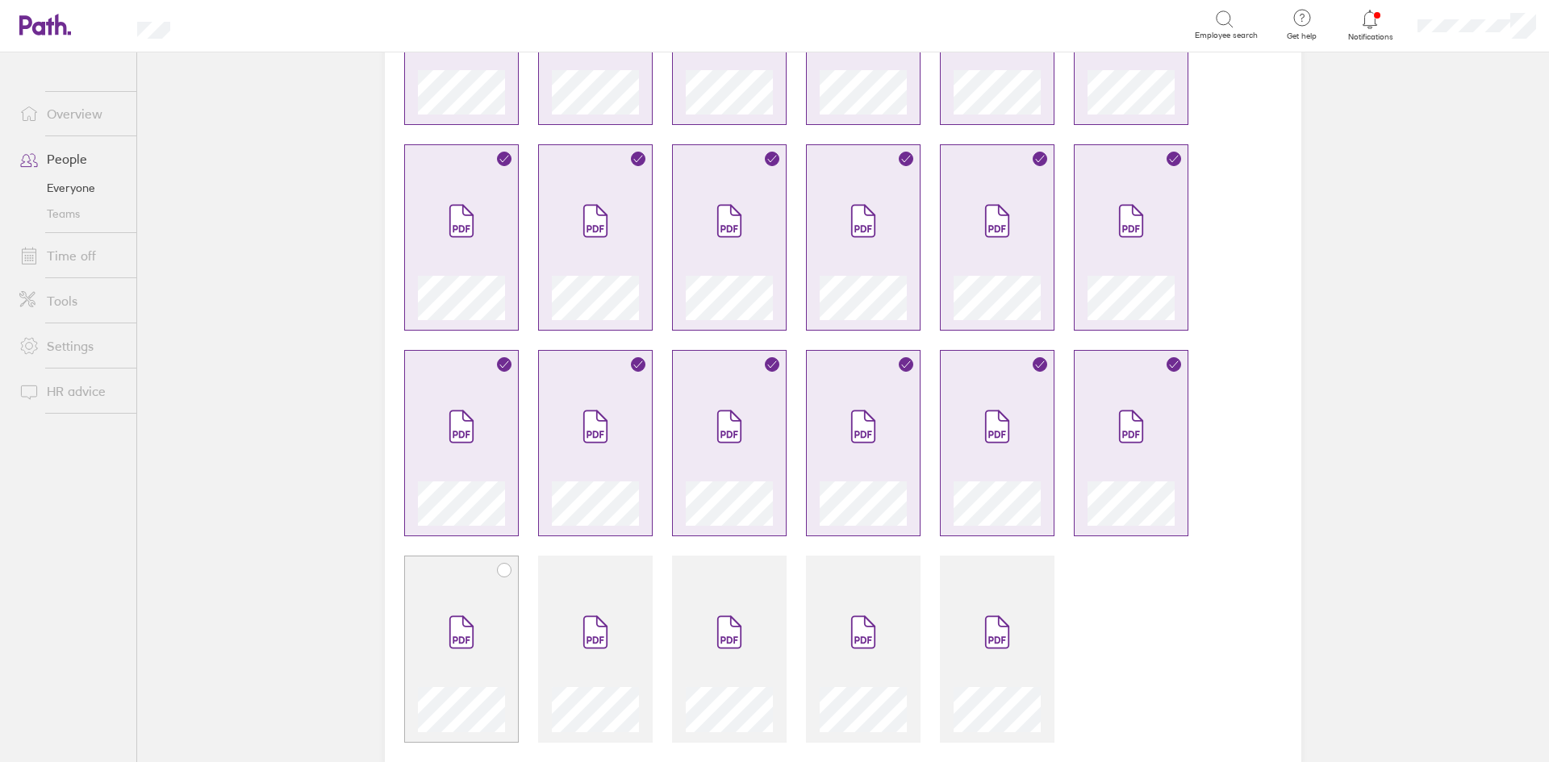
click at [470, 589] on span at bounding box center [462, 632] width 68 height 97
click at [596, 600] on span at bounding box center [596, 632] width 68 height 97
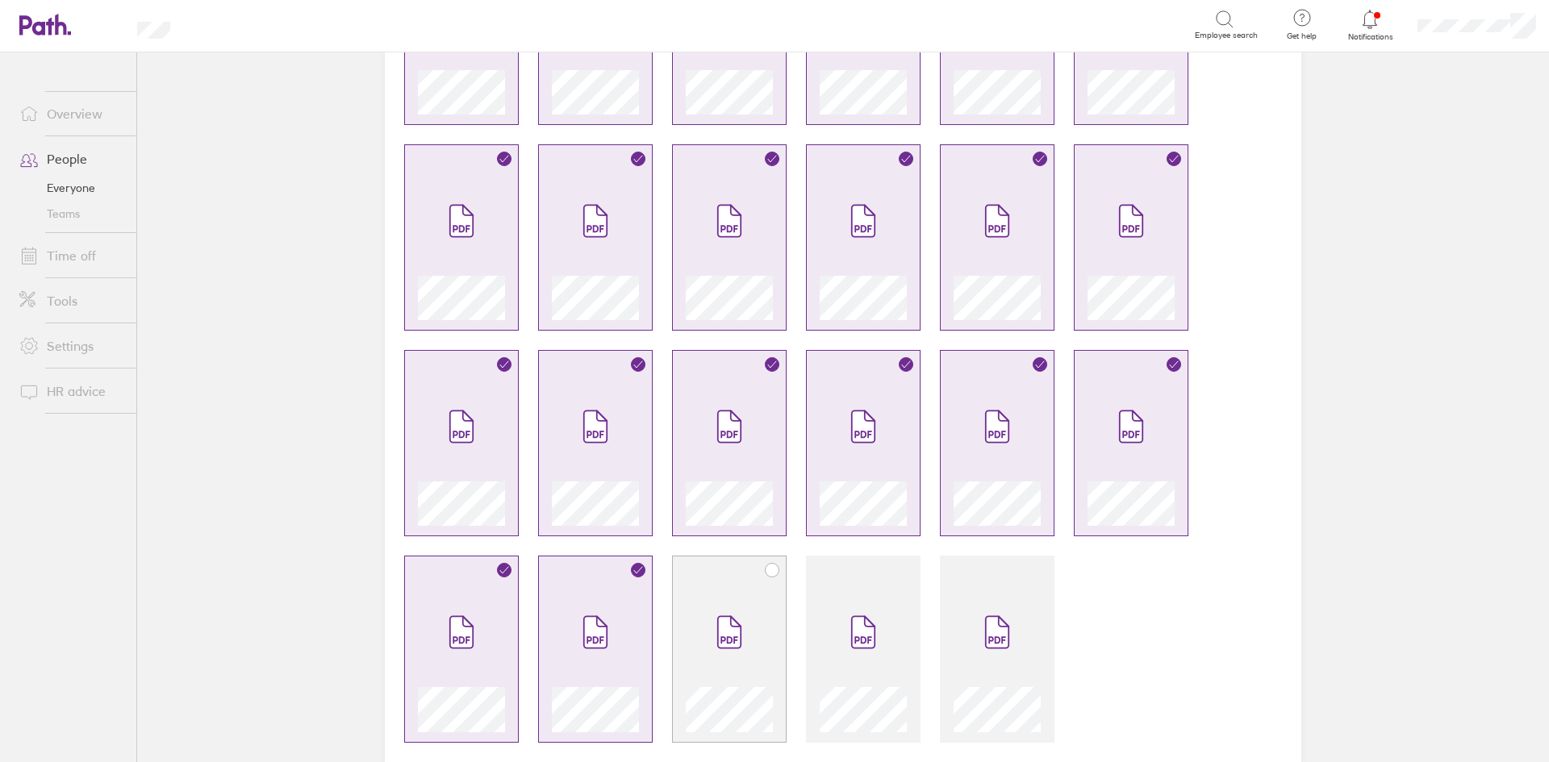
click at [672, 612] on div at bounding box center [729, 649] width 115 height 186
click at [850, 639] on icon at bounding box center [863, 632] width 26 height 35
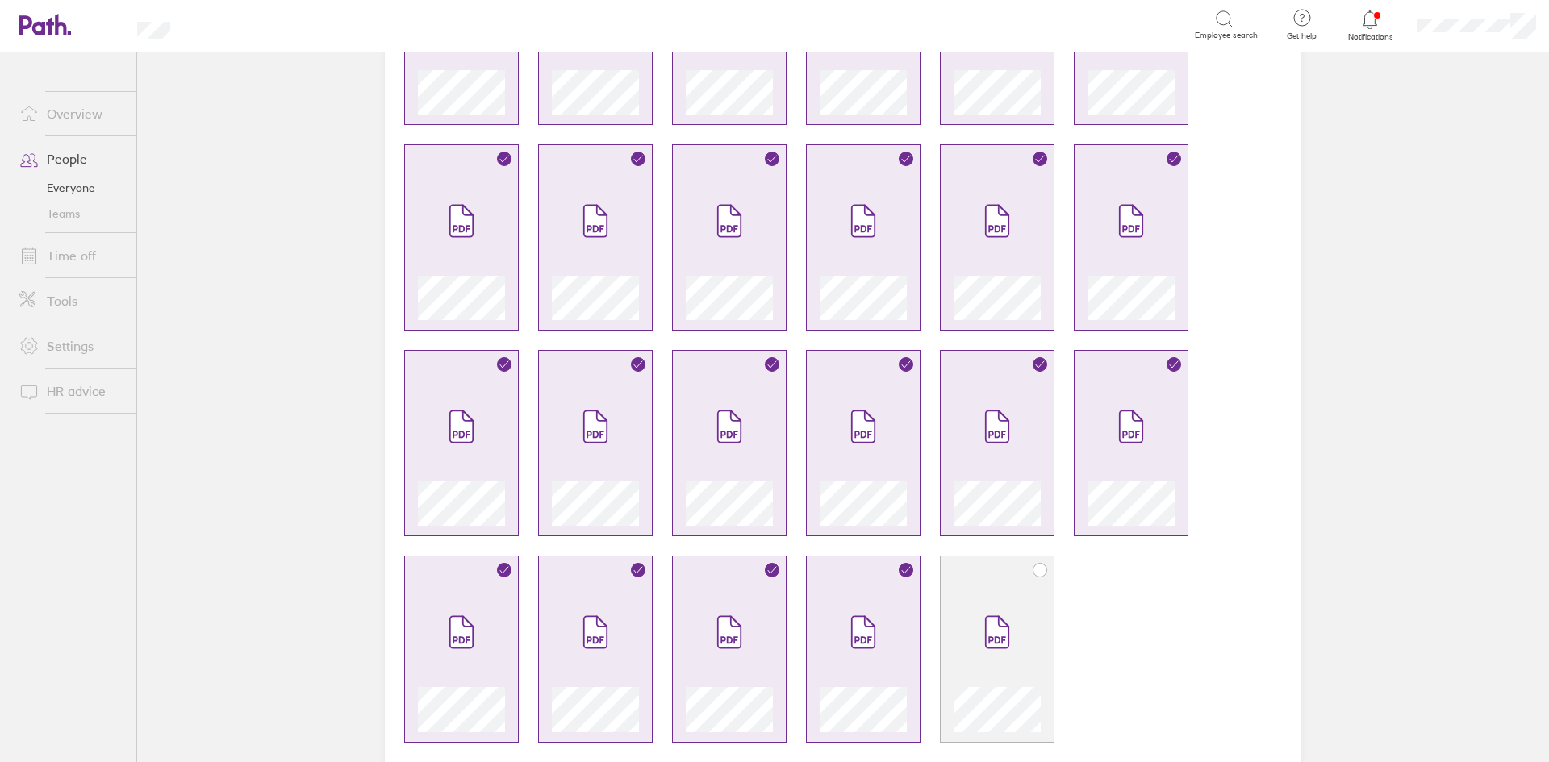
click at [1004, 643] on icon at bounding box center [997, 632] width 26 height 35
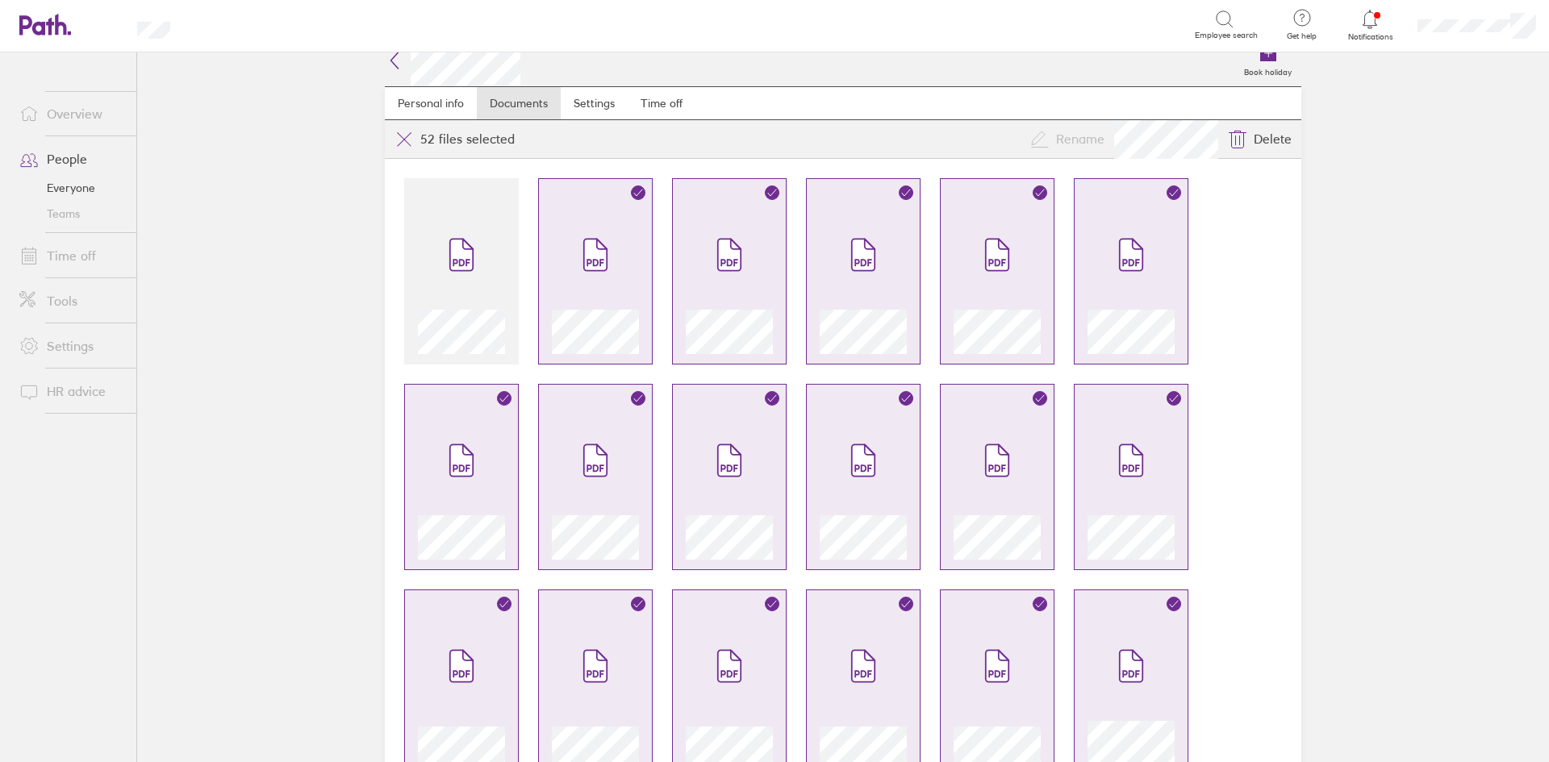
scroll to position [0, 0]
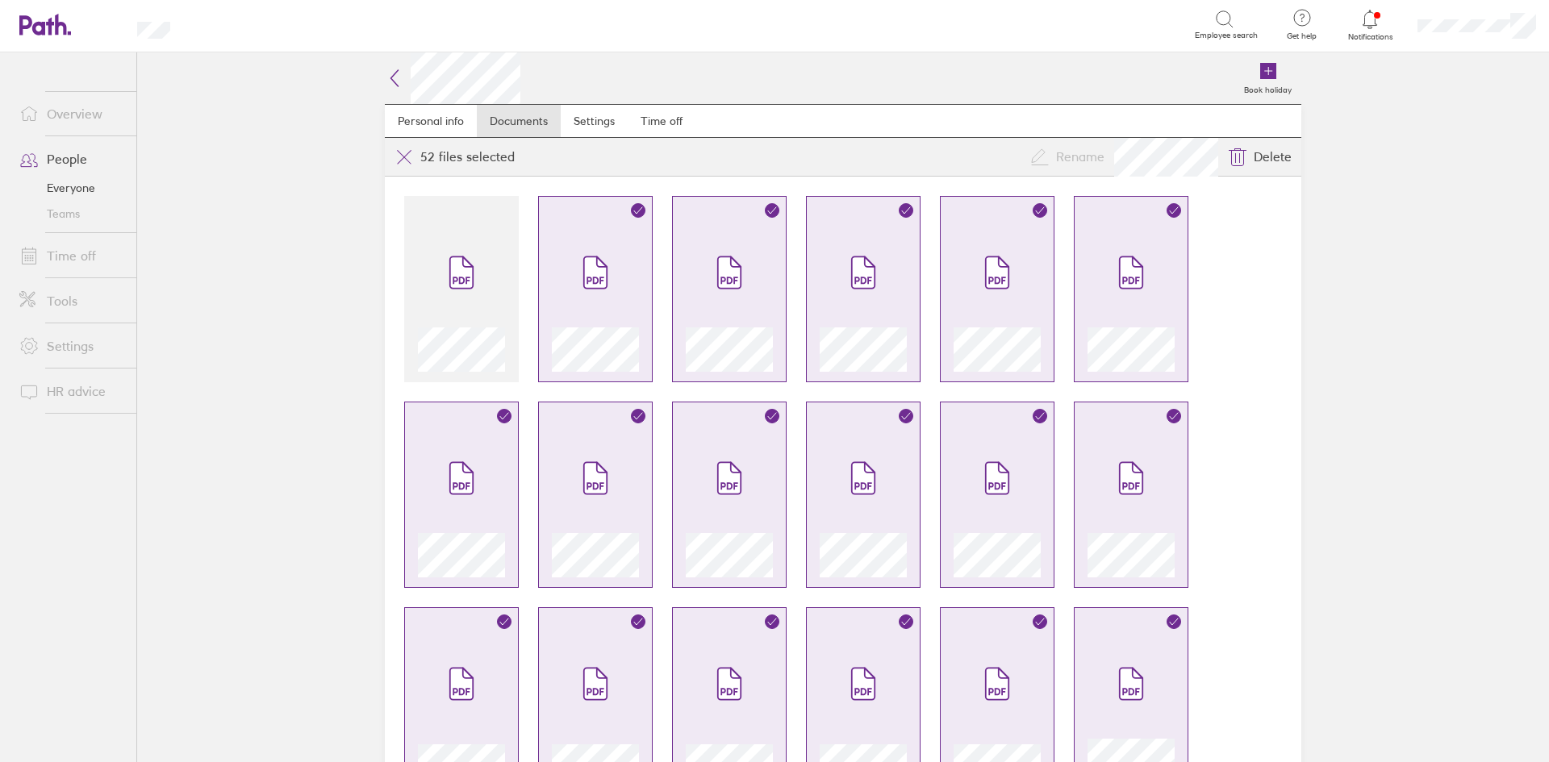
click at [343, 92] on main "Book holiday Personal info Documents Settings Time off Upload file Choose files…" at bounding box center [843, 407] width 1412 height 710
click at [391, 81] on icon at bounding box center [394, 78] width 7 height 16
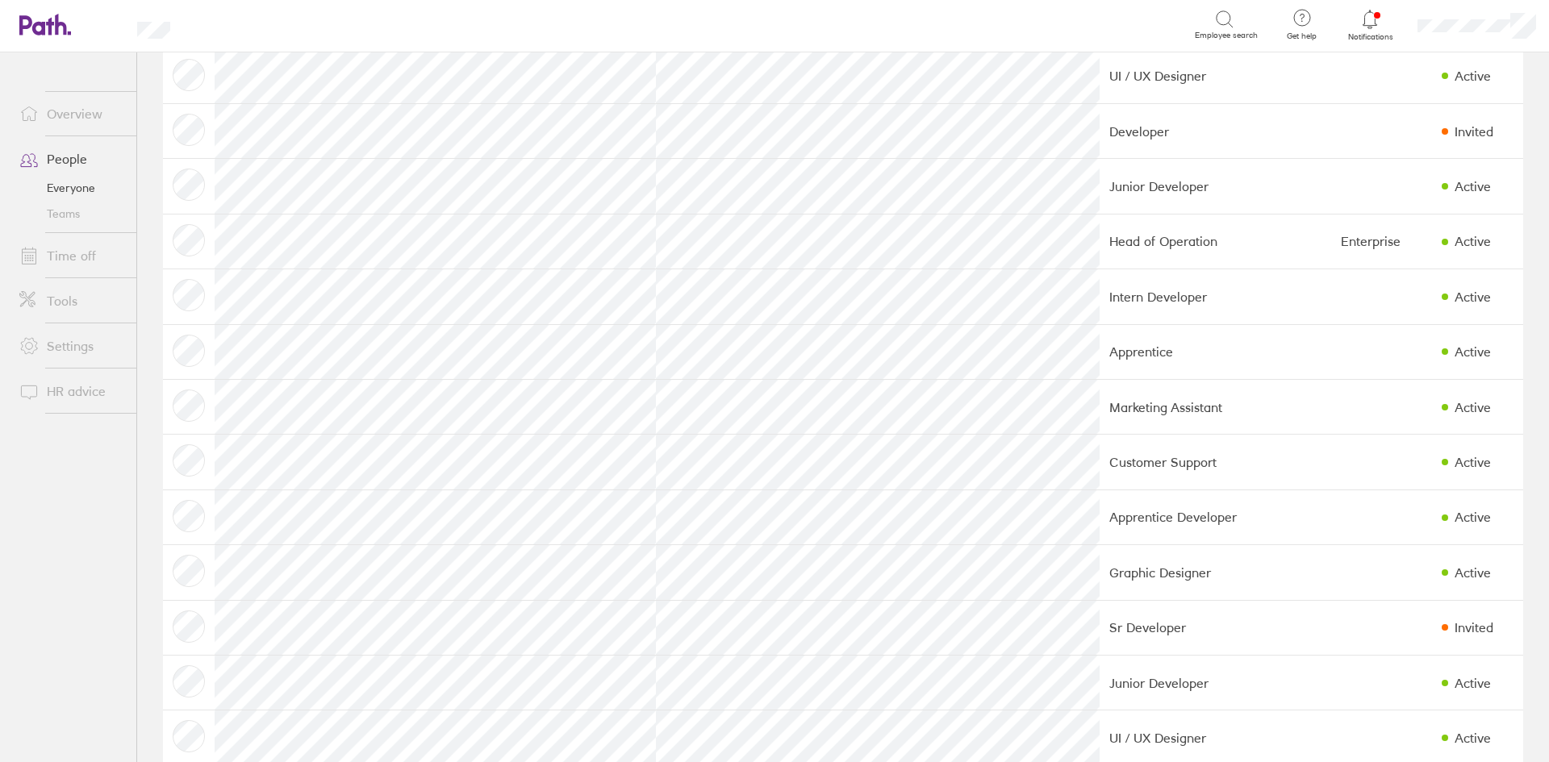
scroll to position [1282, 0]
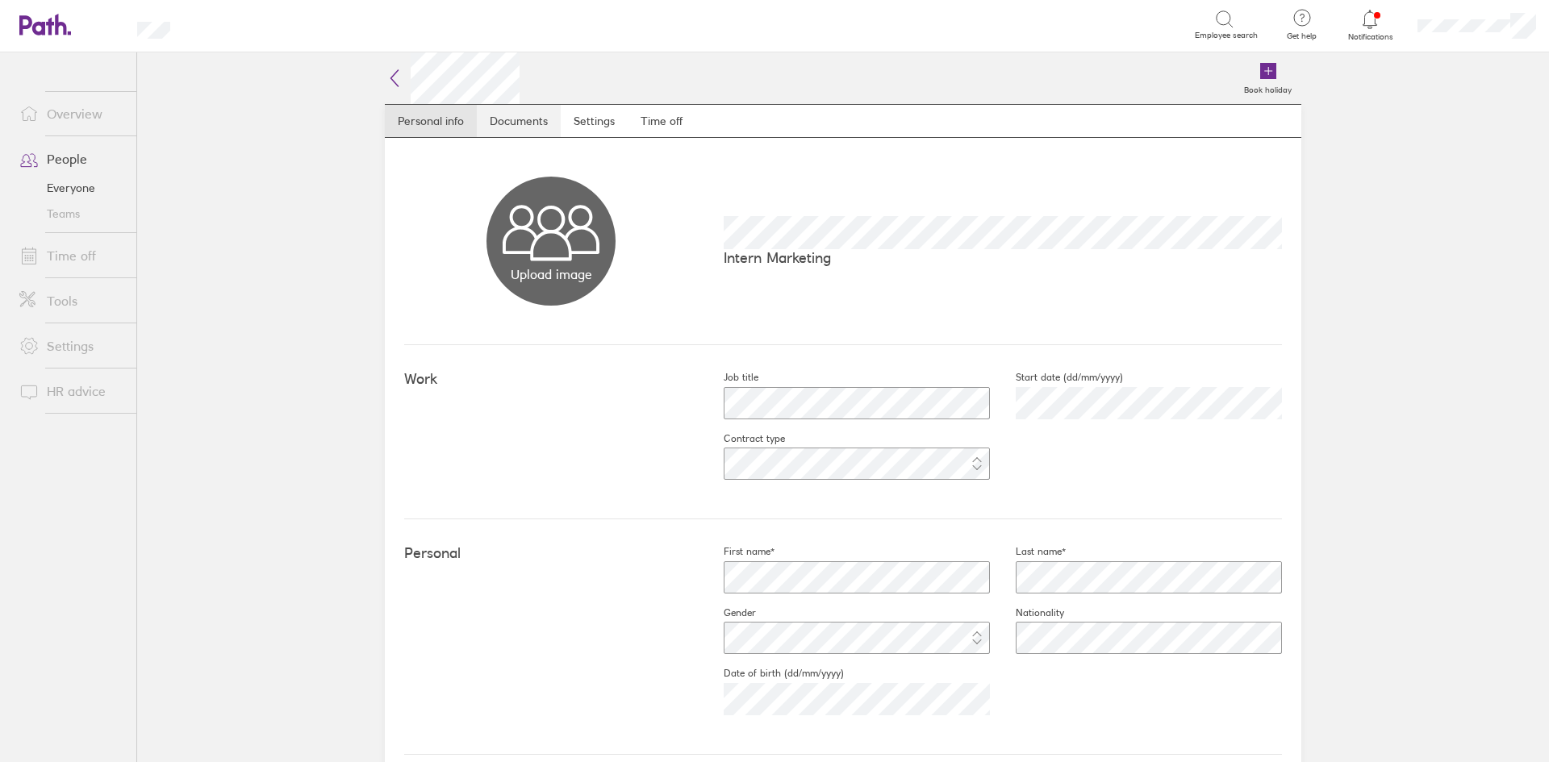
click at [510, 114] on link "Documents" at bounding box center [519, 121] width 84 height 32
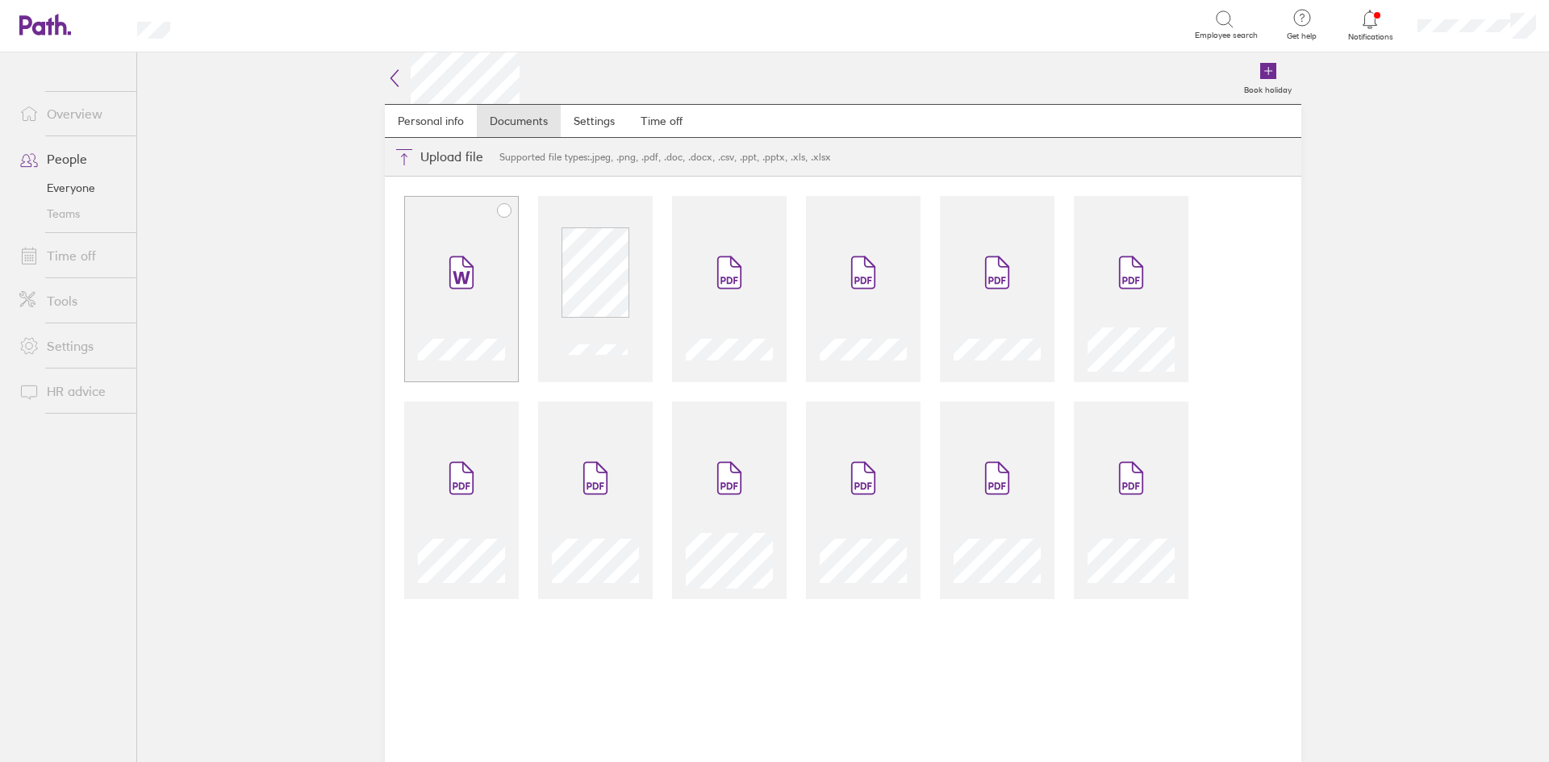
click at [471, 221] on div at bounding box center [461, 289] width 115 height 186
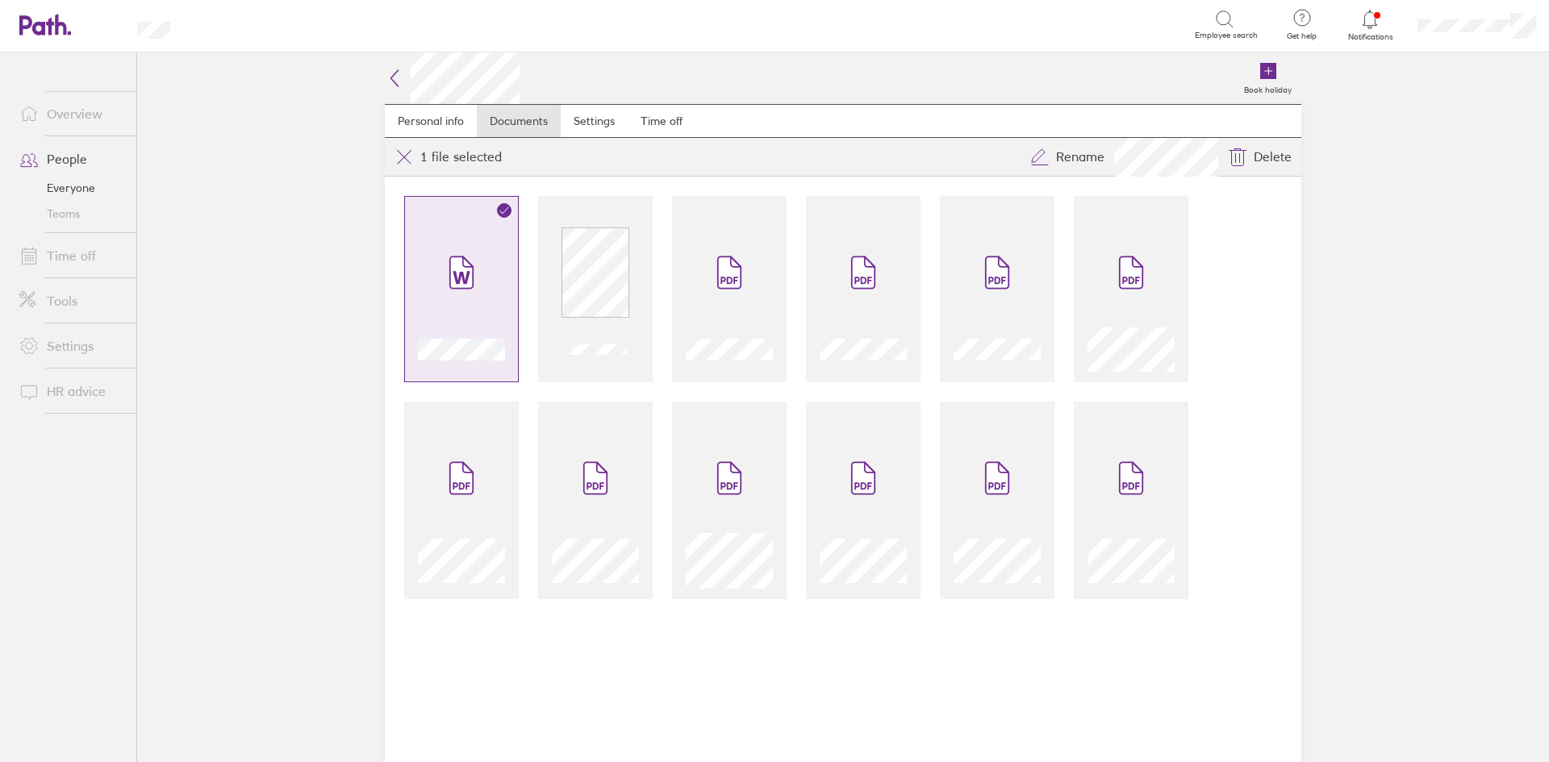
drag, startPoint x: 483, startPoint y: 269, endPoint x: 555, endPoint y: 258, distance: 72.7
click at [483, 269] on span at bounding box center [462, 272] width 68 height 97
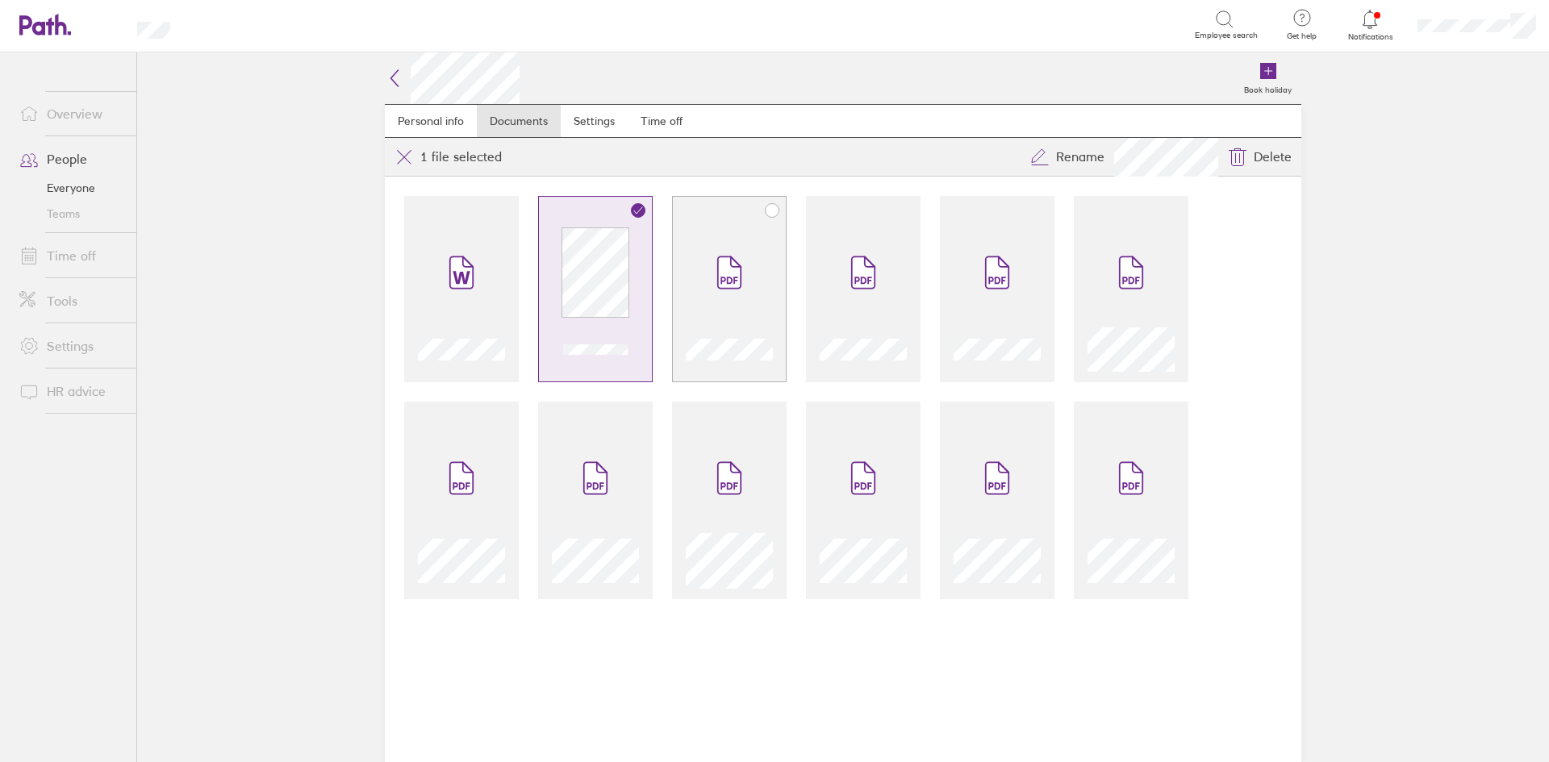
click at [712, 264] on span at bounding box center [729, 272] width 68 height 97
click at [850, 274] on icon at bounding box center [863, 272] width 26 height 35
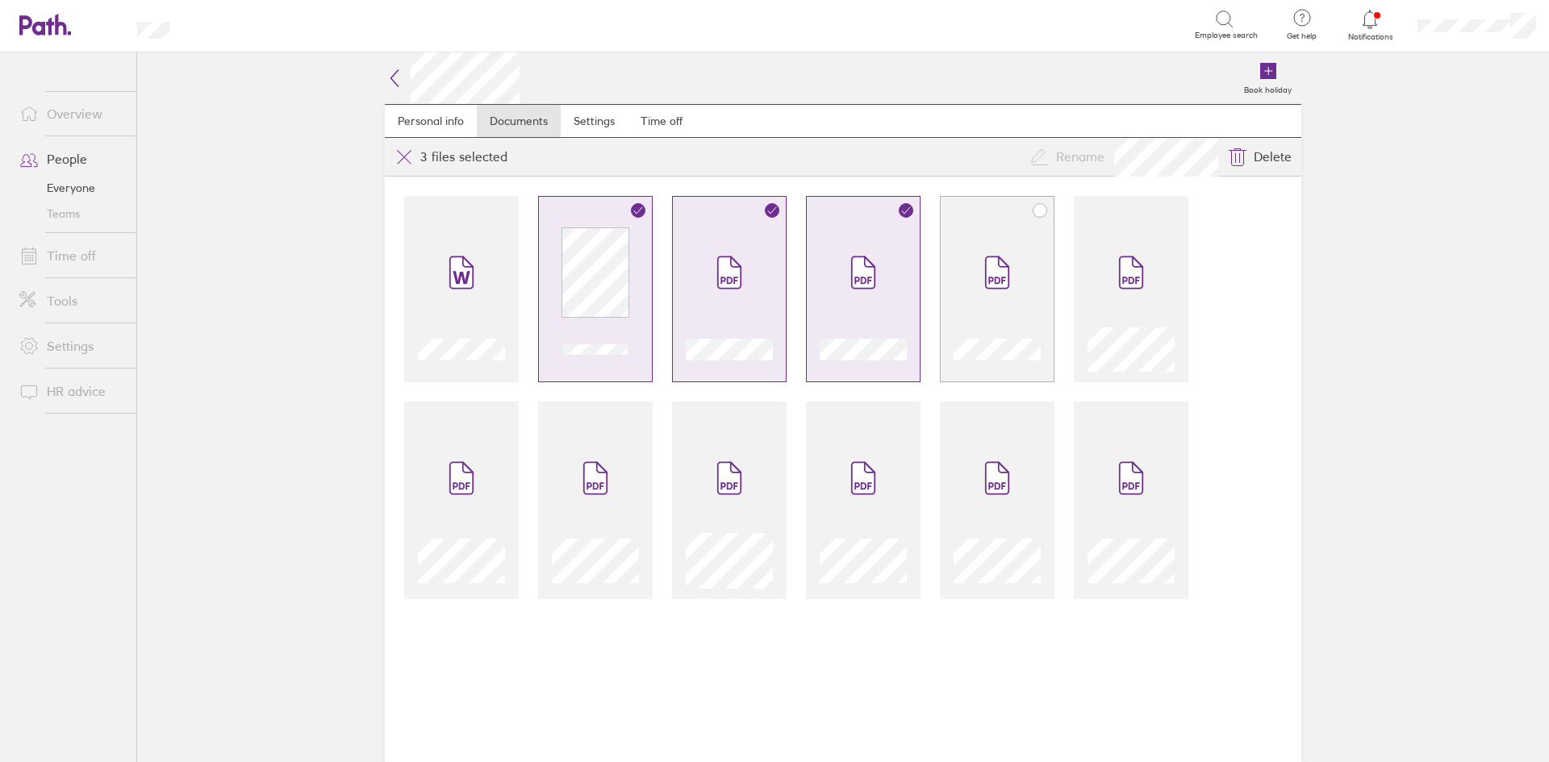
click at [946, 284] on div at bounding box center [997, 289] width 115 height 186
click at [1092, 306] on div at bounding box center [1131, 298] width 87 height 148
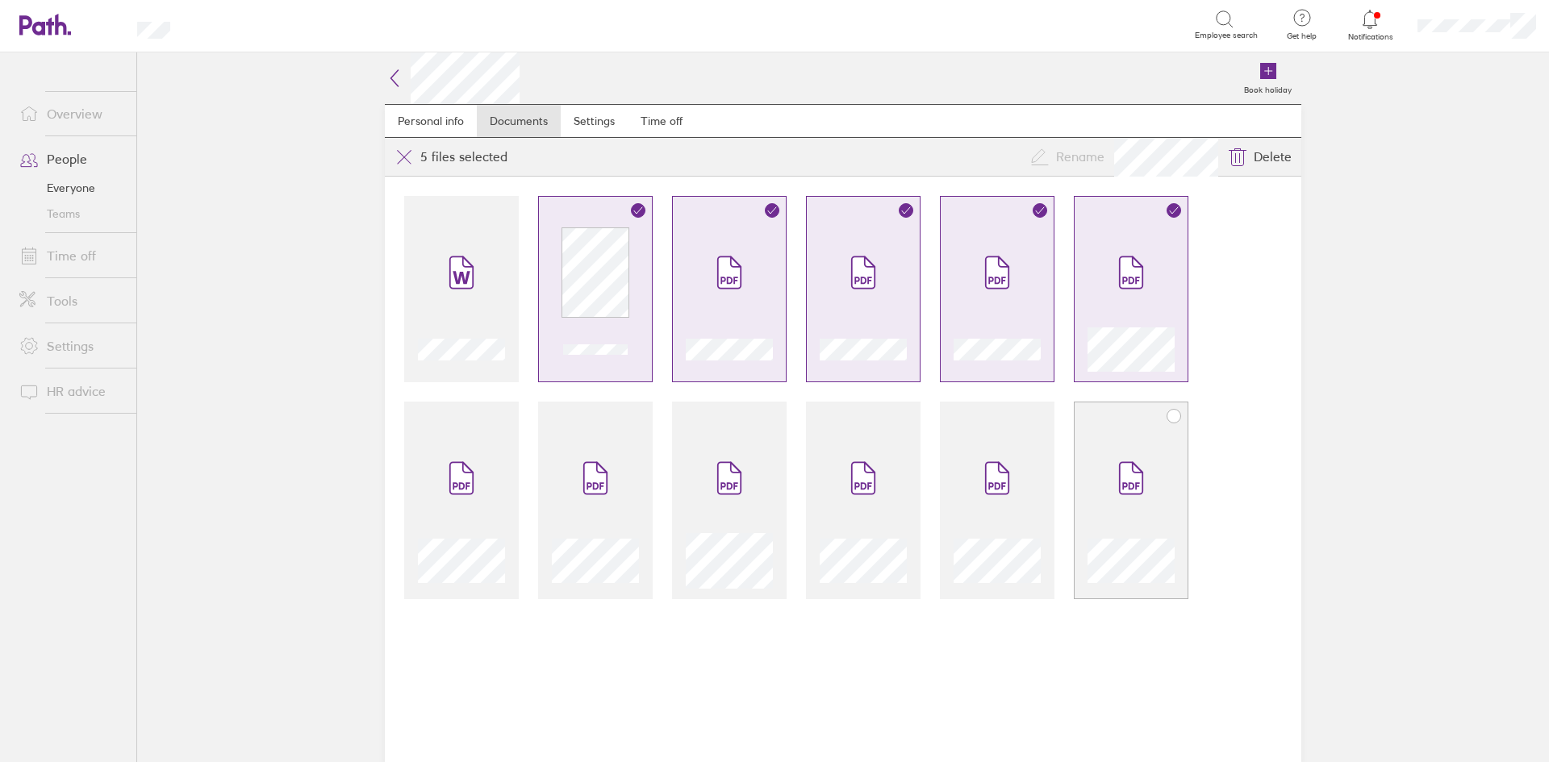
click at [1097, 448] on span at bounding box center [1131, 478] width 68 height 97
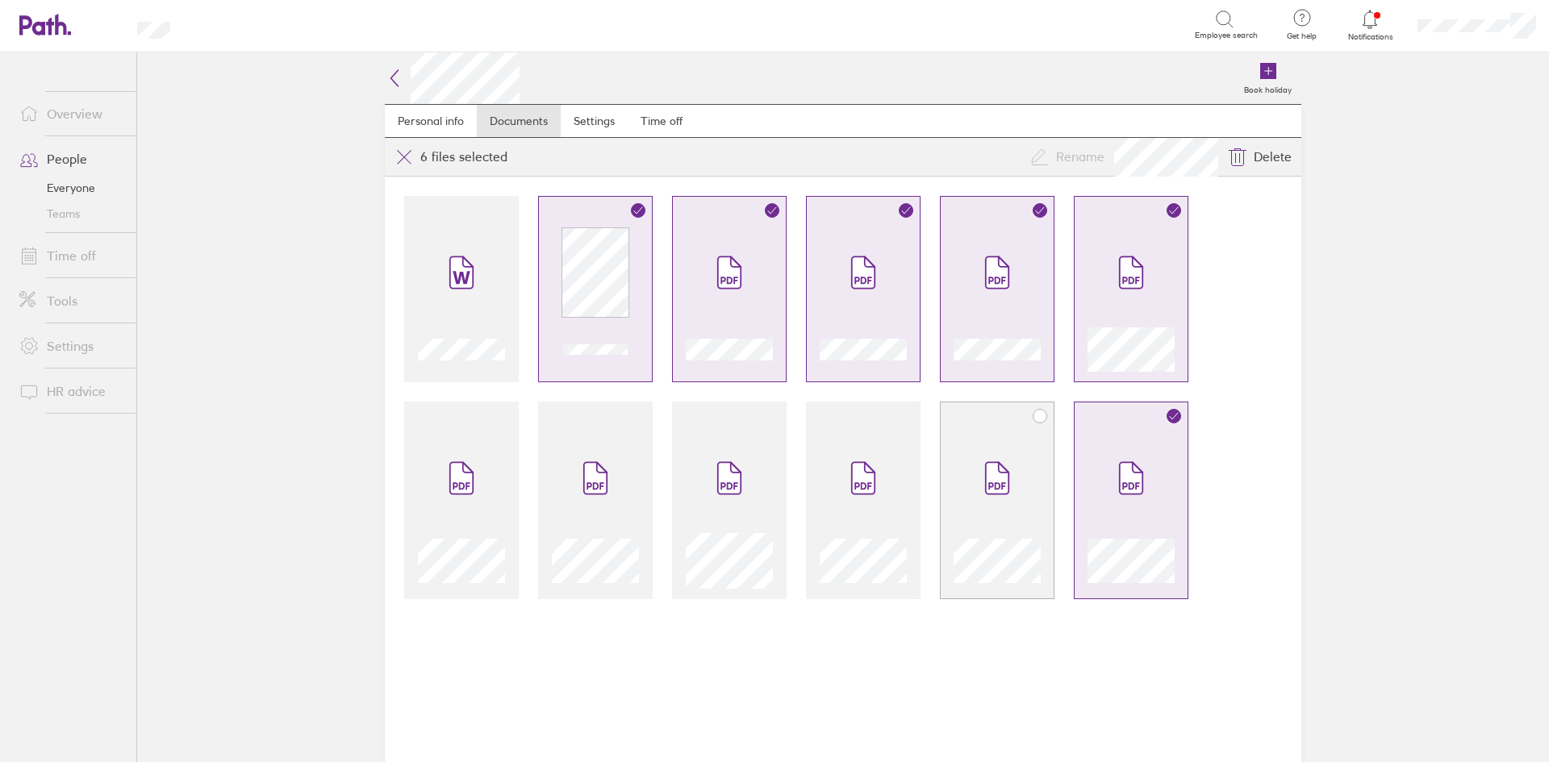
click at [995, 446] on span at bounding box center [997, 478] width 68 height 97
click at [882, 462] on span at bounding box center [863, 478] width 68 height 97
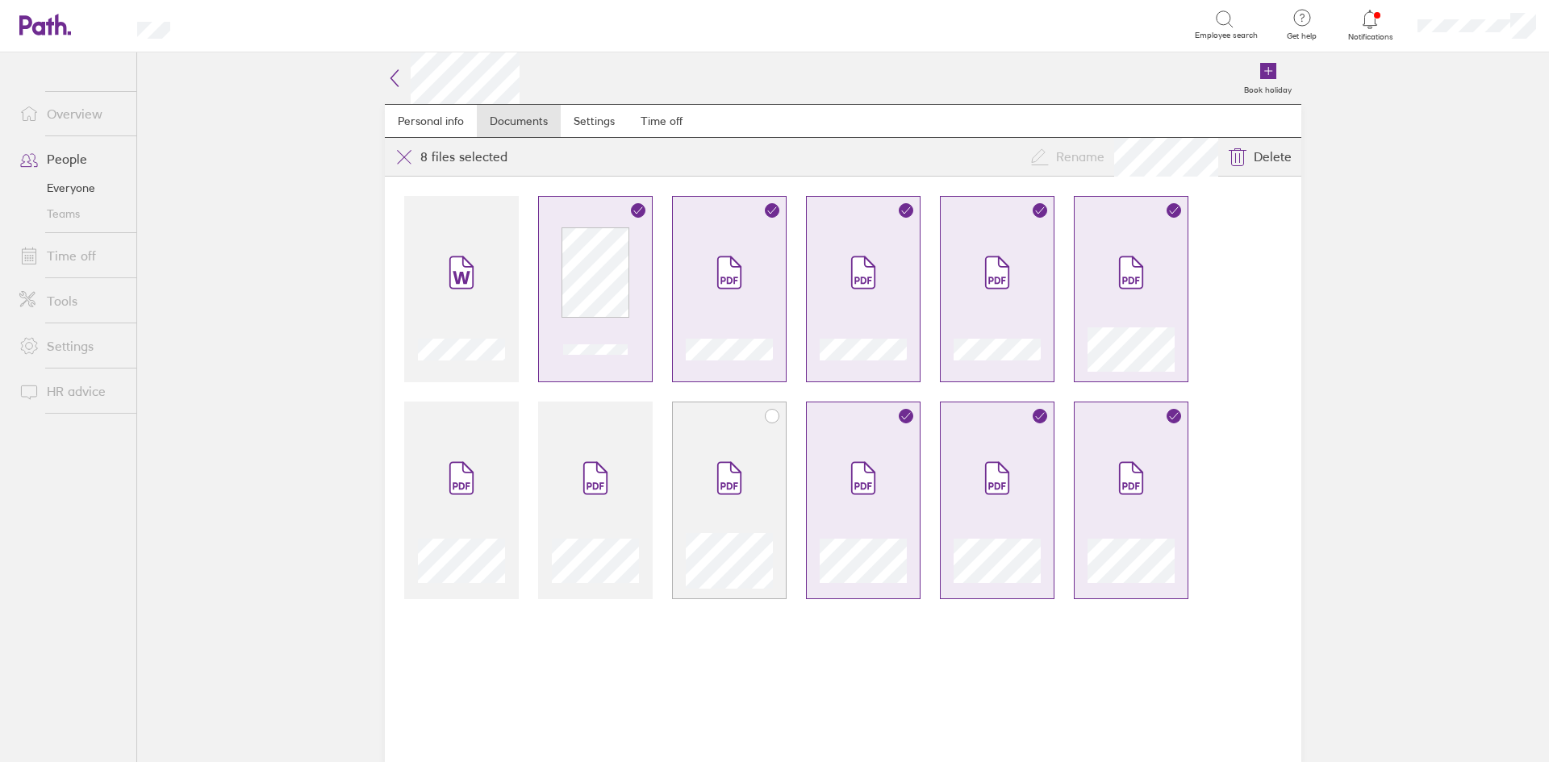
click at [690, 475] on div at bounding box center [729, 509] width 87 height 159
click at [599, 475] on icon at bounding box center [595, 478] width 23 height 31
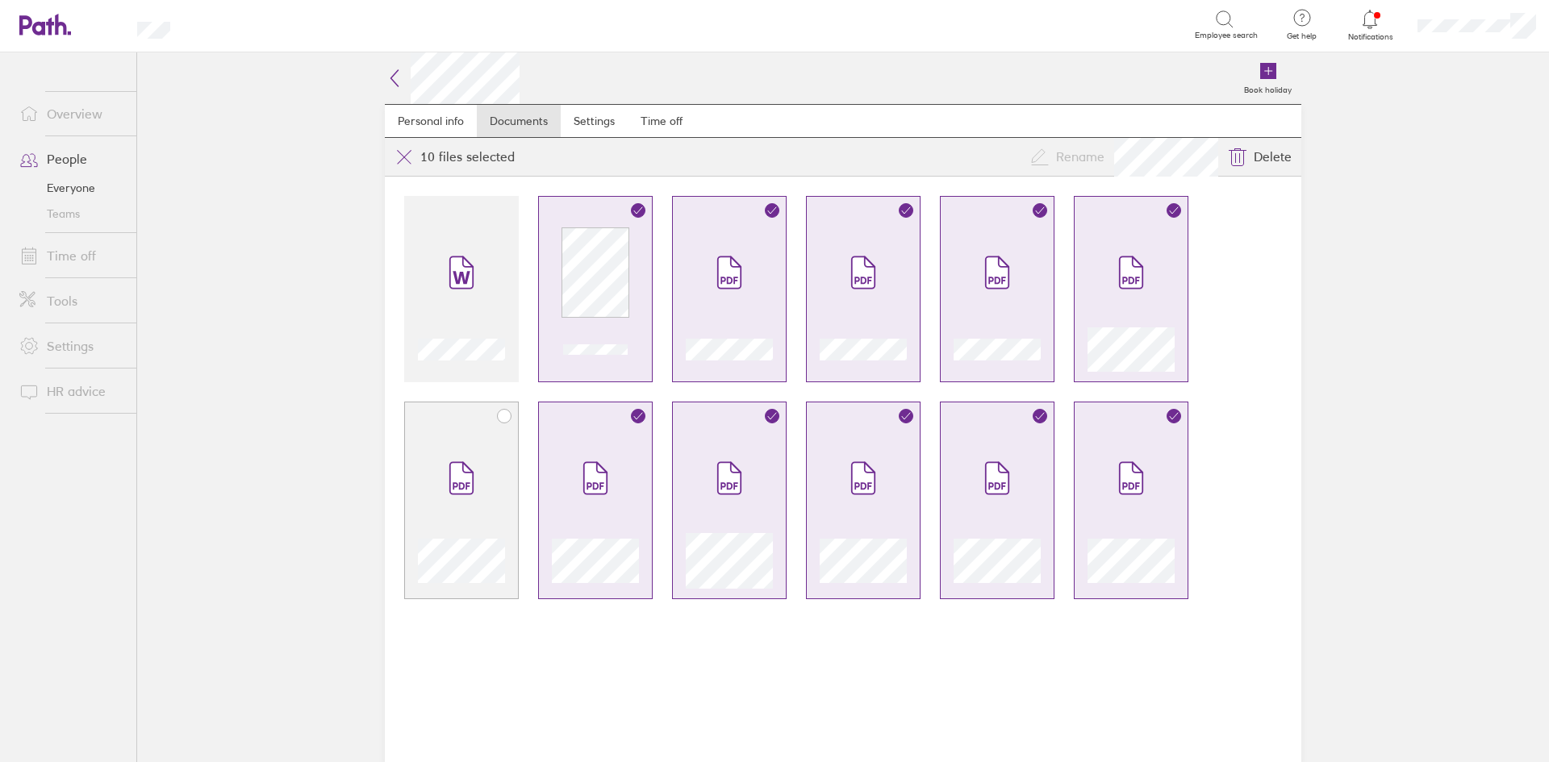
click at [465, 468] on icon at bounding box center [461, 478] width 23 height 31
click at [403, 86] on icon at bounding box center [394, 78] width 19 height 19
